Goal: Task Accomplishment & Management: Complete application form

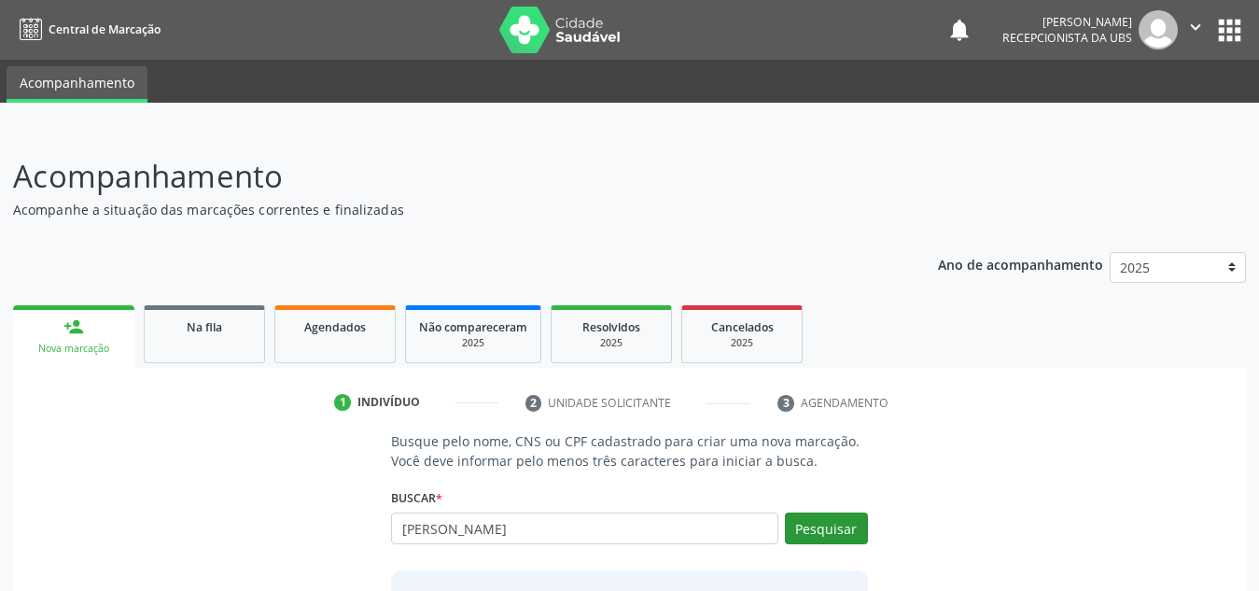
type input "maria antonia batista"
click at [803, 535] on button "Pesquisar" at bounding box center [826, 528] width 83 height 32
type input "maria antonia batista"
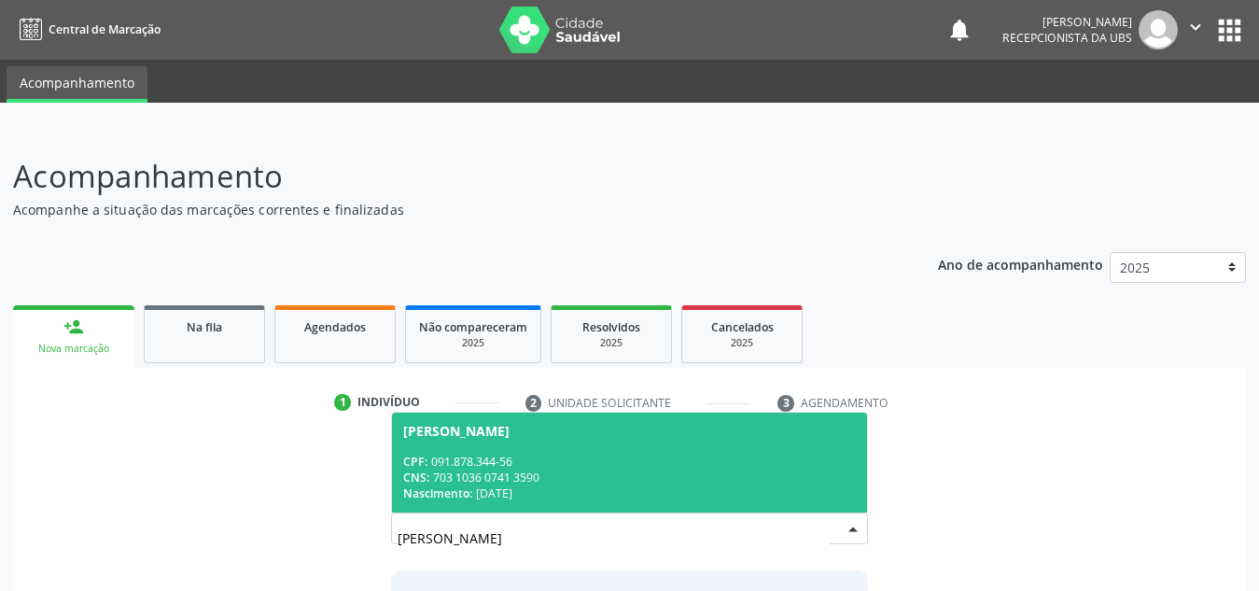
click at [691, 448] on span "Maria Antonia Batista dos Santos CPF: 091.878.344-56 CNS: 703 1036 0741 3590 Na…" at bounding box center [629, 463] width 475 height 100
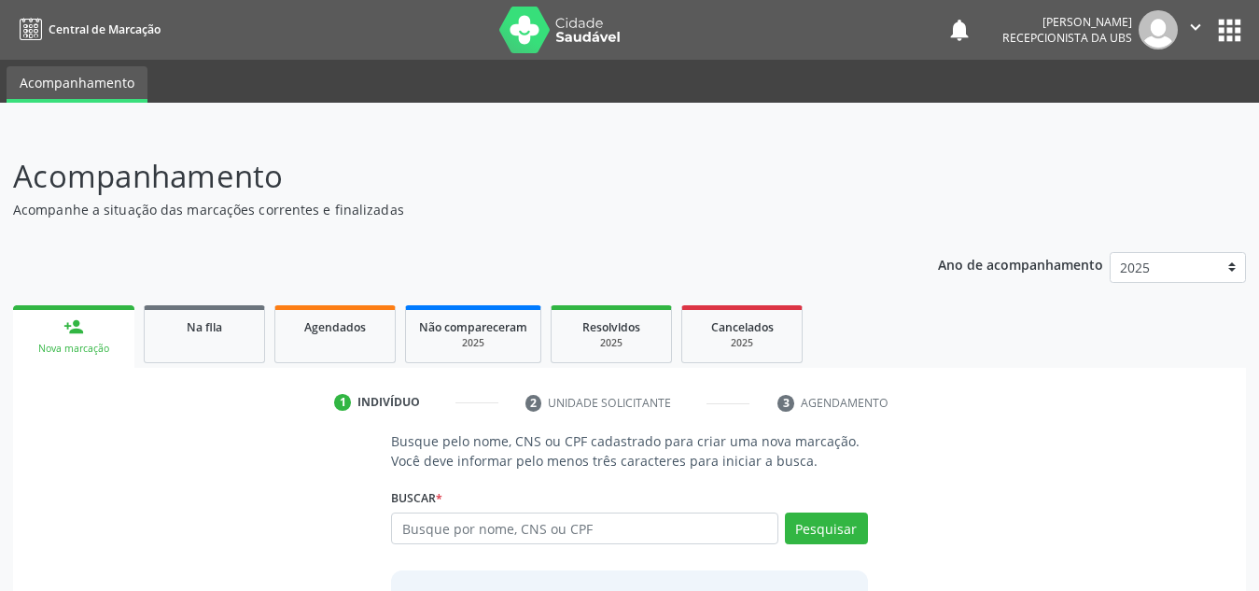
scroll to position [184, 0]
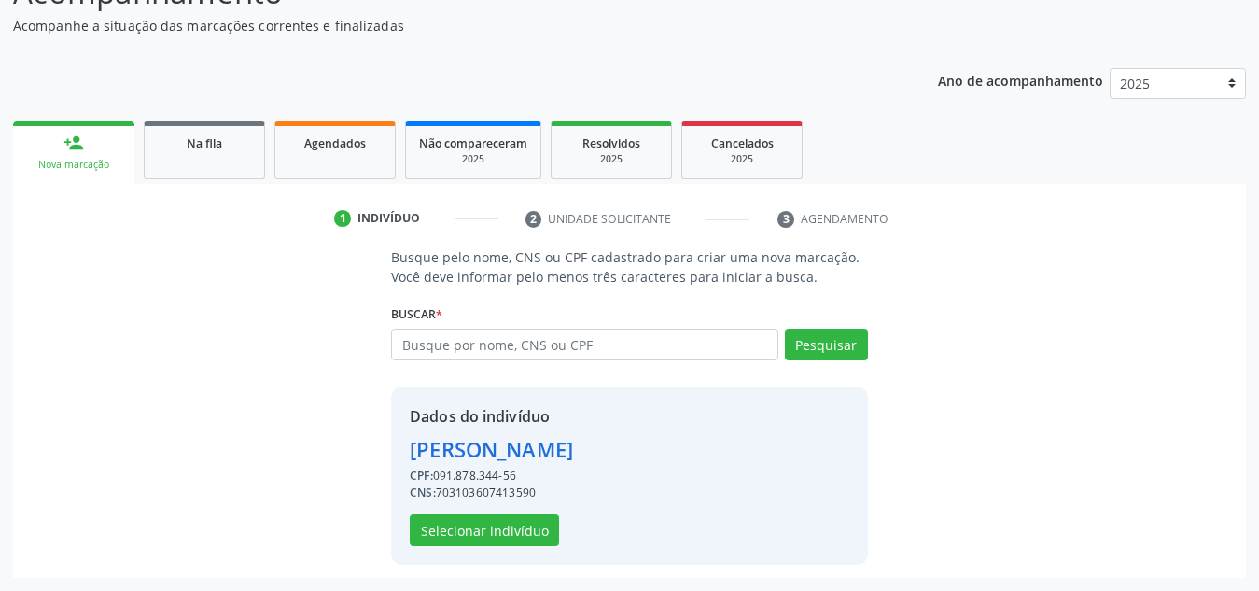
click at [468, 494] on div "CNS: 703103607413590" at bounding box center [491, 492] width 163 height 17
copy div "703103607413590"
click at [235, 172] on link "Na fila" at bounding box center [204, 150] width 121 height 58
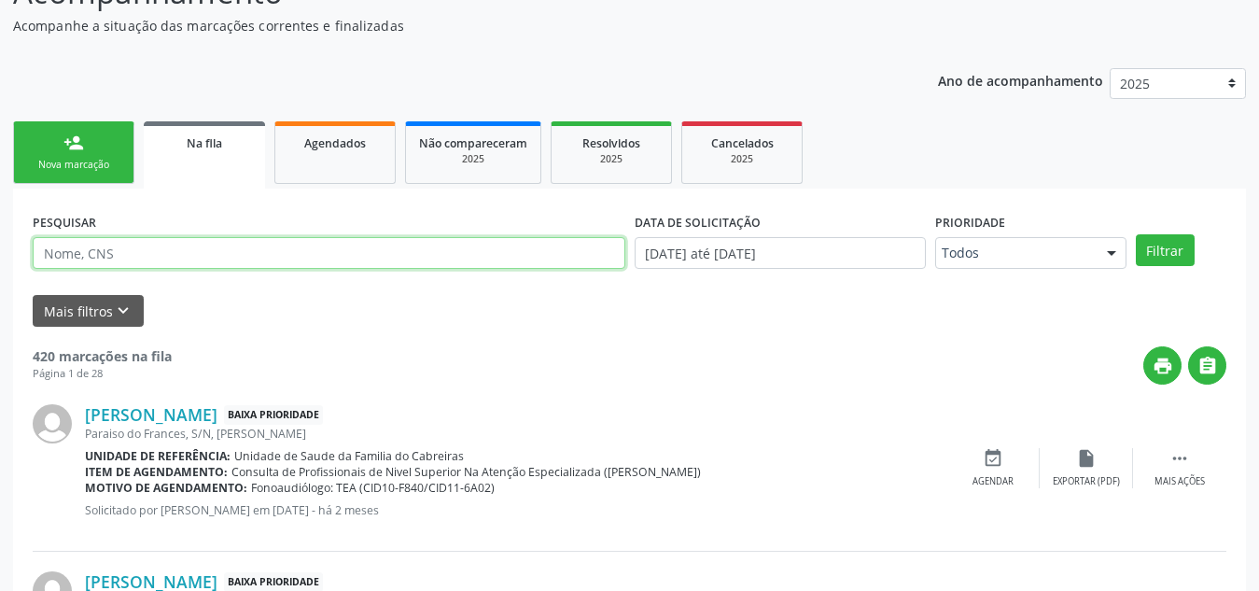
click at [206, 243] on input "text" at bounding box center [329, 253] width 593 height 32
paste input "703103607413590"
type input "703103607413590"
click at [1136, 234] on button "Filtrar" at bounding box center [1165, 250] width 59 height 32
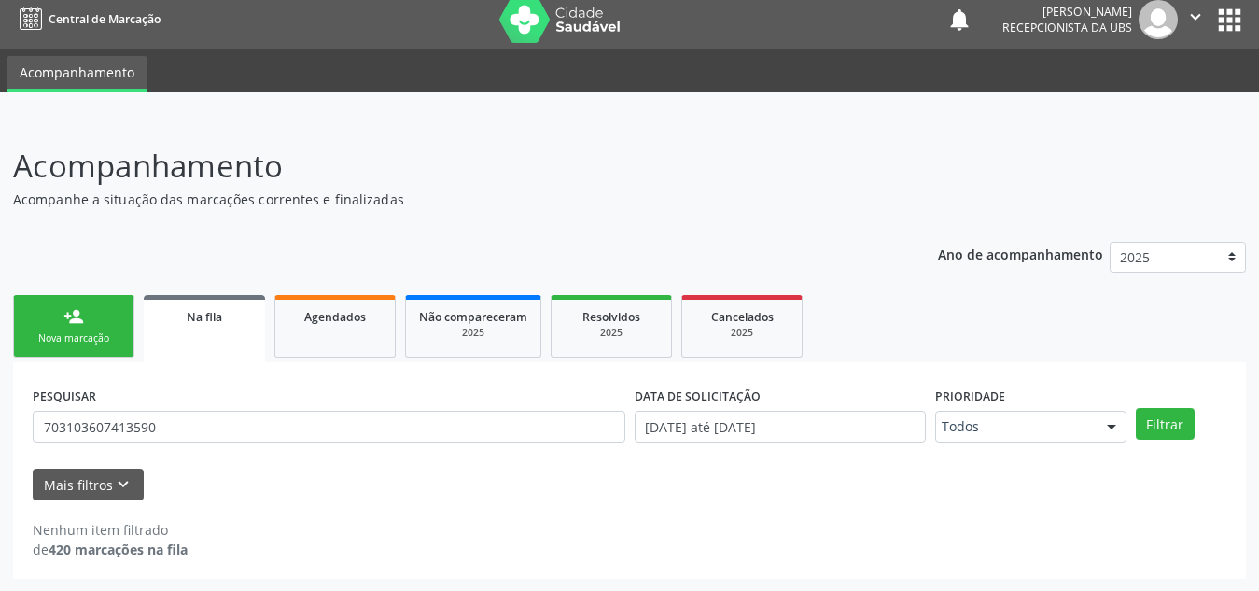
scroll to position [11, 0]
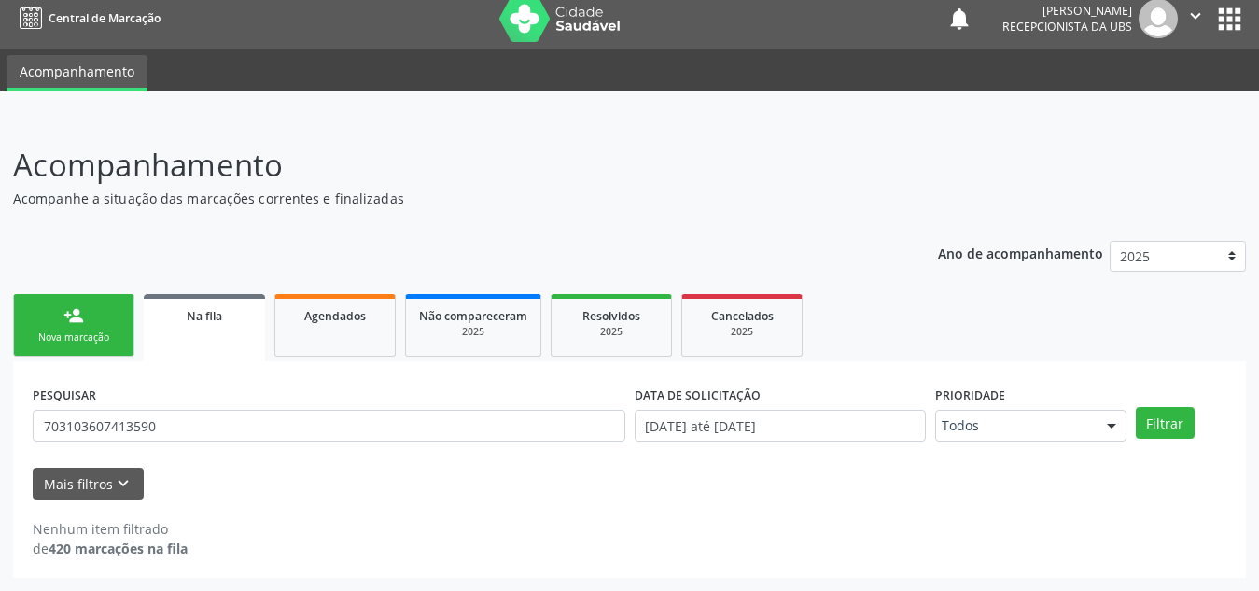
click at [91, 326] on link "person_add Nova marcação" at bounding box center [73, 325] width 121 height 63
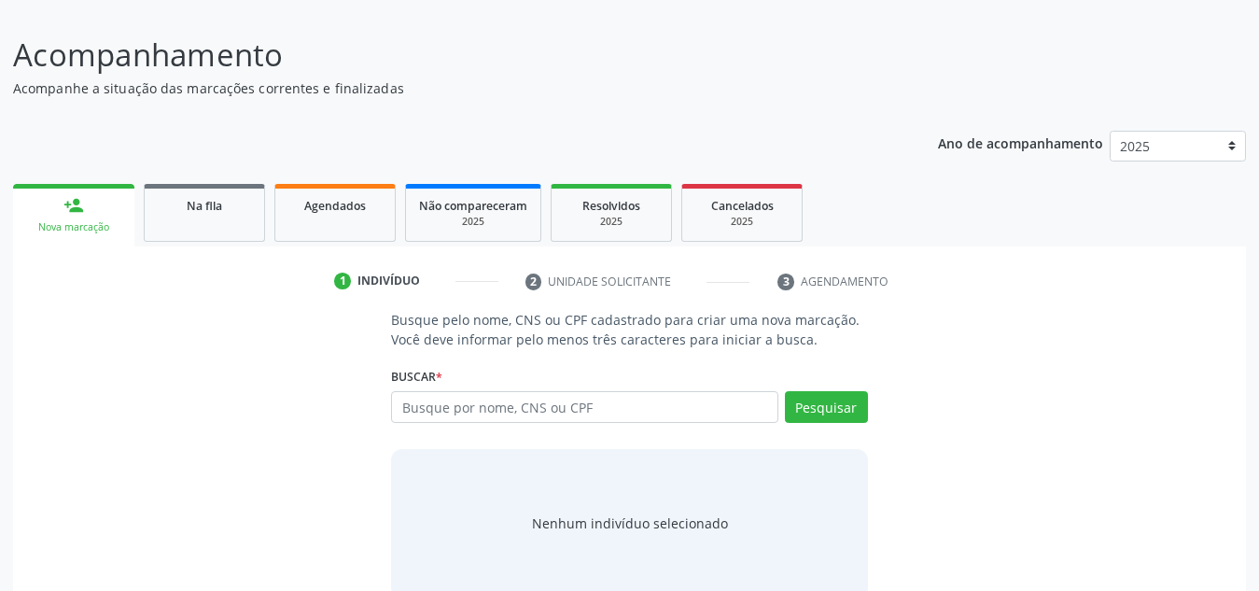
scroll to position [155, 0]
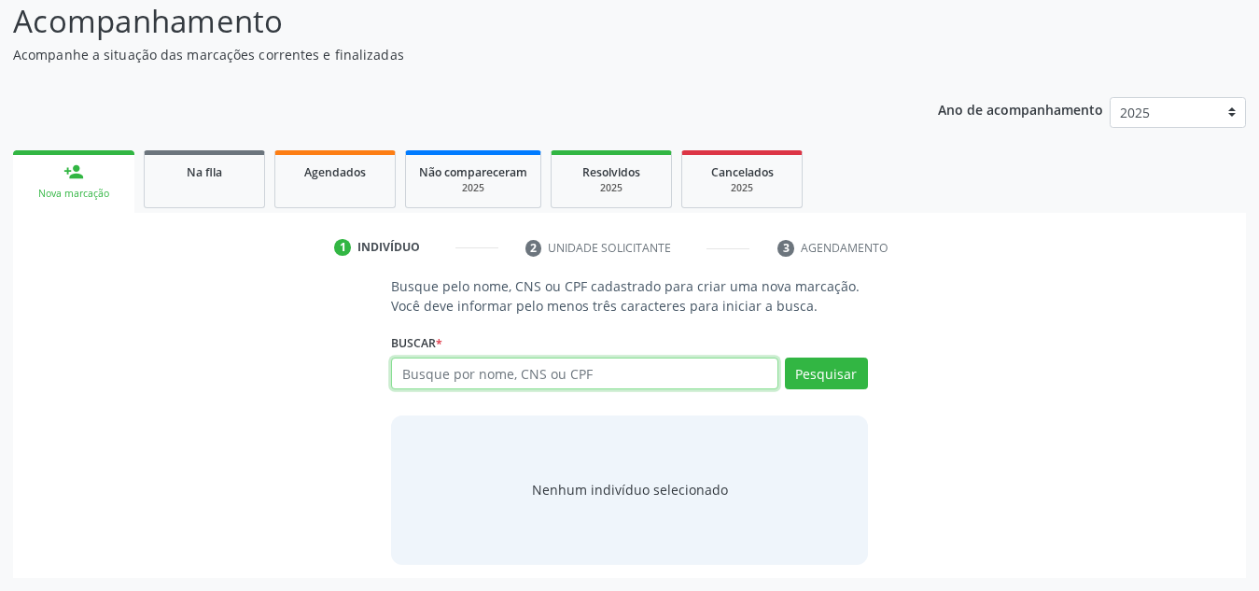
click at [438, 380] on input "text" at bounding box center [584, 373] width 387 height 32
paste input "700709955362276"
type input "700709955362276"
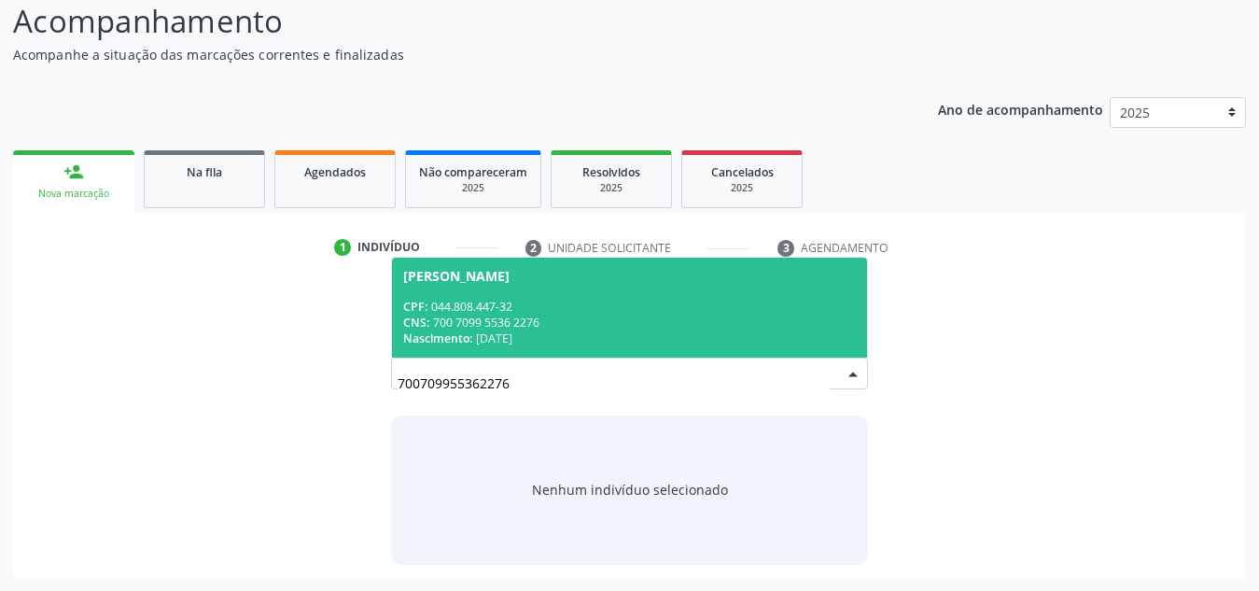
click at [641, 301] on div "CPF: 044.808.447-32" at bounding box center [629, 307] width 453 height 16
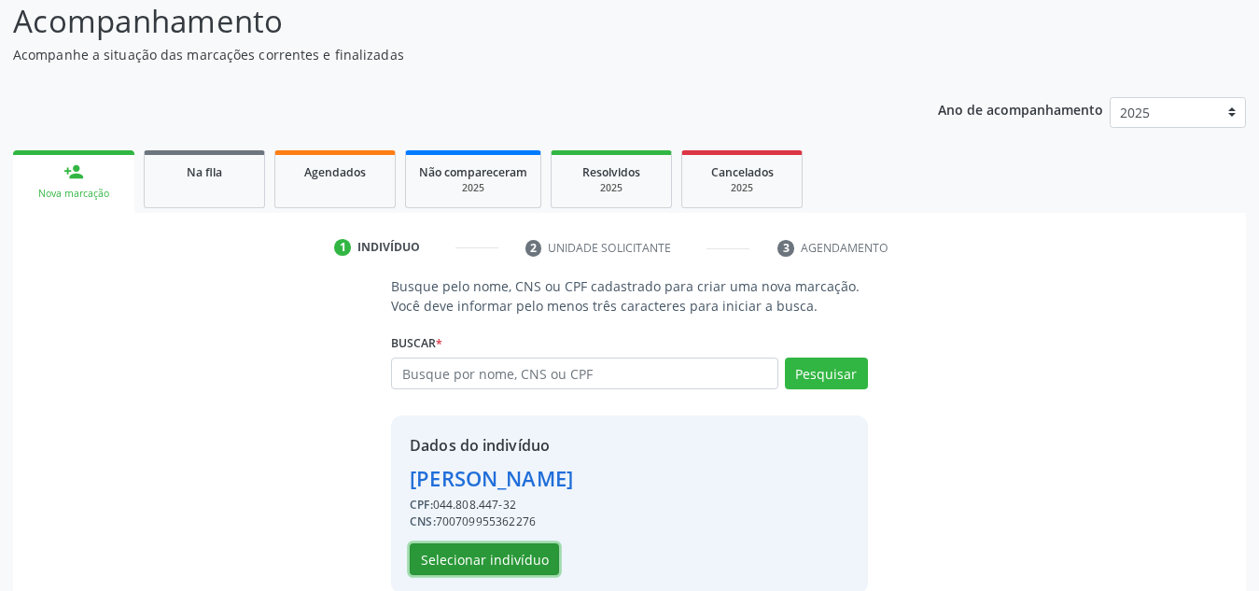
click at [513, 566] on button "Selecionar indivíduo" at bounding box center [484, 559] width 149 height 32
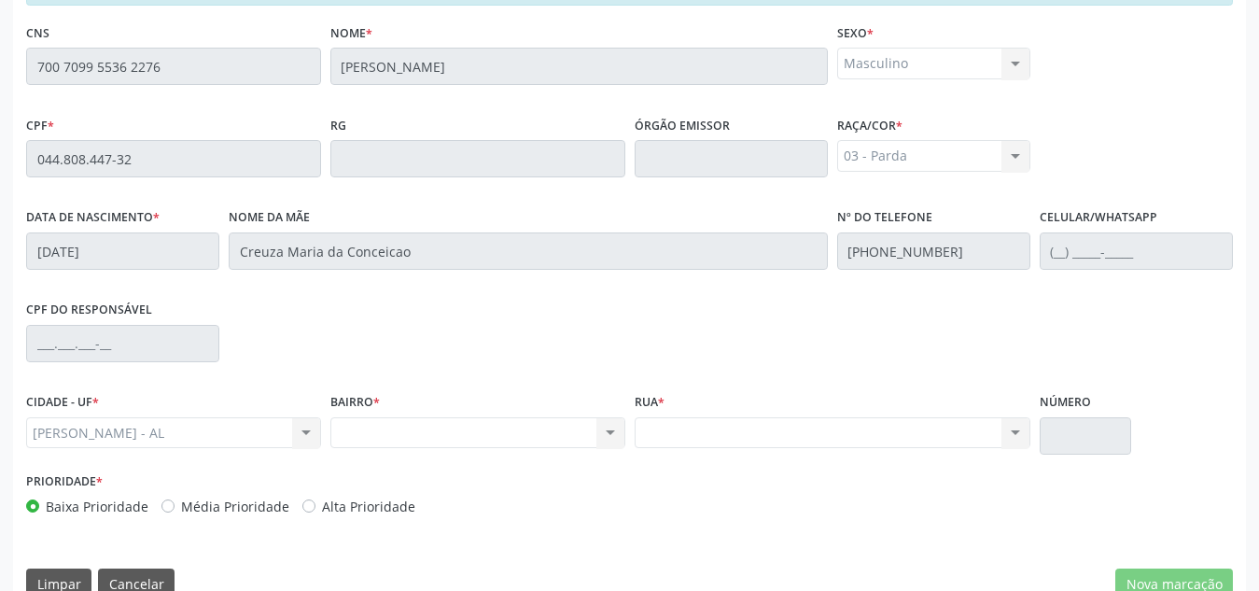
scroll to position [501, 0]
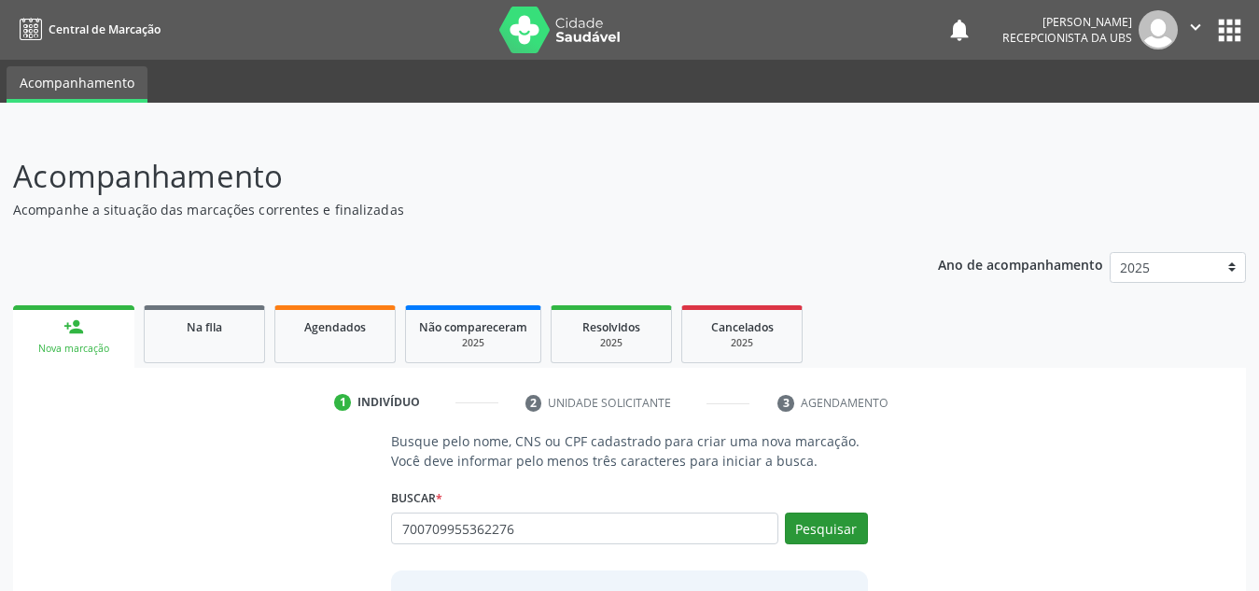
type input "700709955362276"
click at [855, 521] on button "Pesquisar" at bounding box center [826, 528] width 83 height 32
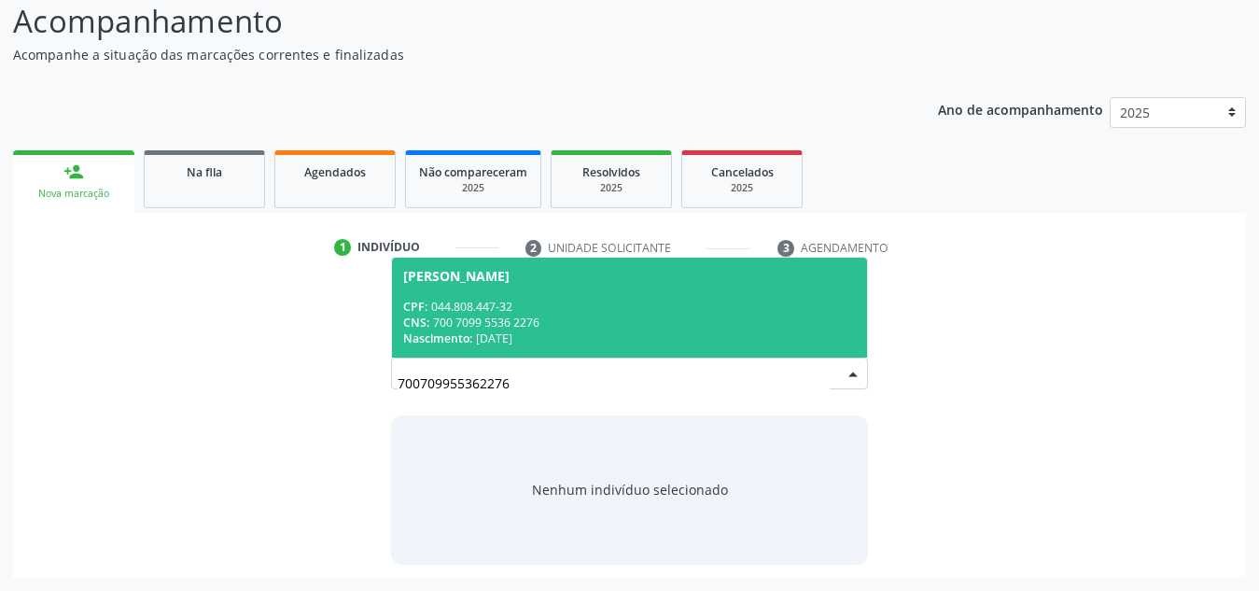
click at [607, 280] on div "[PERSON_NAME]" at bounding box center [629, 276] width 453 height 15
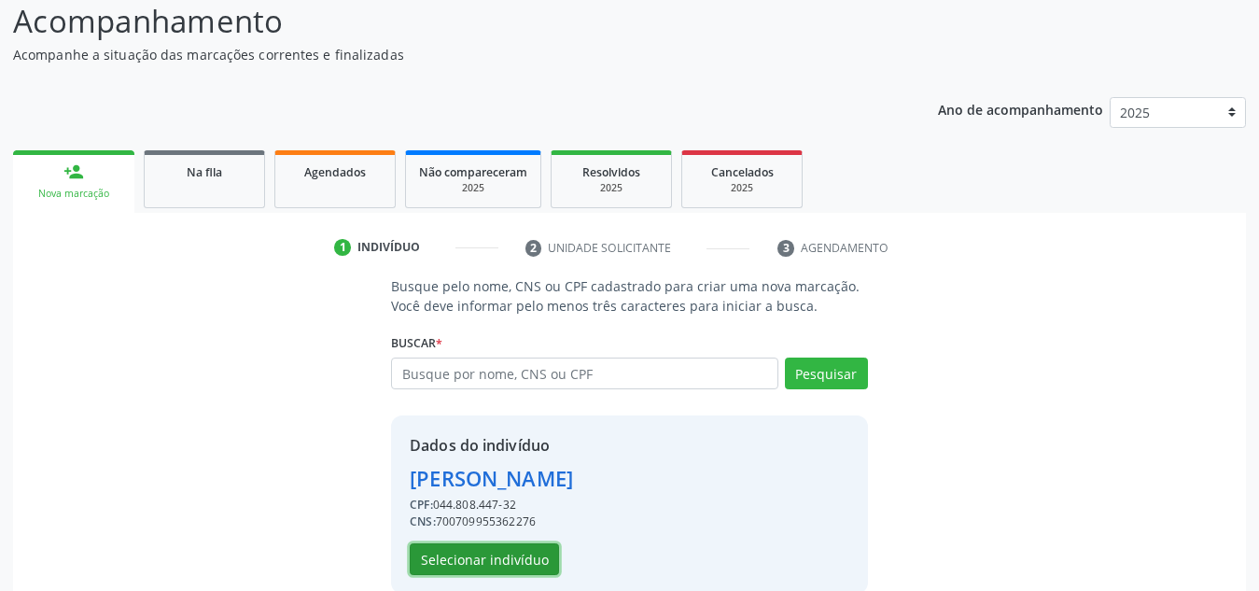
click at [510, 554] on button "Selecionar indivíduo" at bounding box center [484, 559] width 149 height 32
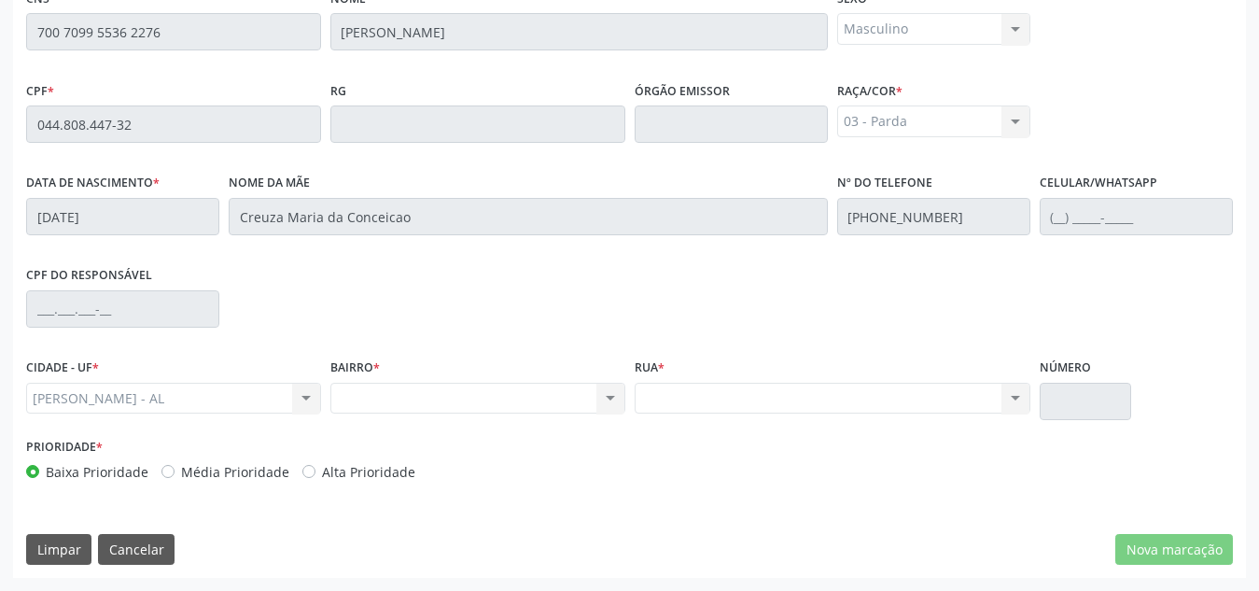
scroll to position [0, 0]
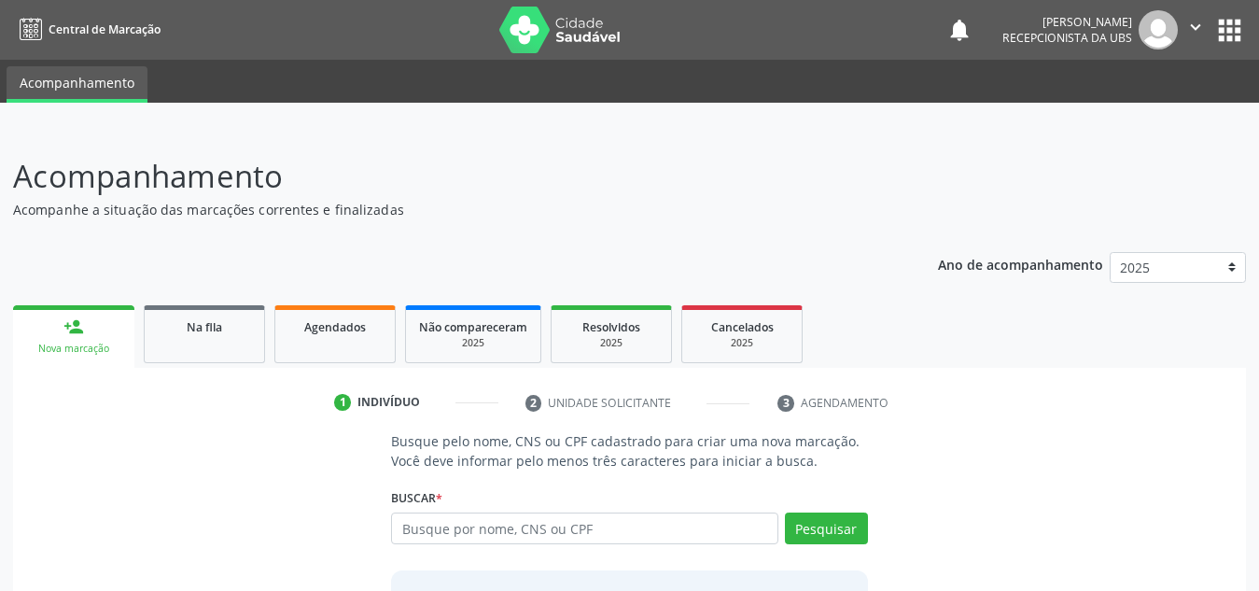
scroll to position [92, 0]
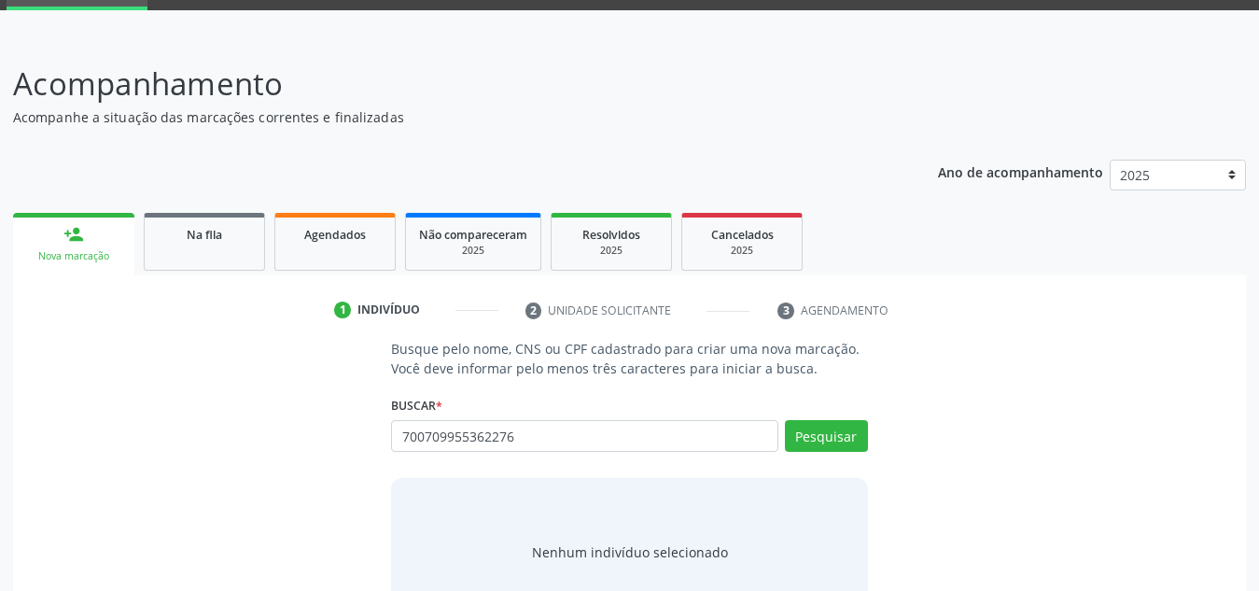
type input "700709955362276"
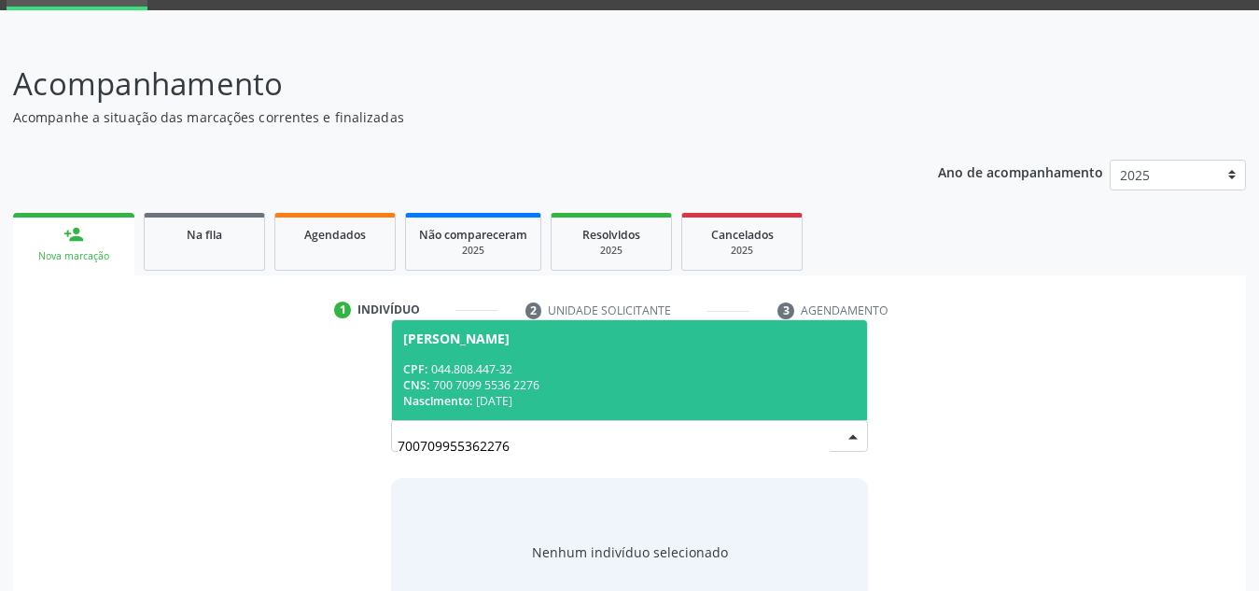
click at [460, 357] on span "Jose Danilo dos Santos CPF: 044.808.447-32 CNS: 700 7099 5536 2276 Nascimento: …" at bounding box center [629, 370] width 475 height 100
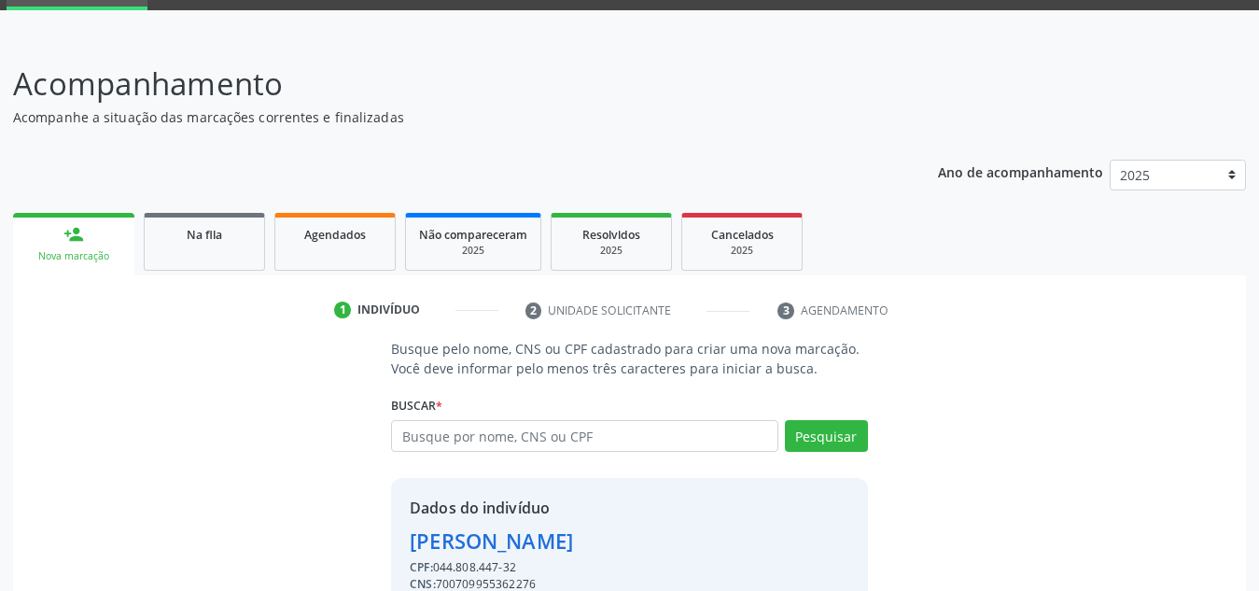
scroll to position [184, 0]
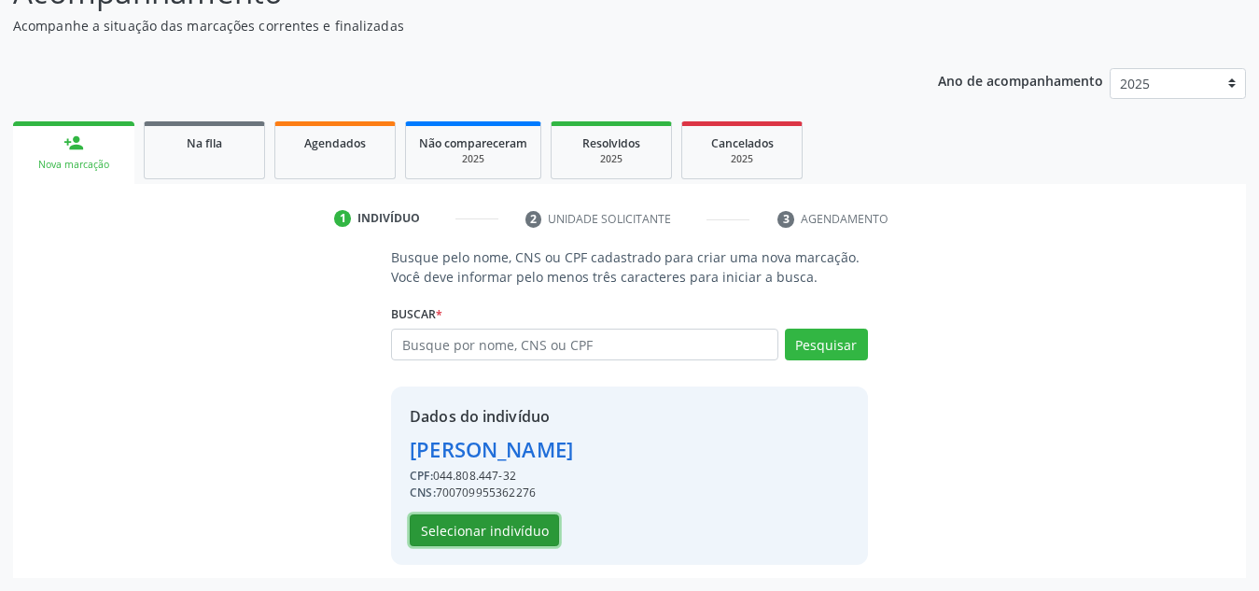
click at [512, 534] on button "Selecionar indivíduo" at bounding box center [484, 530] width 149 height 32
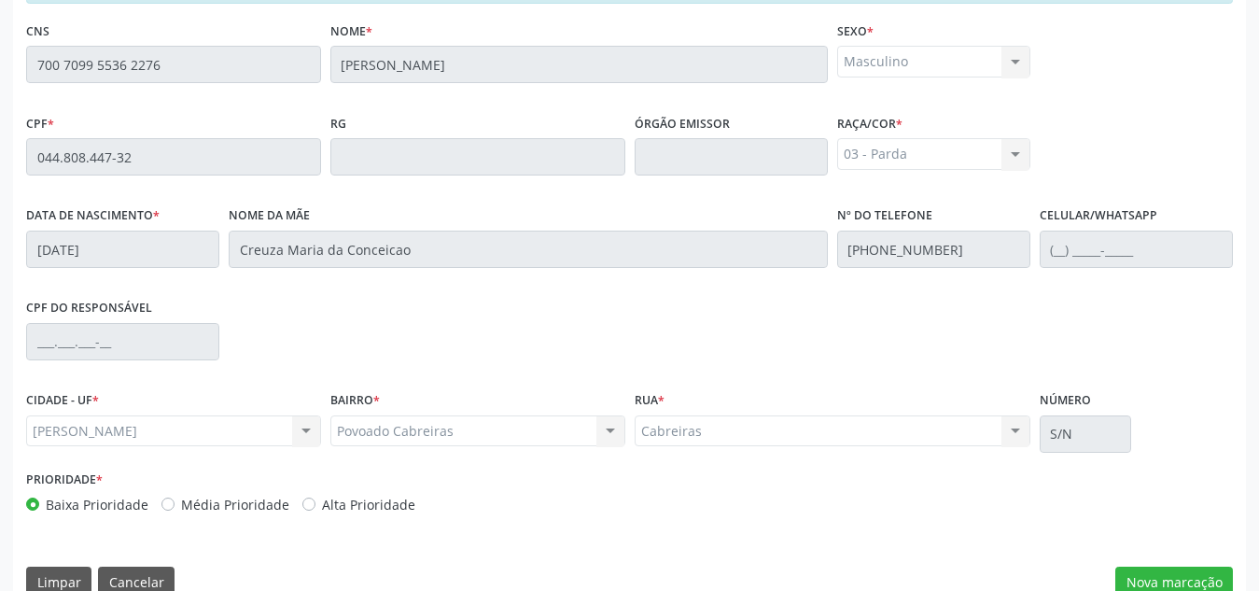
scroll to position [501, 0]
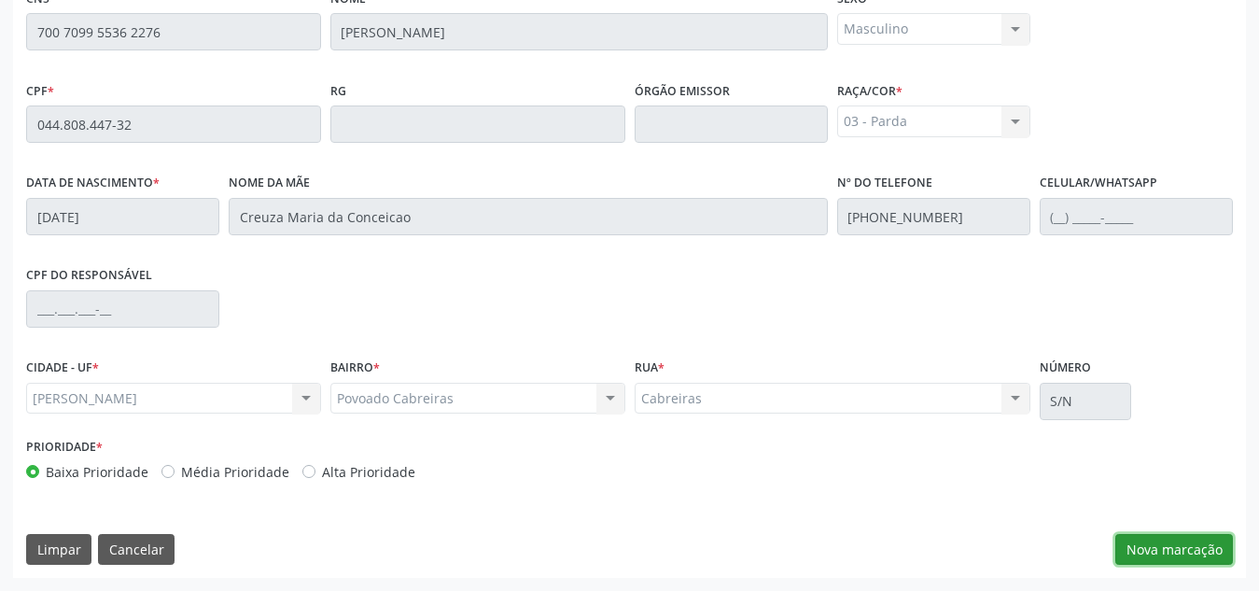
click at [1146, 548] on button "Nova marcação" at bounding box center [1174, 550] width 118 height 32
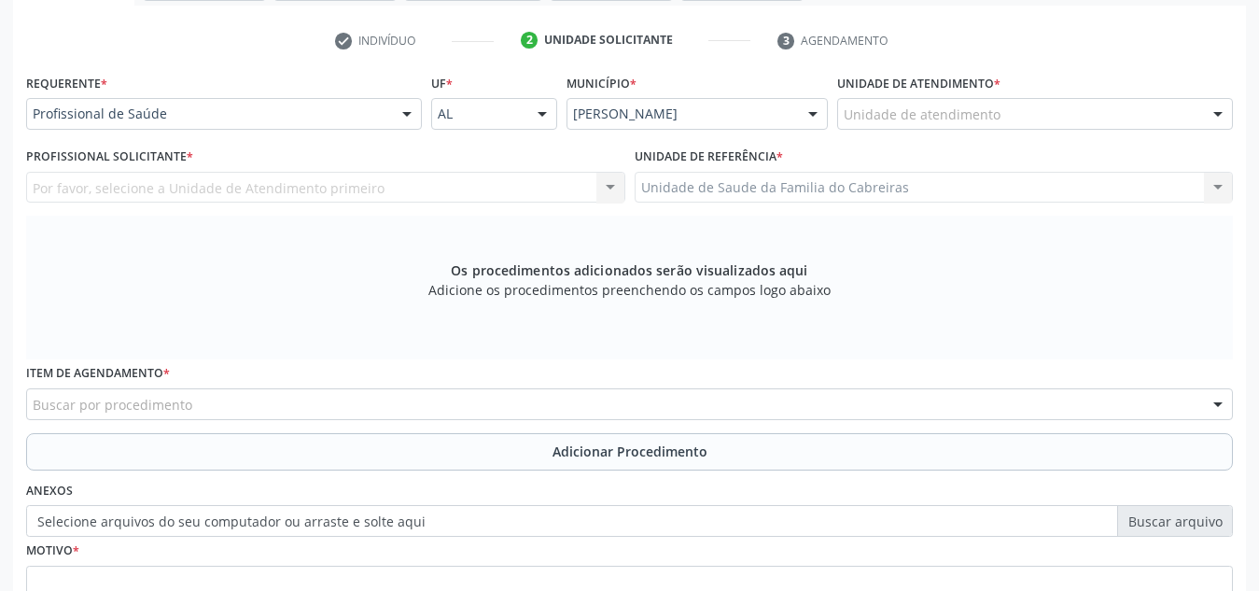
scroll to position [361, 0]
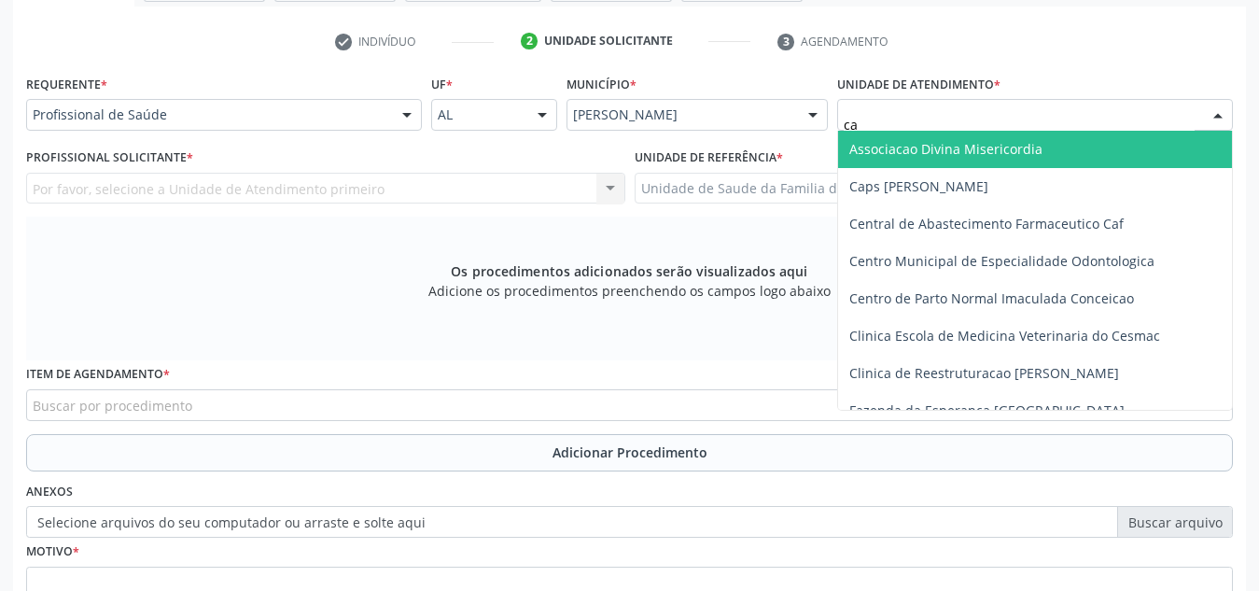
type input "cab"
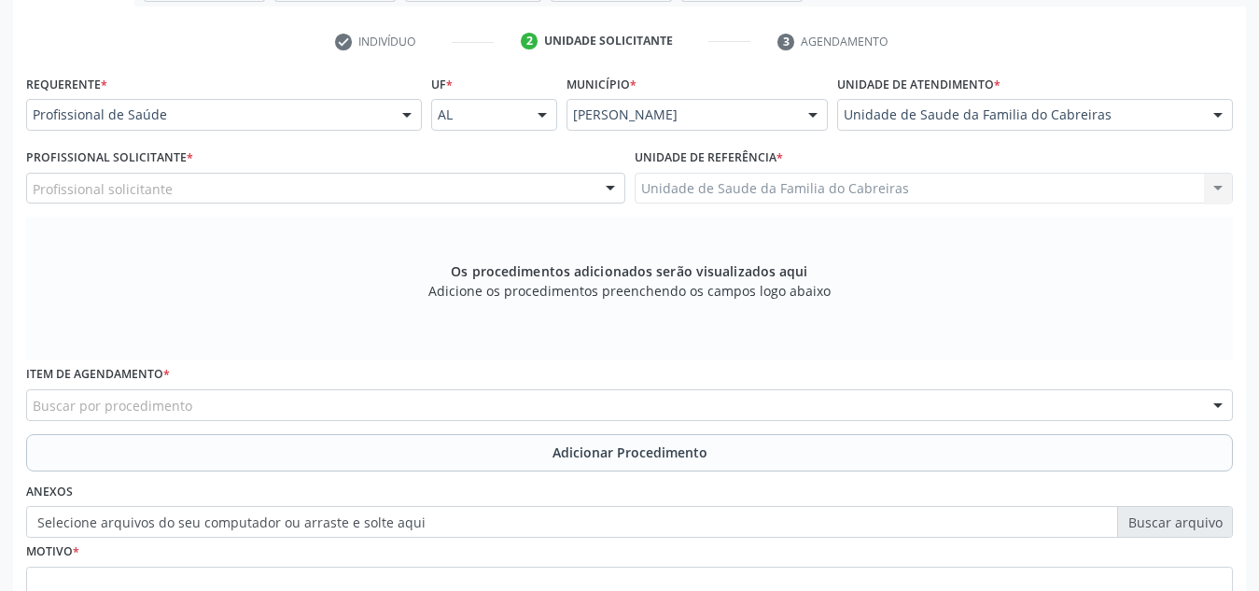
click at [443, 189] on div "Profissional solicitante" at bounding box center [325, 189] width 599 height 32
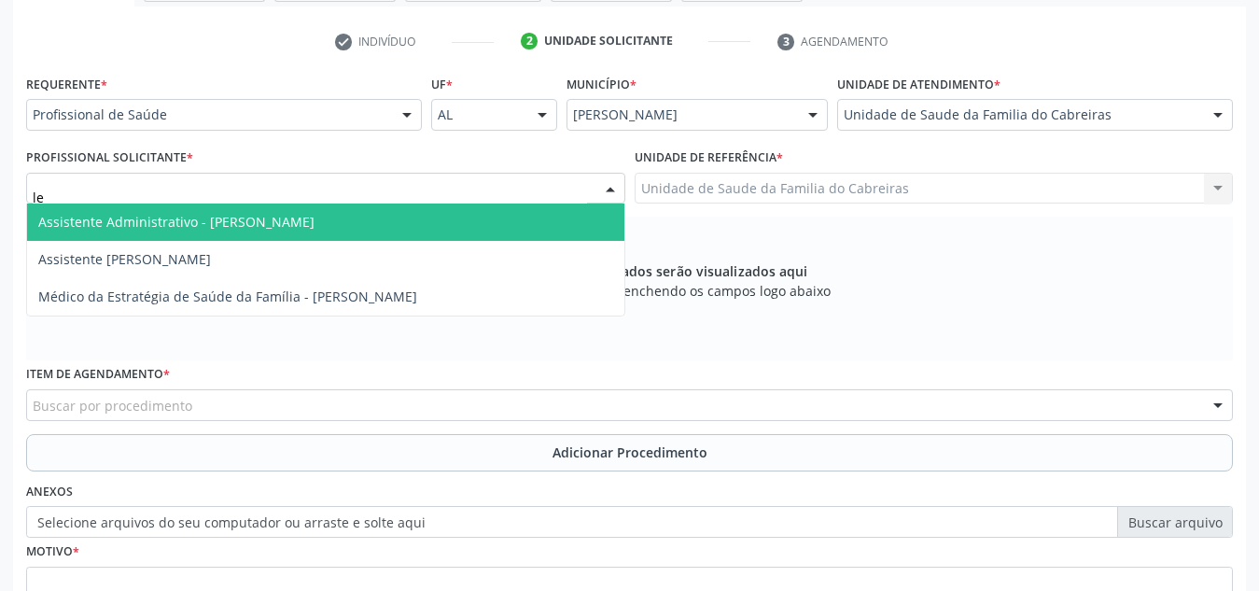
type input "let"
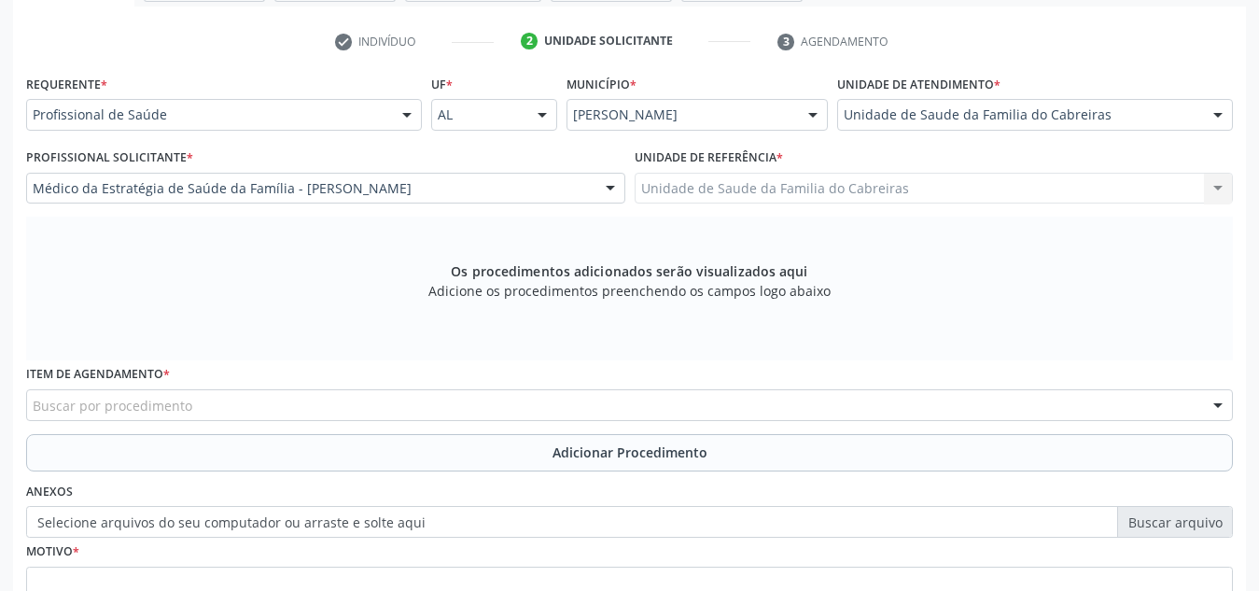
click at [391, 400] on div "Buscar por procedimento" at bounding box center [629, 405] width 1207 height 32
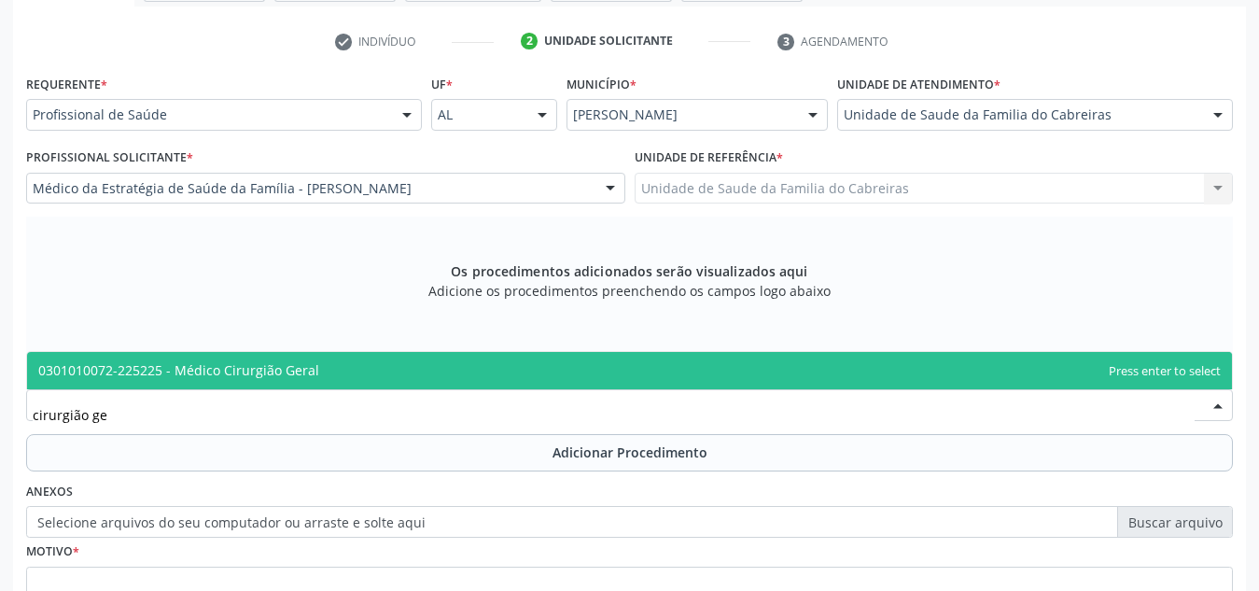
type input "cirurgião ger"
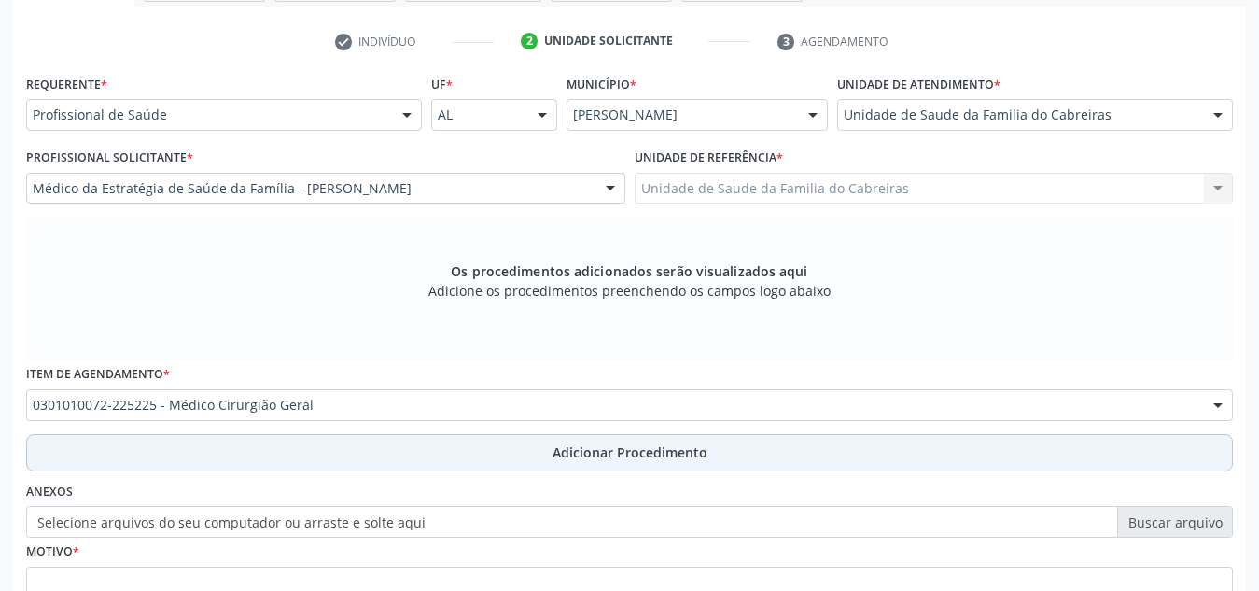
click at [388, 469] on button "Adicionar Procedimento" at bounding box center [629, 452] width 1207 height 37
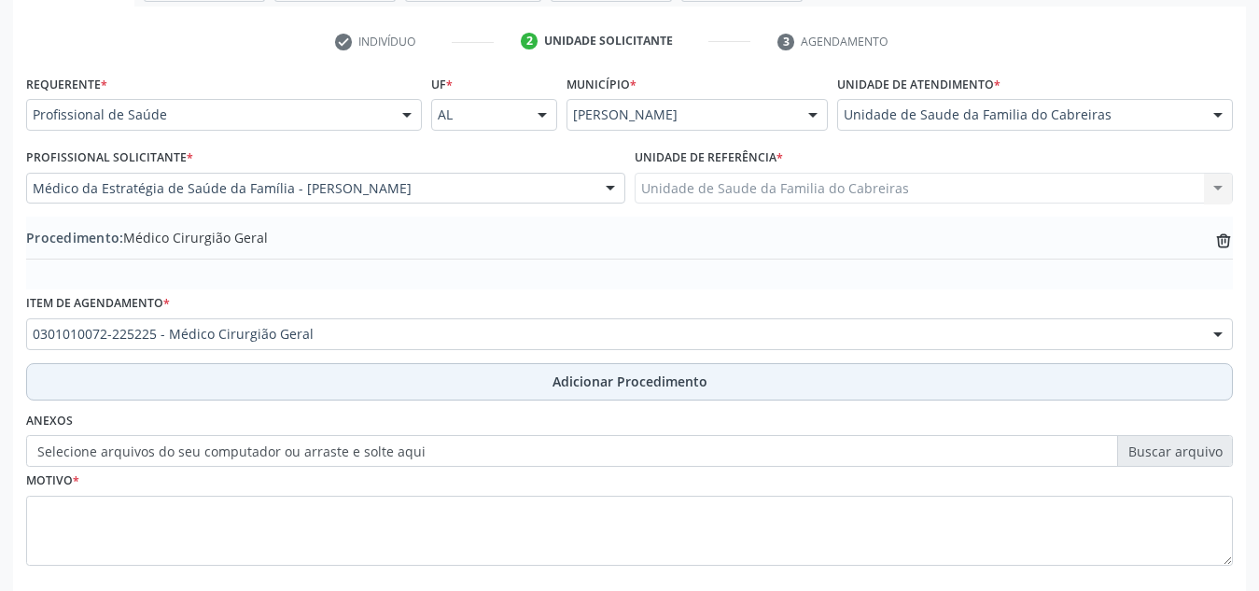
scroll to position [459, 0]
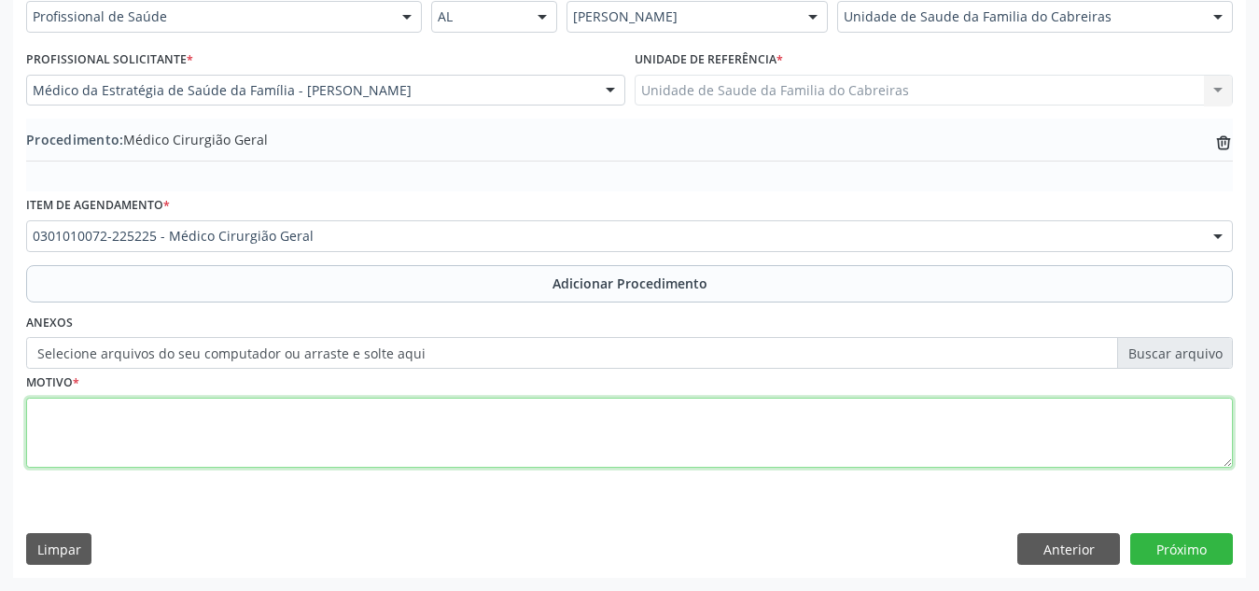
click at [321, 413] on textarea at bounding box center [629, 433] width 1207 height 71
type textarea "H"
type textarea "PRIORITÁRIO. Hérnia incisional em região umbilical."
click at [668, 406] on textarea "PRIORITÁRIO. Hérnia incisional em região umbilical." at bounding box center [629, 433] width 1207 height 71
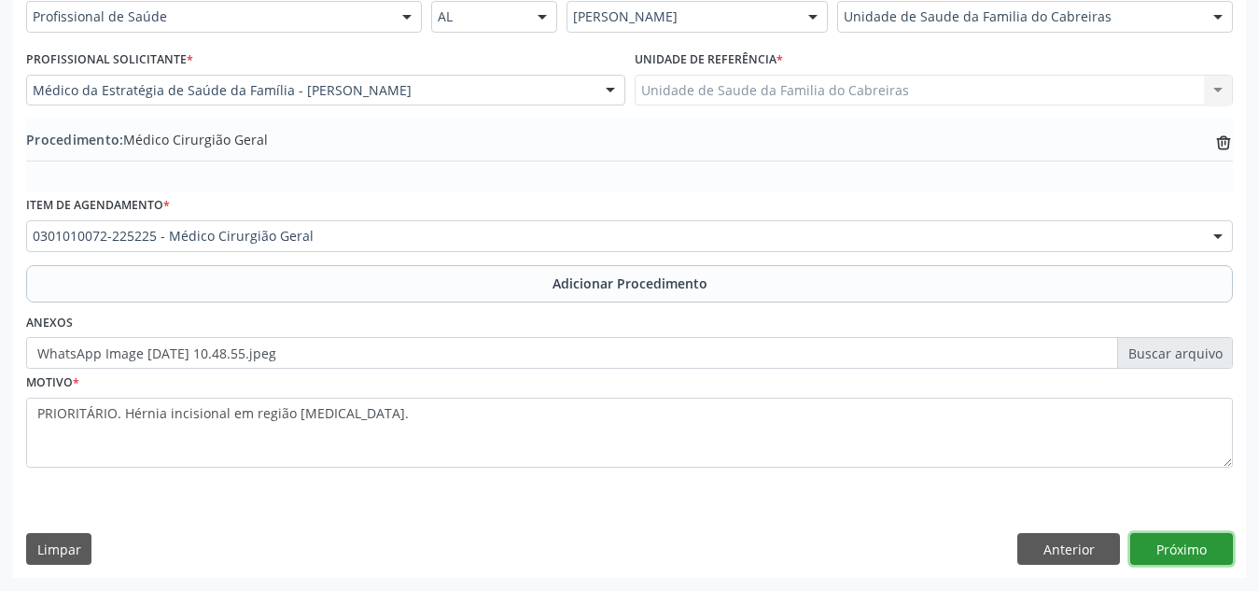
click at [1183, 557] on button "Próximo" at bounding box center [1181, 549] width 103 height 32
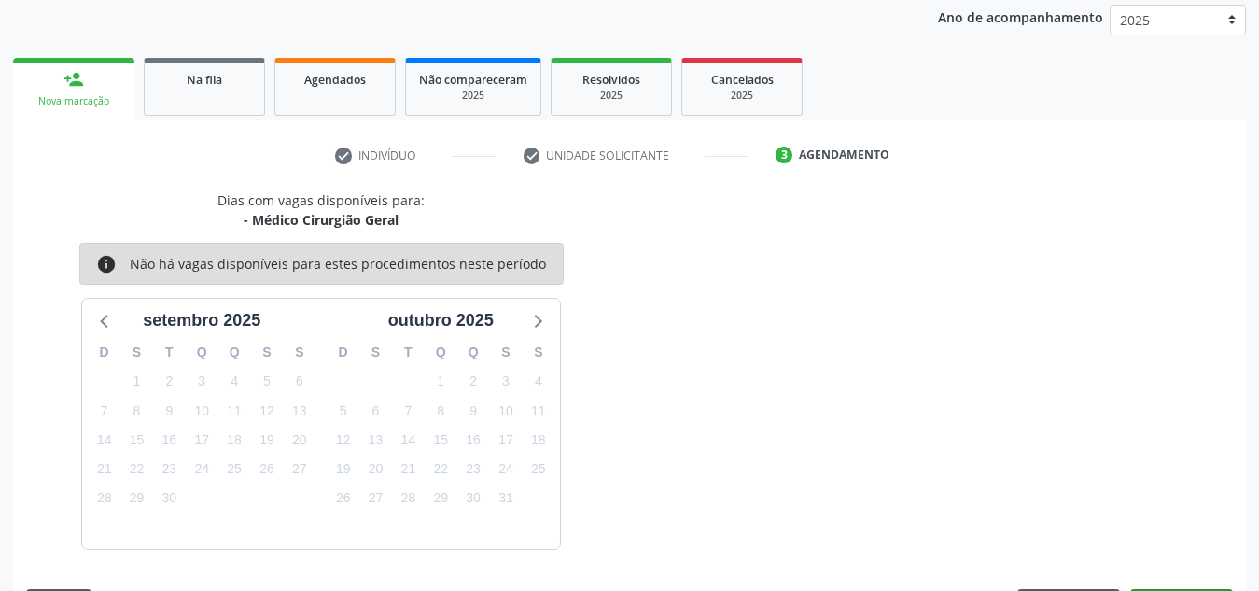
scroll to position [302, 0]
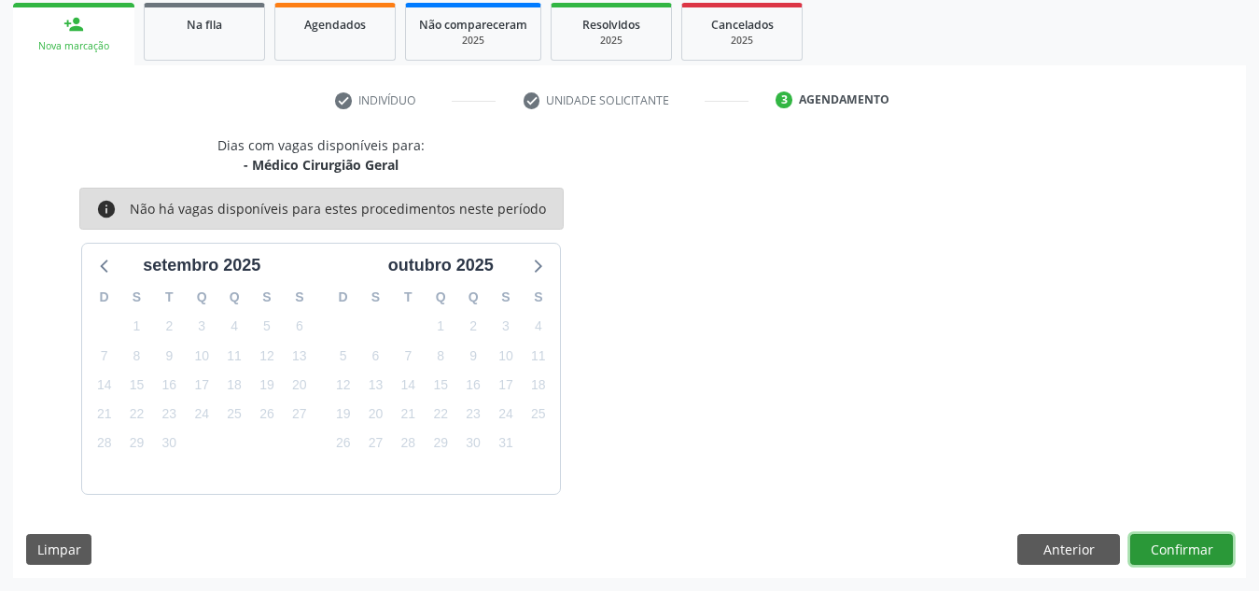
click at [1166, 539] on button "Confirmar" at bounding box center [1181, 550] width 103 height 32
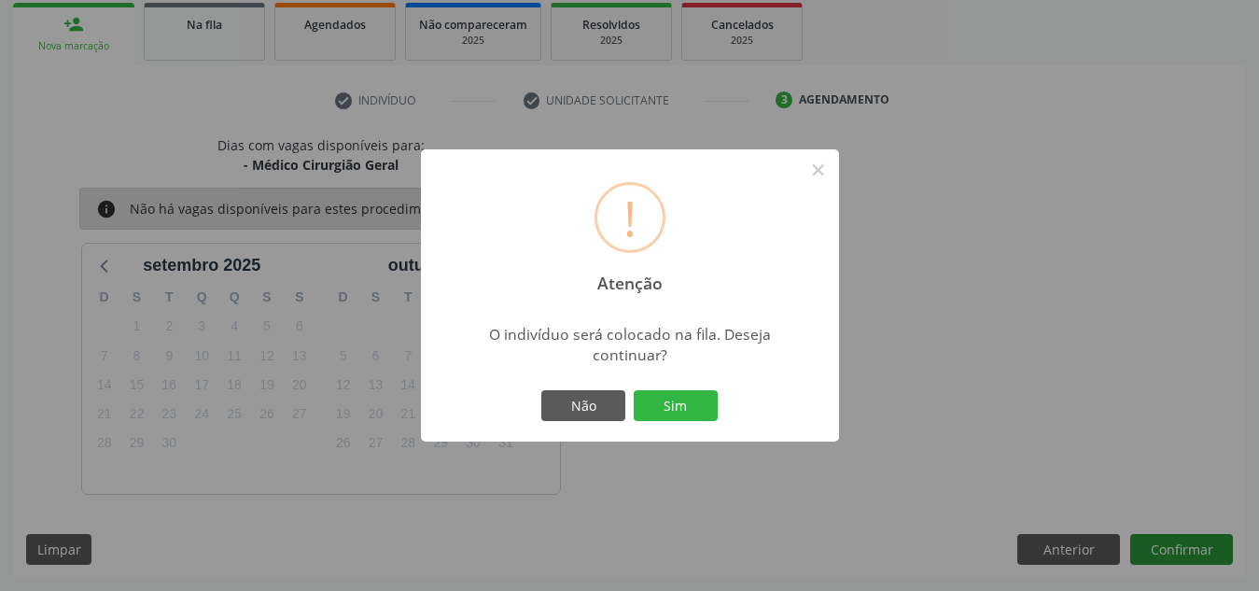
click at [634, 390] on button "Sim" at bounding box center [676, 406] width 84 height 32
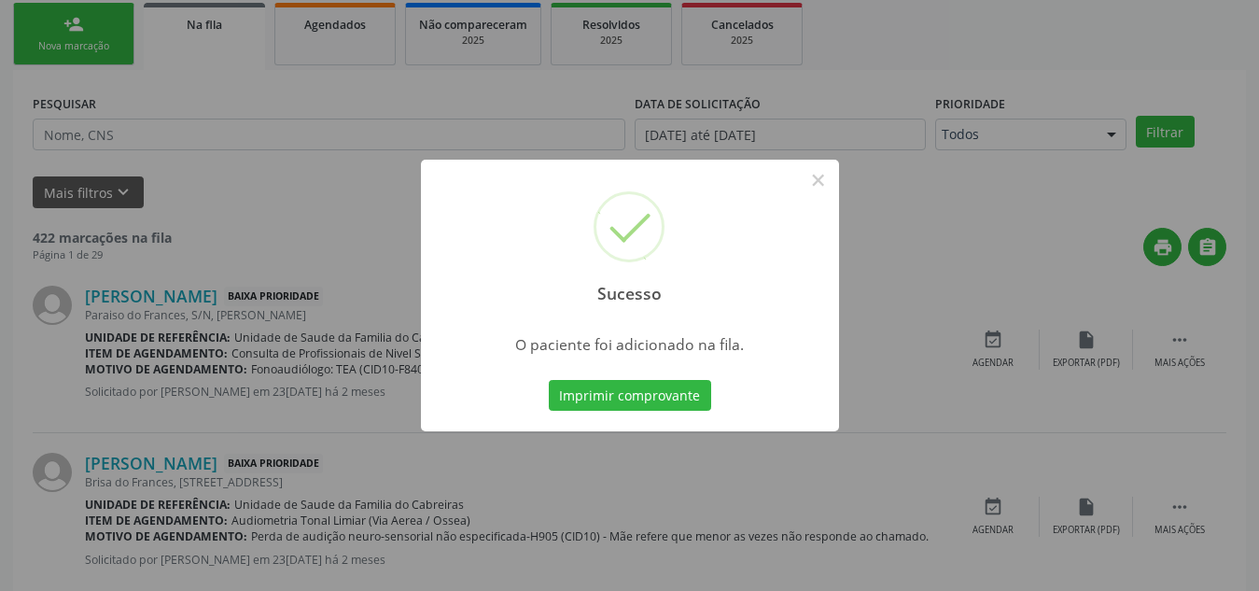
scroll to position [51, 0]
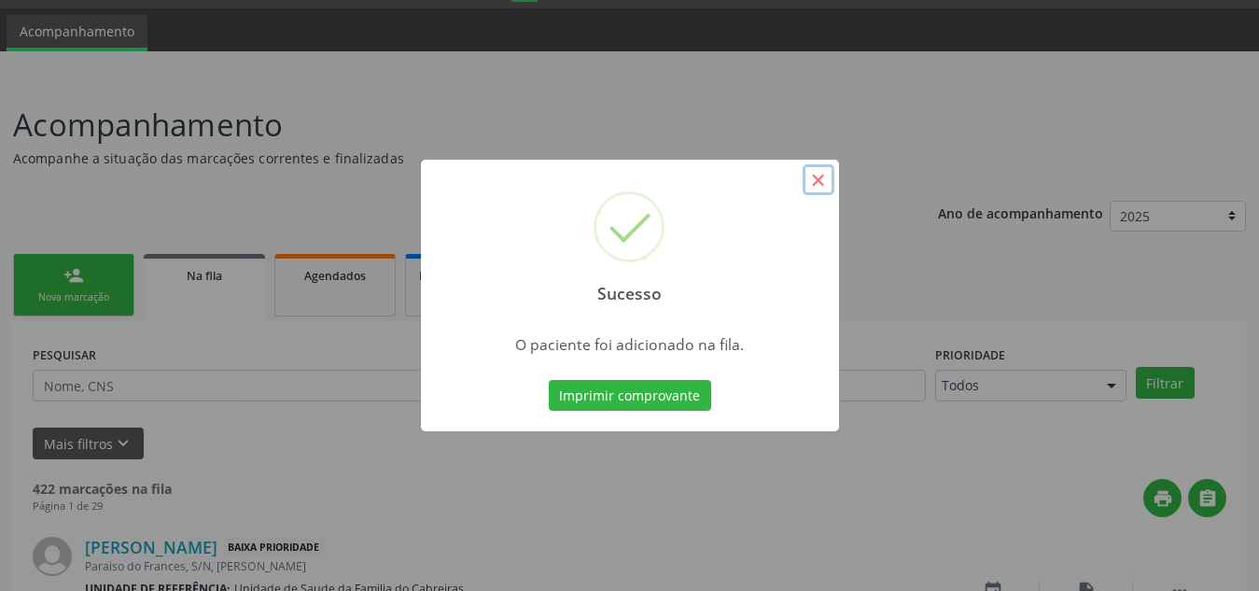
click at [820, 179] on button "×" at bounding box center [819, 180] width 32 height 32
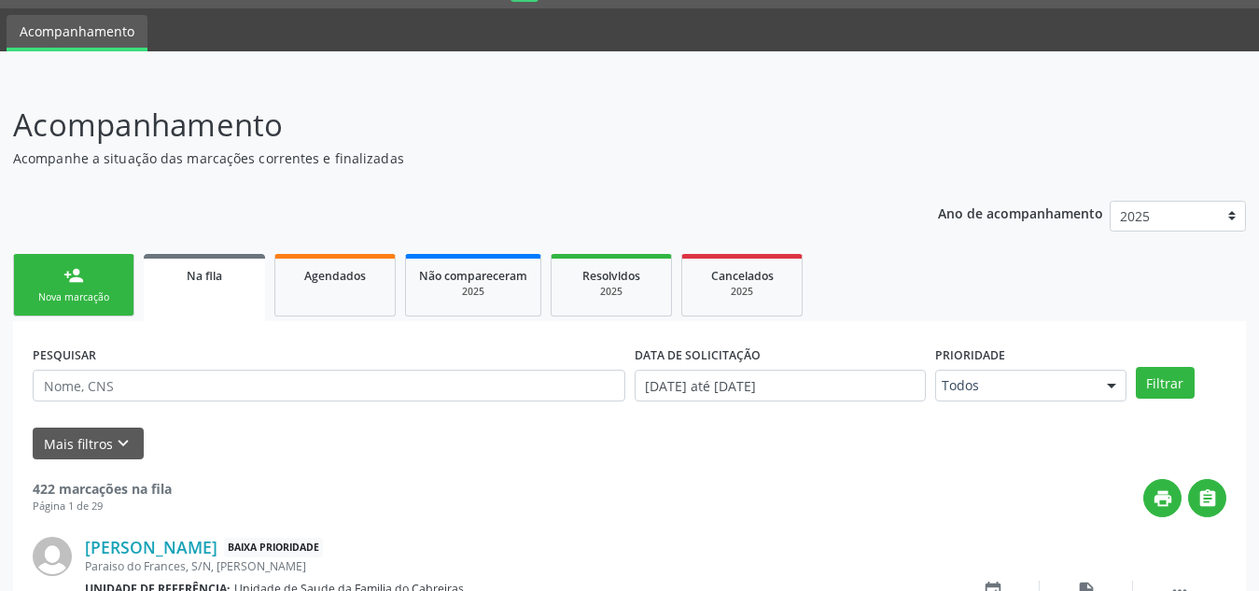
click at [91, 283] on link "person_add Nova marcação" at bounding box center [73, 285] width 121 height 63
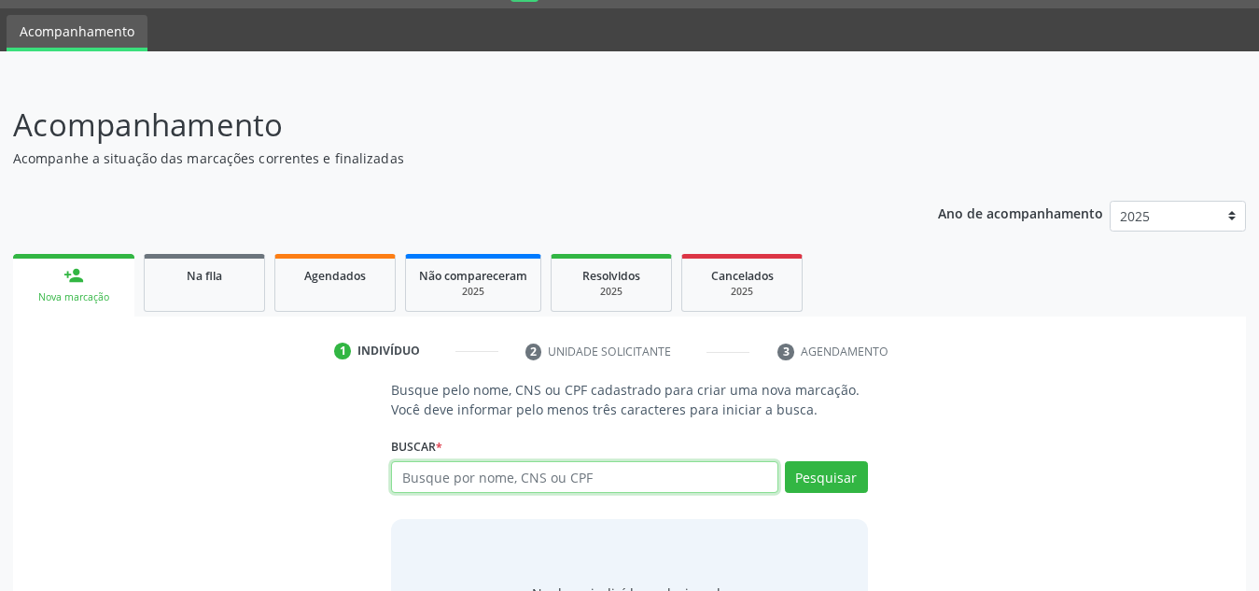
click at [536, 484] on input "text" at bounding box center [584, 477] width 387 height 32
type input "706807738219625"
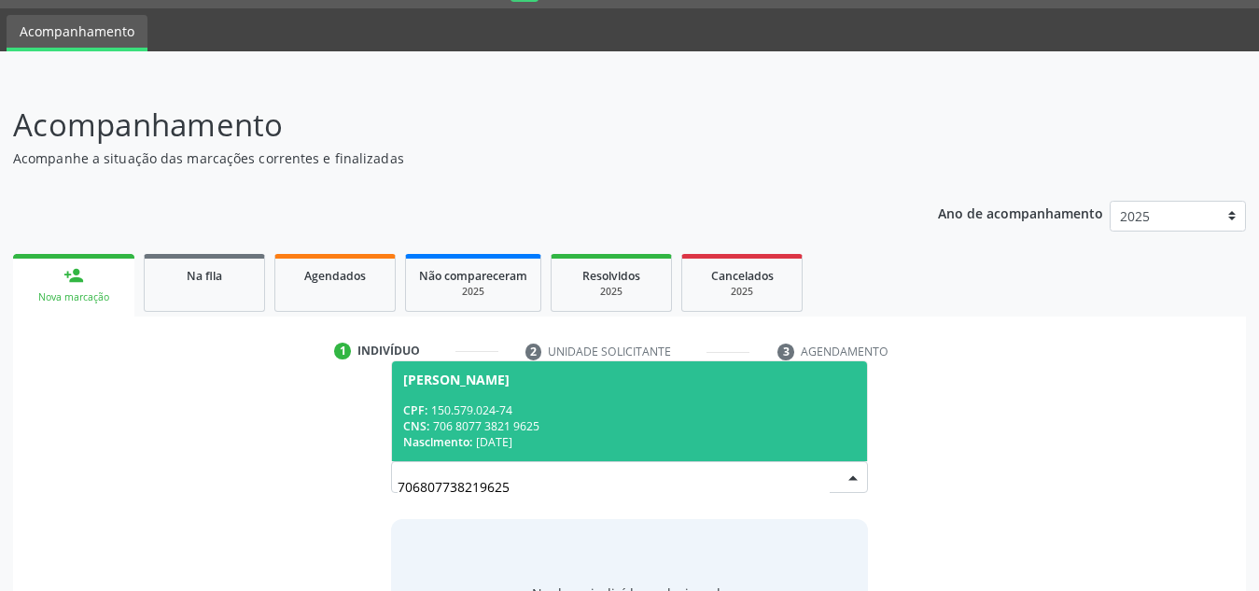
scroll to position [155, 0]
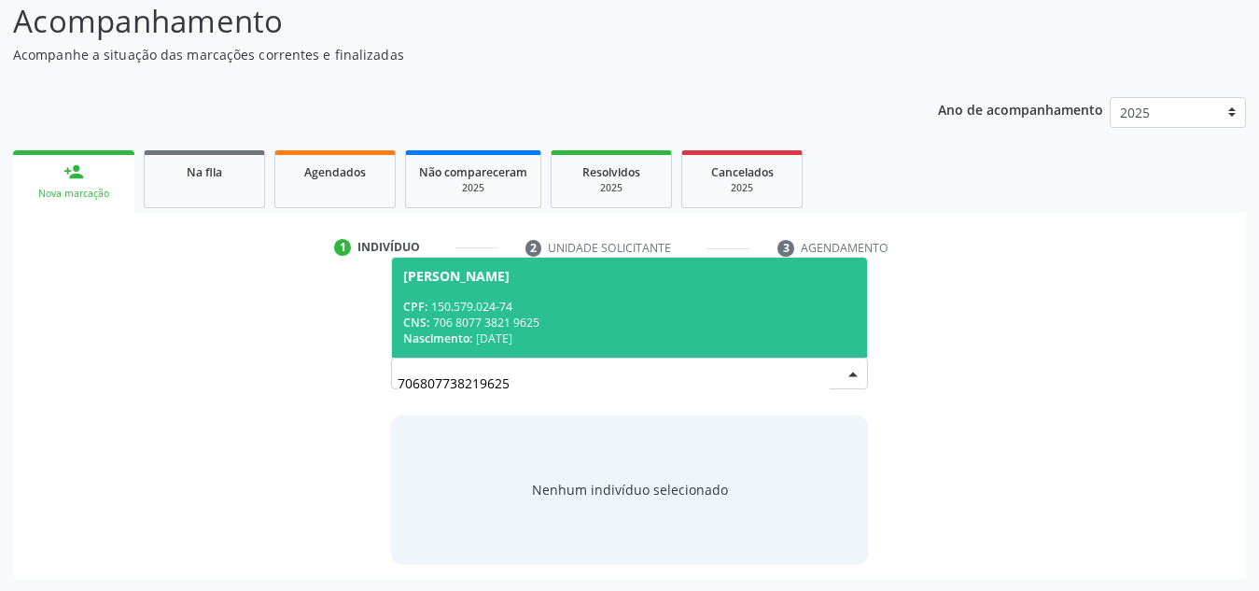
click at [587, 299] on div "CPF: 150.579.024-74" at bounding box center [629, 307] width 453 height 16
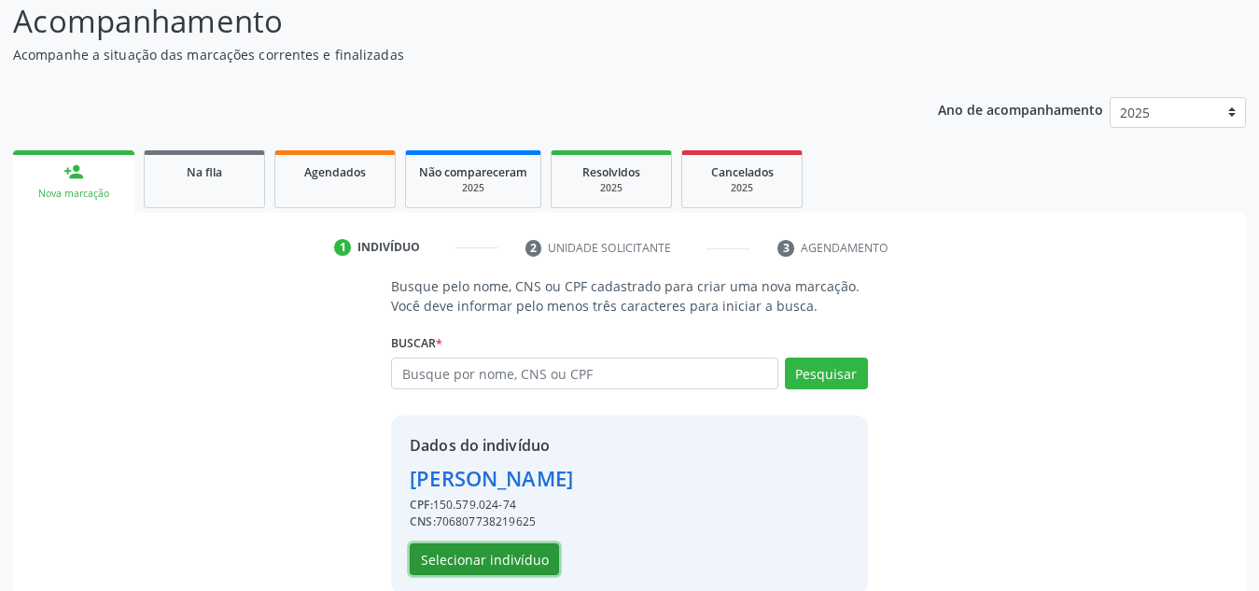
click at [491, 567] on button "Selecionar indivíduo" at bounding box center [484, 559] width 149 height 32
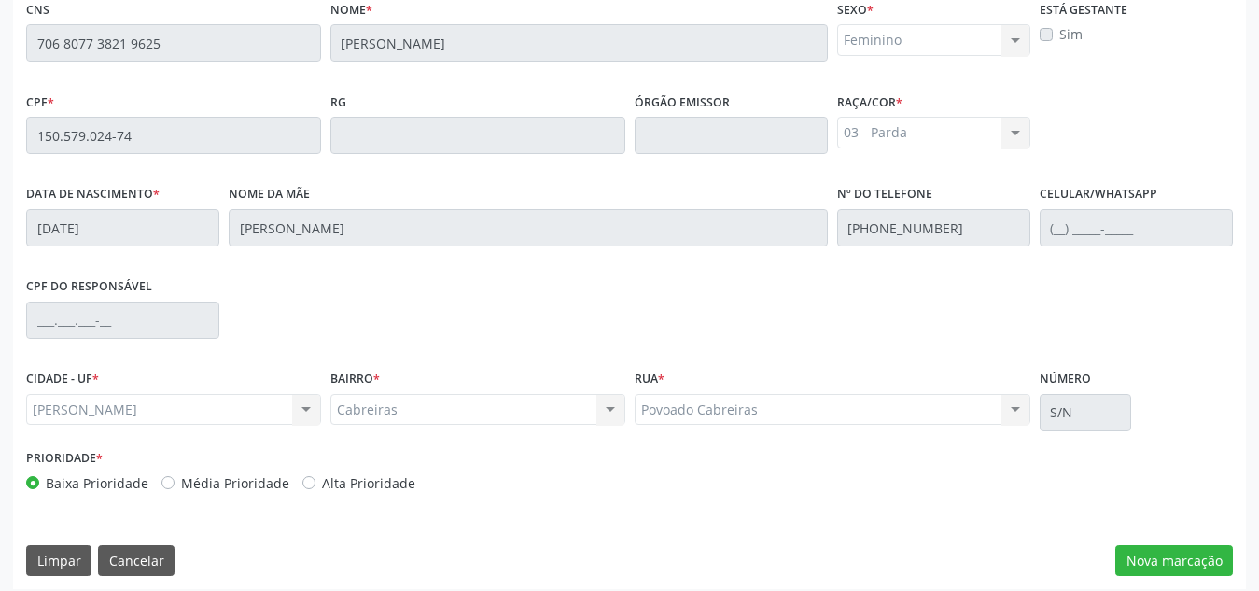
scroll to position [491, 0]
click at [1197, 554] on button "Nova marcação" at bounding box center [1174, 560] width 118 height 32
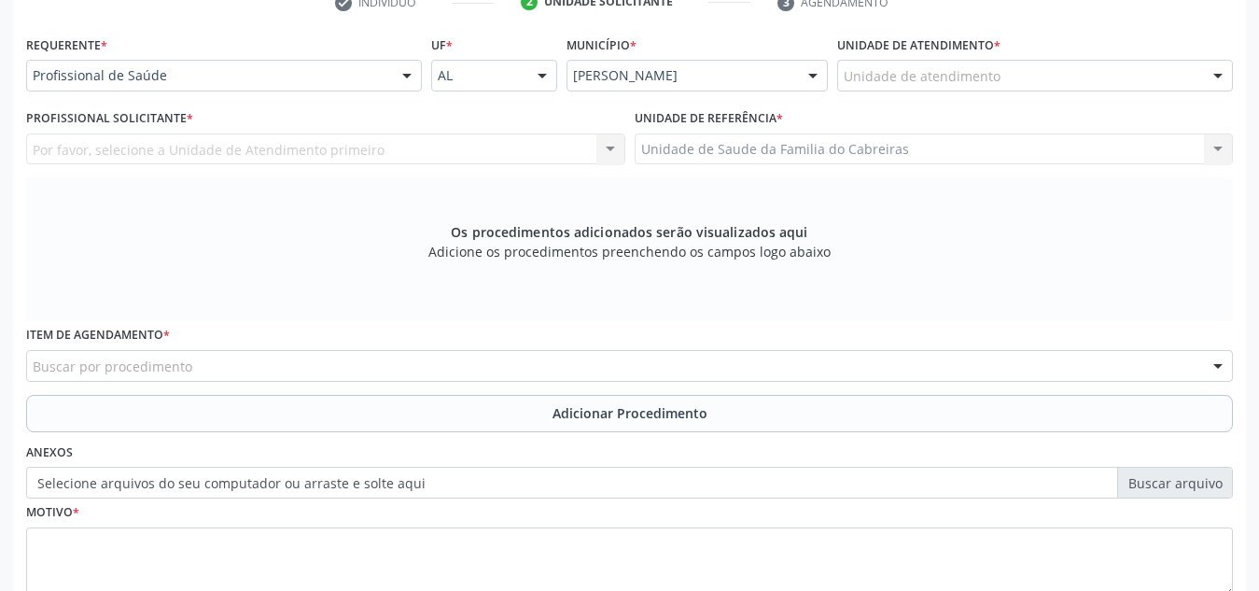
scroll to position [398, 0]
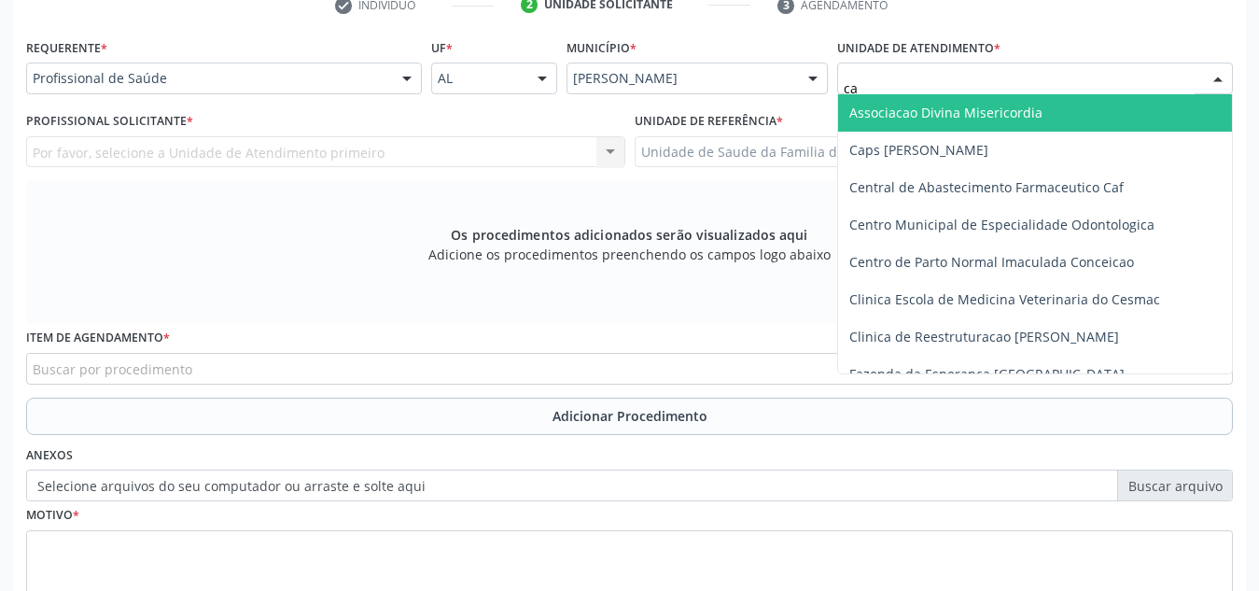
type input "cab"
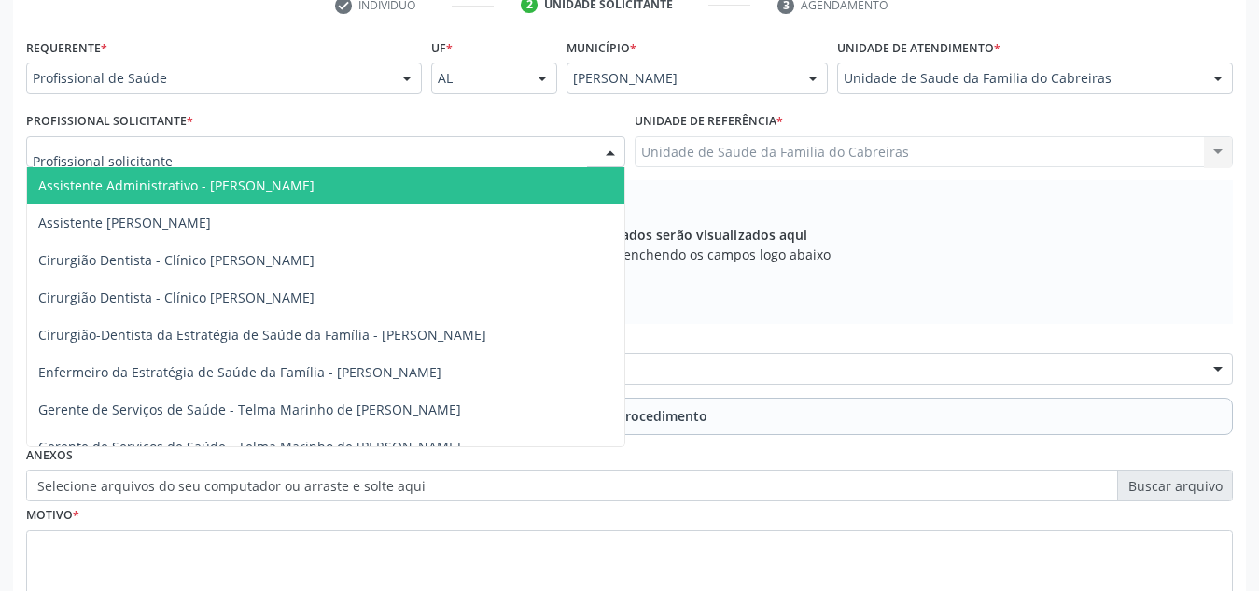
click at [469, 148] on div at bounding box center [325, 152] width 599 height 32
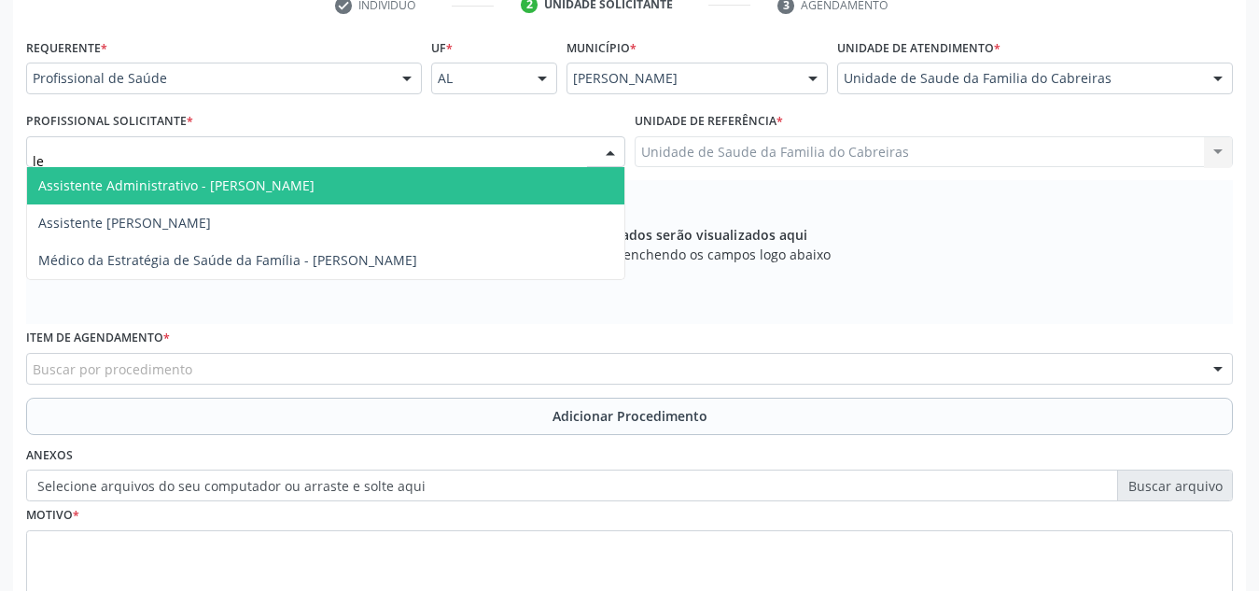
type input "let"
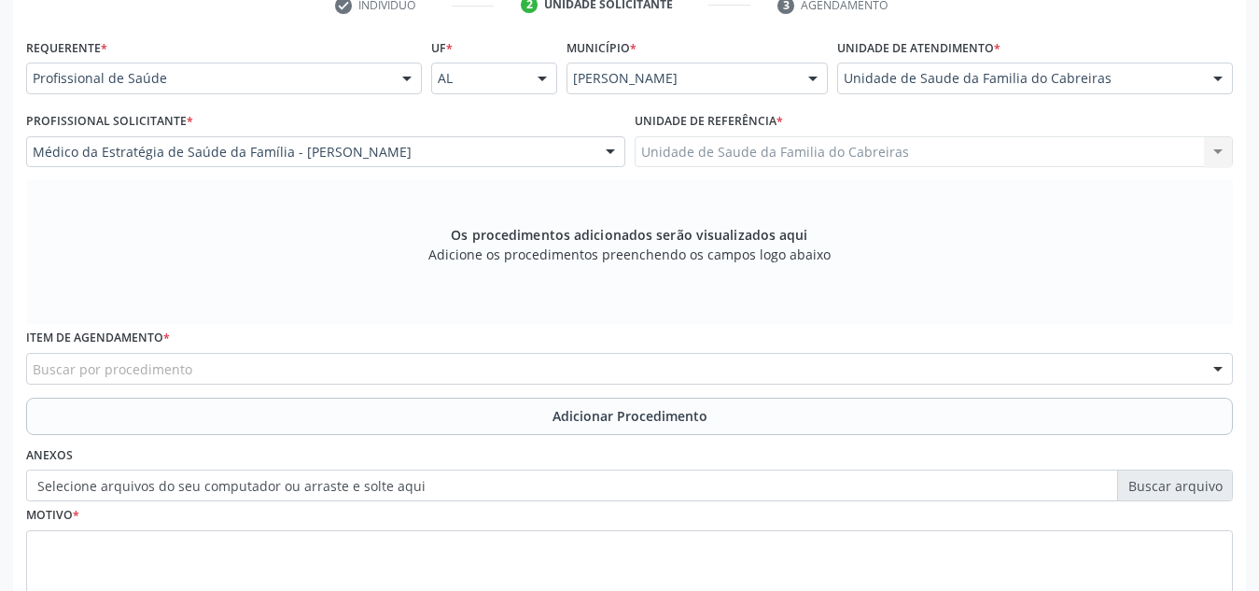
click at [431, 360] on div "Buscar por procedimento" at bounding box center [629, 369] width 1207 height 32
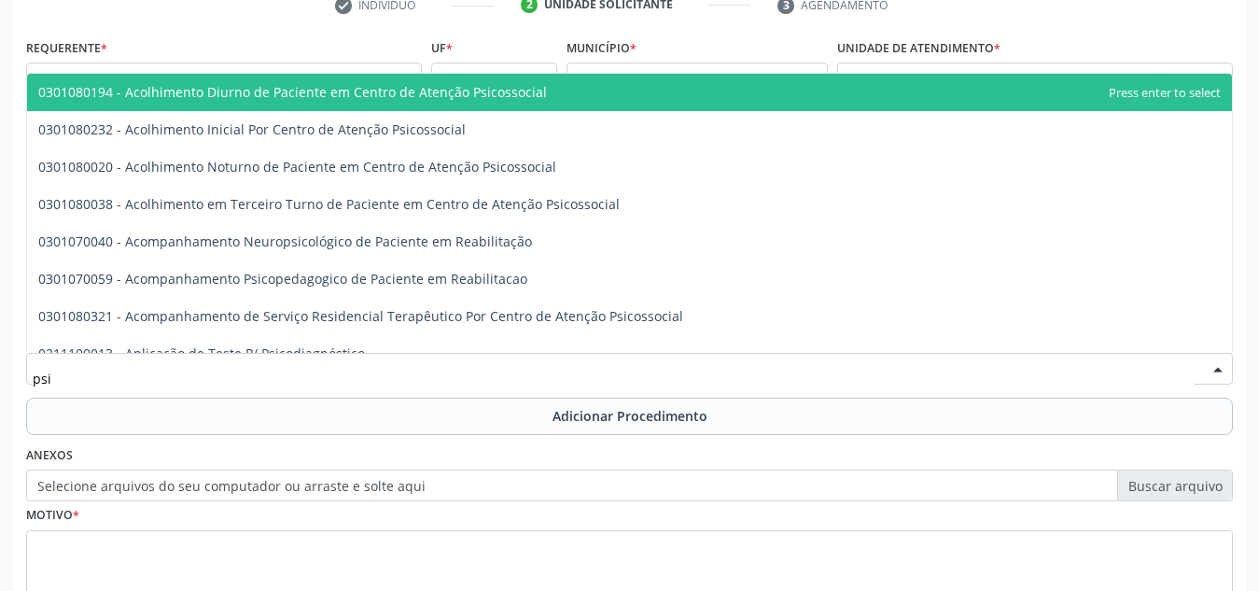
type input "psiq"
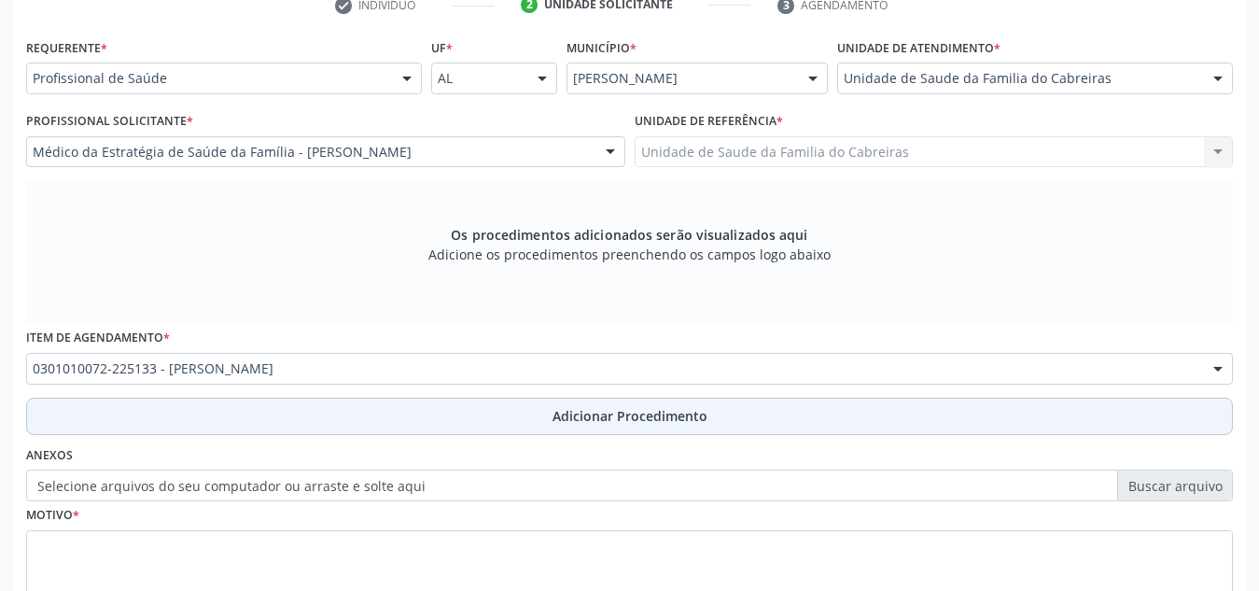
click at [431, 415] on button "Adicionar Procedimento" at bounding box center [629, 416] width 1207 height 37
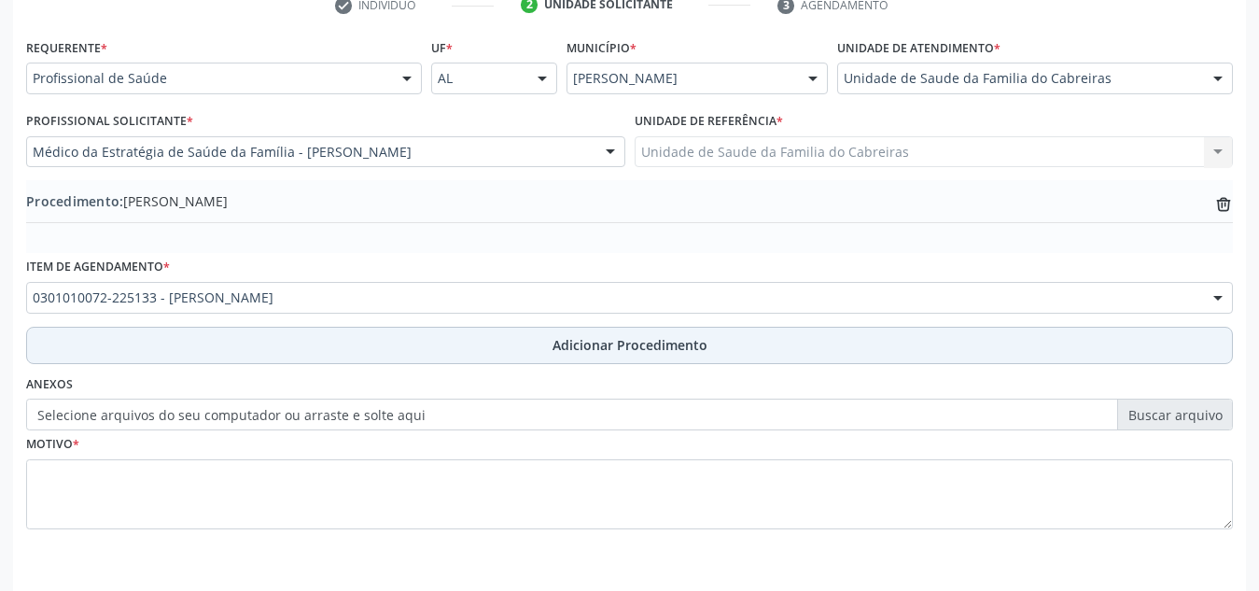
scroll to position [459, 0]
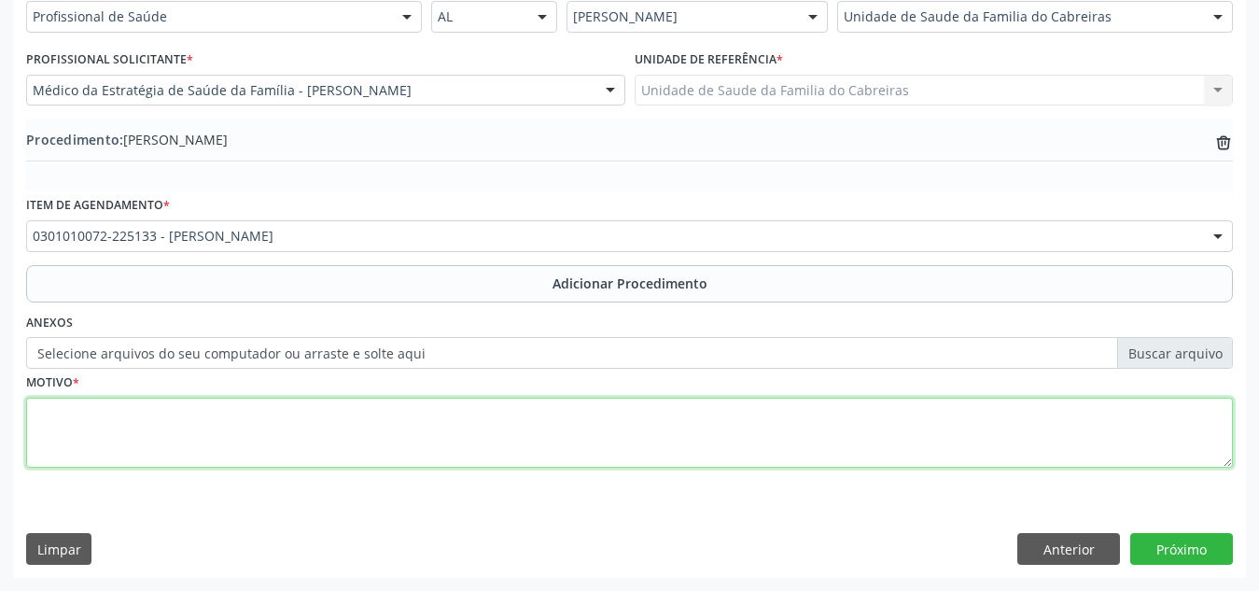
click at [446, 418] on textarea at bounding box center [629, 433] width 1207 height 71
type textarea "A"
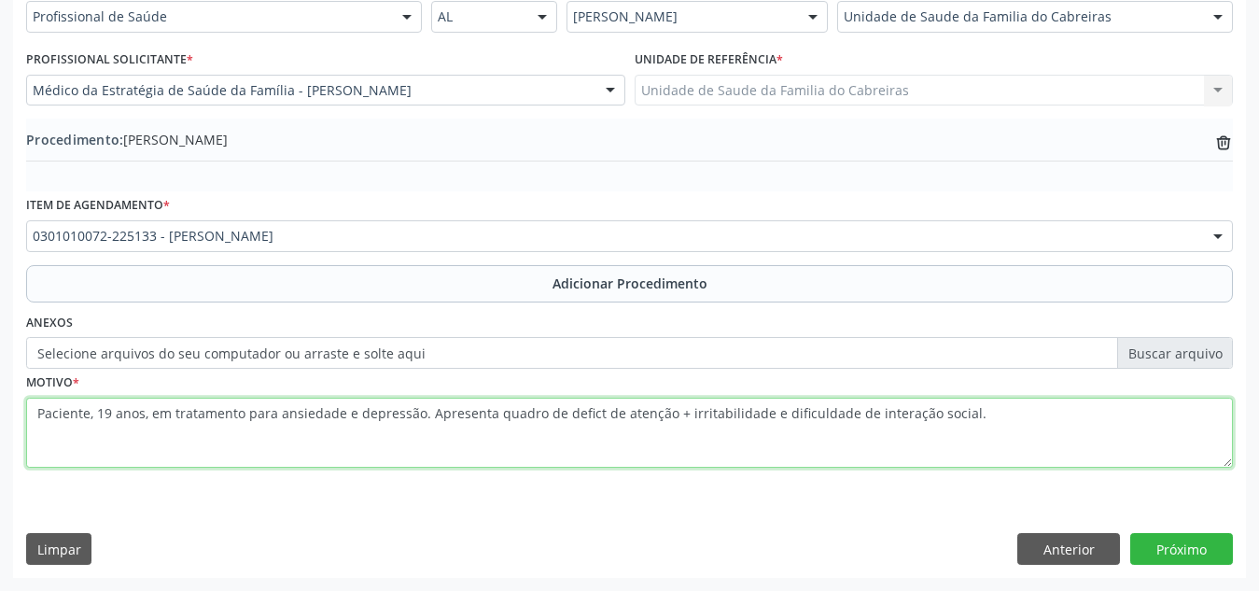
type textarea "Paciente, 19 anos, em tratamento para ansiedade e depressão. Apresenta quadro d…"
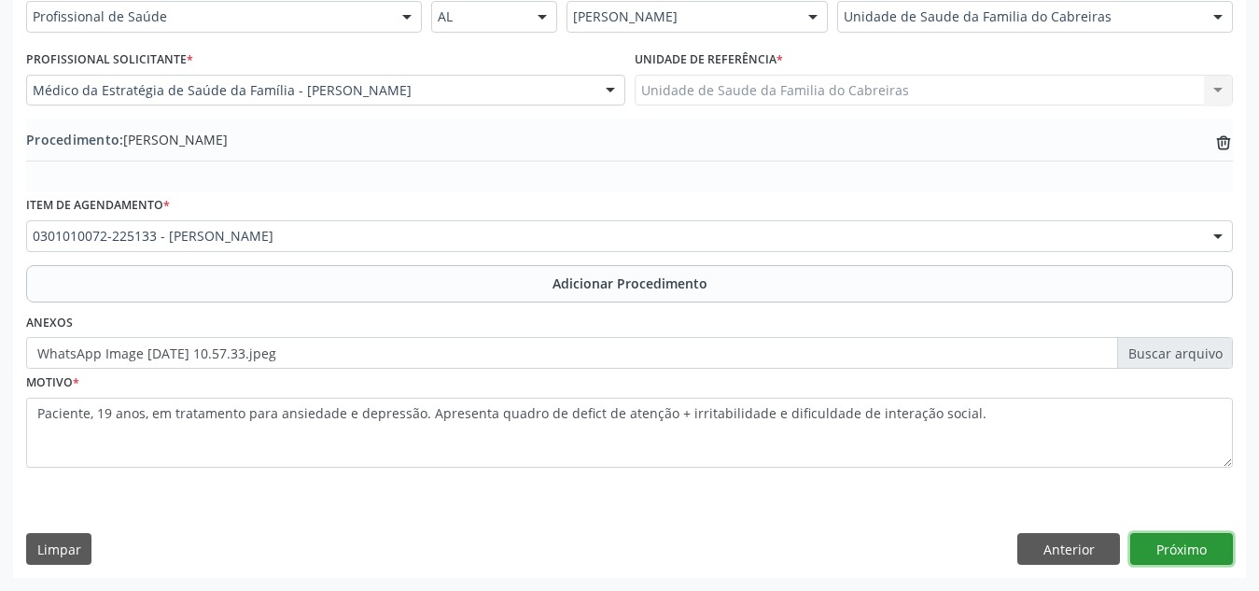
click at [1178, 547] on button "Próximo" at bounding box center [1181, 549] width 103 height 32
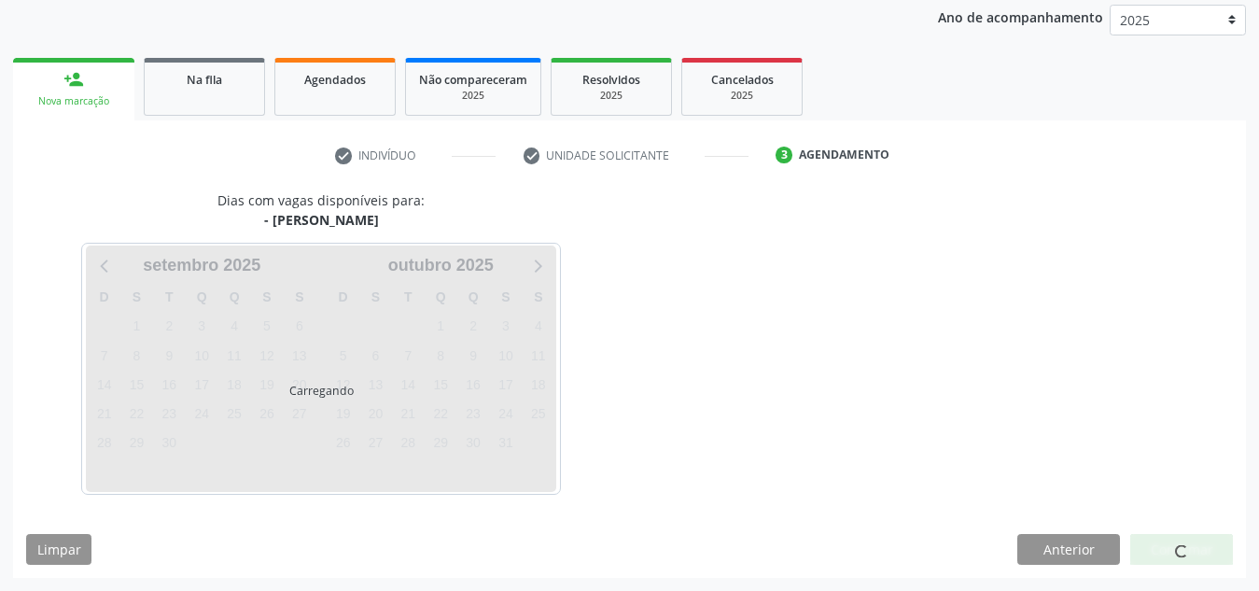
scroll to position [302, 0]
click at [1178, 547] on span at bounding box center [1181, 551] width 19 height 19
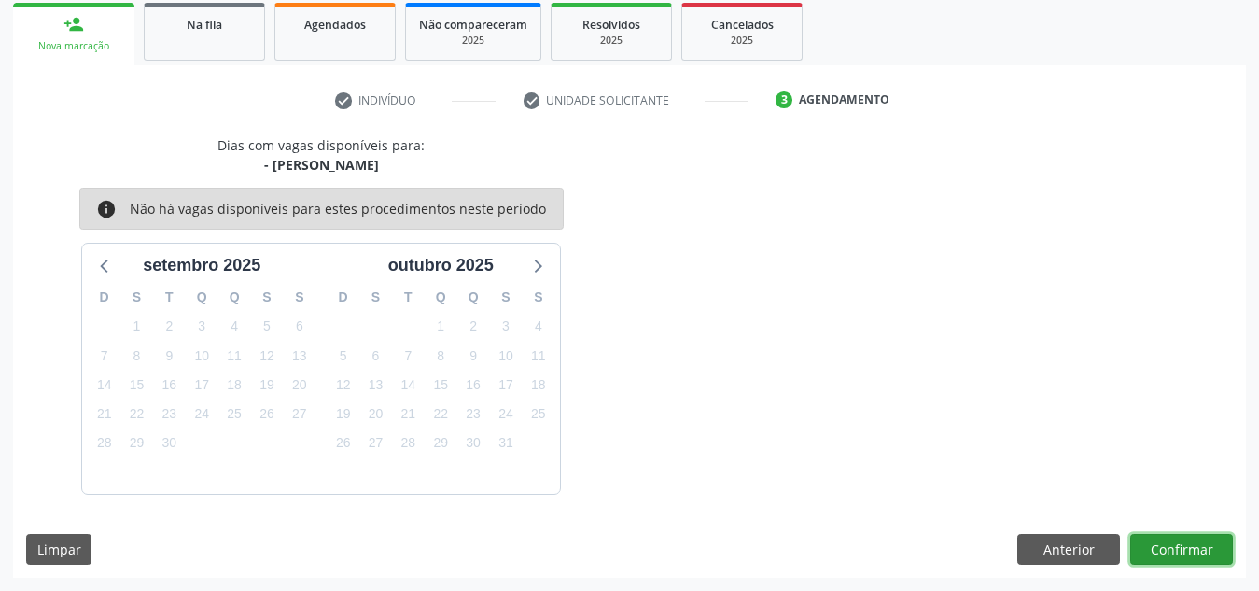
click at [1178, 547] on button "Confirmar" at bounding box center [1181, 550] width 103 height 32
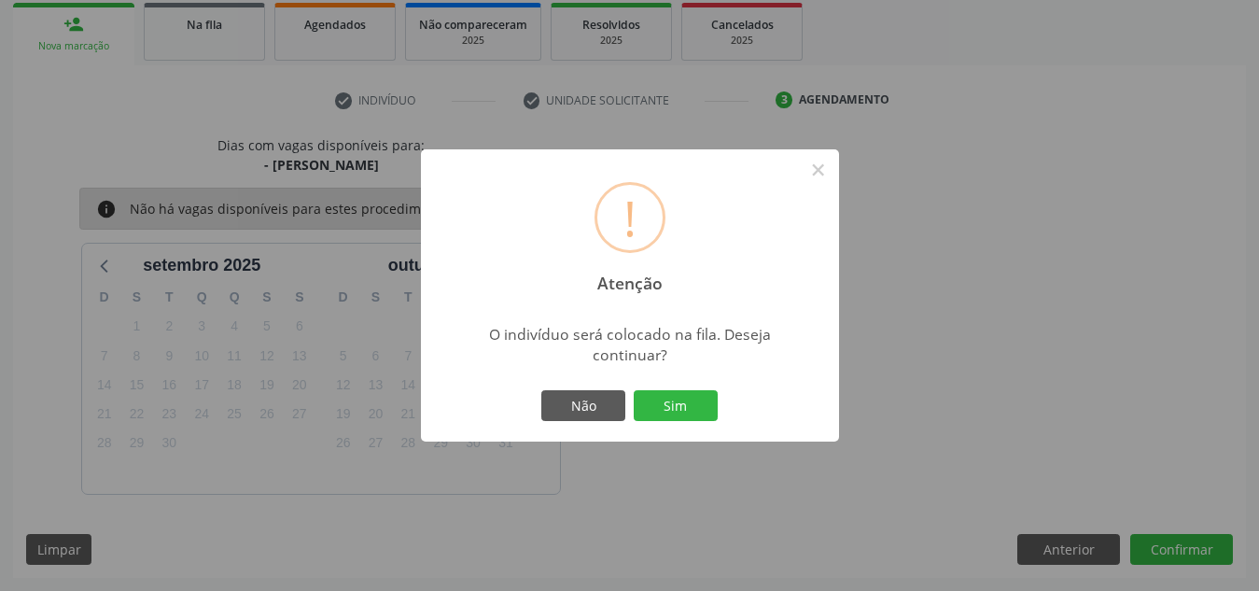
click at [634, 390] on button "Sim" at bounding box center [676, 406] width 84 height 32
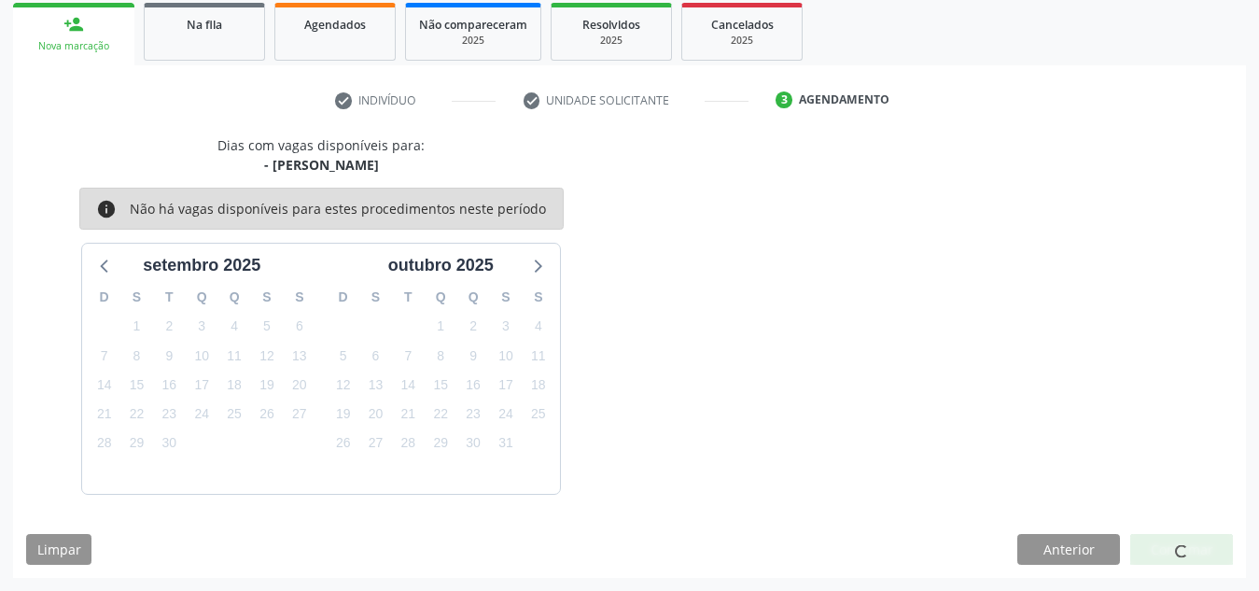
scroll to position [51, 0]
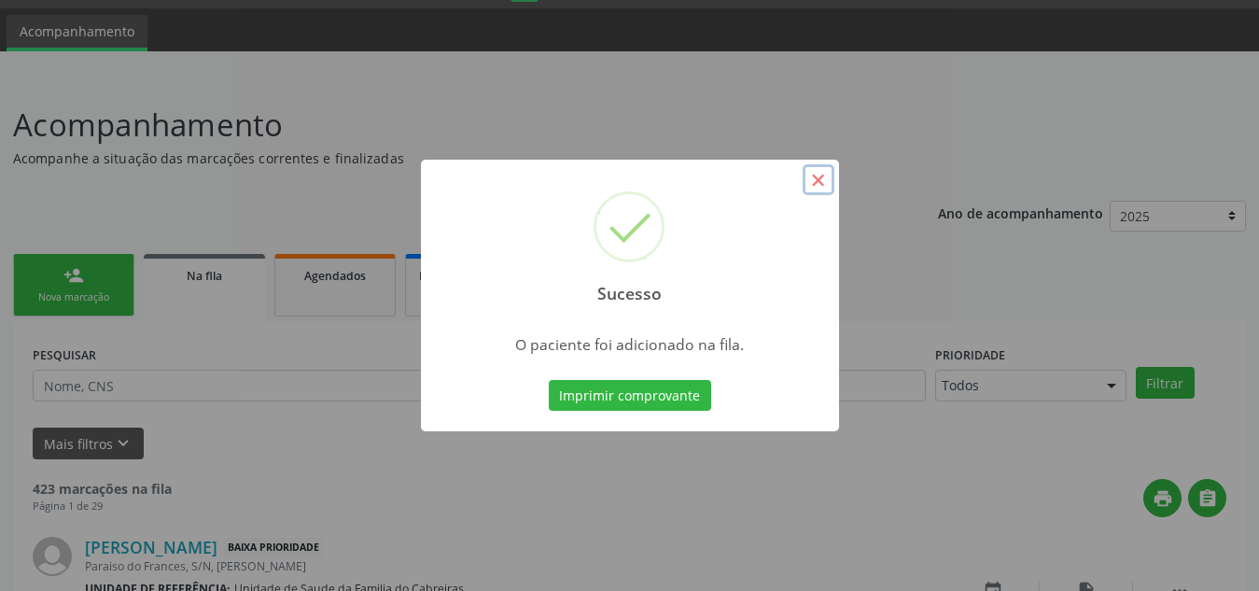
click at [816, 187] on button "×" at bounding box center [819, 180] width 32 height 32
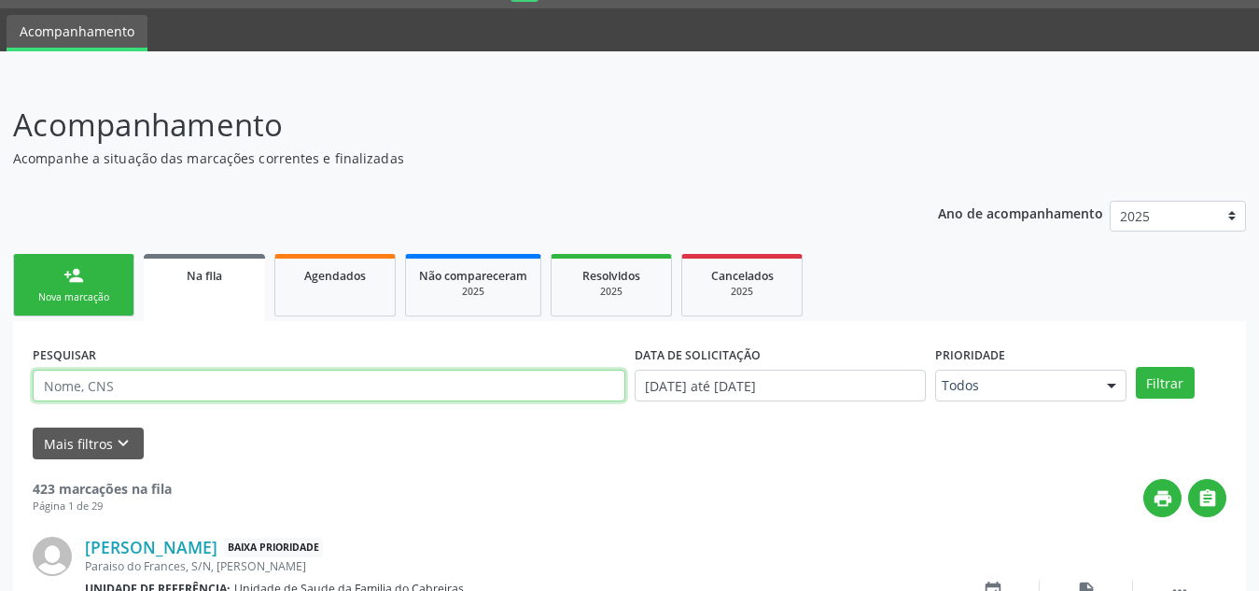
click at [116, 381] on input "text" at bounding box center [329, 386] width 593 height 32
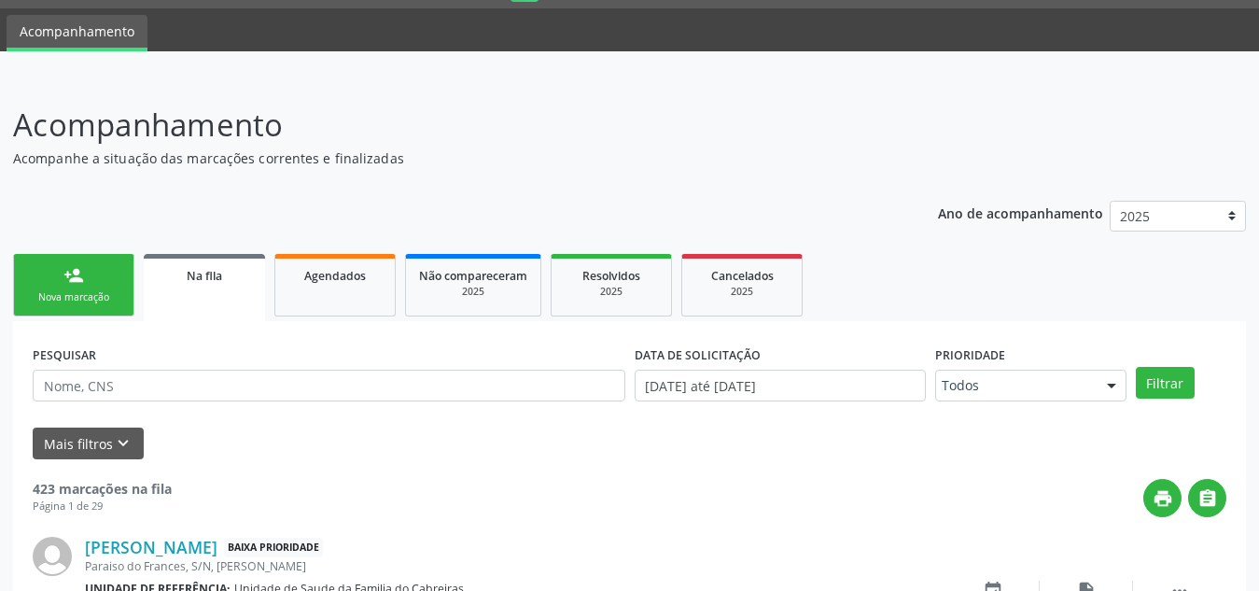
click at [52, 275] on link "person_add Nova marcação" at bounding box center [73, 285] width 121 height 63
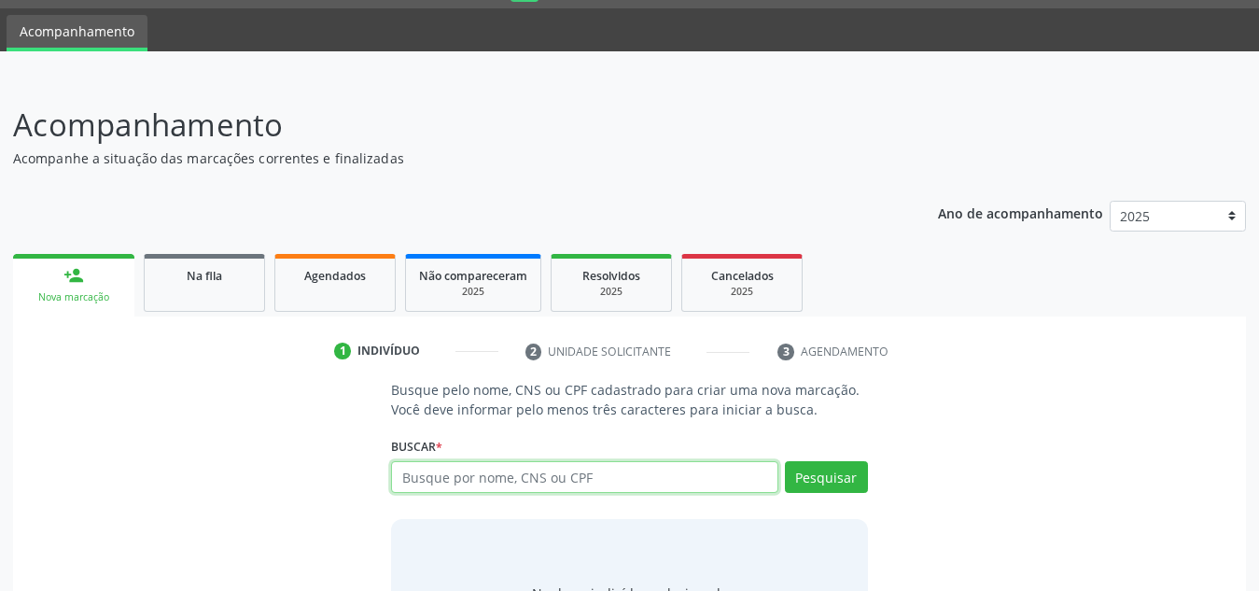
click at [497, 467] on input "text" at bounding box center [584, 477] width 387 height 32
paste input "700608943544560"
type input "700608943544560"
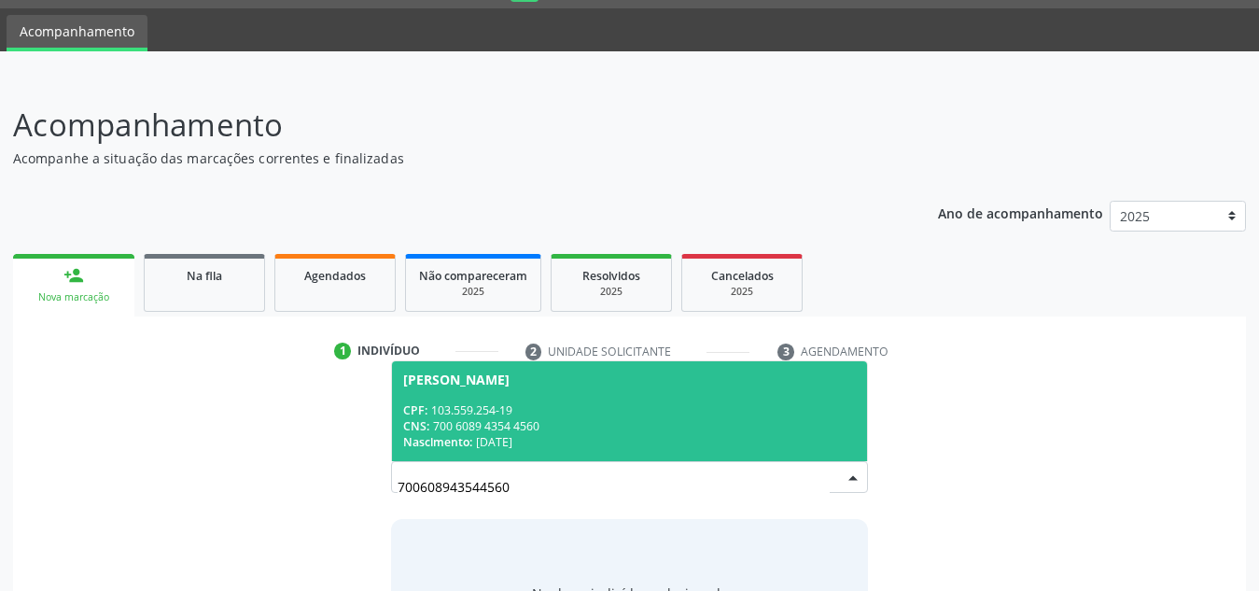
click at [577, 410] on div "CPF: 103.559.254-19" at bounding box center [629, 410] width 453 height 16
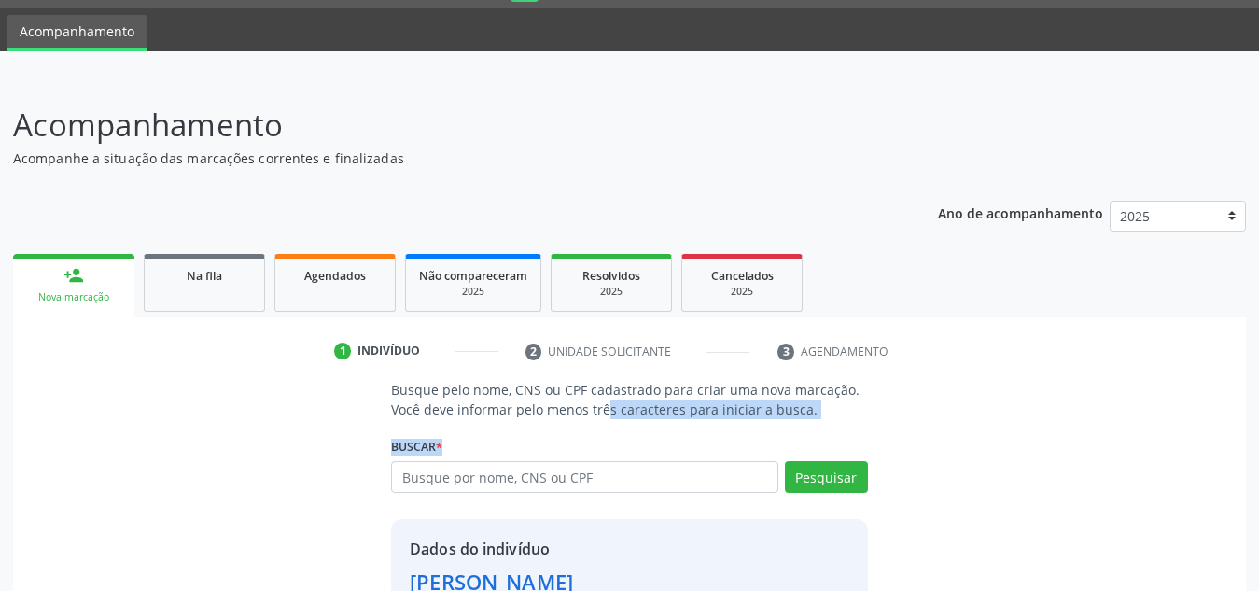
drag, startPoint x: 579, startPoint y: 405, endPoint x: 599, endPoint y: 501, distance: 98.3
click at [599, 501] on div "Busque pelo nome, CNS ou CPF cadastrado para criar uma nova marcação. Você deve…" at bounding box center [629, 538] width 503 height 316
click at [599, 501] on div "Nathalia Rejane da Silva Ferreira Nathalia Rejane da Silva Ferreira CPF: 103.55…" at bounding box center [629, 483] width 477 height 45
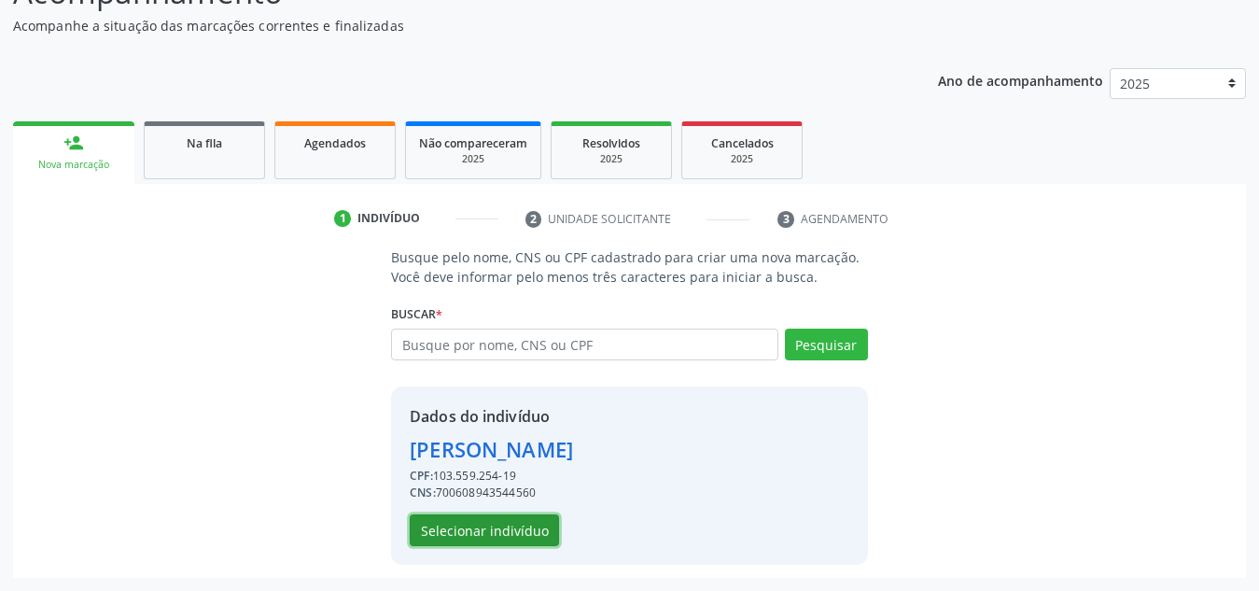
click at [529, 518] on button "Selecionar indivíduo" at bounding box center [484, 530] width 149 height 32
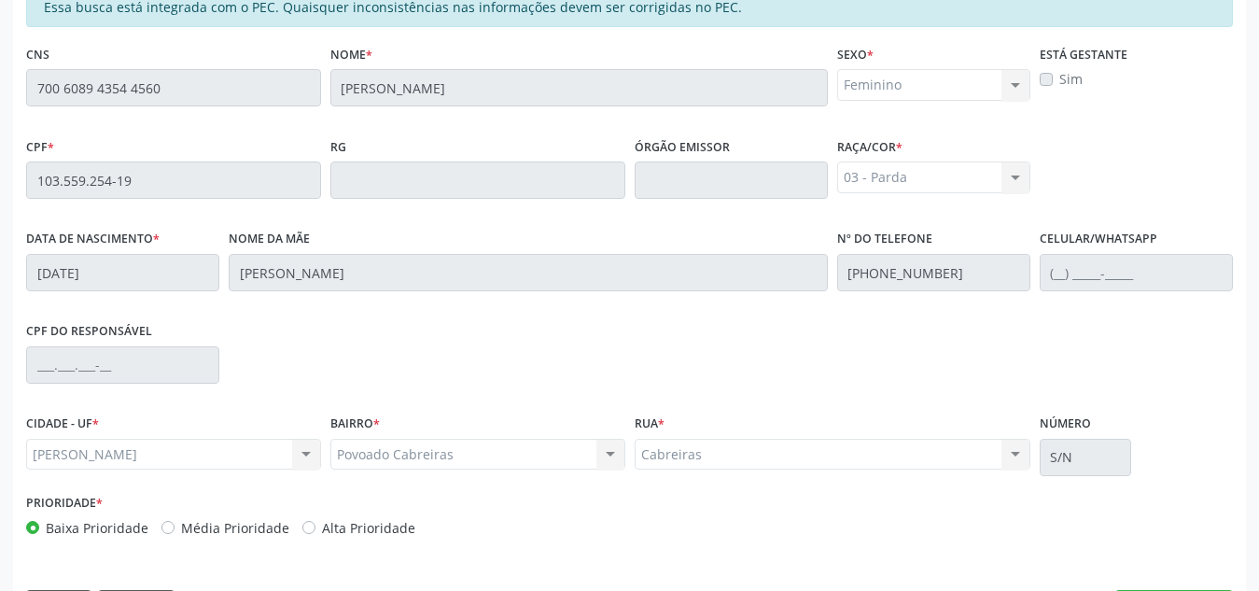
scroll to position [501, 0]
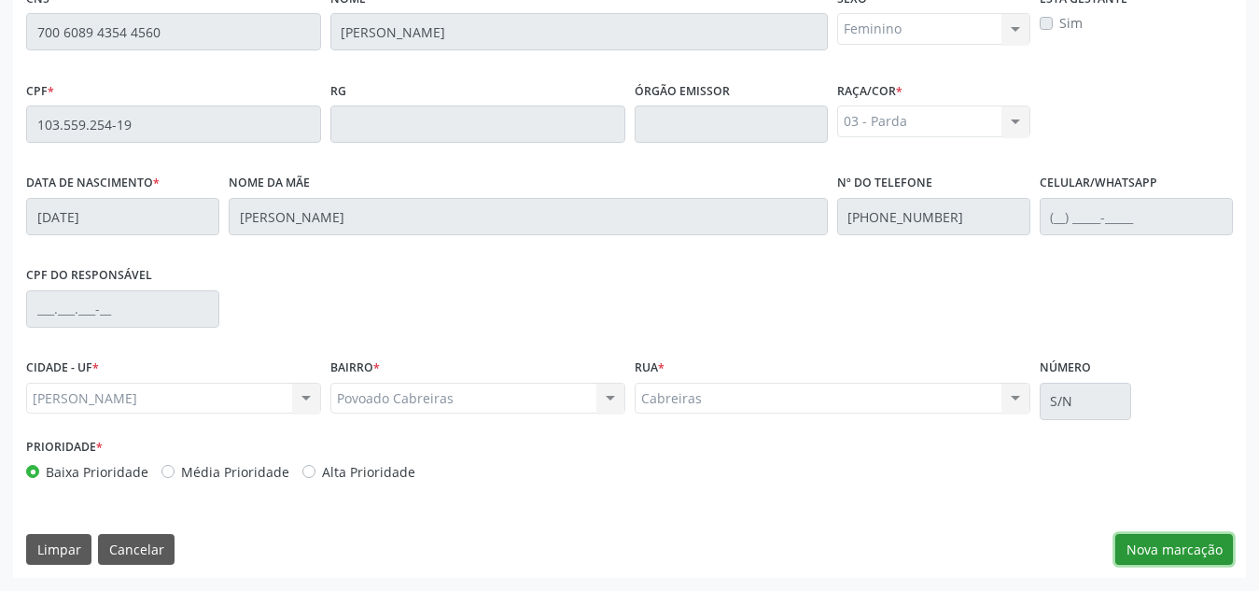
click at [1158, 553] on button "Nova marcação" at bounding box center [1174, 550] width 118 height 32
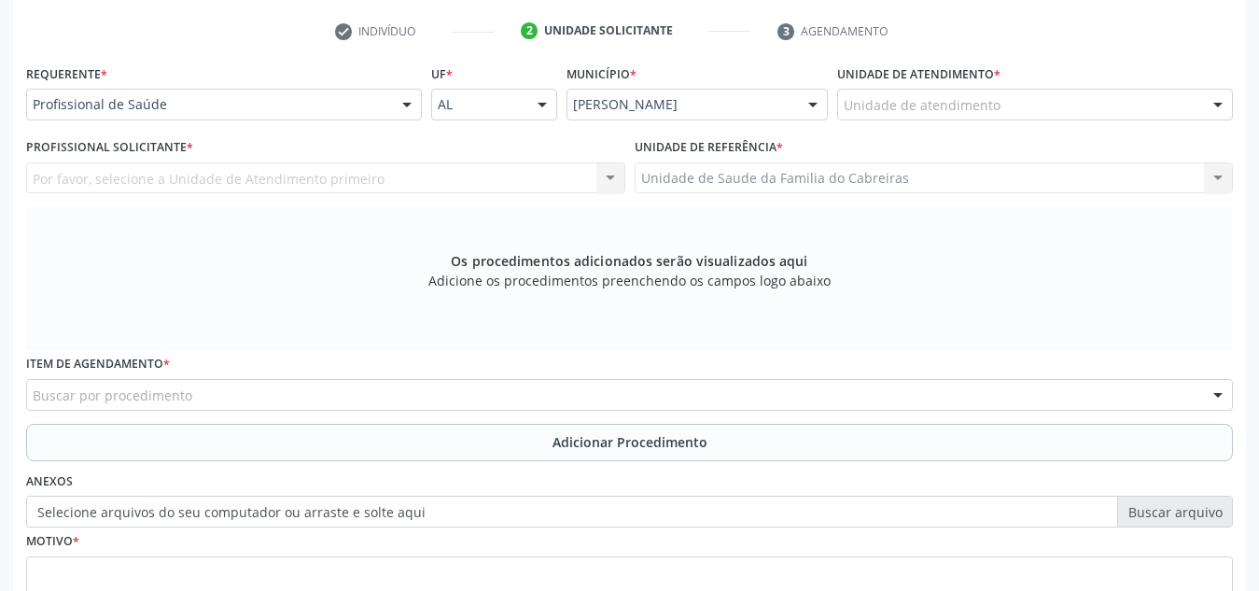
scroll to position [371, 0]
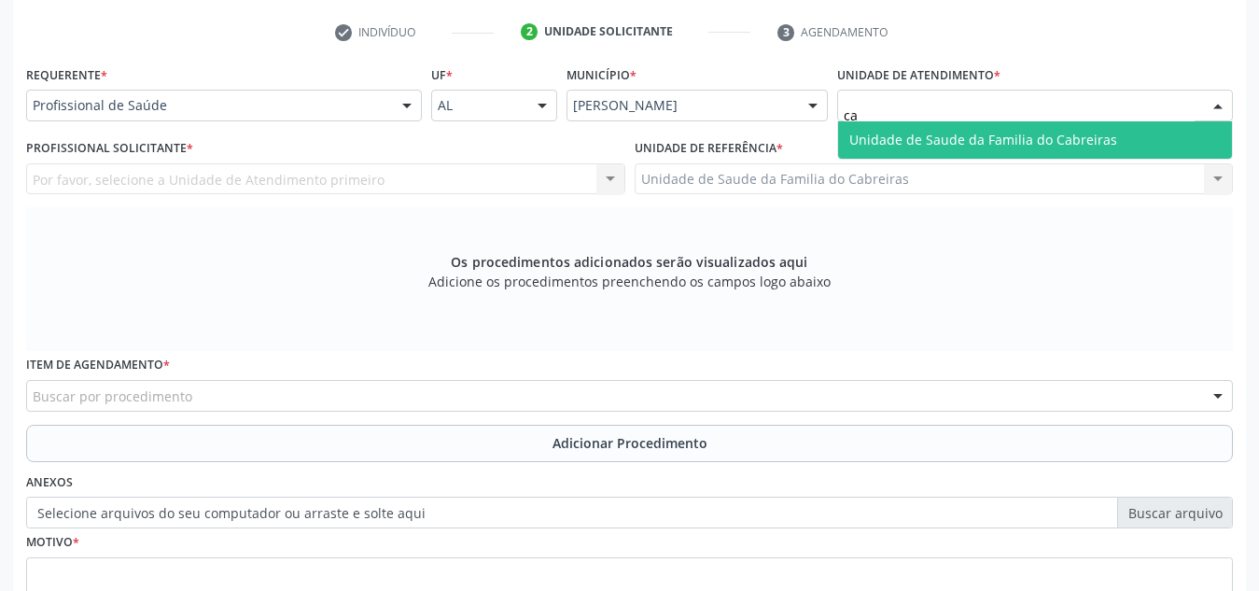
type input "cab"
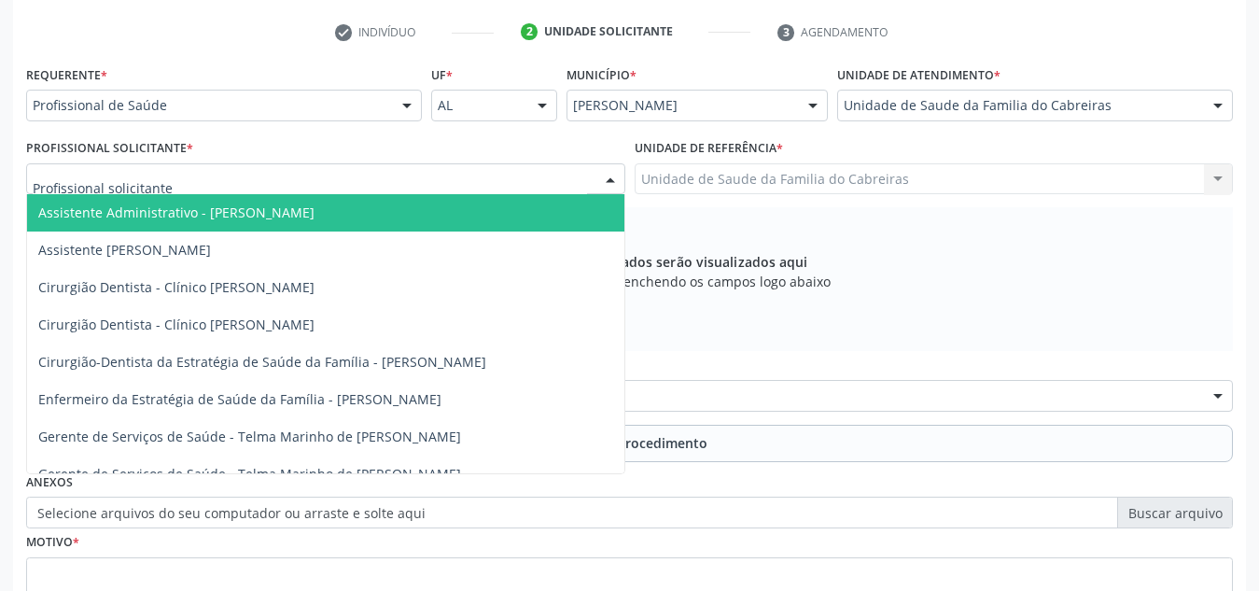
click at [449, 182] on div at bounding box center [325, 179] width 599 height 32
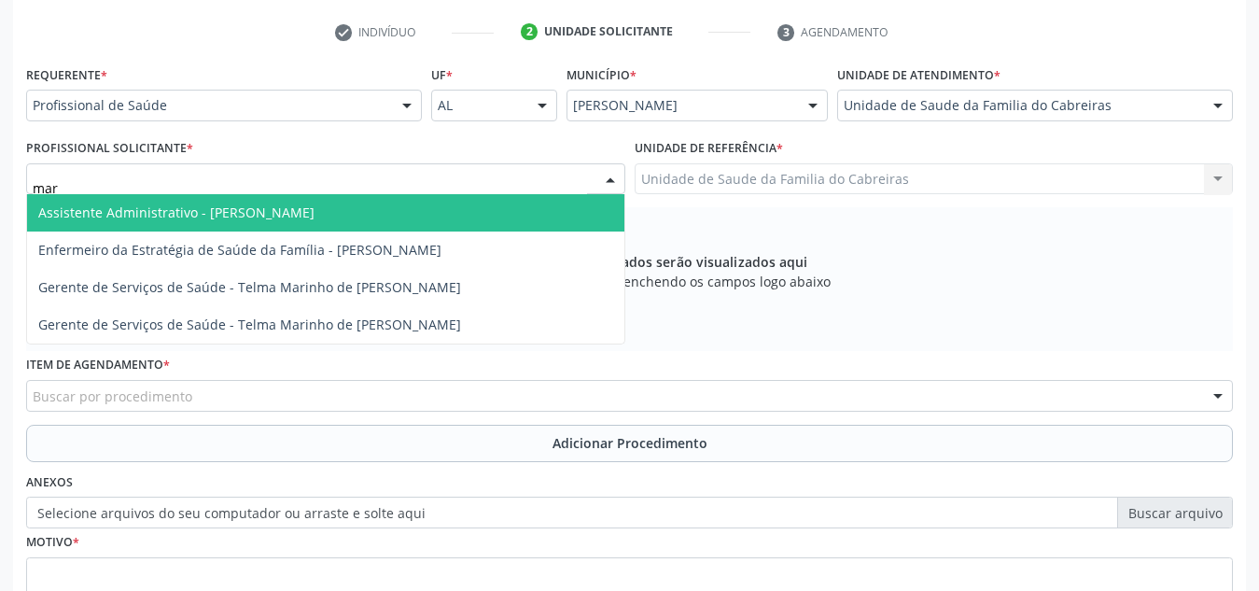
type input "marc"
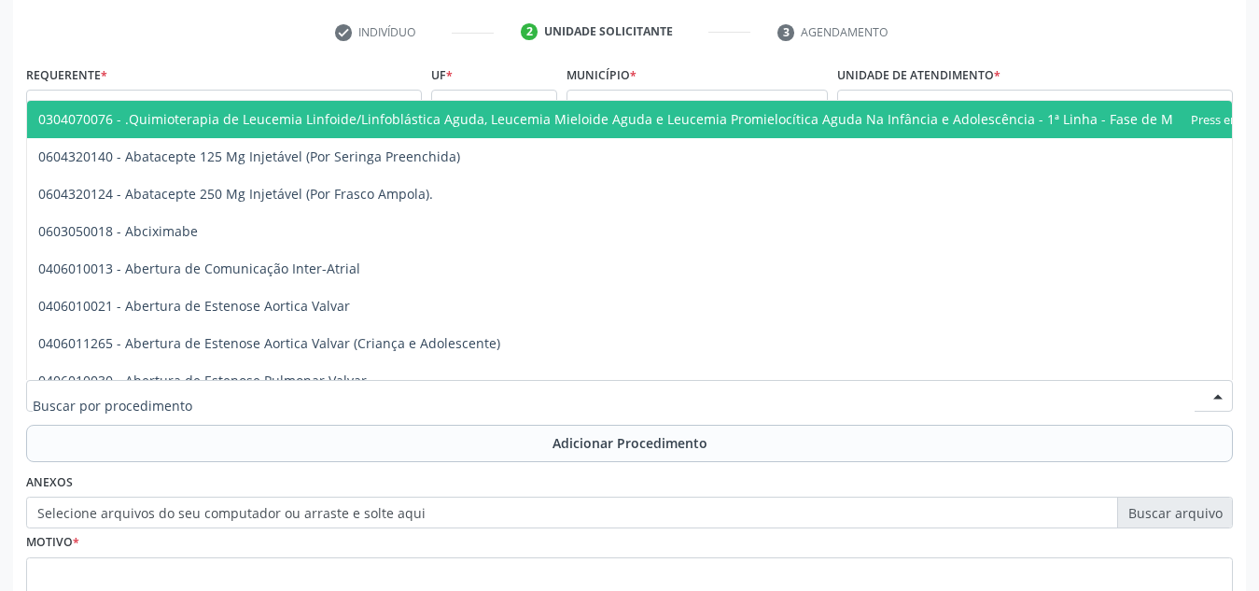
click at [297, 394] on div at bounding box center [629, 396] width 1207 height 32
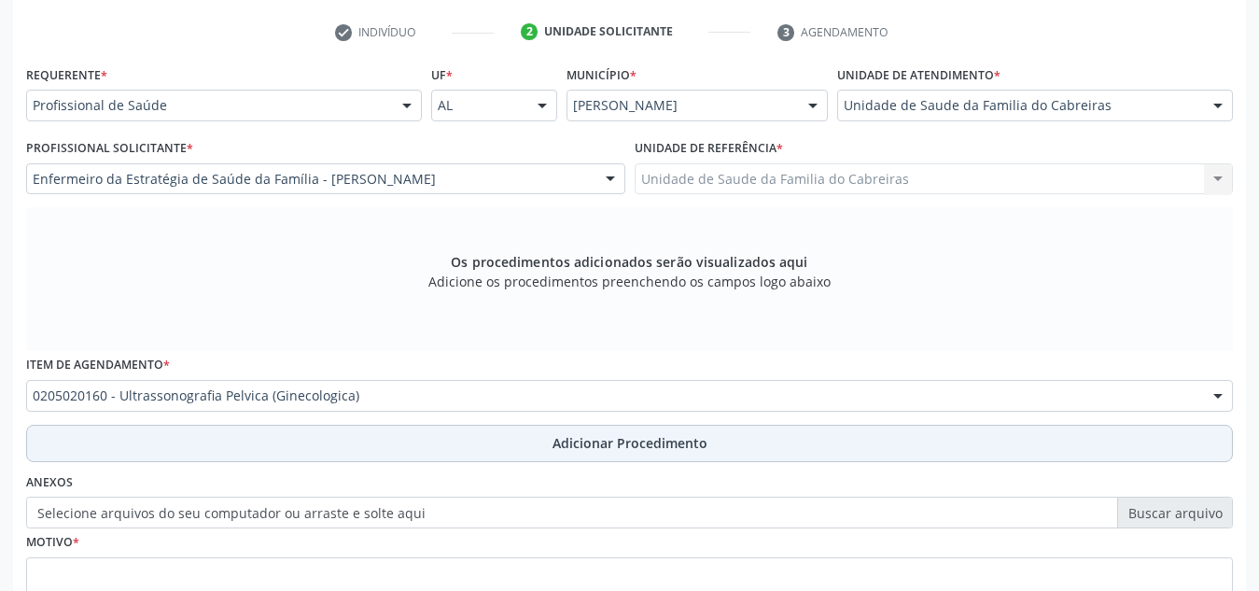
click at [312, 443] on button "Adicionar Procedimento" at bounding box center [629, 443] width 1207 height 37
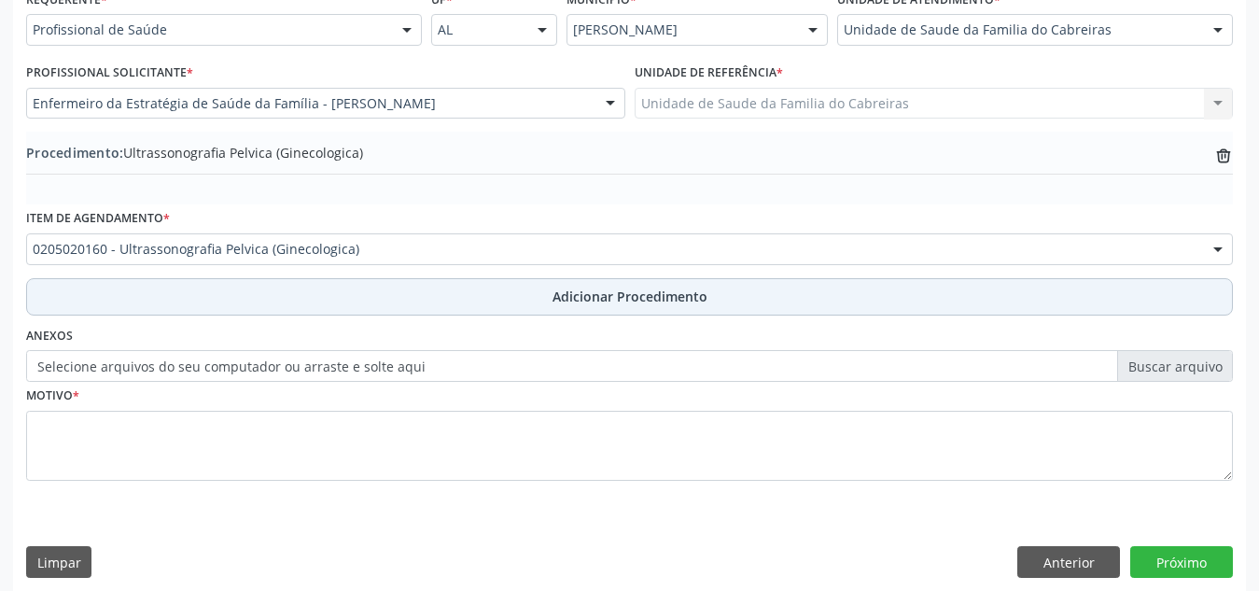
scroll to position [448, 0]
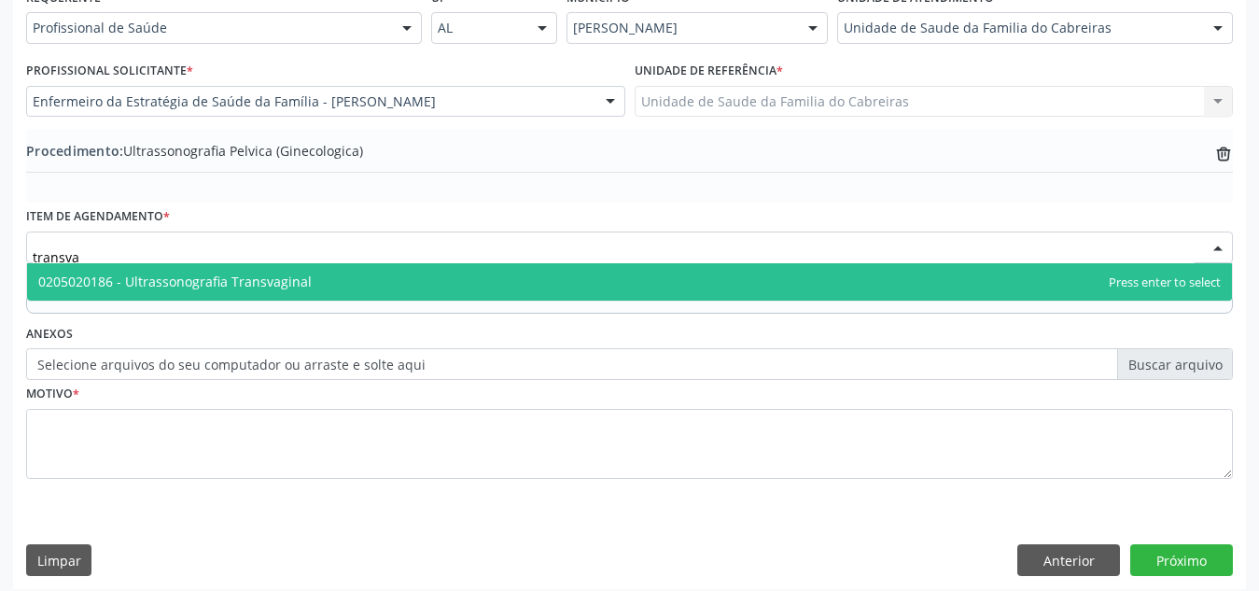
type input "transvag"
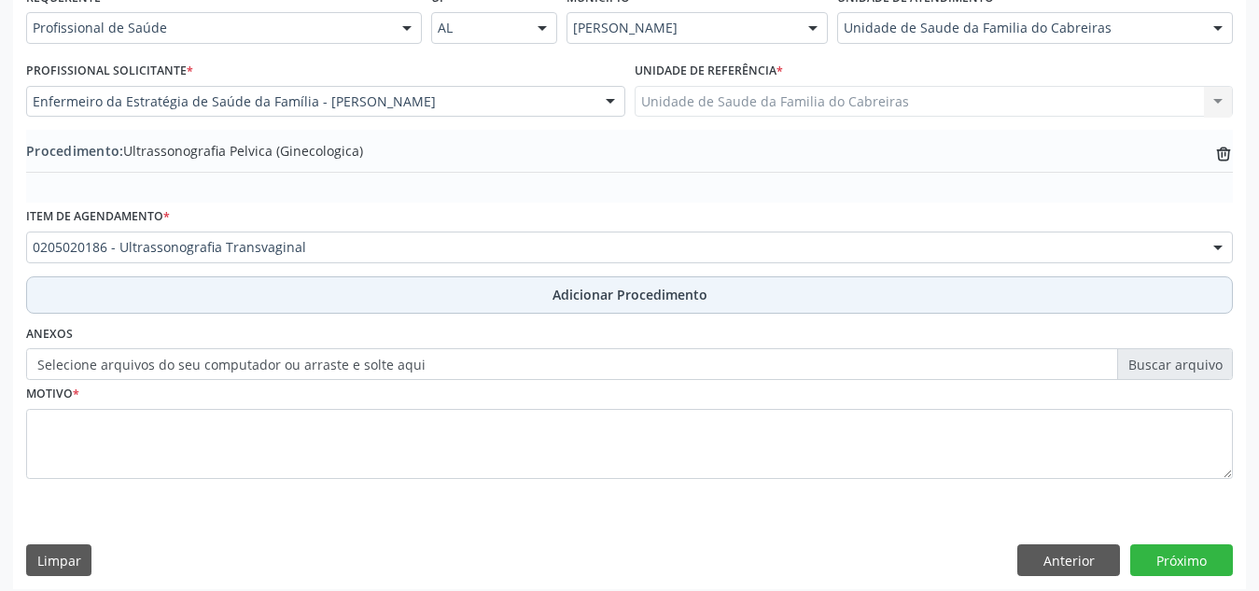
click at [384, 289] on button "Adicionar Procedimento" at bounding box center [629, 294] width 1207 height 37
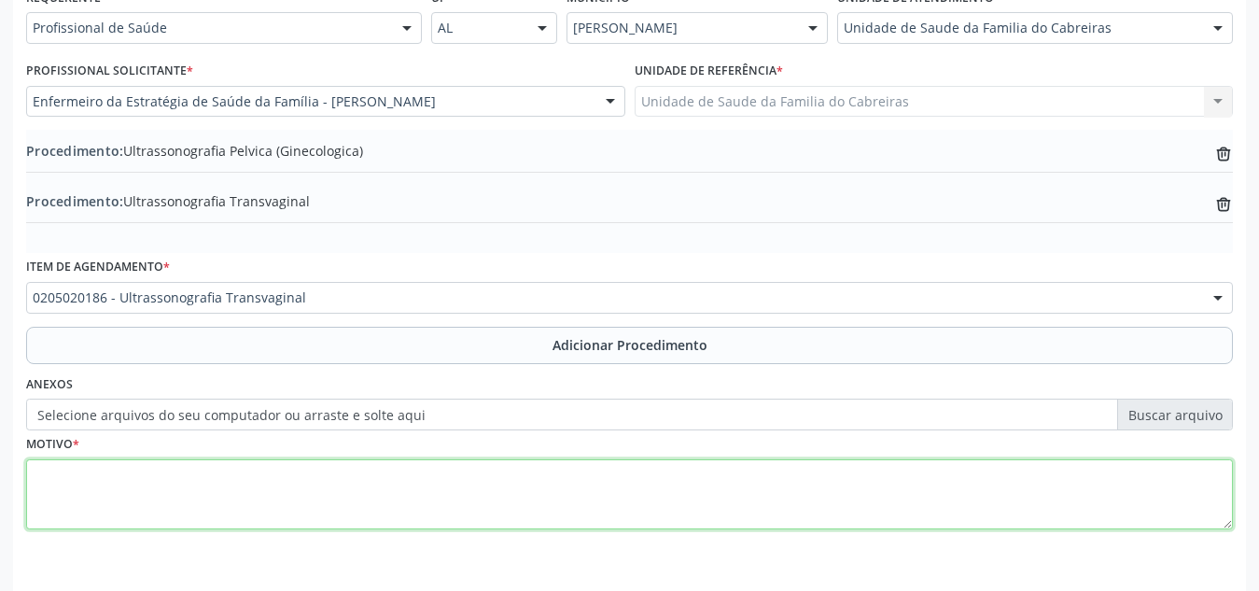
click at [381, 484] on textarea at bounding box center [629, 494] width 1207 height 71
type textarea "Rotina saúde da família"
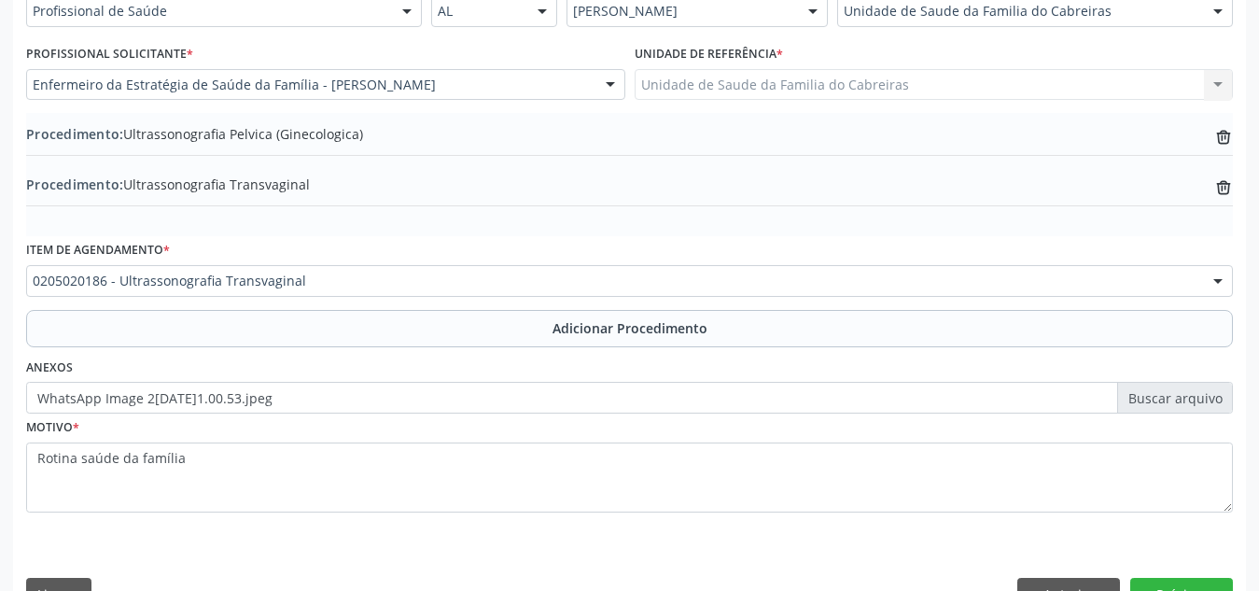
scroll to position [510, 0]
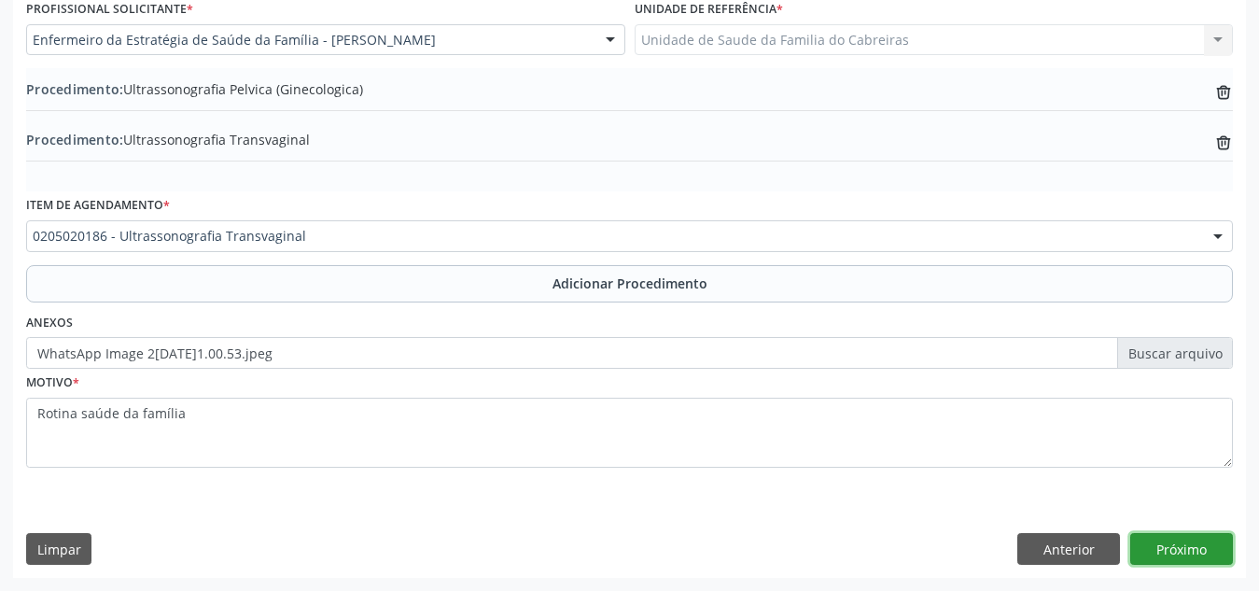
click at [1174, 555] on button "Próximo" at bounding box center [1181, 549] width 103 height 32
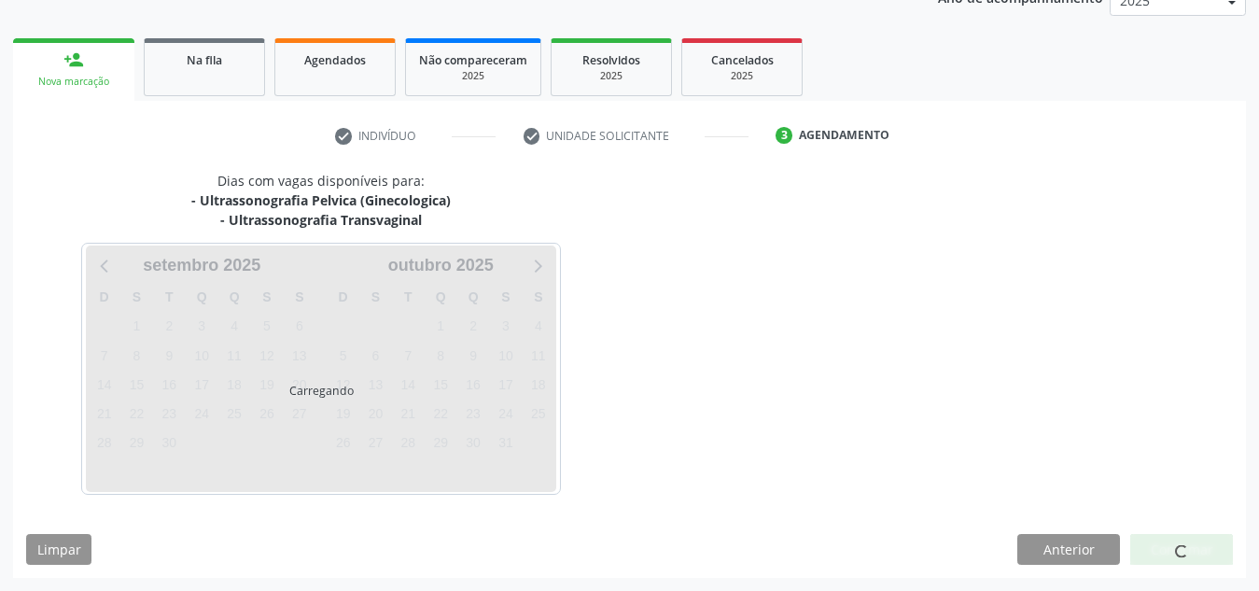
scroll to position [322, 0]
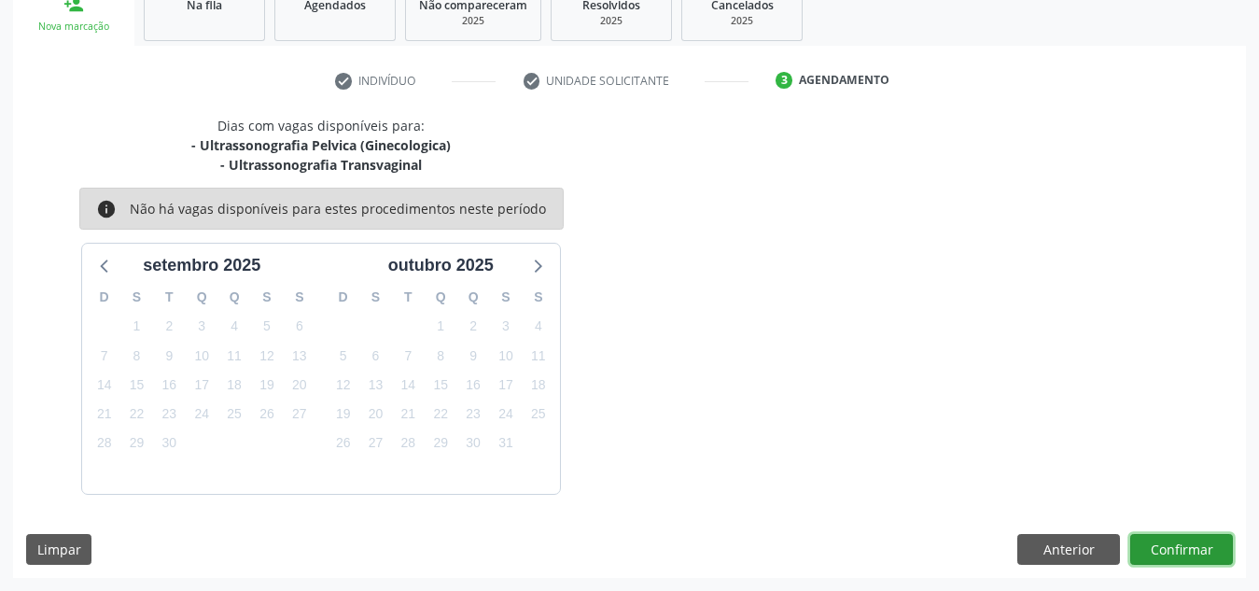
click at [1167, 542] on button "Confirmar" at bounding box center [1181, 550] width 103 height 32
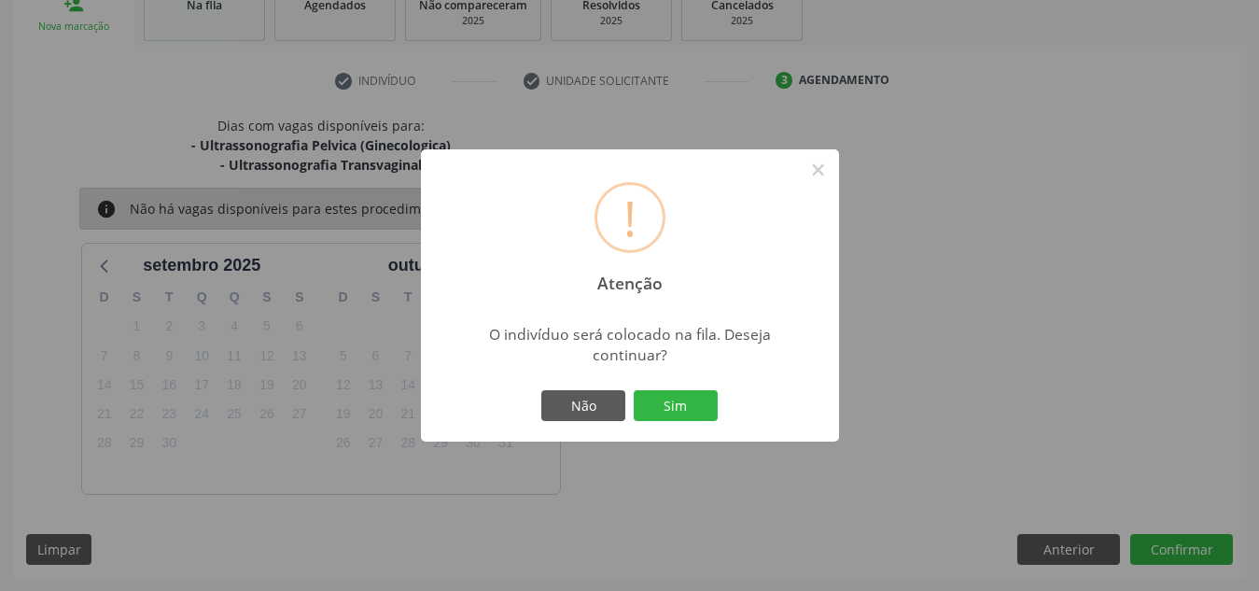
click at [634, 390] on button "Sim" at bounding box center [676, 406] width 84 height 32
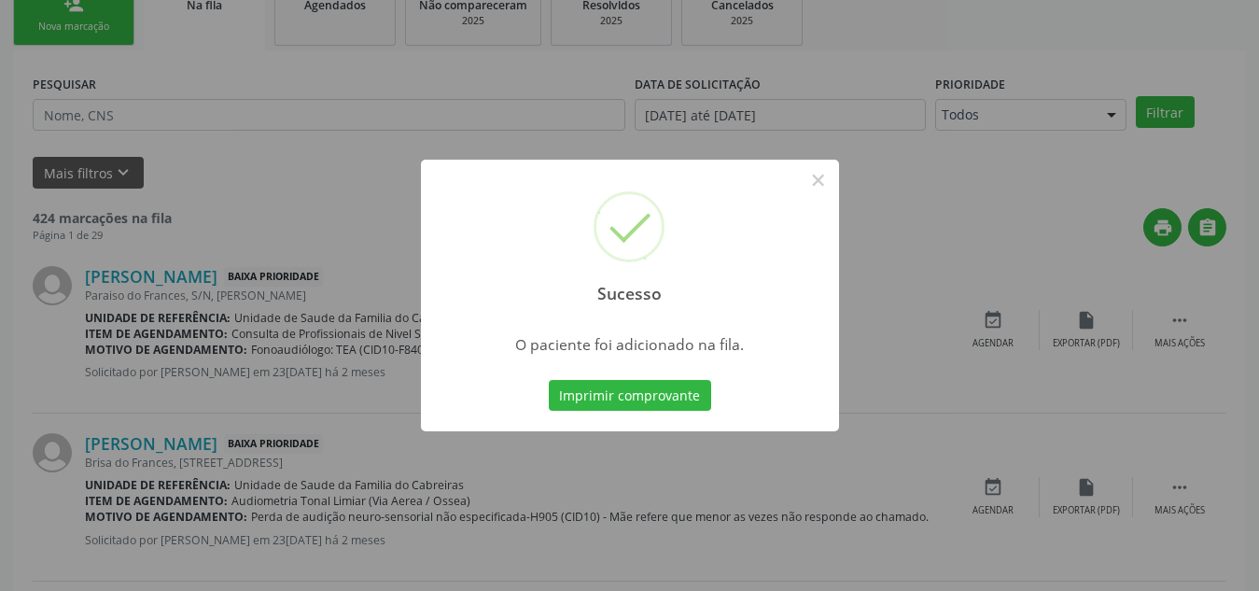
scroll to position [51, 0]
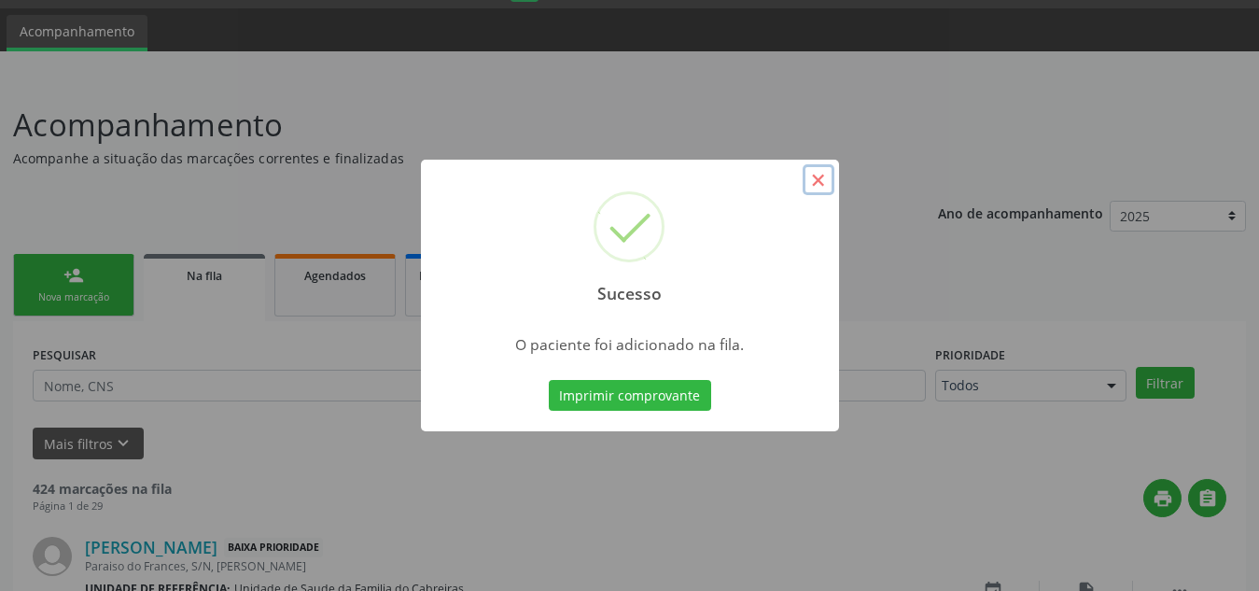
click at [819, 181] on button "×" at bounding box center [819, 180] width 32 height 32
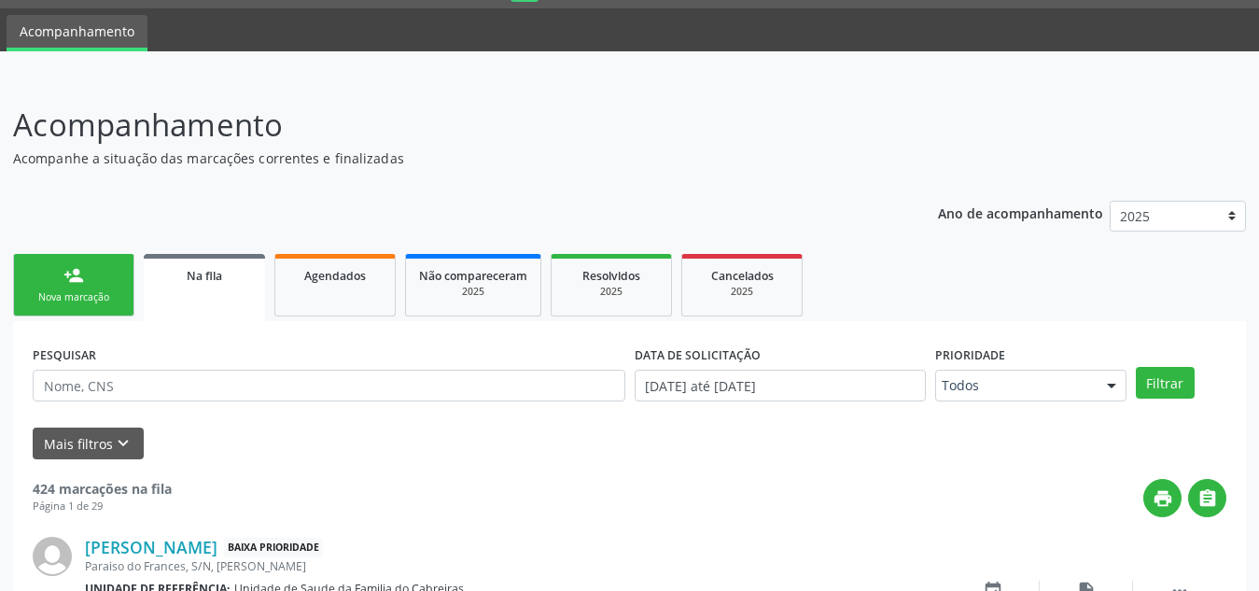
click at [91, 281] on link "person_add Nova marcação" at bounding box center [73, 285] width 121 height 63
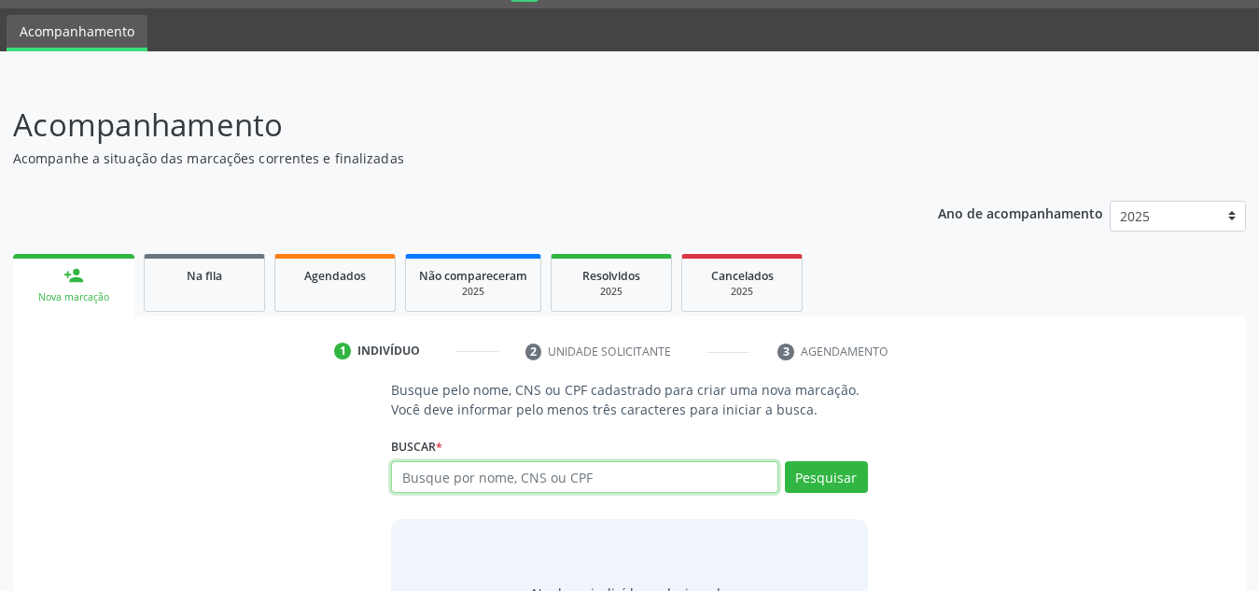
click at [447, 473] on input "text" at bounding box center [584, 477] width 387 height 32
type input "05596196428"
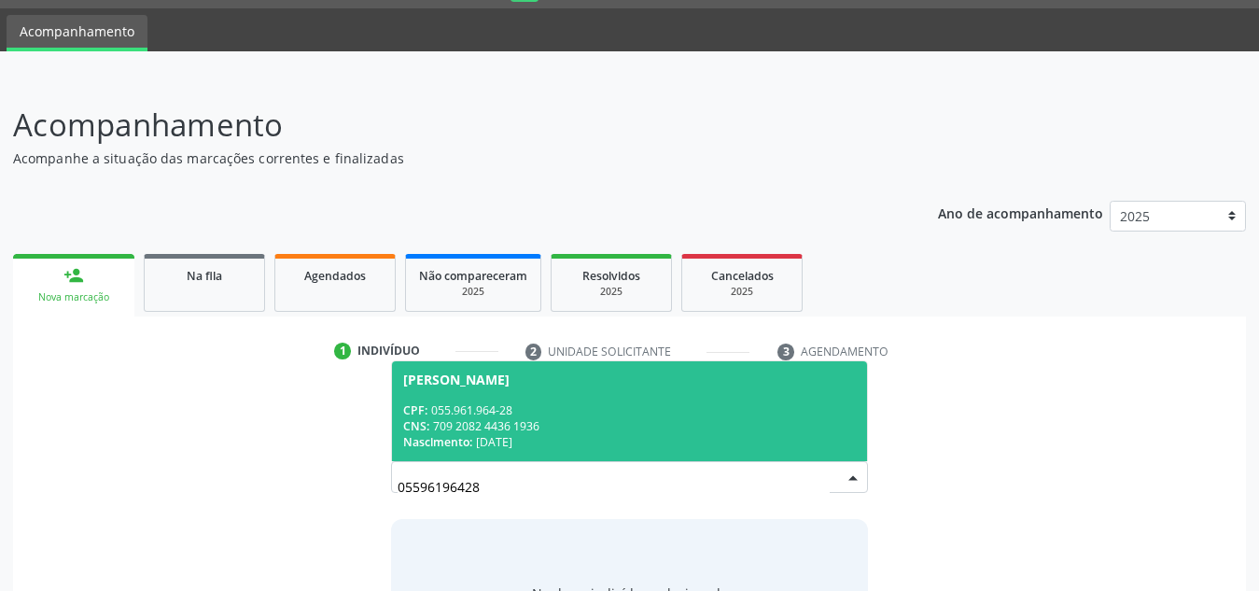
click at [510, 377] on div "Jose Fernando Rodrigues" at bounding box center [456, 379] width 106 height 15
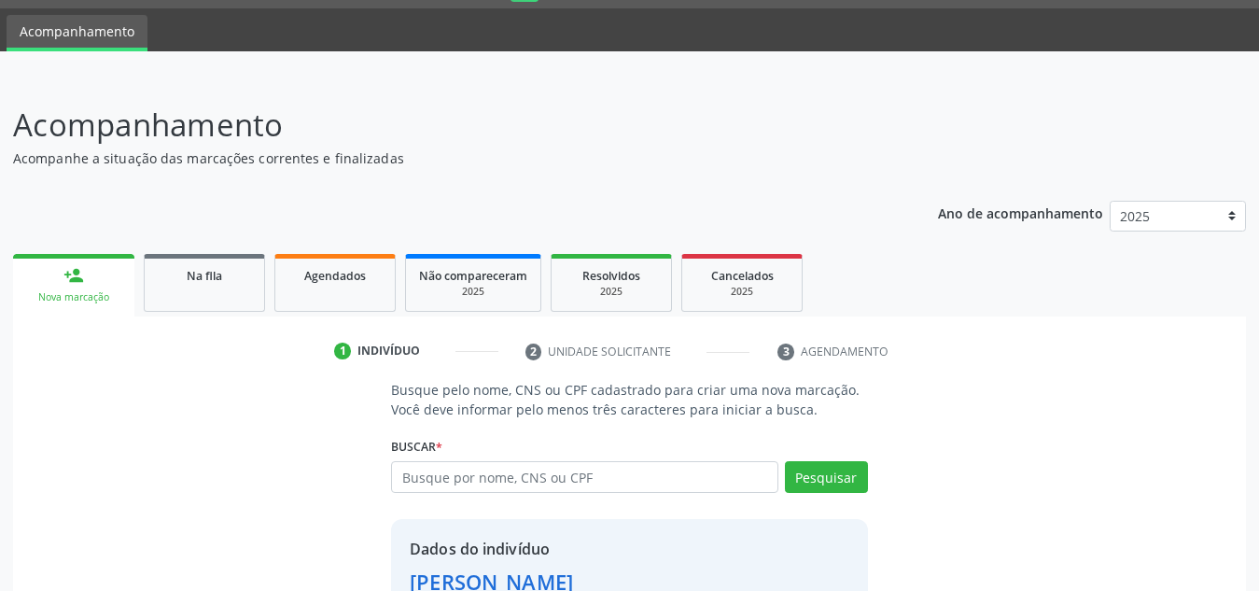
scroll to position [184, 0]
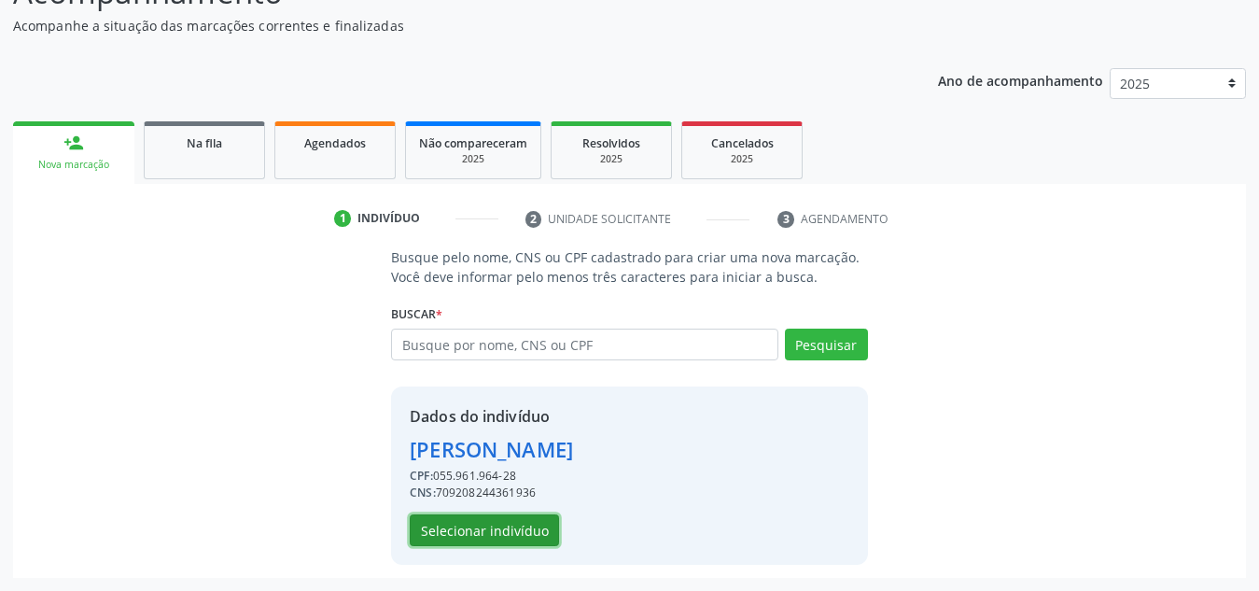
click at [525, 537] on button "Selecionar indivíduo" at bounding box center [484, 530] width 149 height 32
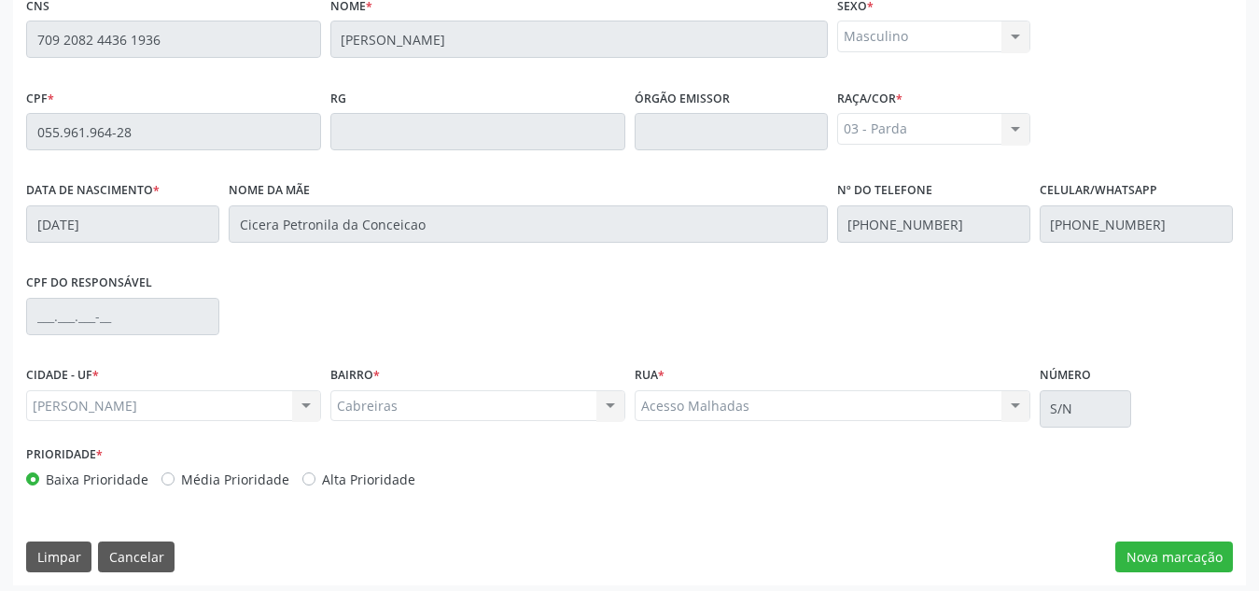
scroll to position [501, 0]
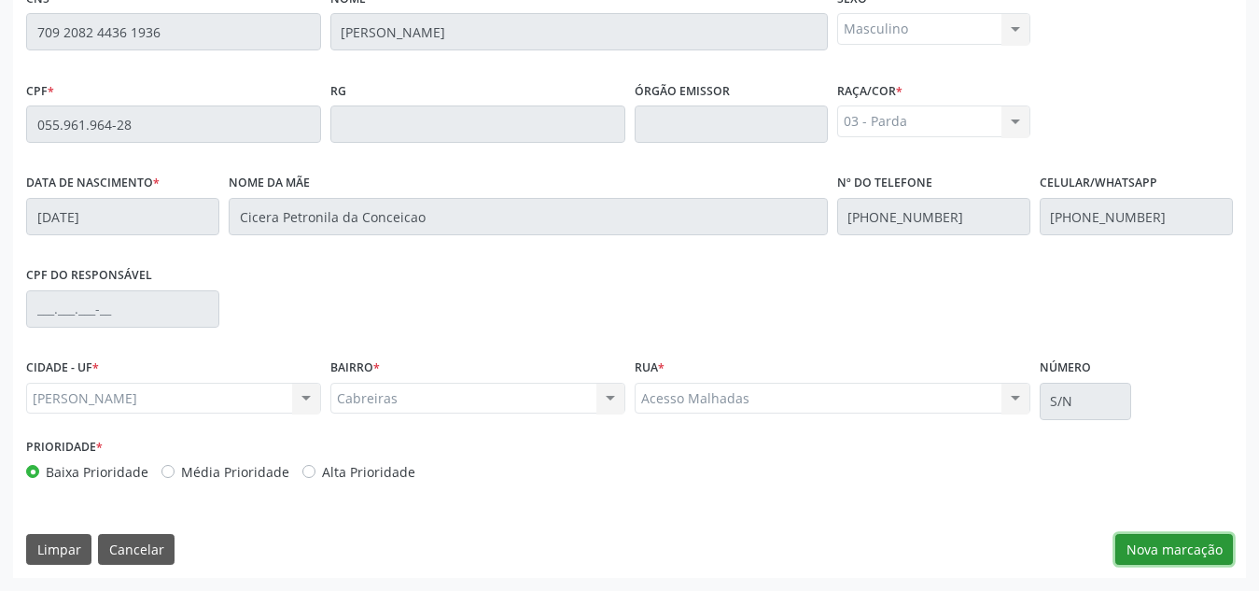
click at [1153, 555] on button "Nova marcação" at bounding box center [1174, 550] width 118 height 32
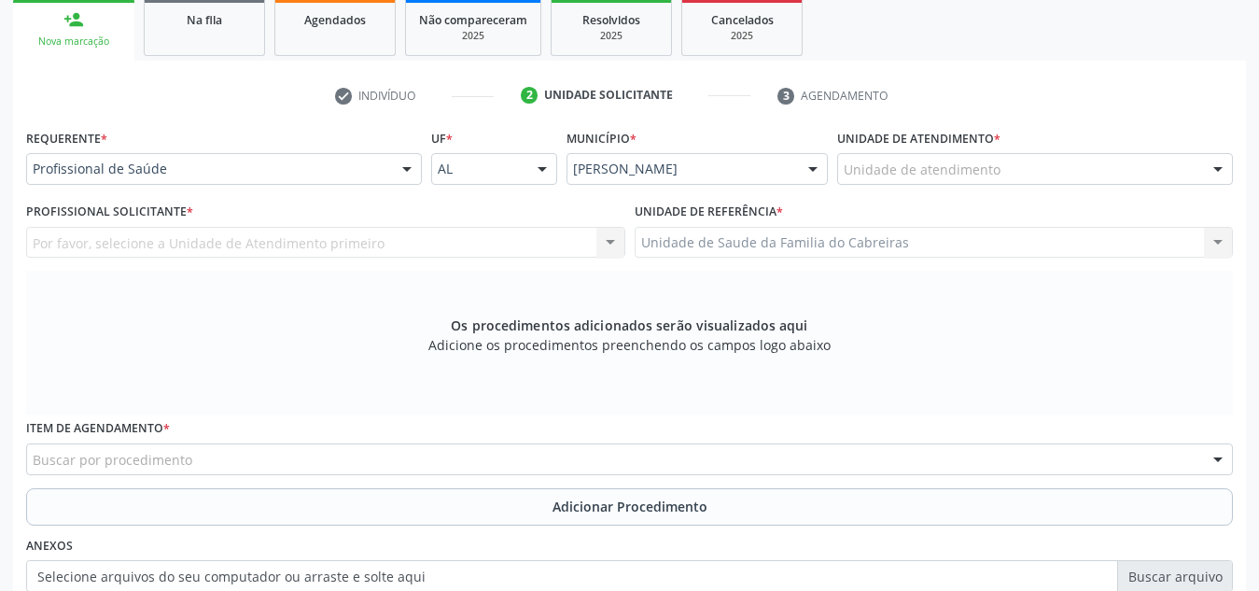
scroll to position [298, 0]
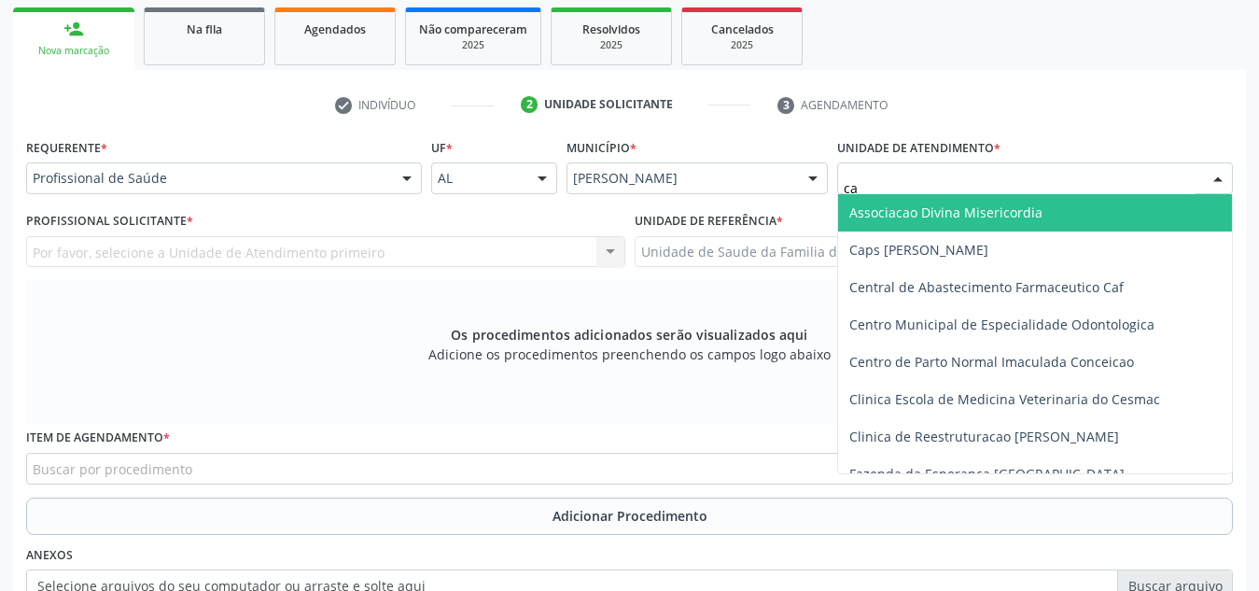
type input "cab"
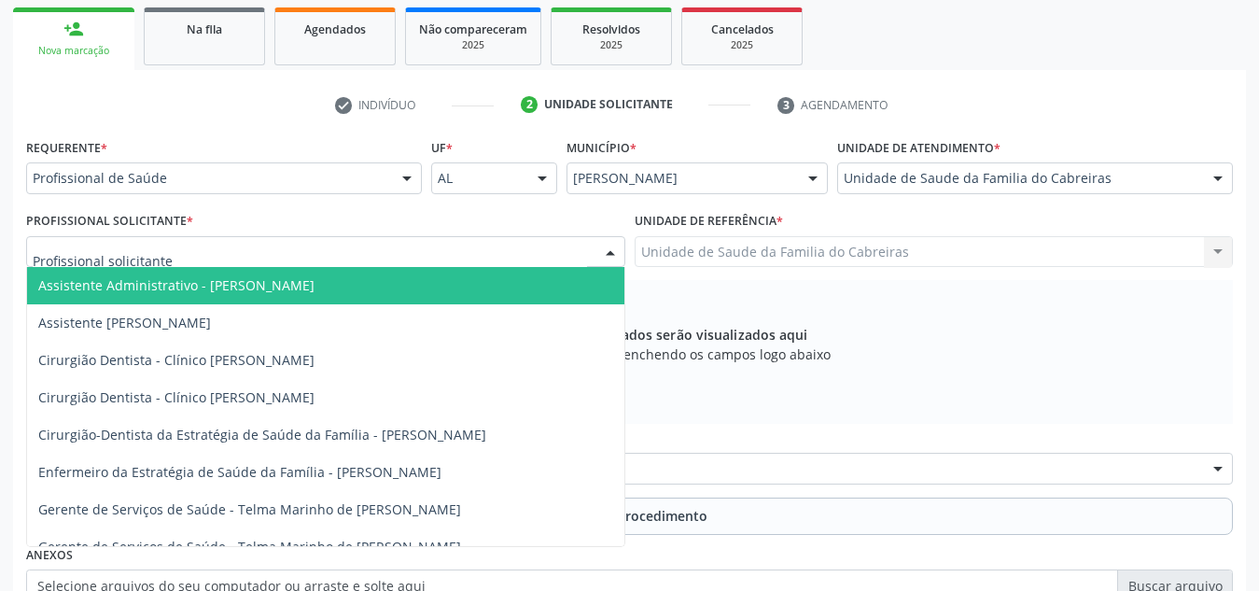
click at [544, 251] on div at bounding box center [325, 252] width 599 height 32
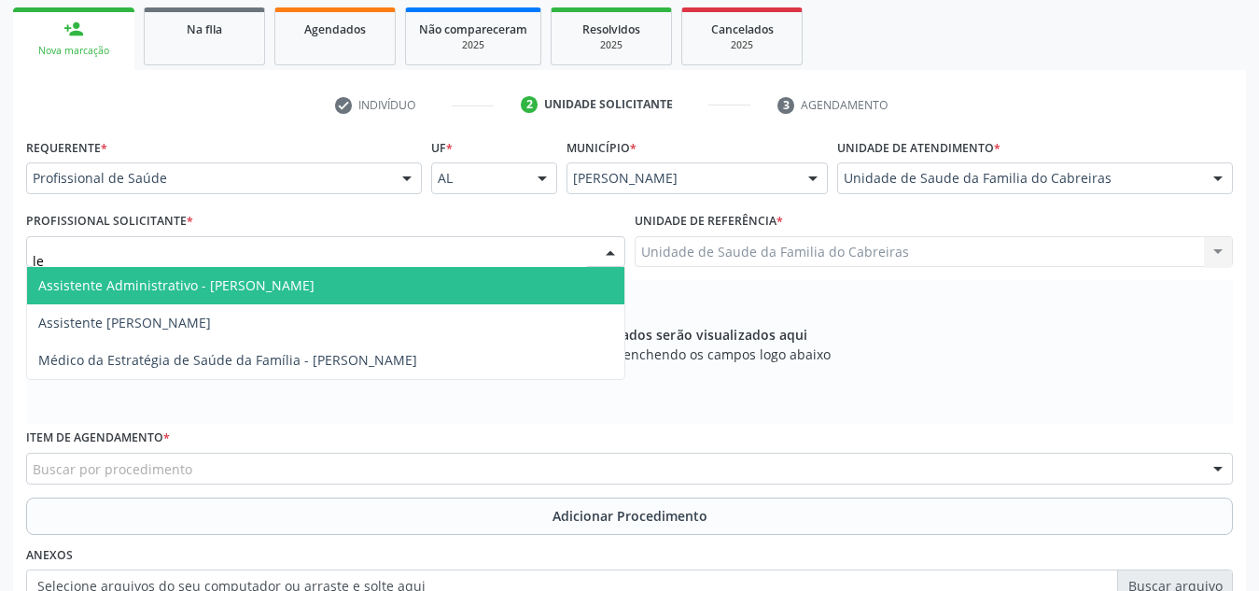
type input "let"
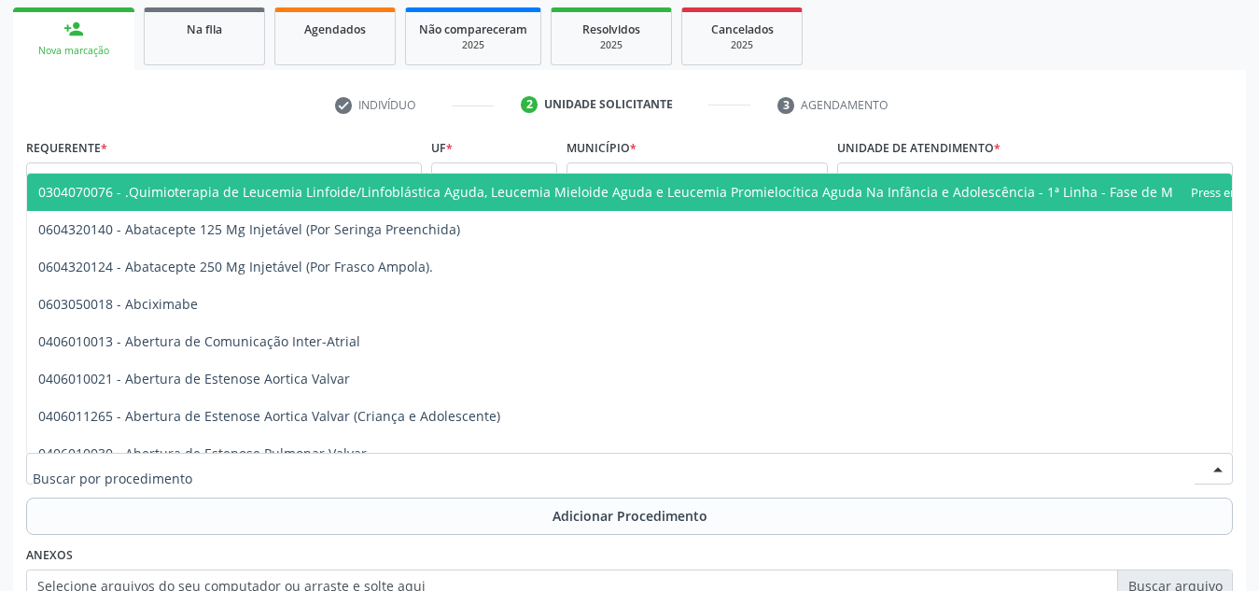
click at [464, 476] on div at bounding box center [629, 469] width 1207 height 32
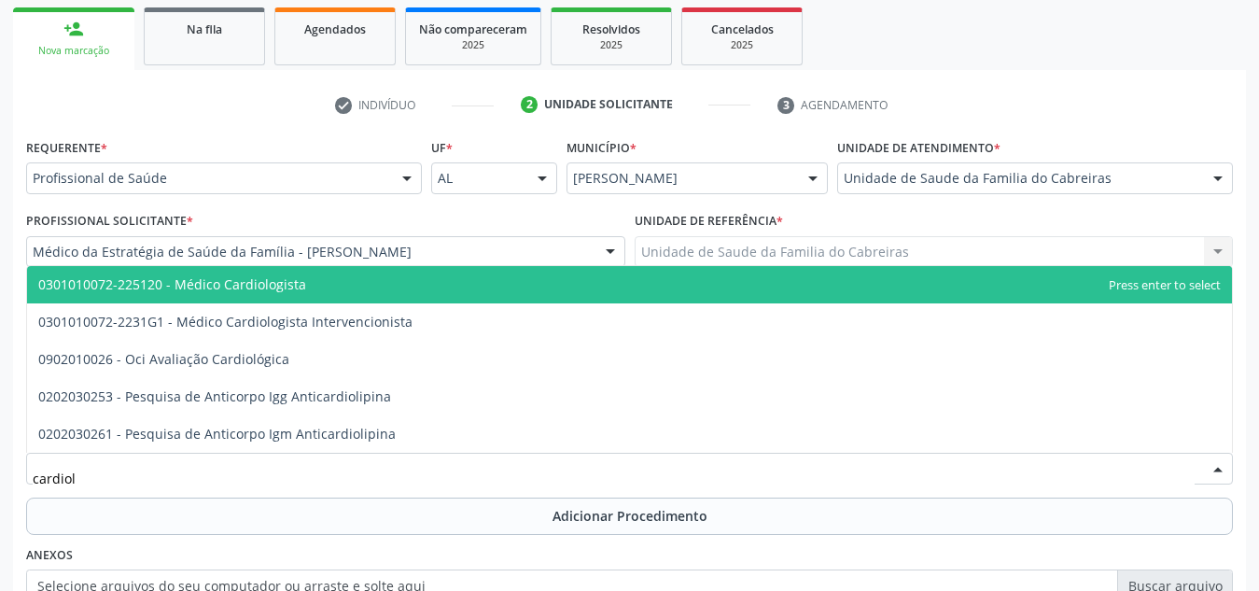
type input "cardiolo"
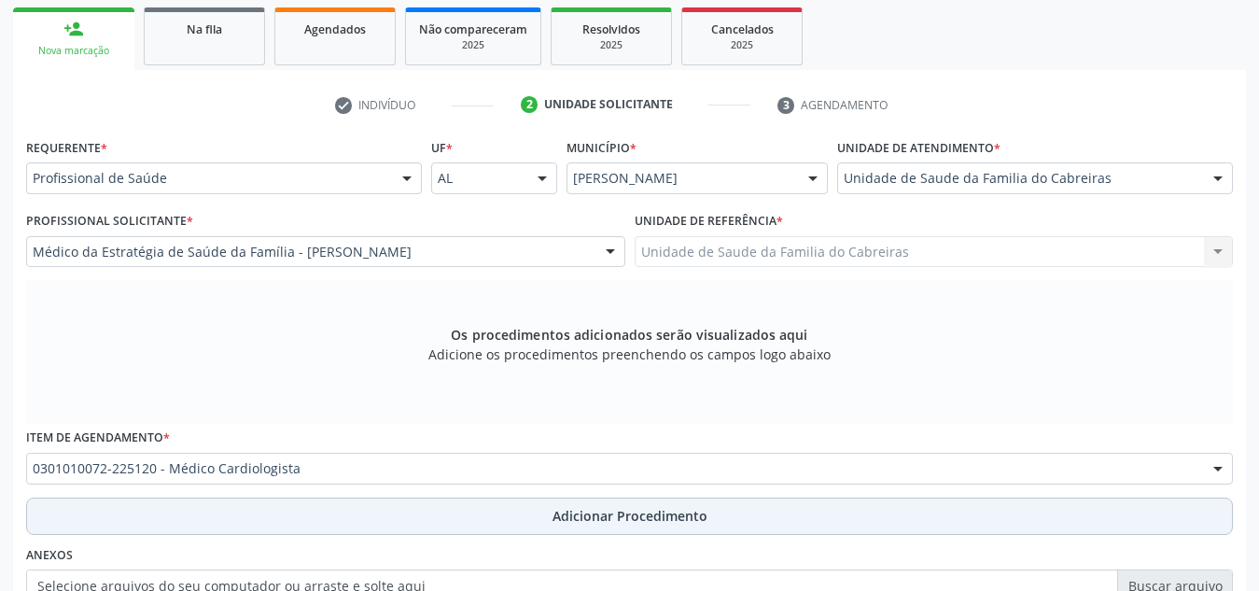
click at [463, 521] on button "Adicionar Procedimento" at bounding box center [629, 515] width 1207 height 37
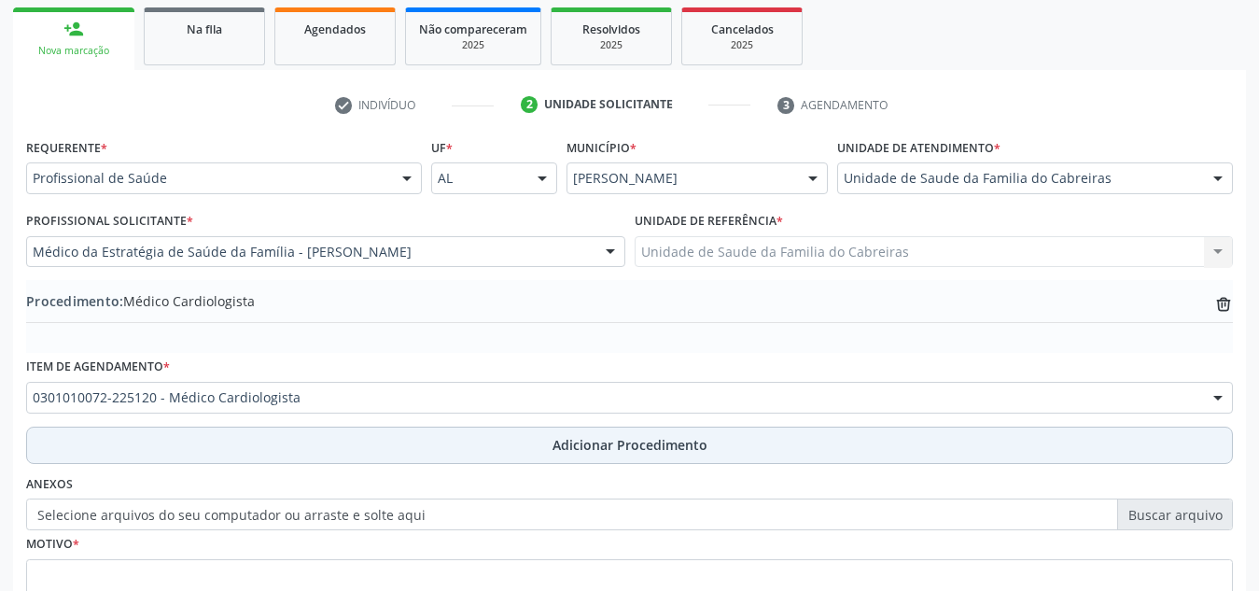
scroll to position [459, 0]
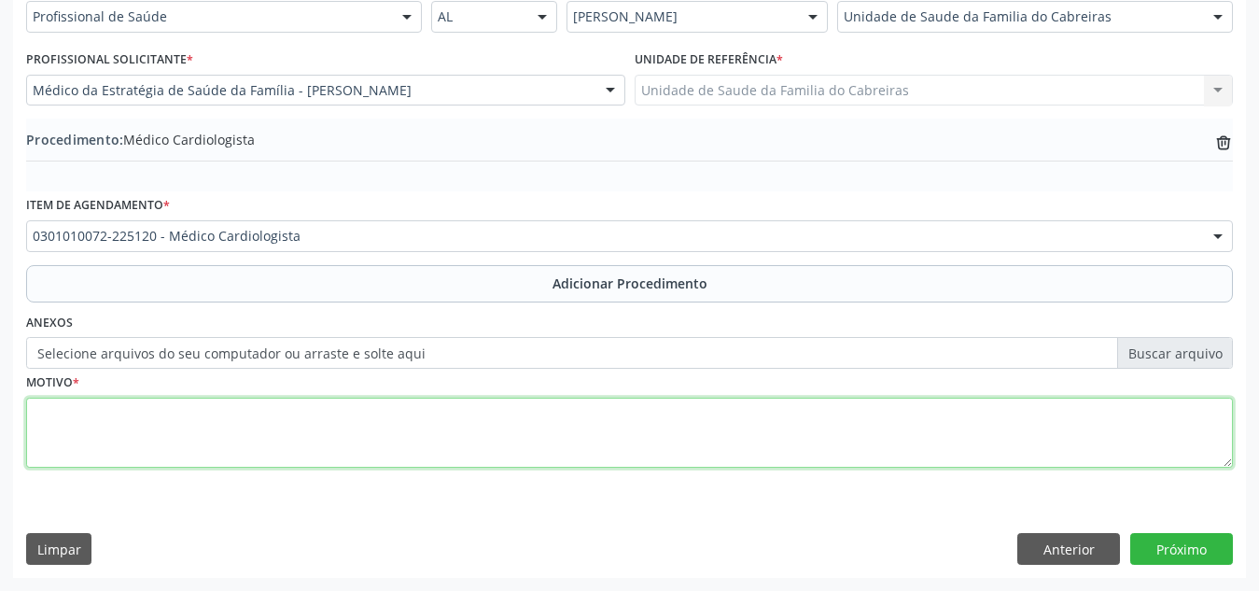
click at [528, 424] on textarea at bounding box center [629, 433] width 1207 height 71
type textarea "Paciente com quadro de has refratária ao uso de 04 anti-hipertensivos. Antecede…"
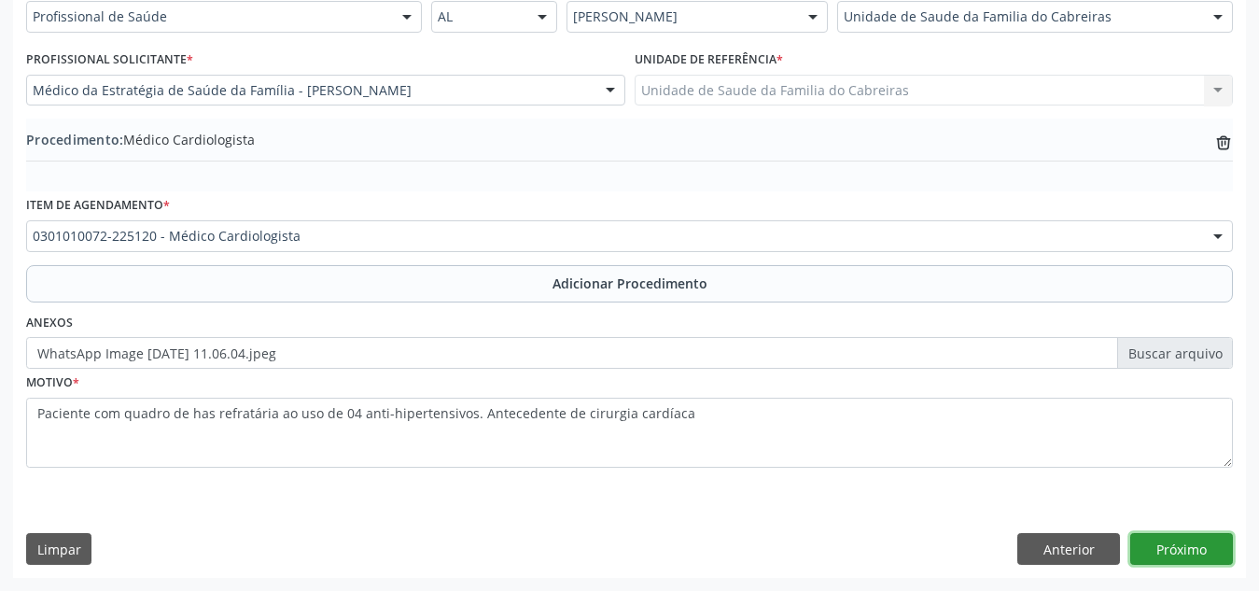
click at [1163, 545] on button "Próximo" at bounding box center [1181, 549] width 103 height 32
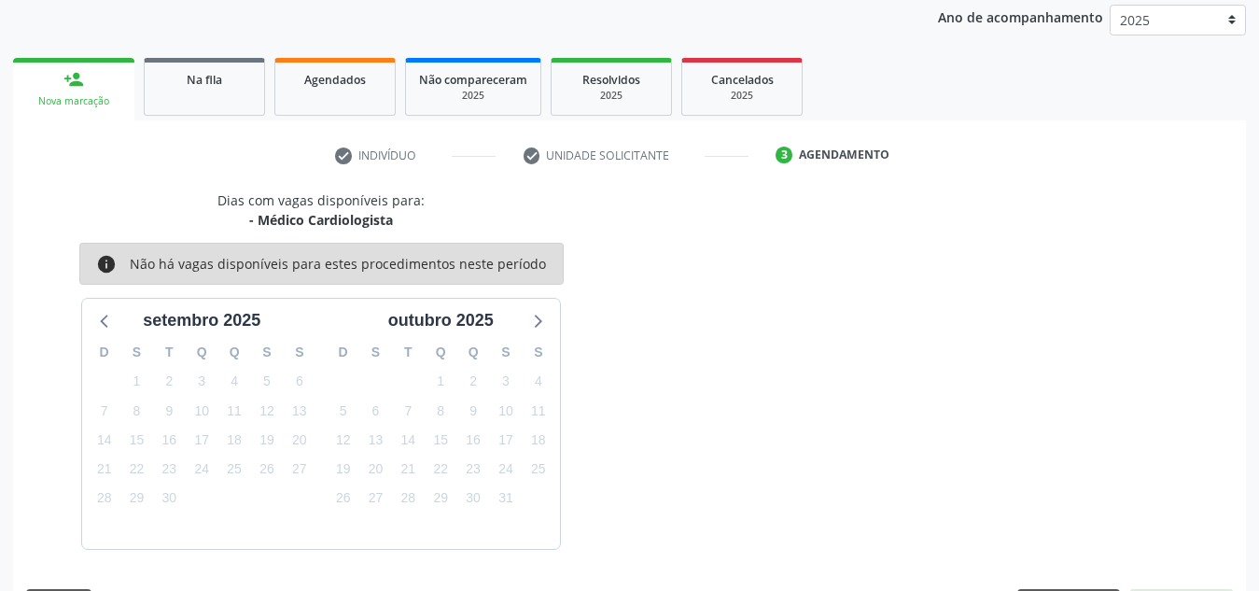
scroll to position [302, 0]
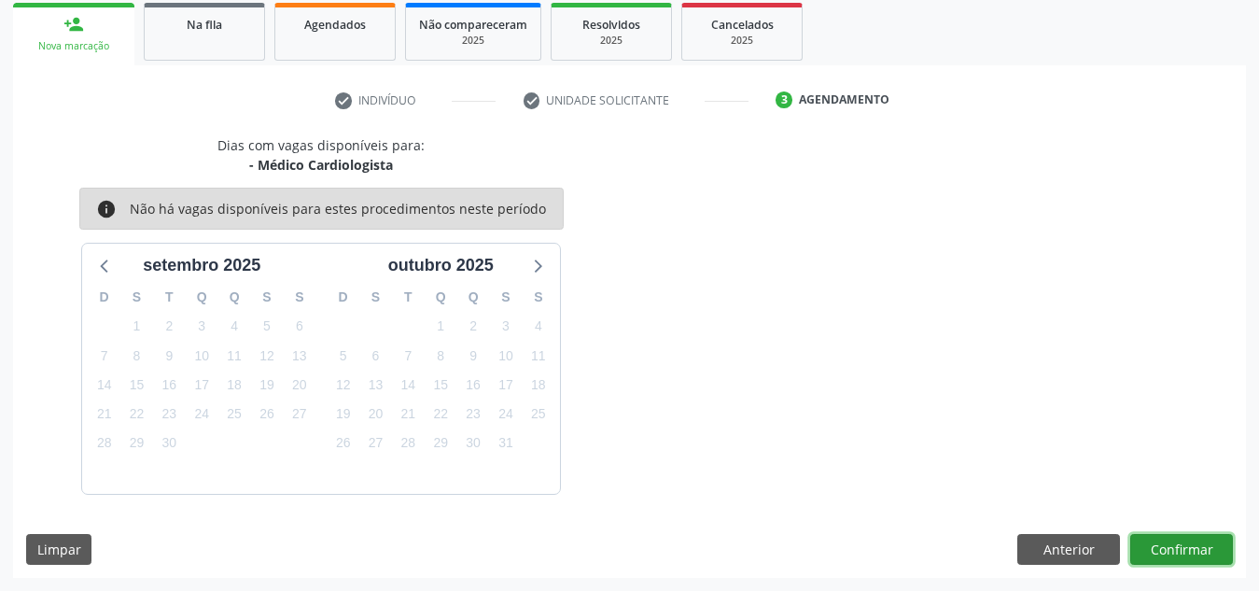
click at [1163, 545] on button "Confirmar" at bounding box center [1181, 550] width 103 height 32
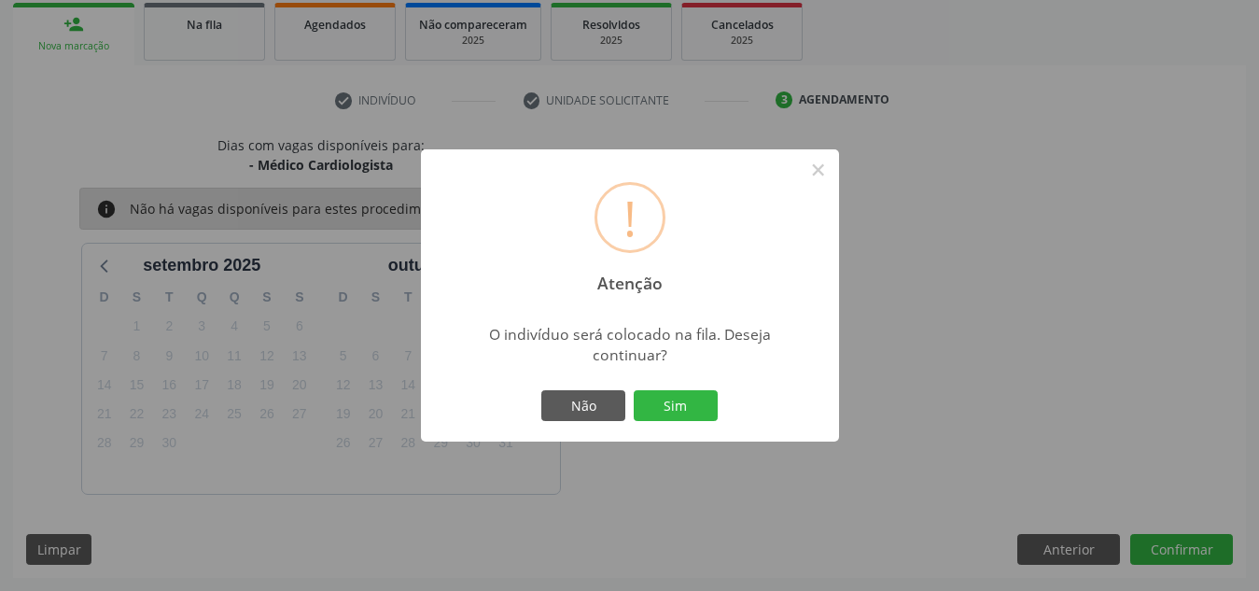
click at [634, 390] on button "Sim" at bounding box center [676, 406] width 84 height 32
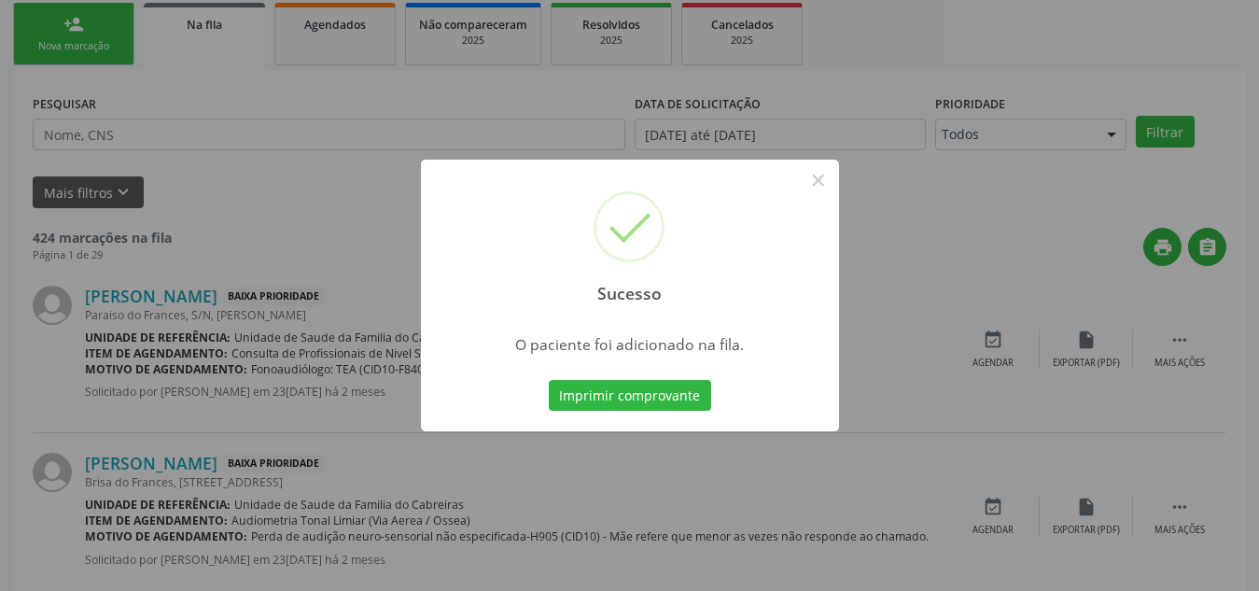
scroll to position [51, 0]
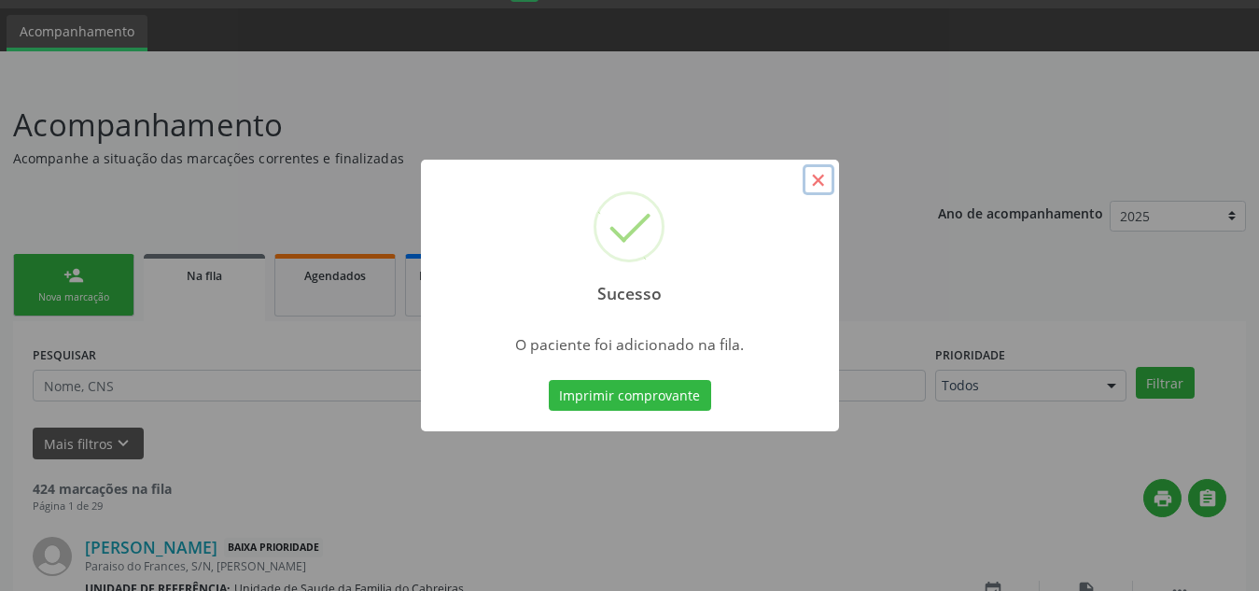
click at [816, 188] on button "×" at bounding box center [819, 180] width 32 height 32
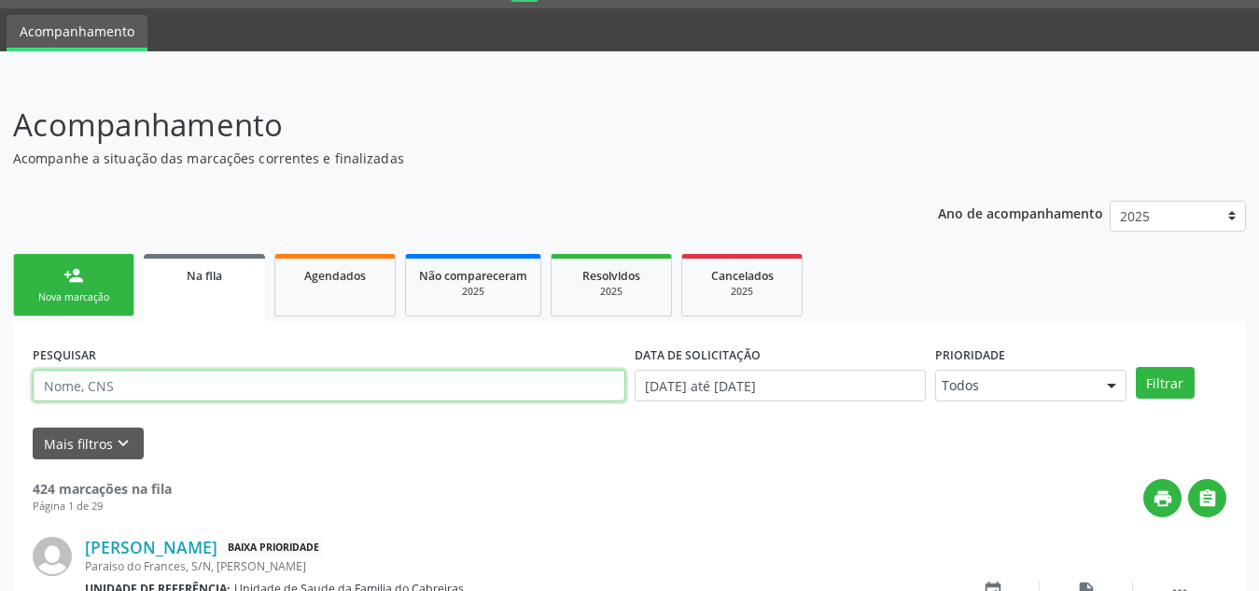
click at [375, 383] on input "text" at bounding box center [329, 386] width 593 height 32
type input "jose fernando rodrigues"
click at [1136, 367] on button "Filtrar" at bounding box center [1165, 383] width 59 height 32
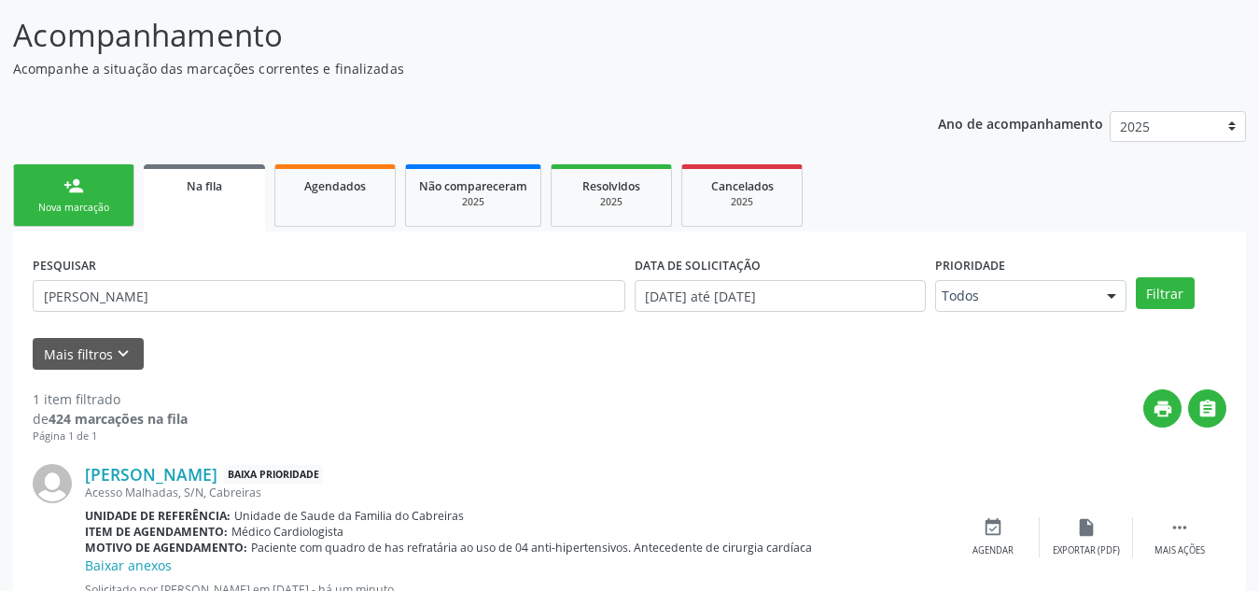
scroll to position [213, 0]
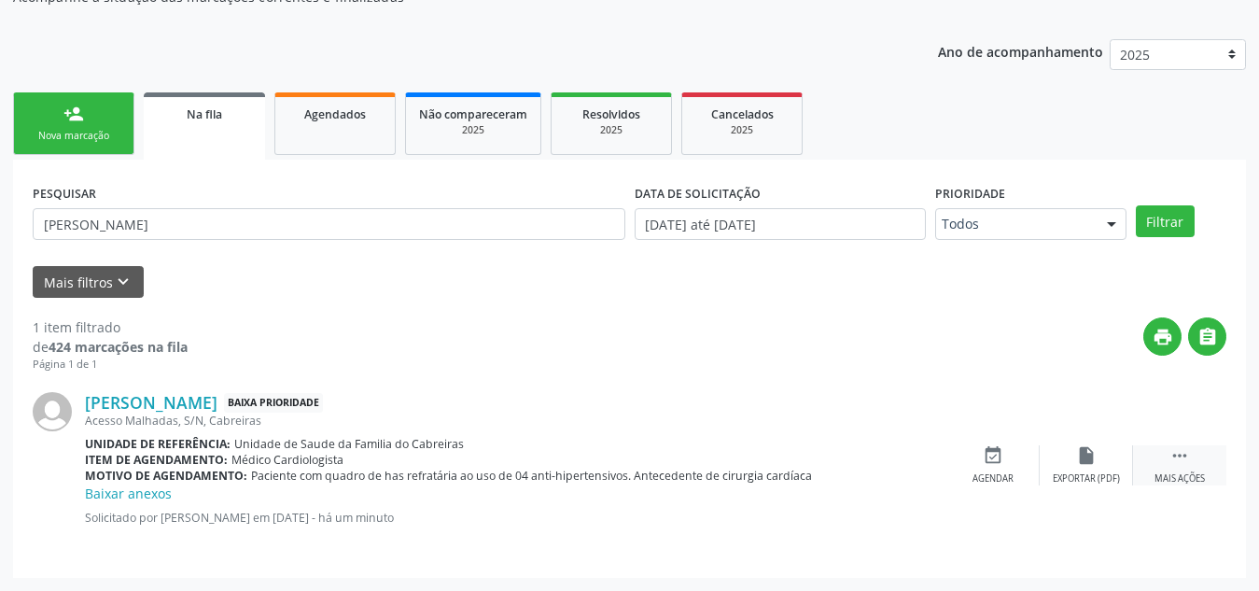
click at [1185, 457] on icon "" at bounding box center [1179, 455] width 21 height 21
click at [1069, 456] on div "edit Editar" at bounding box center [1086, 465] width 93 height 40
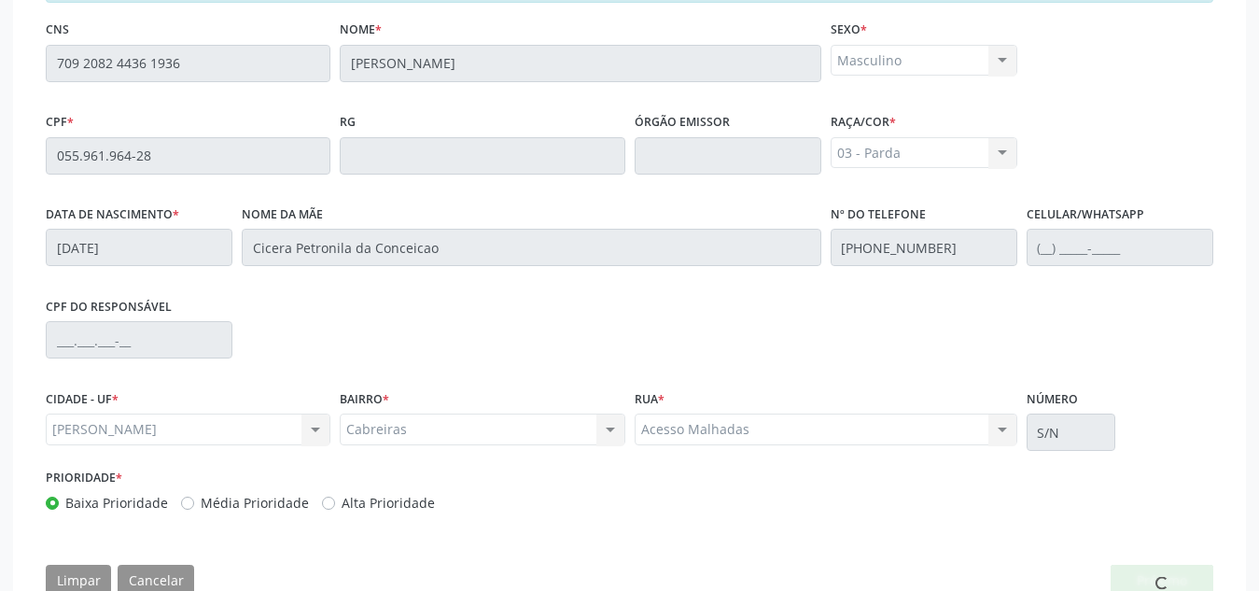
scroll to position [526, 0]
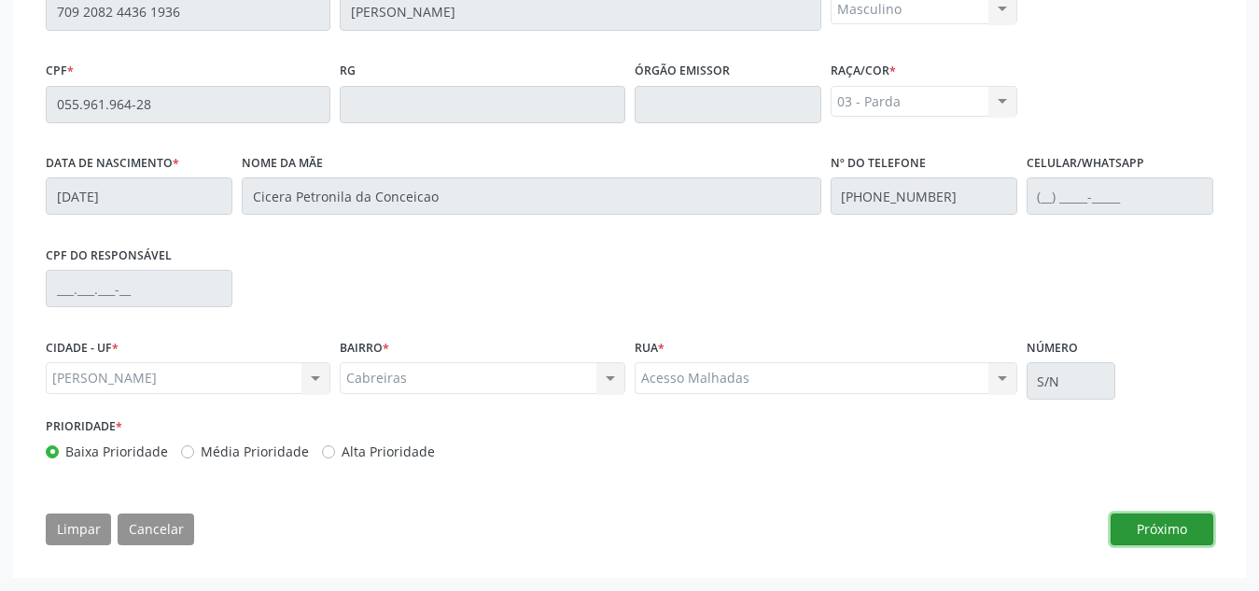
click at [1168, 539] on button "Próximo" at bounding box center [1162, 529] width 103 height 32
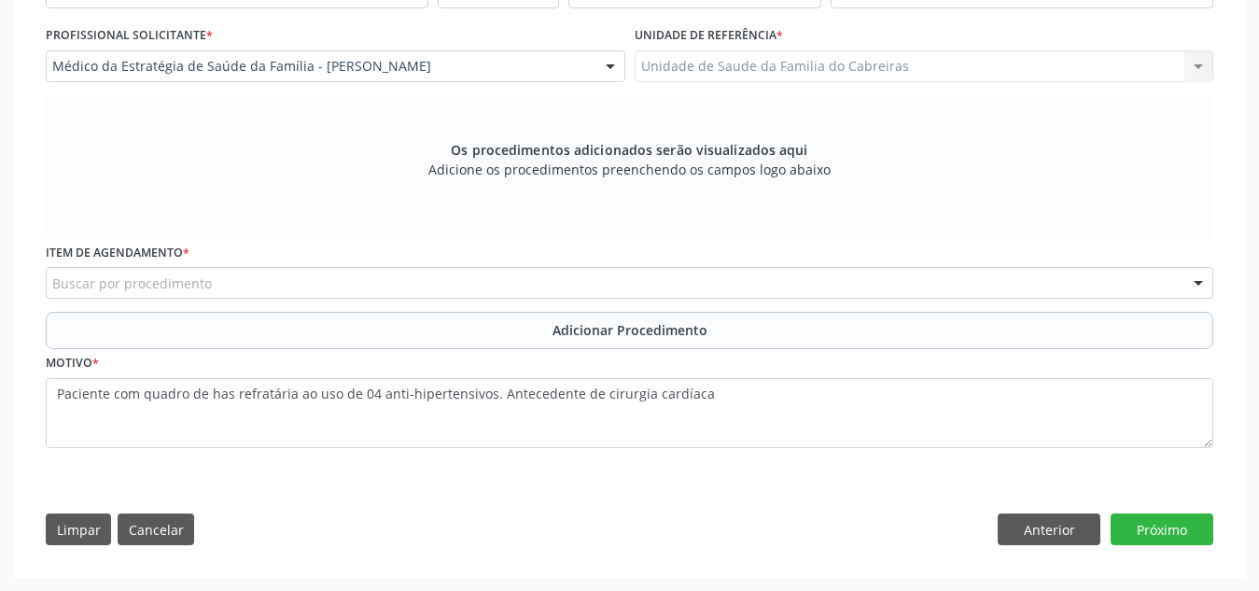
scroll to position [488, 0]
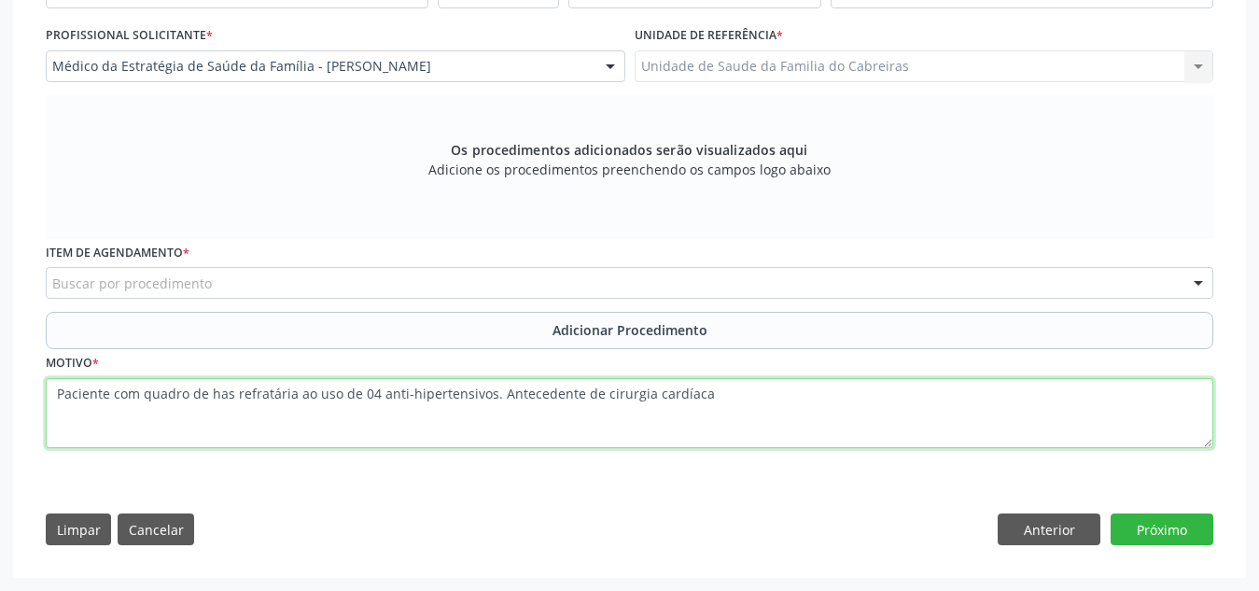
click at [945, 386] on textarea "Paciente com quadro de has refratária ao uso de 04 anti-hipertensivos. Antecede…" at bounding box center [630, 413] width 1168 height 71
click at [57, 399] on textarea "Paciente com quadro de has refratária ao uso de 04 anti-hipertensivos. Antecede…" at bounding box center [630, 413] width 1168 height 71
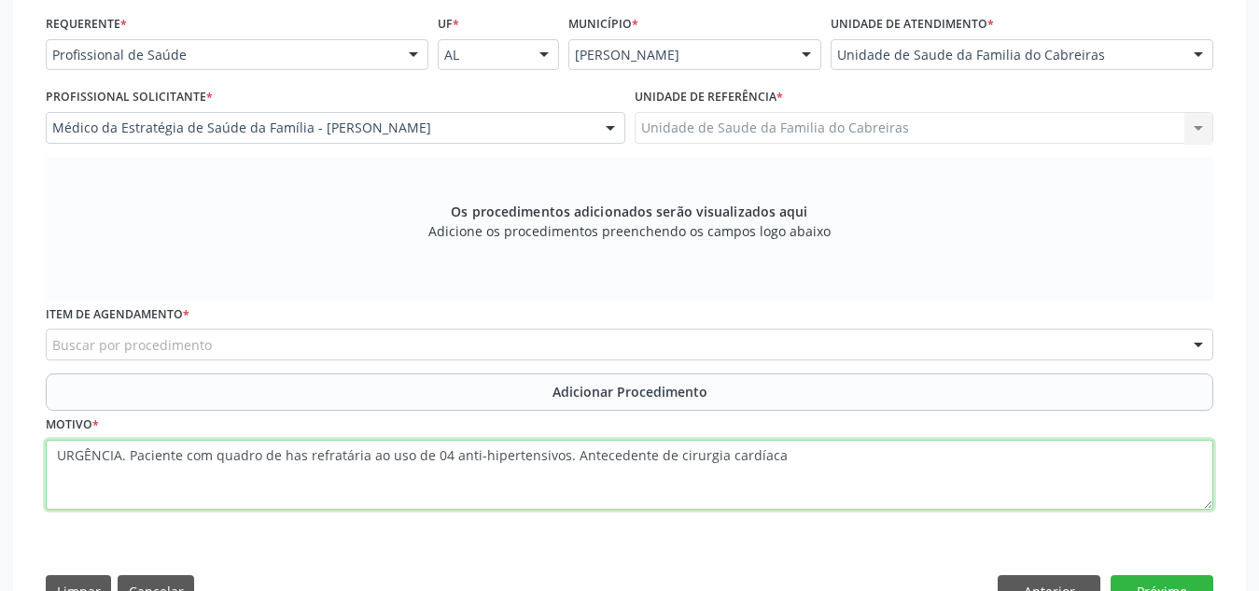
scroll to position [421, 0]
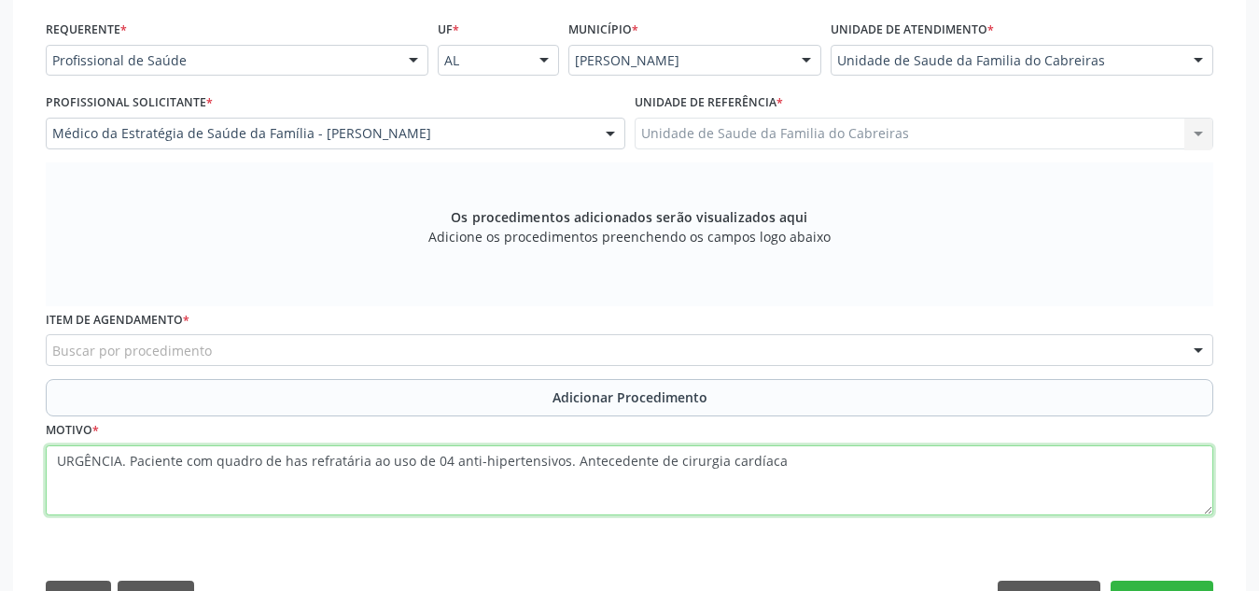
type textarea "URGÊNCIA. Paciente com quadro de has refratária ao uso de 04 anti-hipertensivos…"
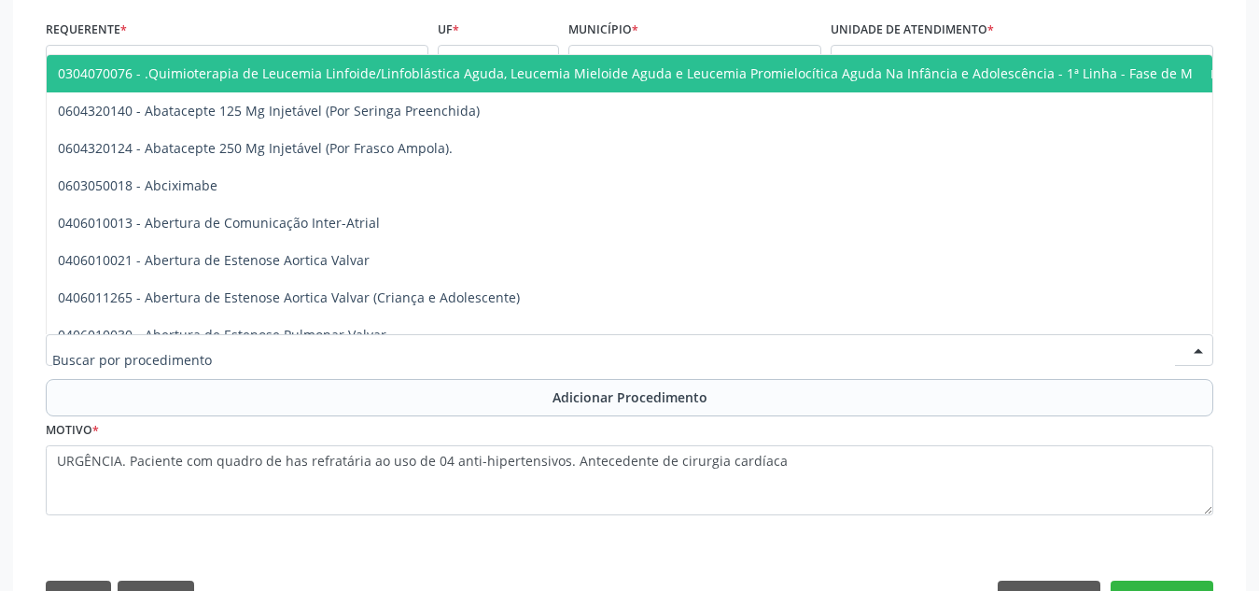
click at [749, 345] on div at bounding box center [630, 350] width 1168 height 32
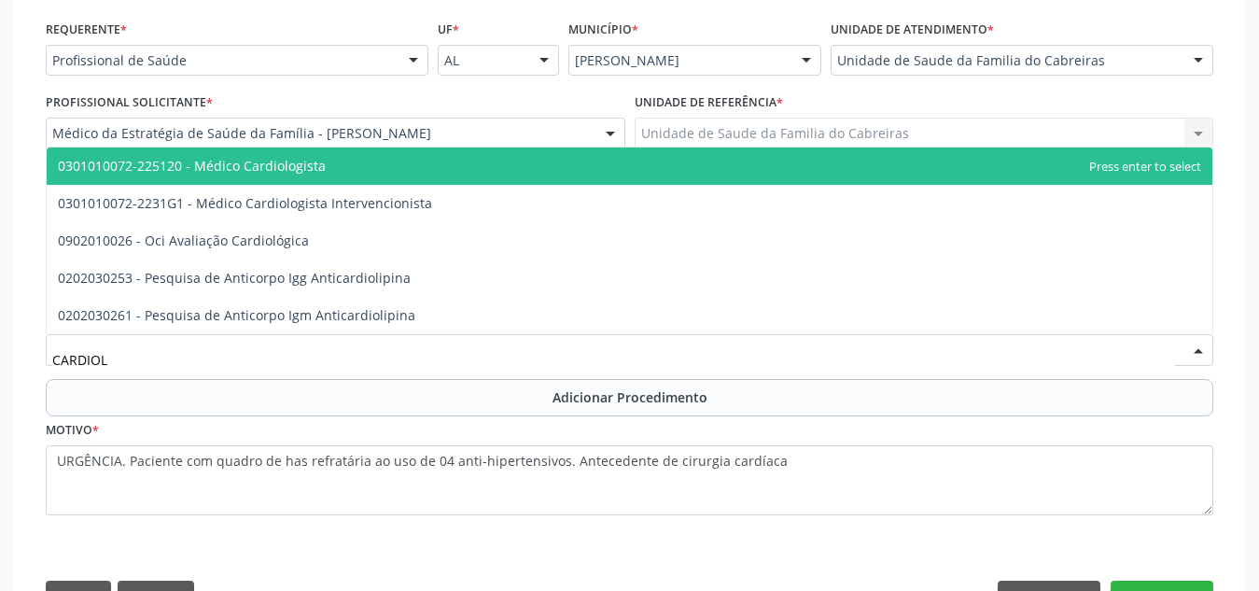
type input "CARDIOLO"
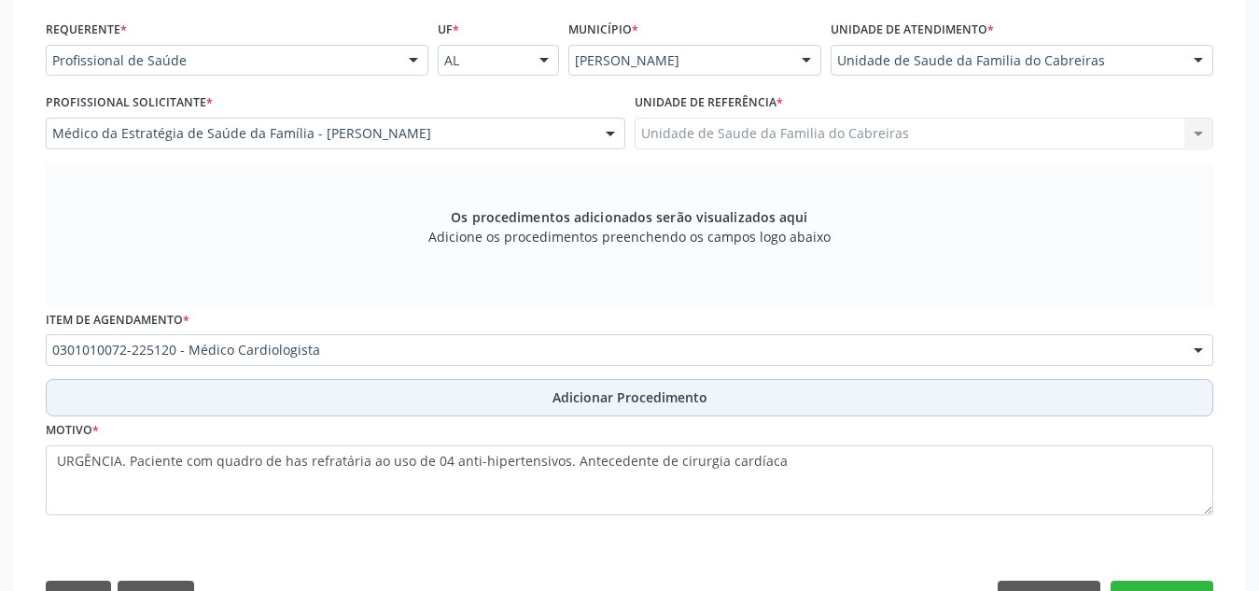
click at [722, 387] on button "Adicionar Procedimento" at bounding box center [630, 397] width 1168 height 37
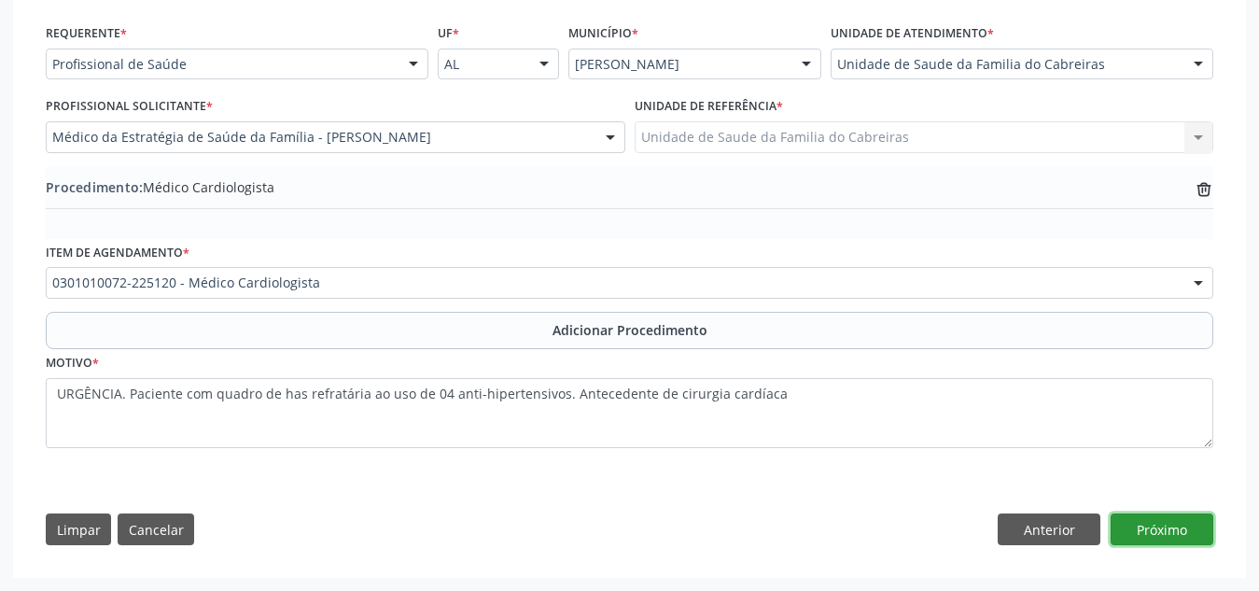
click at [1151, 518] on button "Próximo" at bounding box center [1162, 529] width 103 height 32
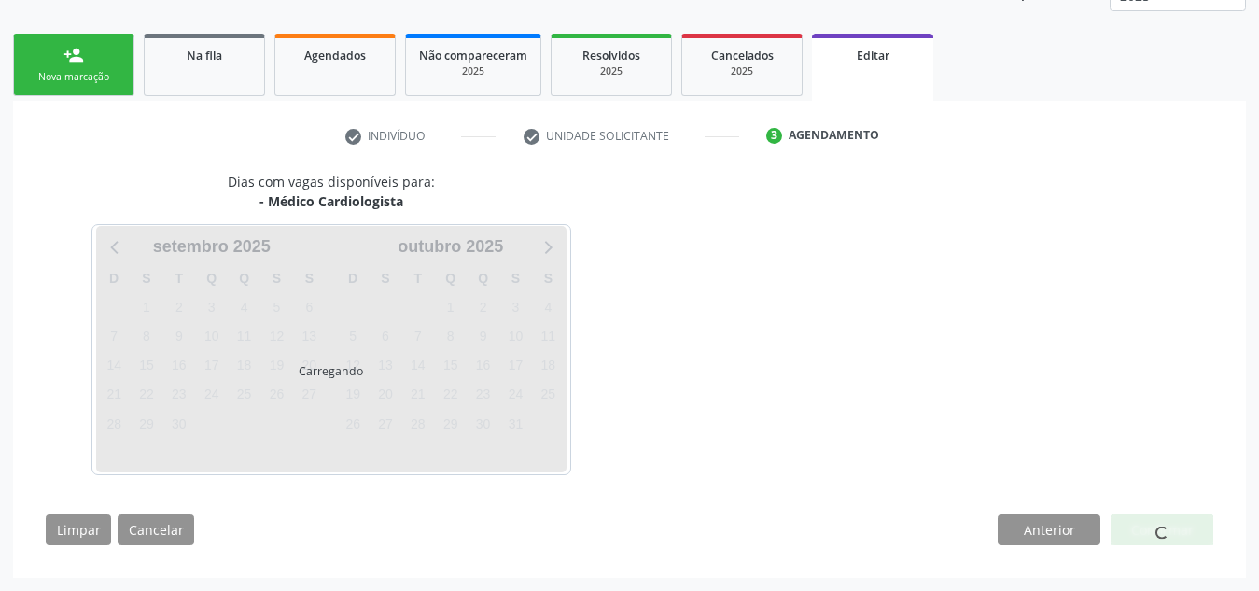
scroll to position [327, 0]
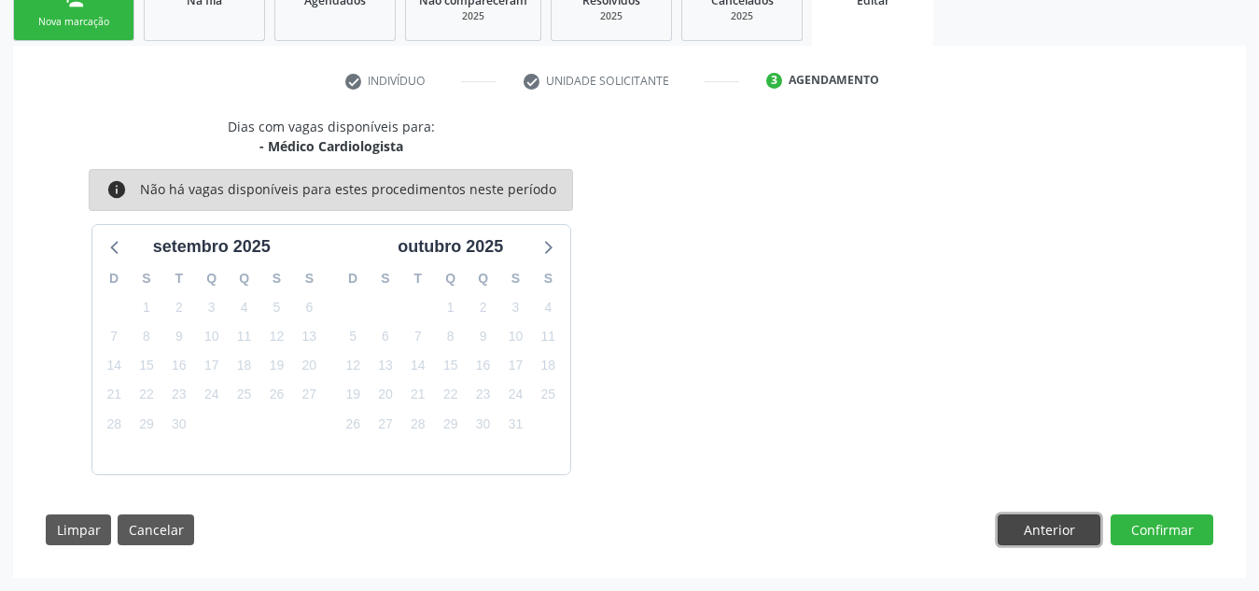
click at [1054, 533] on button "Anterior" at bounding box center [1049, 530] width 103 height 32
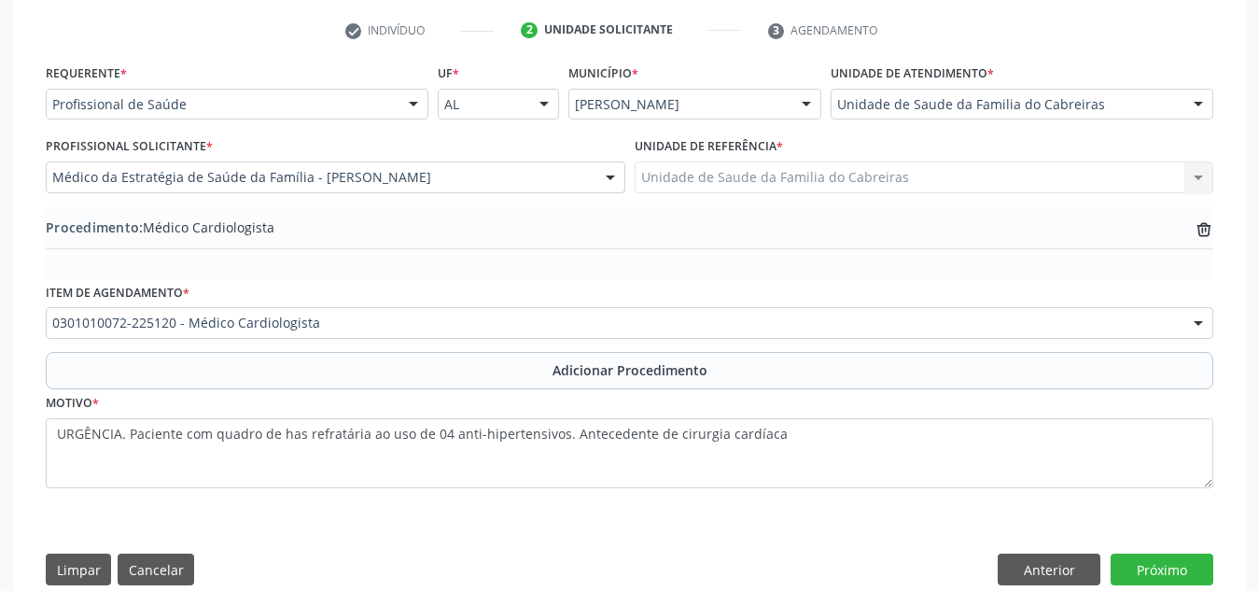
scroll to position [380, 0]
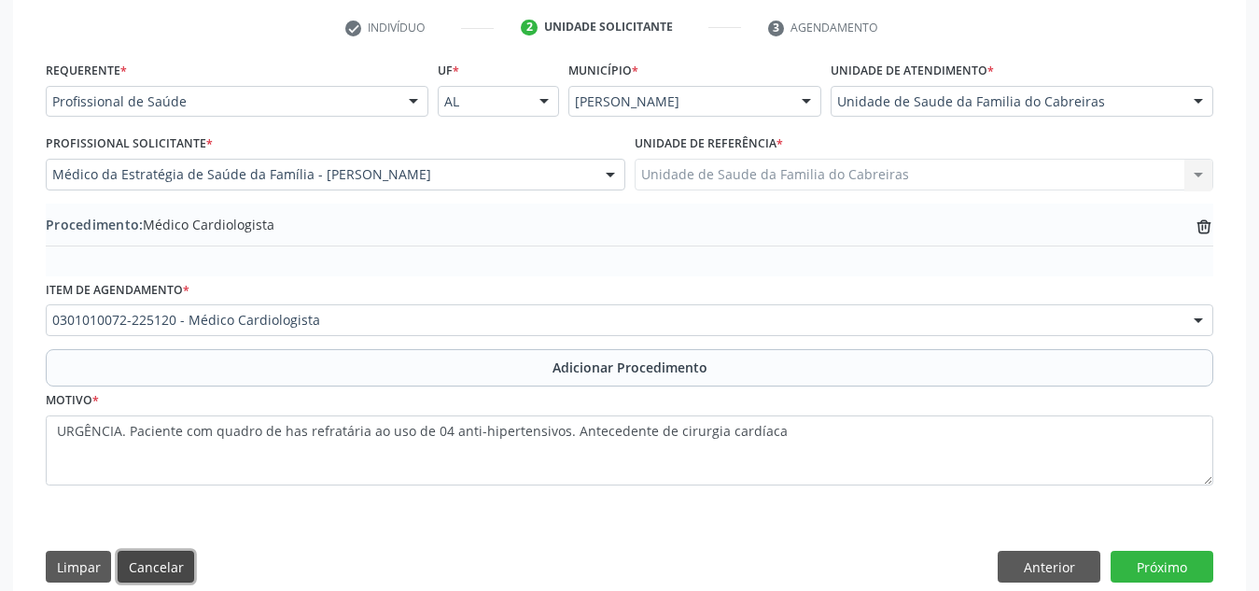
click at [141, 565] on button "Cancelar" at bounding box center [156, 567] width 77 height 32
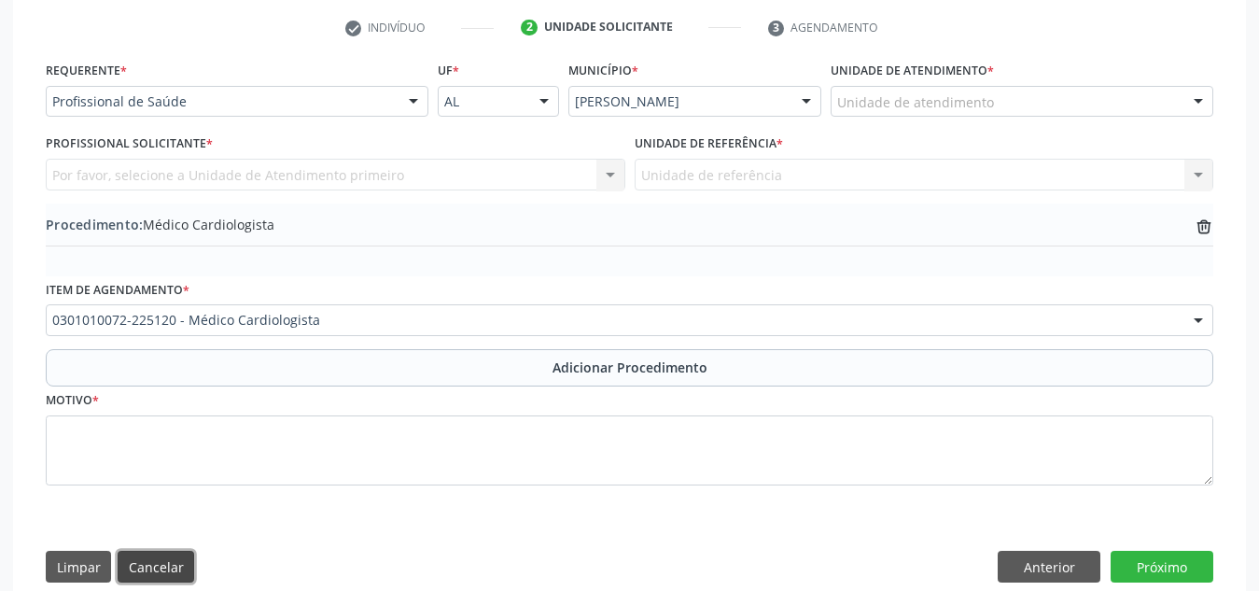
click at [148, 568] on button "Cancelar" at bounding box center [156, 567] width 77 height 32
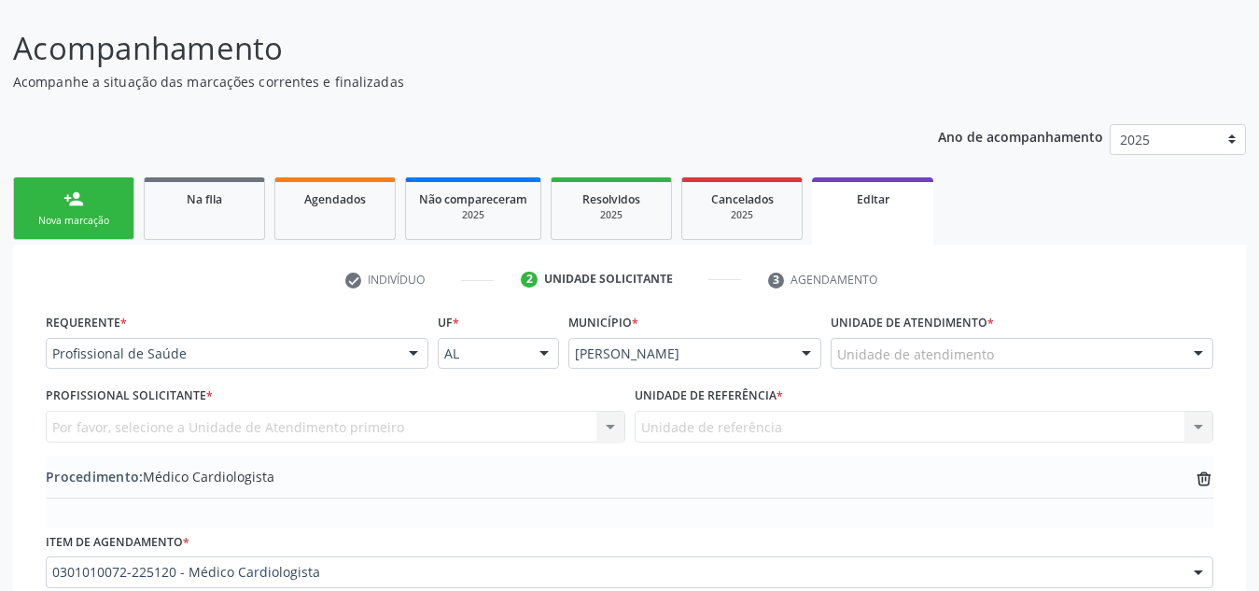
scroll to position [127, 0]
click at [192, 200] on span "Na fila" at bounding box center [204, 200] width 35 height 16
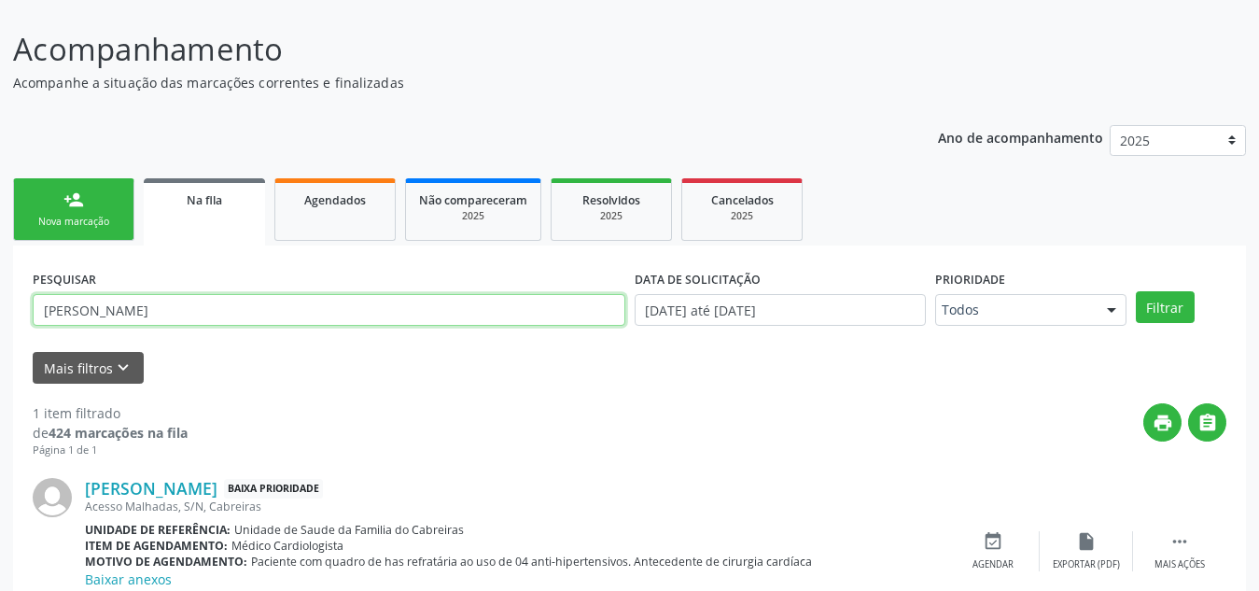
drag, startPoint x: 256, startPoint y: 307, endPoint x: 0, endPoint y: 296, distance: 256.0
click at [0, 296] on div "Acompanhamento Acompanhe a situação das marcações correntes e finalizadas Relat…" at bounding box center [629, 339] width 1259 height 675
type input "JOSE FERNANDO RODRIGUES"
click at [1136, 291] on button "Filtrar" at bounding box center [1165, 307] width 59 height 32
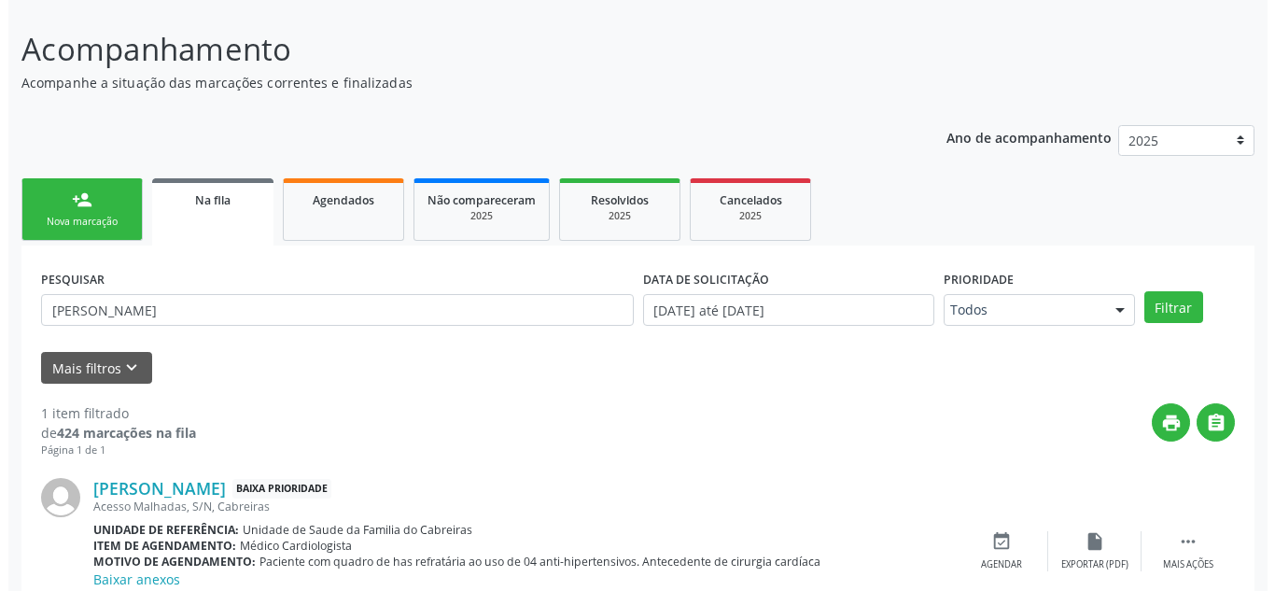
scroll to position [213, 0]
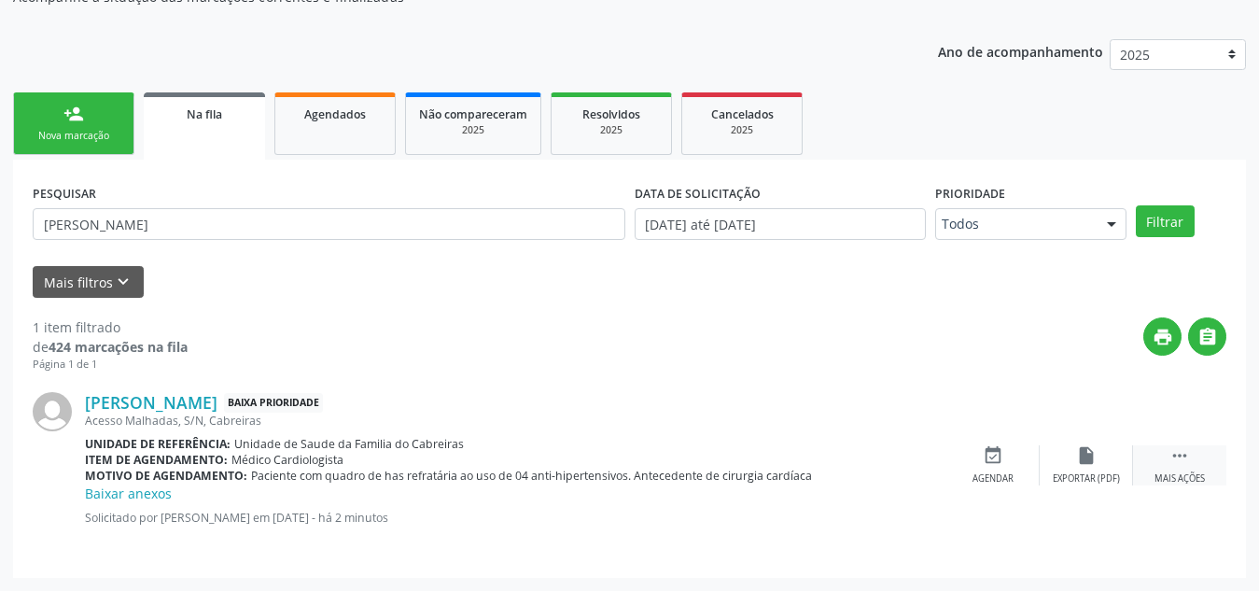
click at [1194, 468] on div " Mais ações" at bounding box center [1179, 465] width 93 height 40
click at [984, 457] on icon "cancel" at bounding box center [993, 455] width 21 height 21
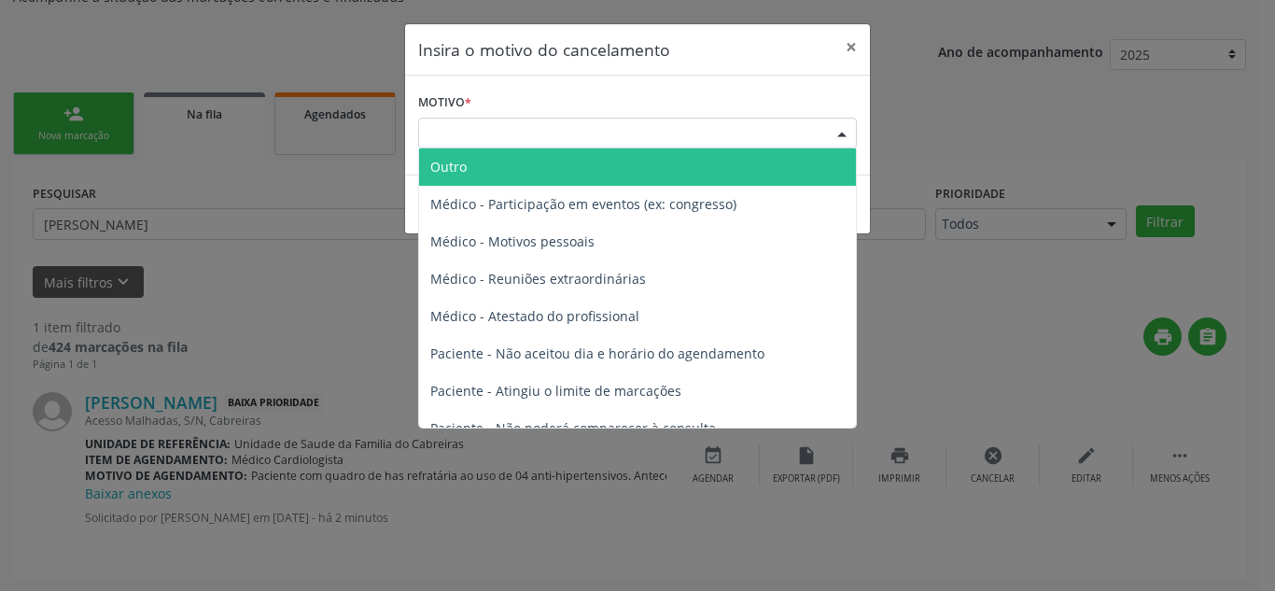
click at [696, 122] on div "Escolha o motivo" at bounding box center [637, 134] width 439 height 32
click at [651, 175] on span "Outro" at bounding box center [637, 166] width 437 height 37
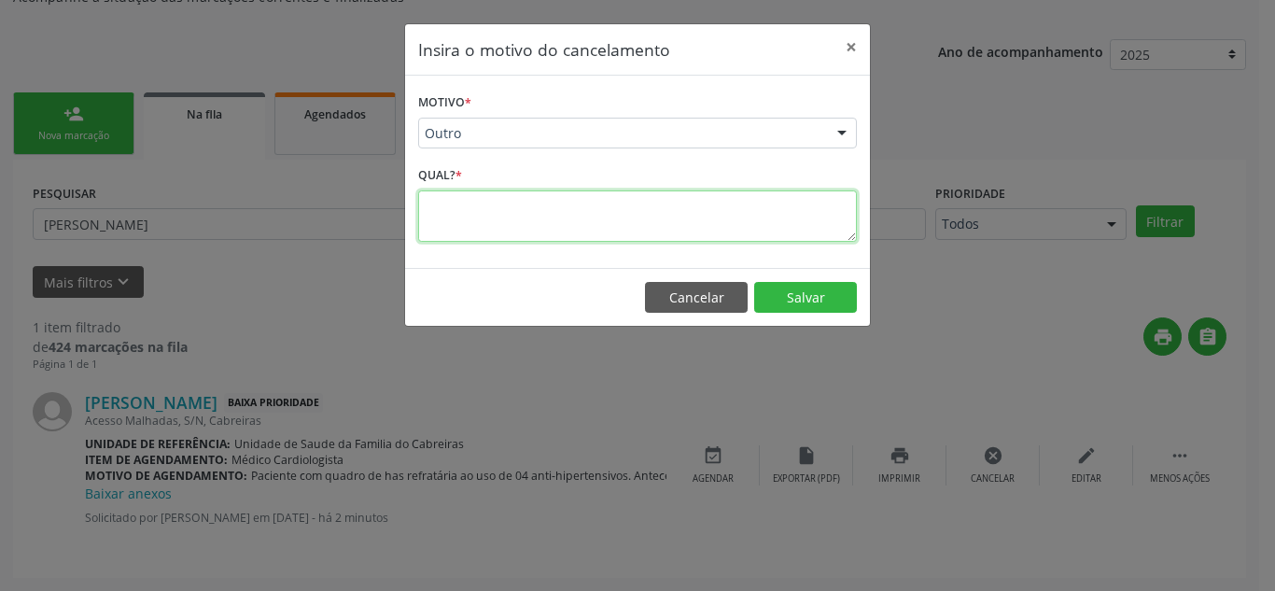
click at [643, 215] on textarea at bounding box center [637, 215] width 439 height 51
type textarea "Erro cadastro"
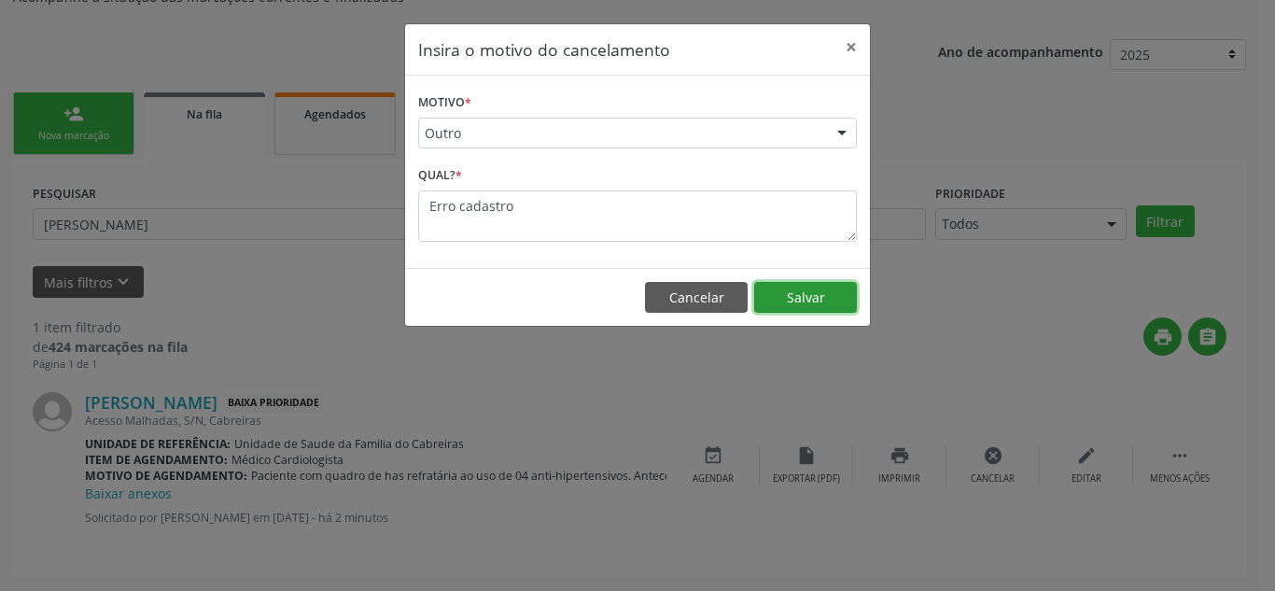
click at [815, 294] on button "Salvar" at bounding box center [805, 298] width 103 height 32
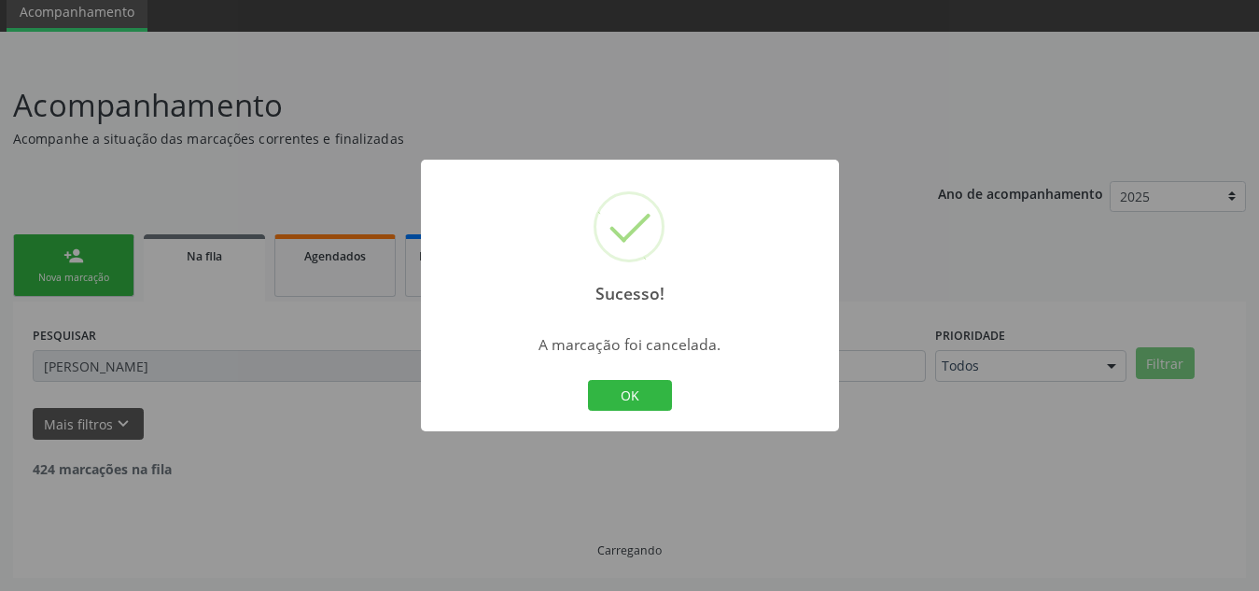
scroll to position [11, 0]
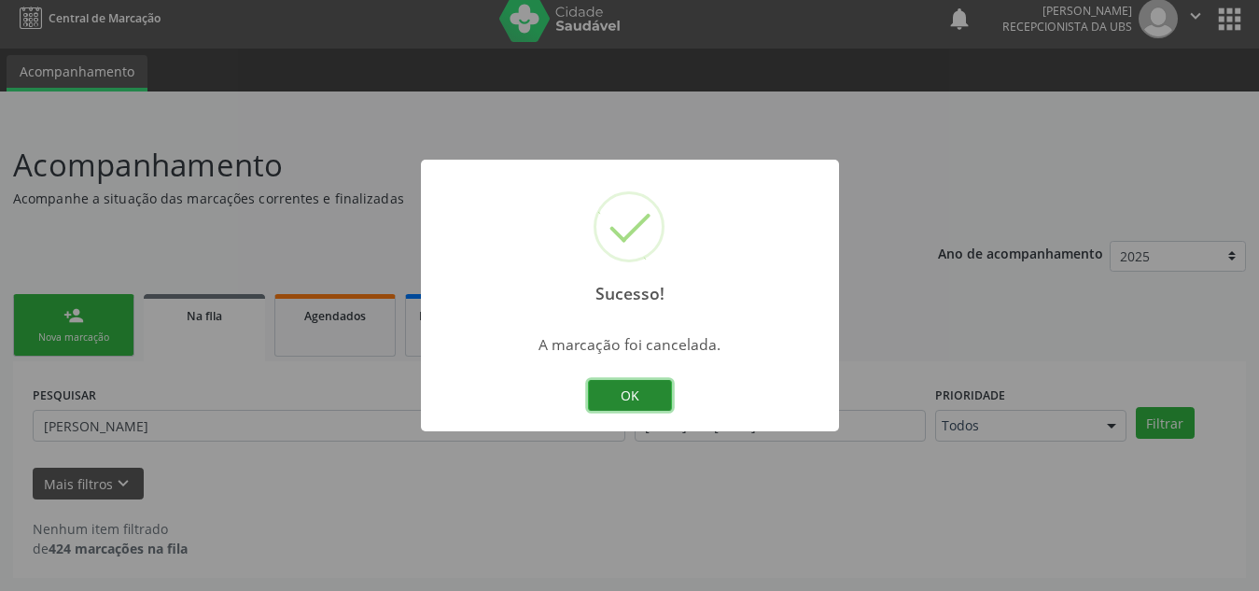
click at [643, 385] on button "OK" at bounding box center [630, 396] width 84 height 32
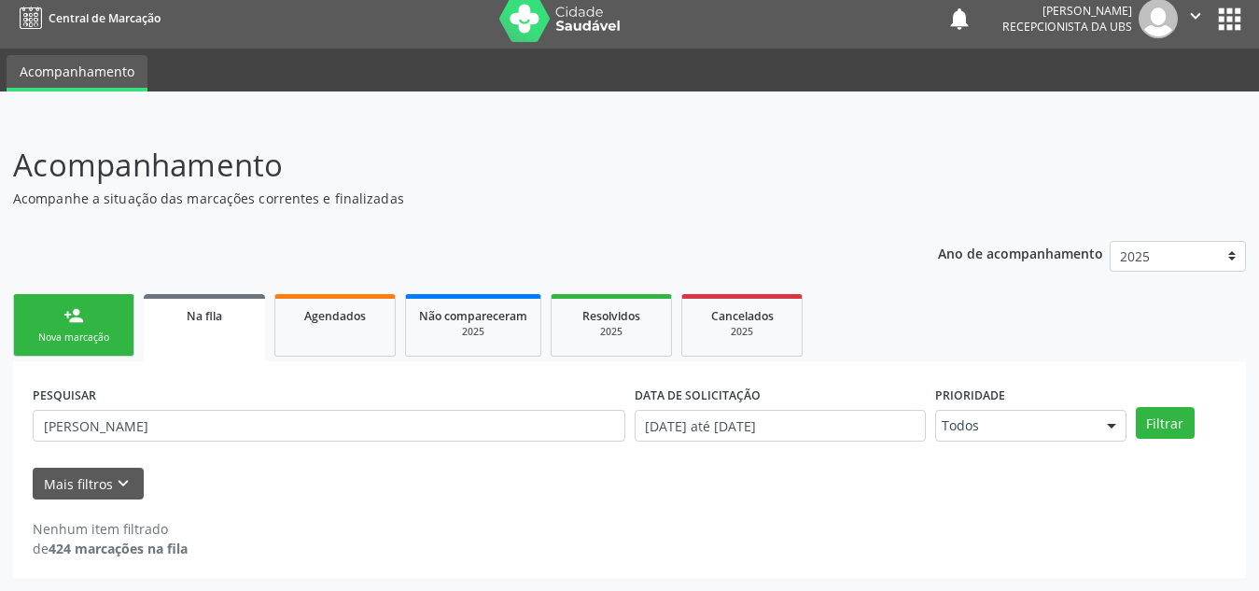
click at [57, 317] on link "person_add Nova marcação" at bounding box center [73, 325] width 121 height 63
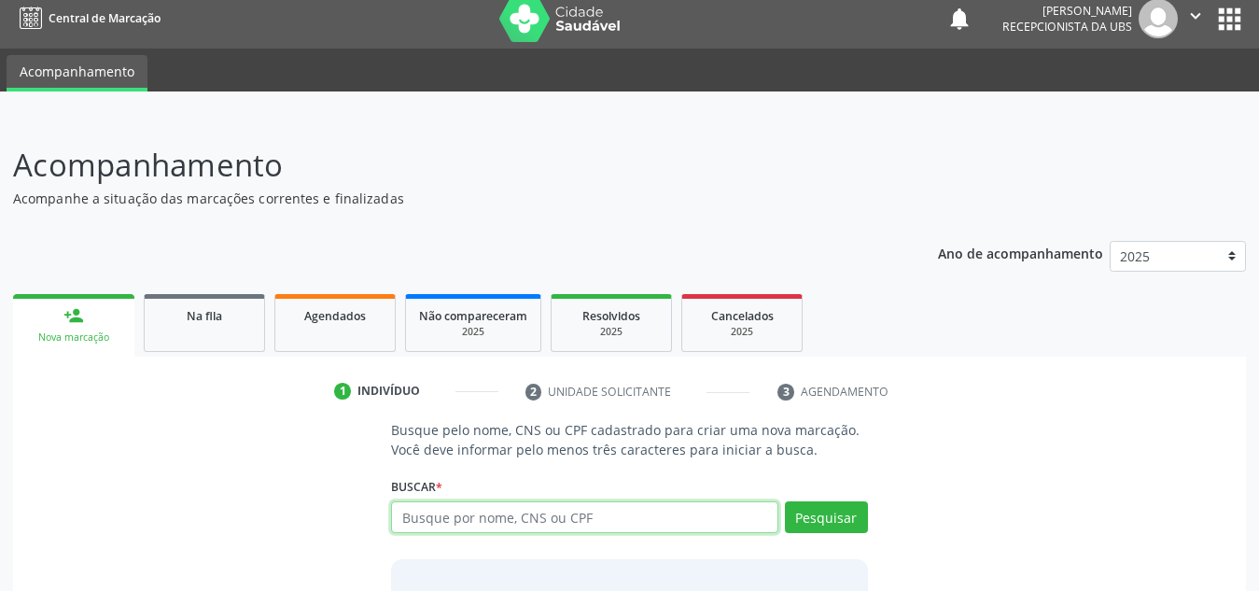
click at [429, 509] on input "text" at bounding box center [584, 517] width 387 height 32
paste input "700608943544560"
type input "700608943544560"
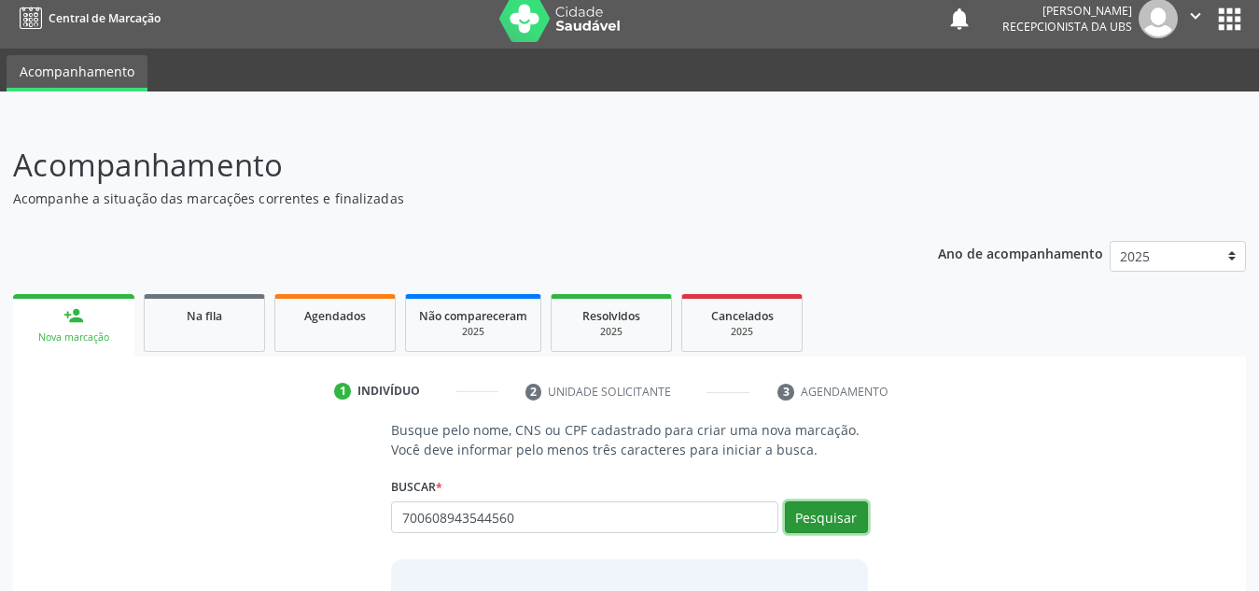
click at [818, 501] on button "Pesquisar" at bounding box center [826, 517] width 83 height 32
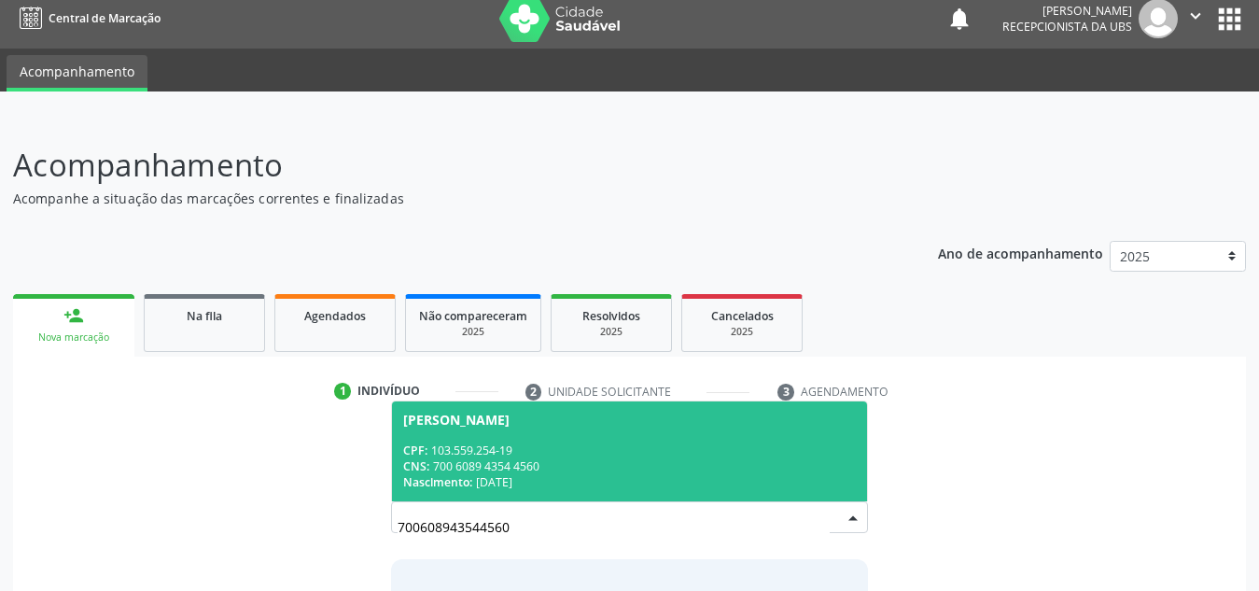
click at [763, 446] on div "CPF: 103.559.254-19" at bounding box center [629, 450] width 453 height 16
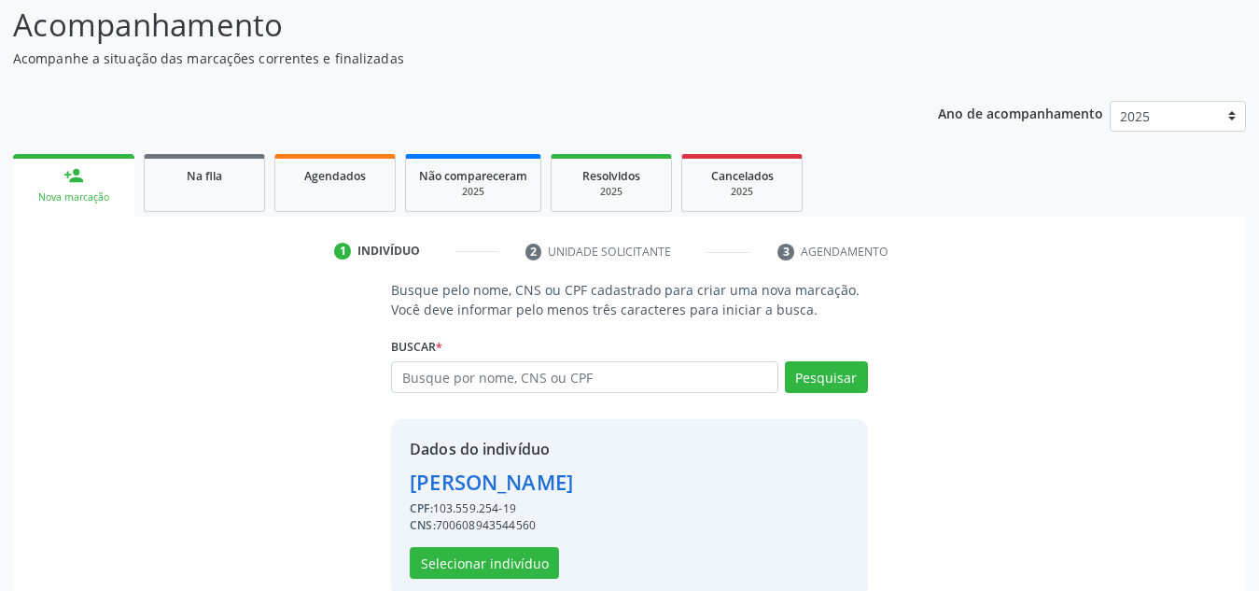
scroll to position [152, 0]
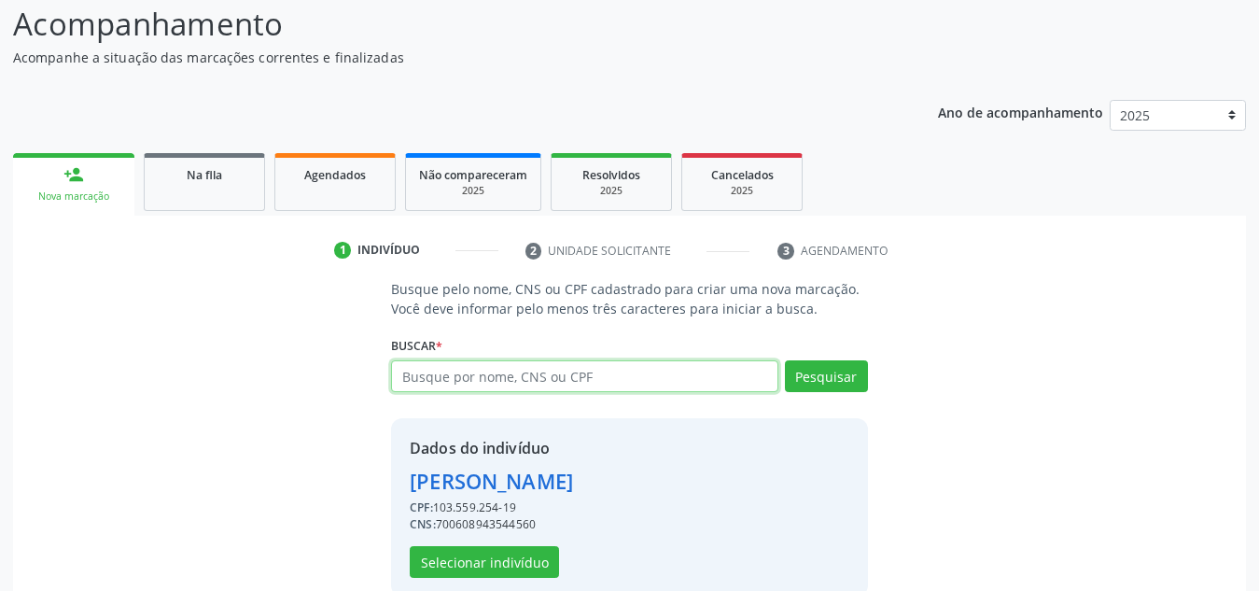
click at [571, 385] on input "text" at bounding box center [584, 376] width 387 height 32
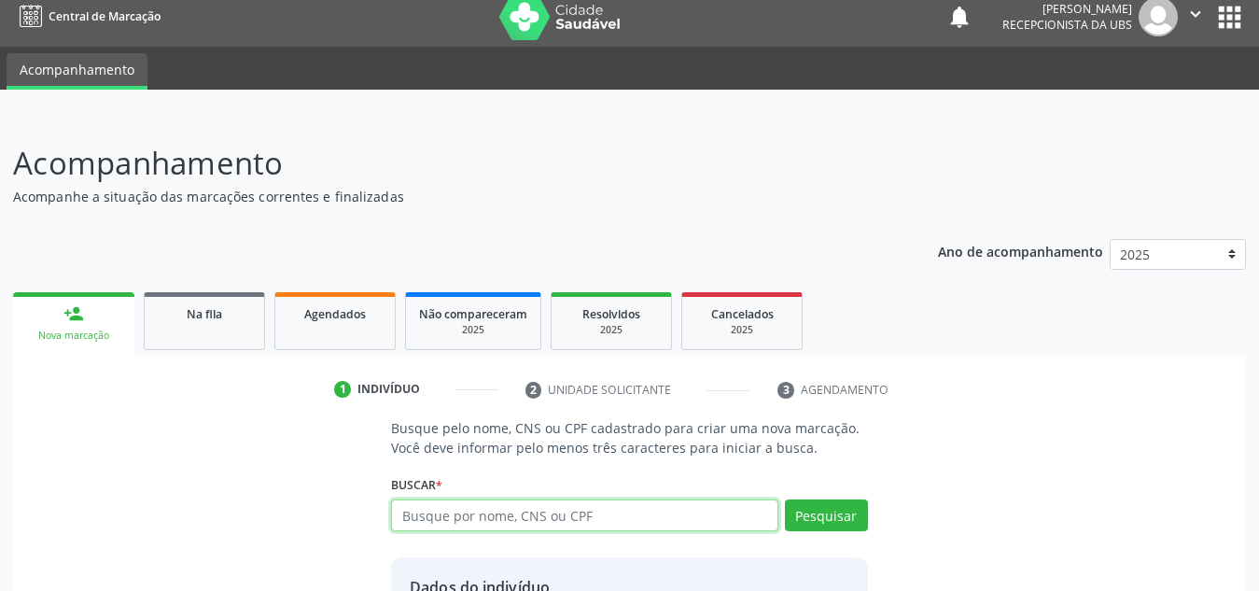
scroll to position [0, 0]
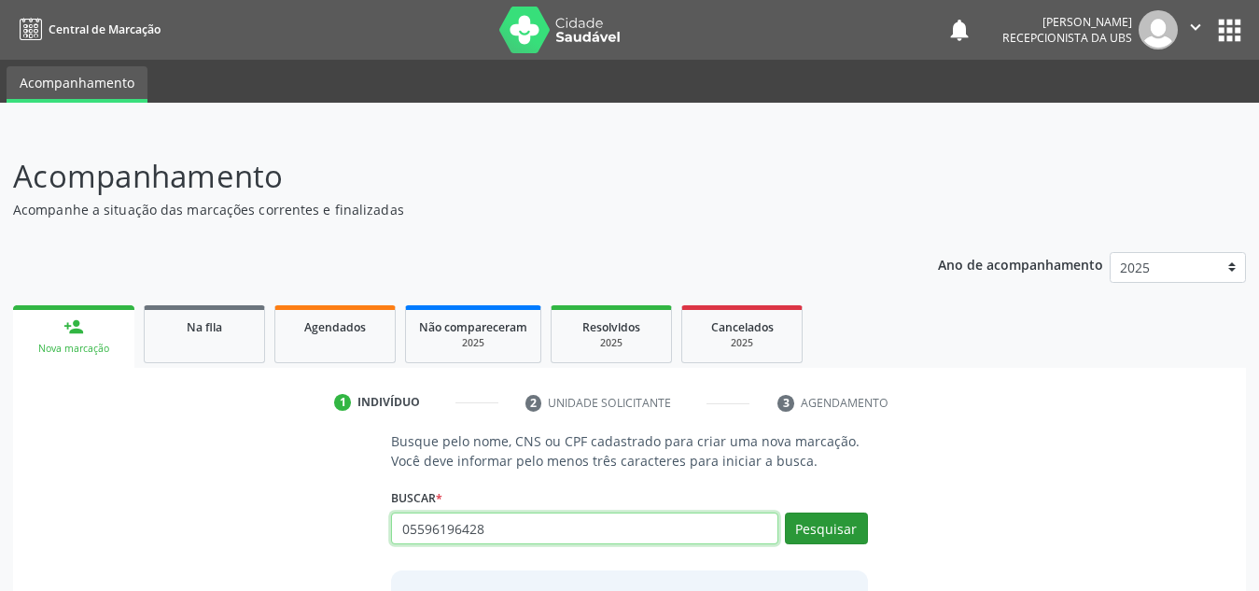
type input "05596196428"
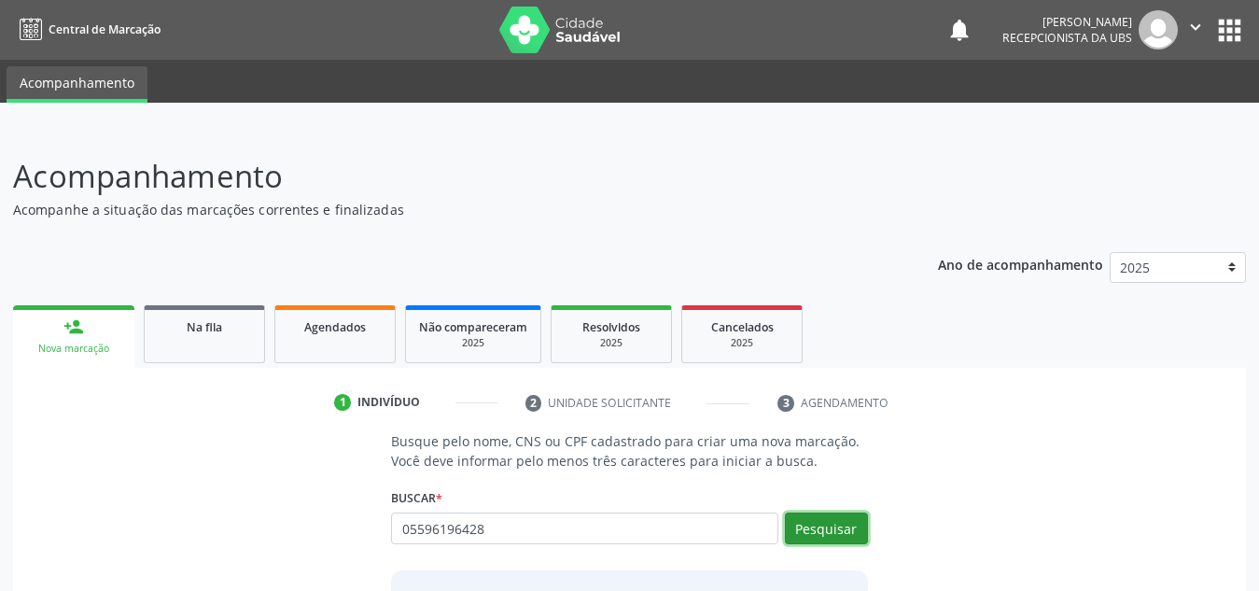
click at [829, 524] on button "Pesquisar" at bounding box center [826, 528] width 83 height 32
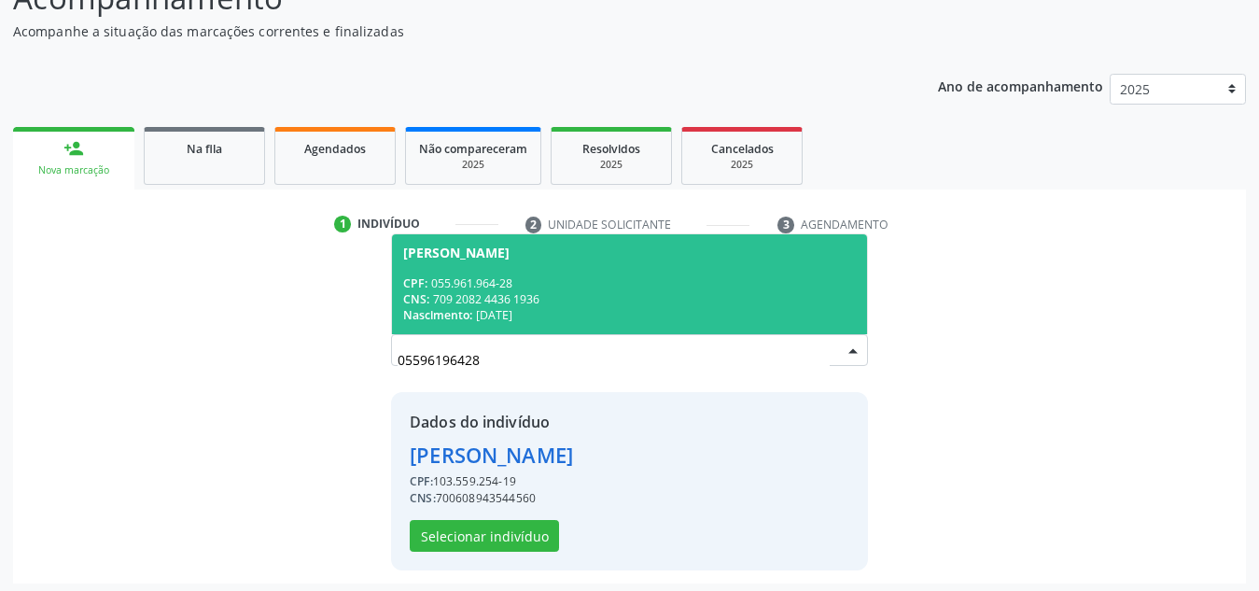
scroll to position [184, 0]
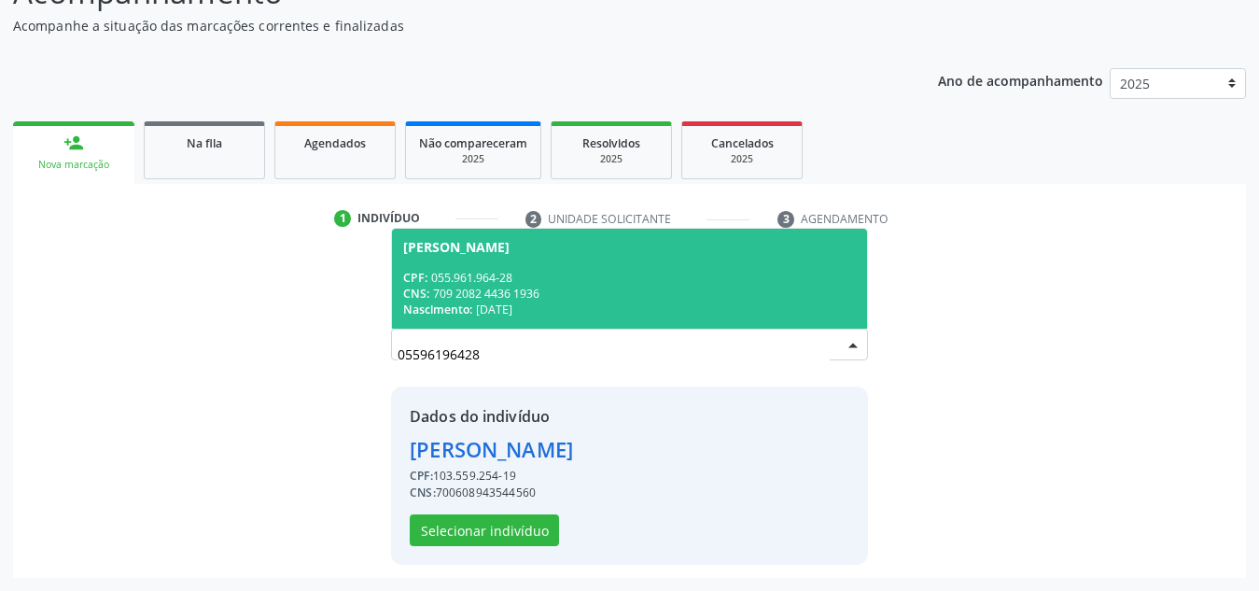
click at [662, 298] on div "CNS: 709 2082 4436 1936" at bounding box center [629, 294] width 453 height 16
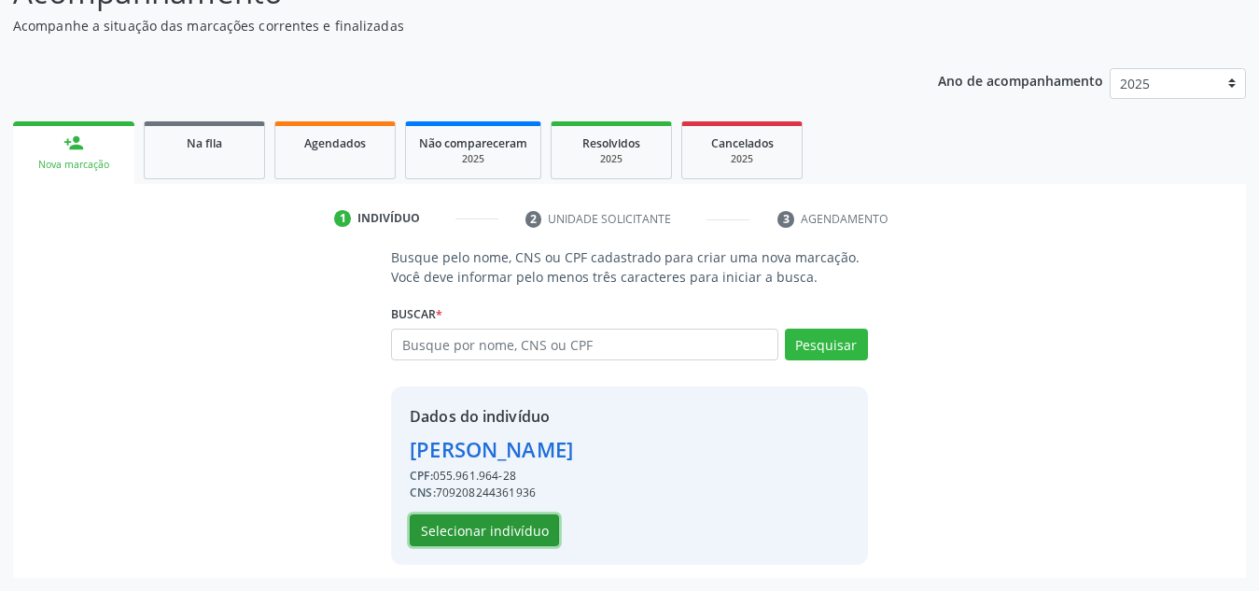
click at [526, 533] on button "Selecionar indivíduo" at bounding box center [484, 530] width 149 height 32
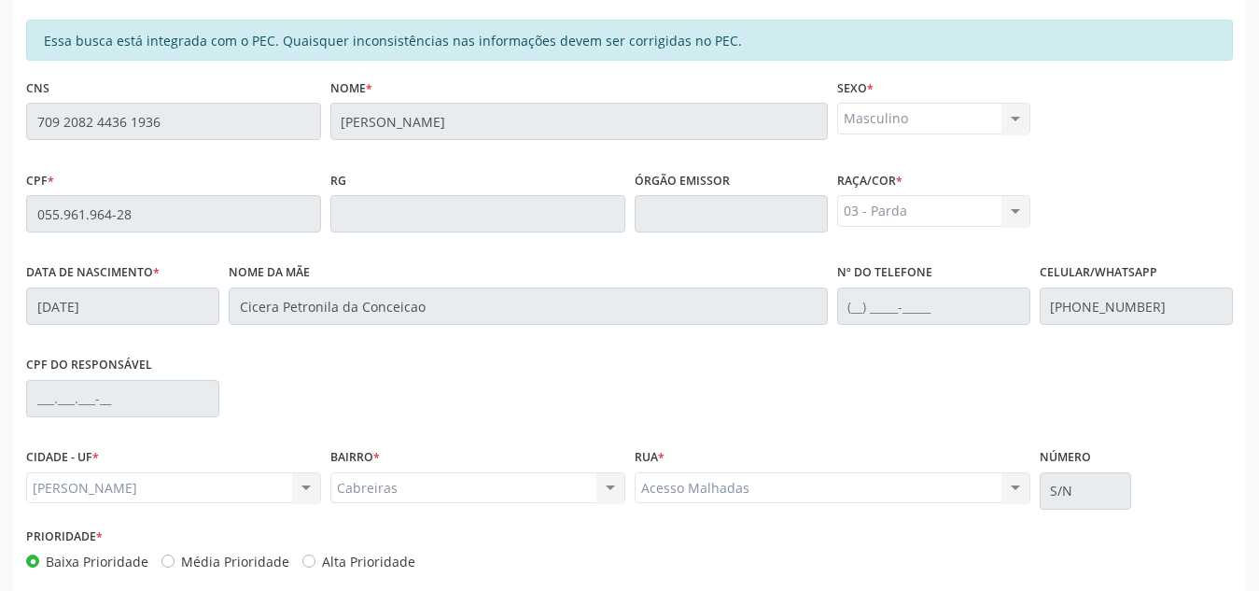
scroll to position [501, 0]
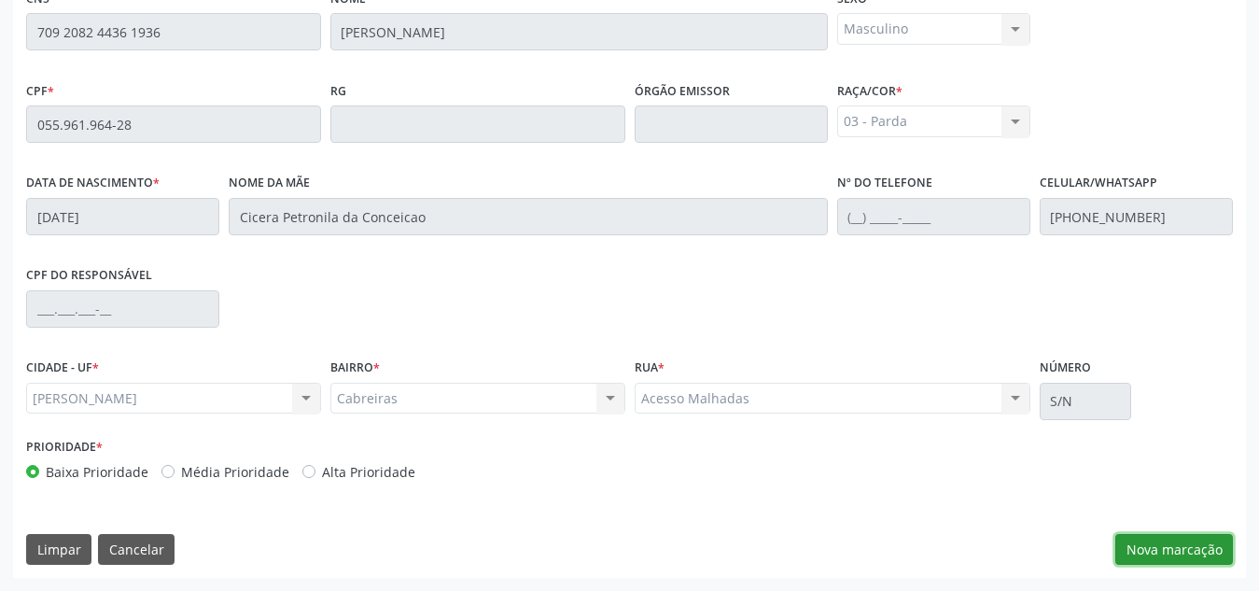
click at [1155, 554] on button "Nova marcação" at bounding box center [1174, 550] width 118 height 32
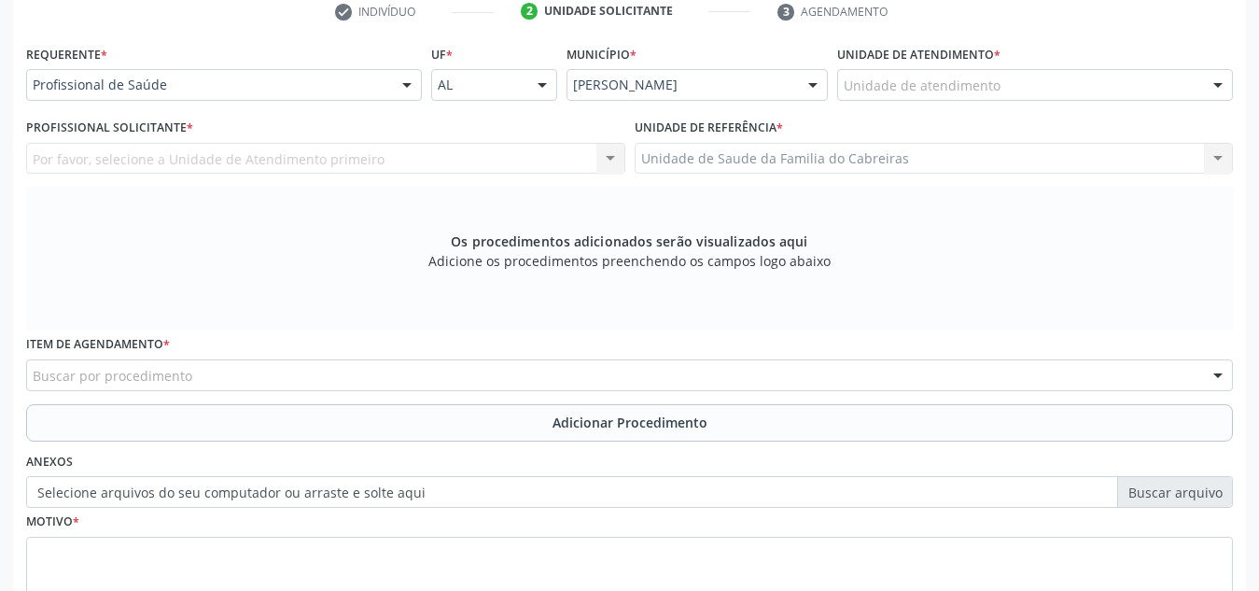
scroll to position [369, 0]
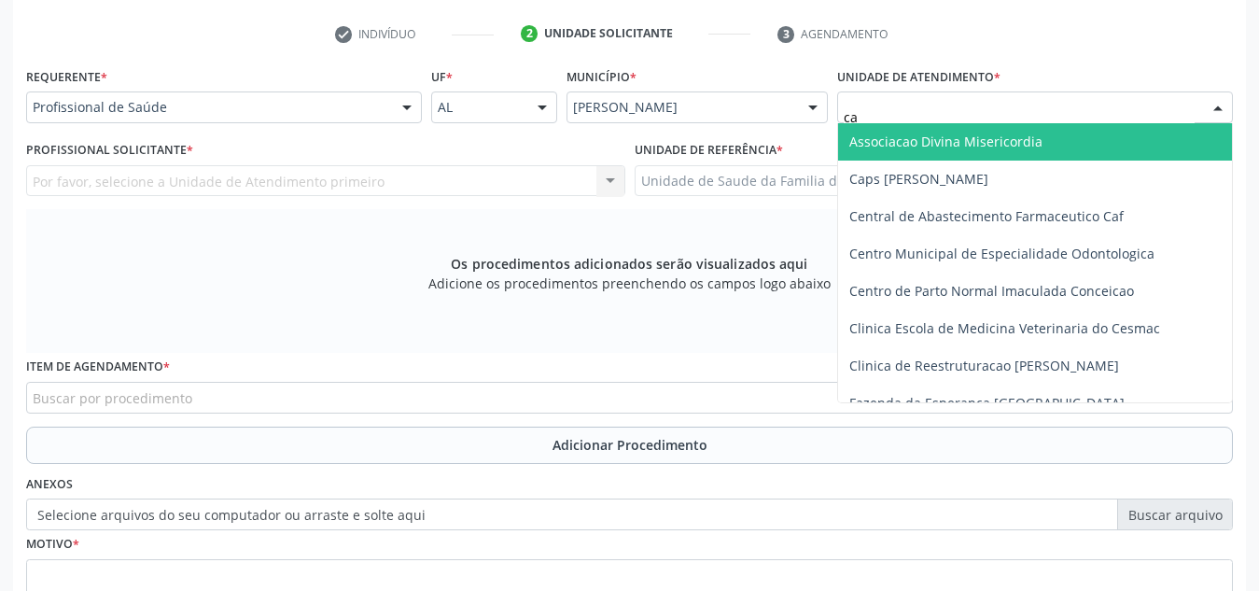
type input "cab"
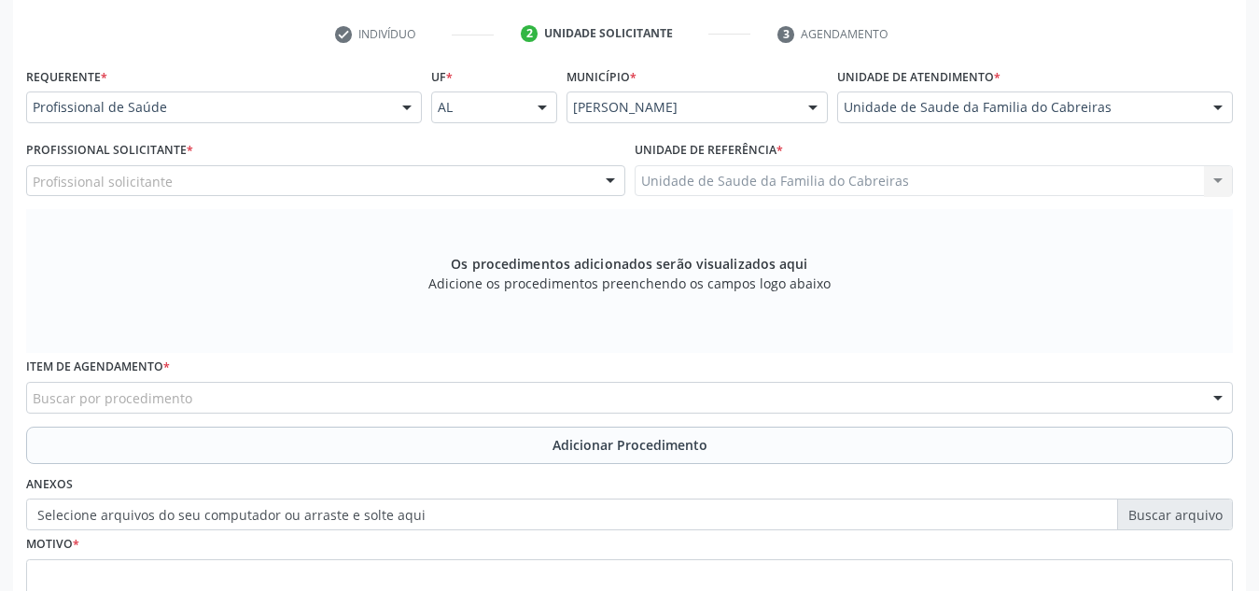
click at [505, 176] on div "Profissional solicitante" at bounding box center [325, 181] width 599 height 32
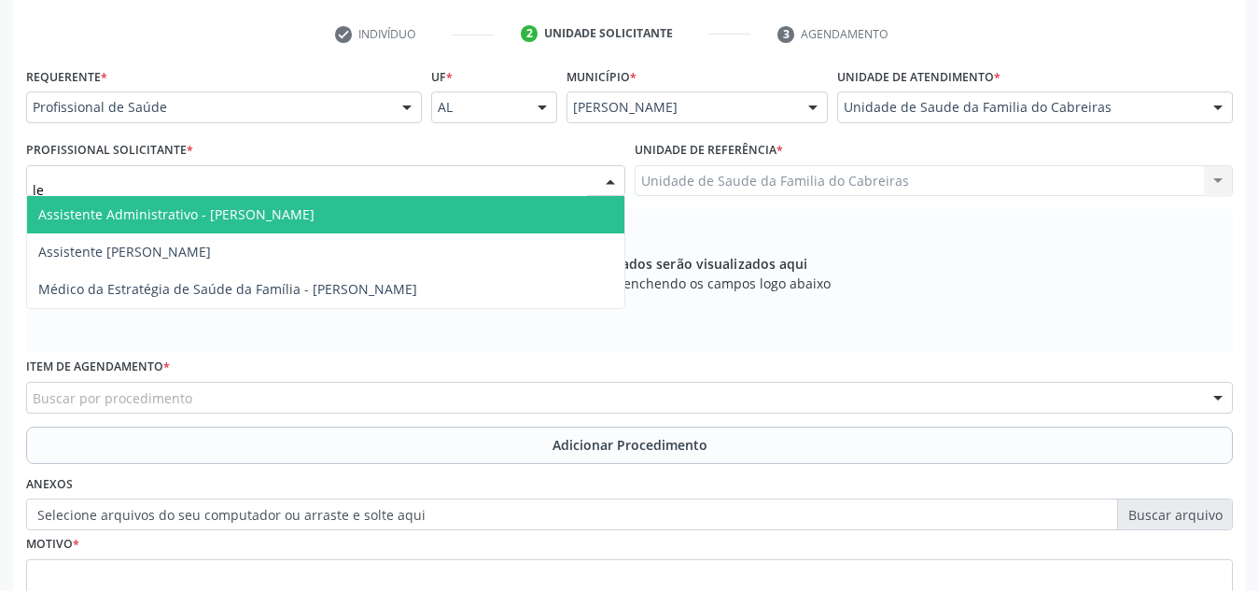
type input "let"
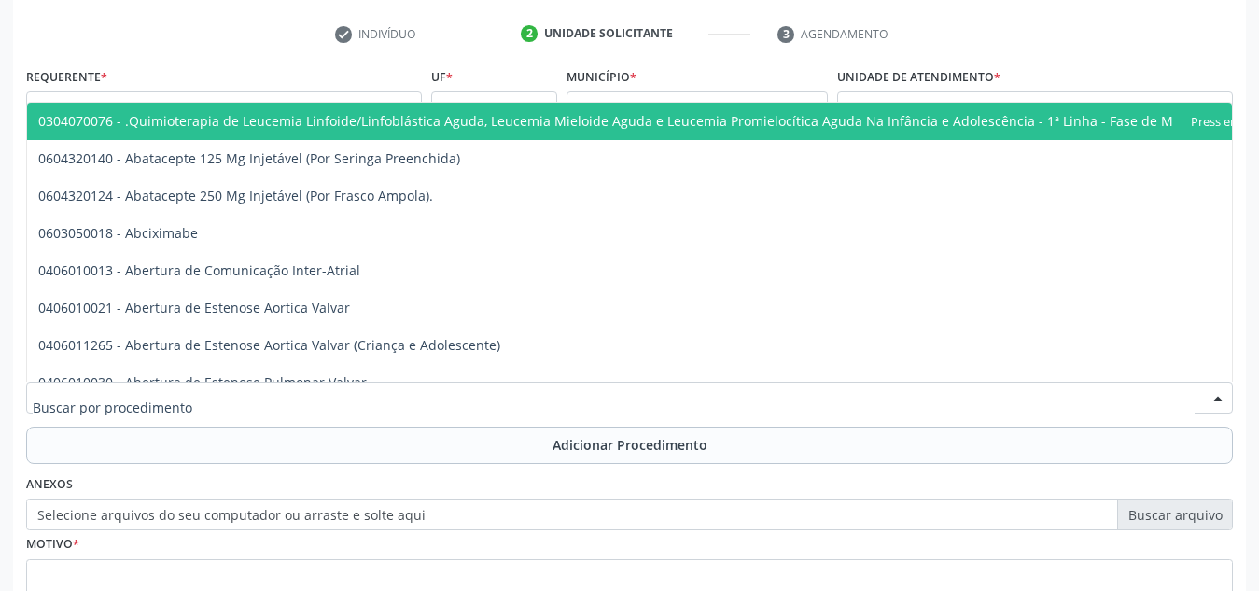
click at [390, 397] on div at bounding box center [629, 398] width 1207 height 32
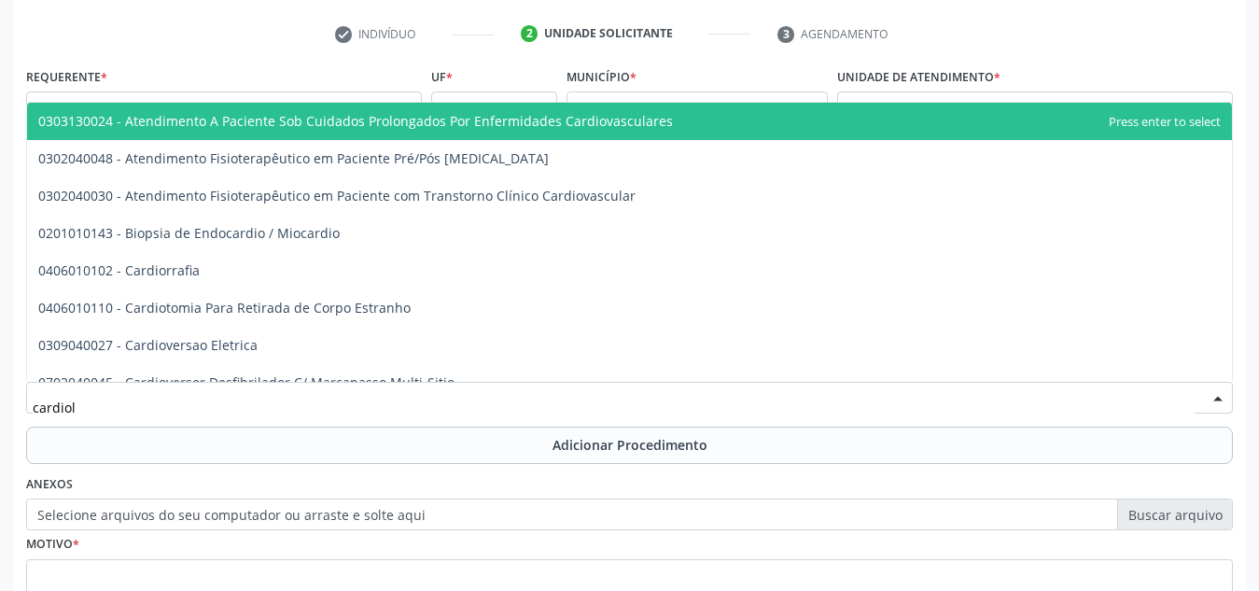
type input "cardiolo"
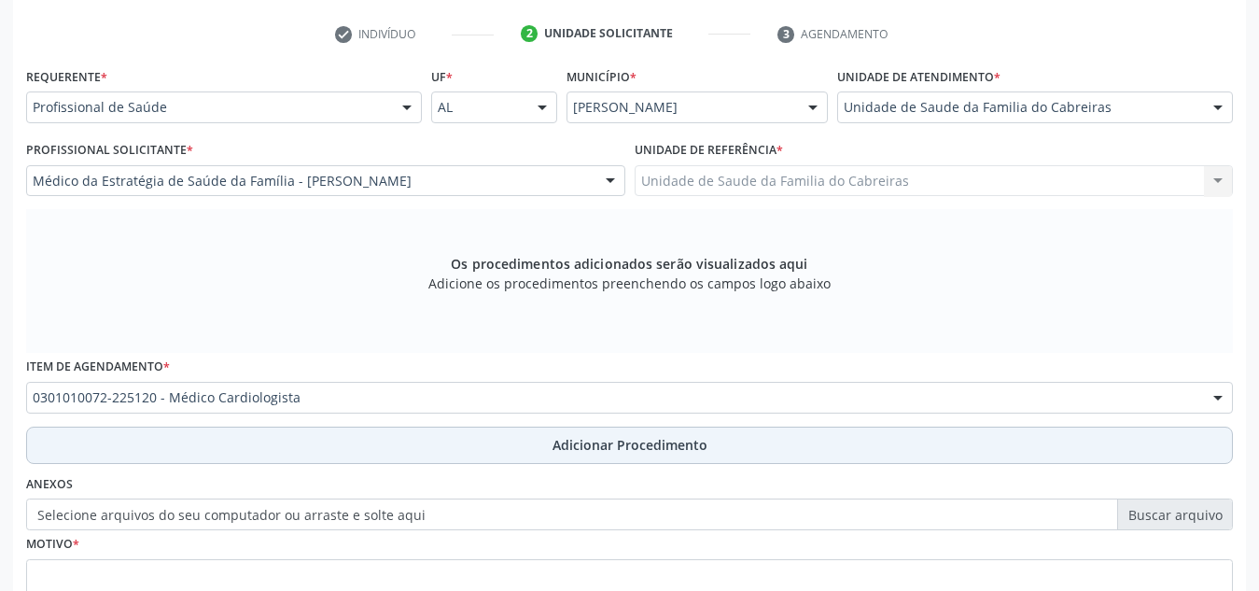
click at [390, 434] on button "Adicionar Procedimento" at bounding box center [629, 445] width 1207 height 37
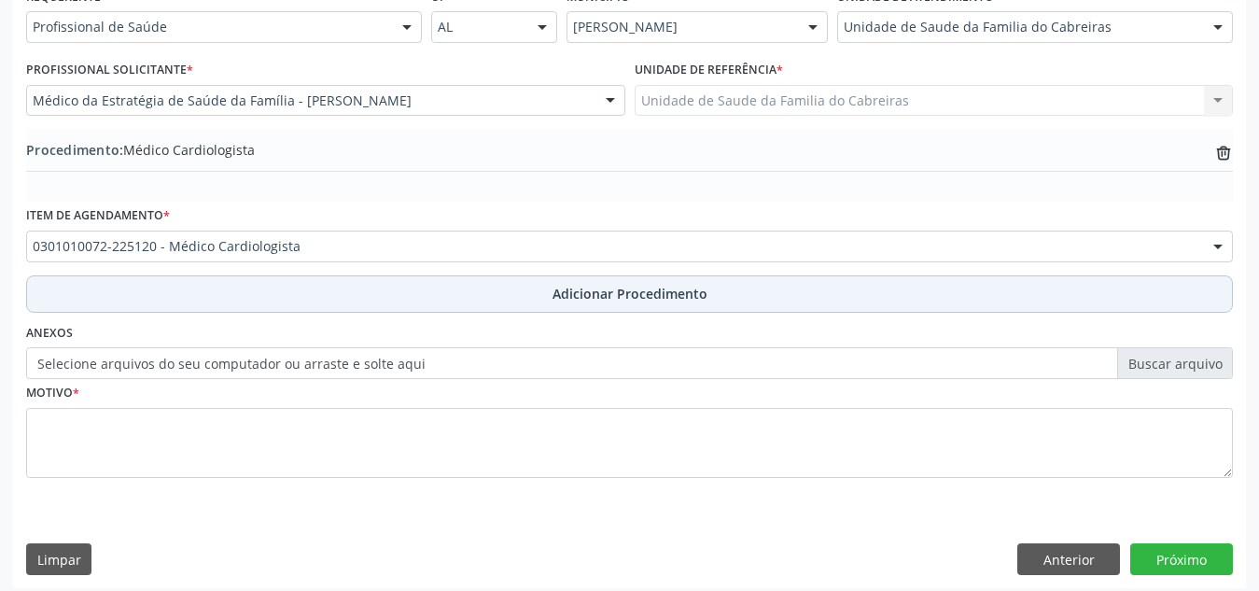
scroll to position [450, 0]
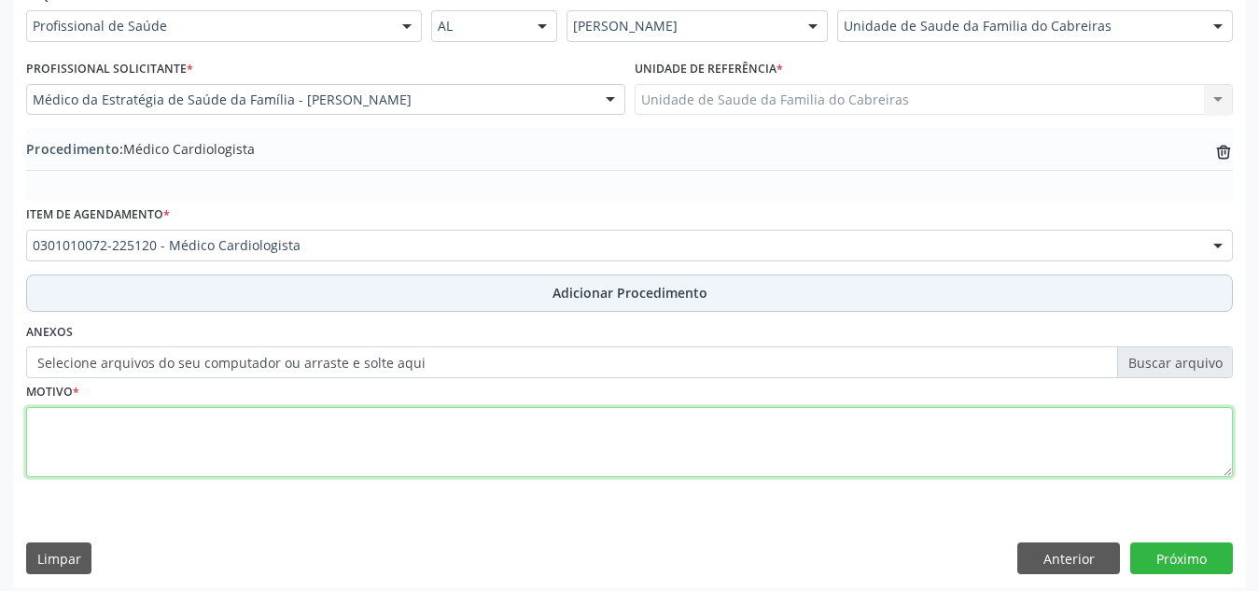
click at [390, 434] on textarea at bounding box center [629, 442] width 1207 height 71
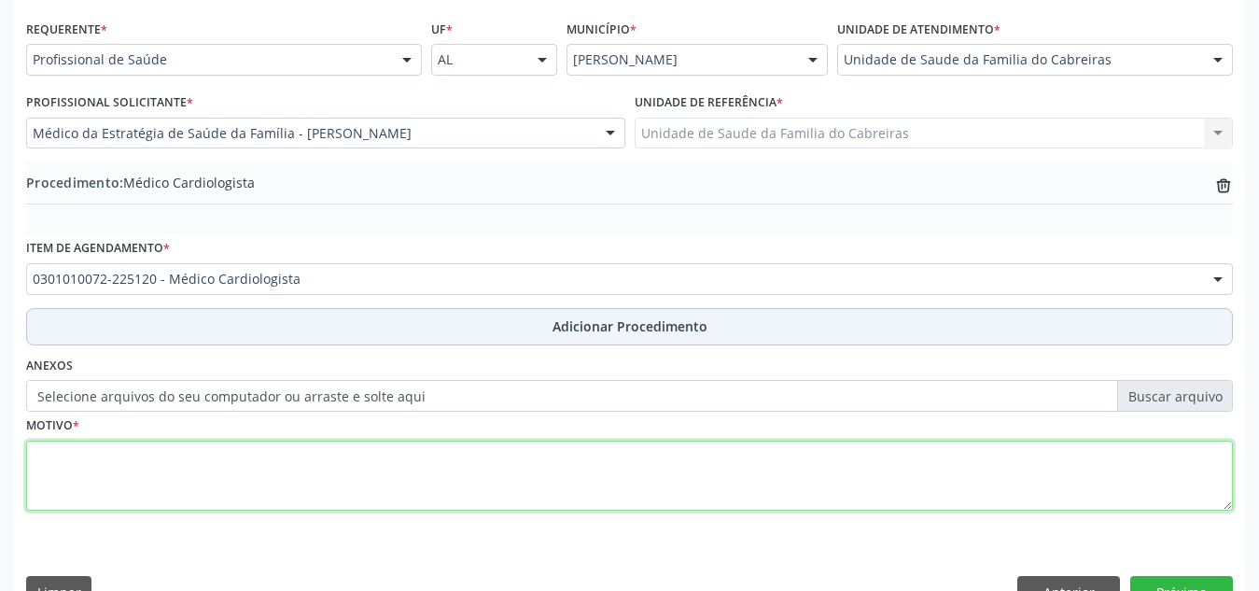
scroll to position [459, 0]
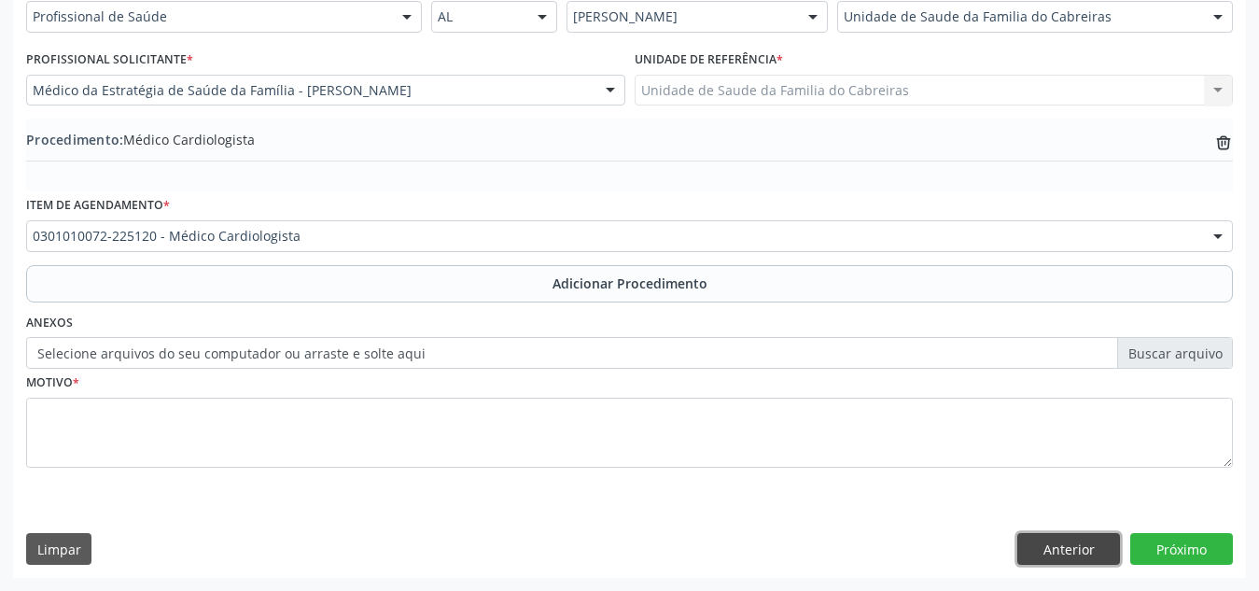
click at [1051, 546] on button "Anterior" at bounding box center [1068, 549] width 103 height 32
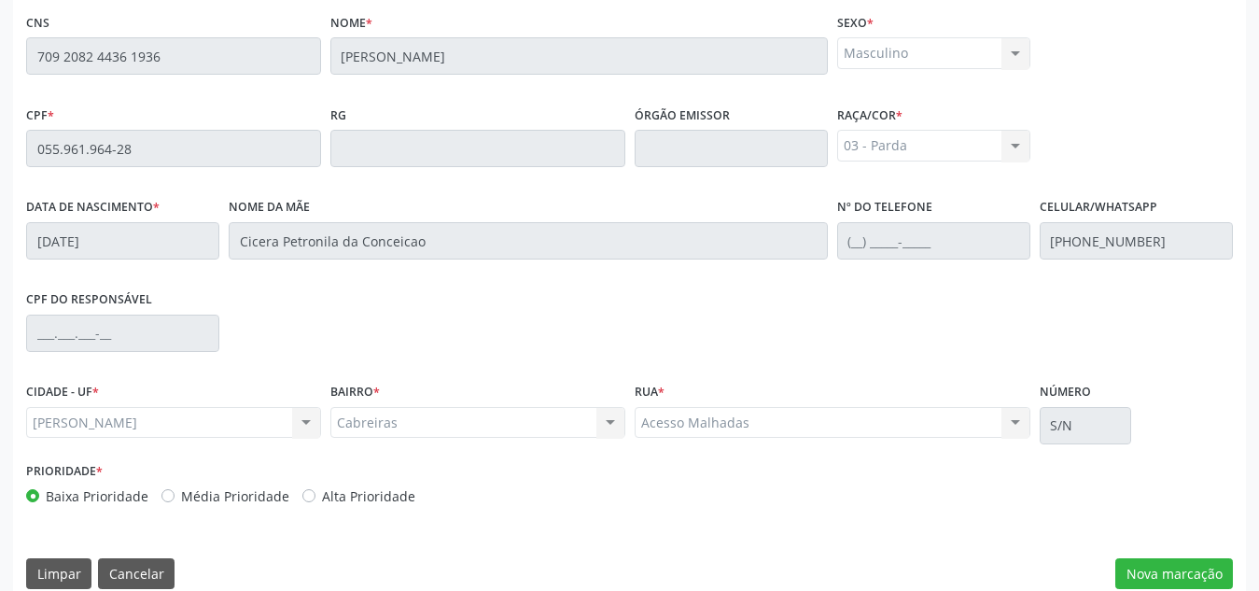
scroll to position [501, 0]
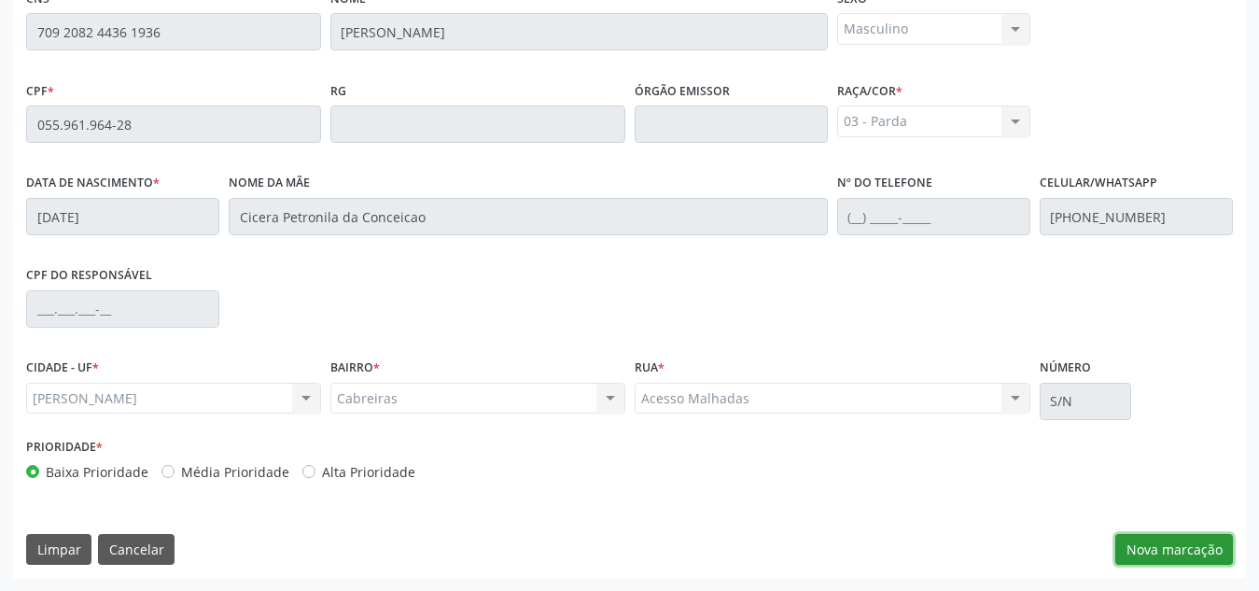
click at [1148, 546] on button "Nova marcação" at bounding box center [1174, 550] width 118 height 32
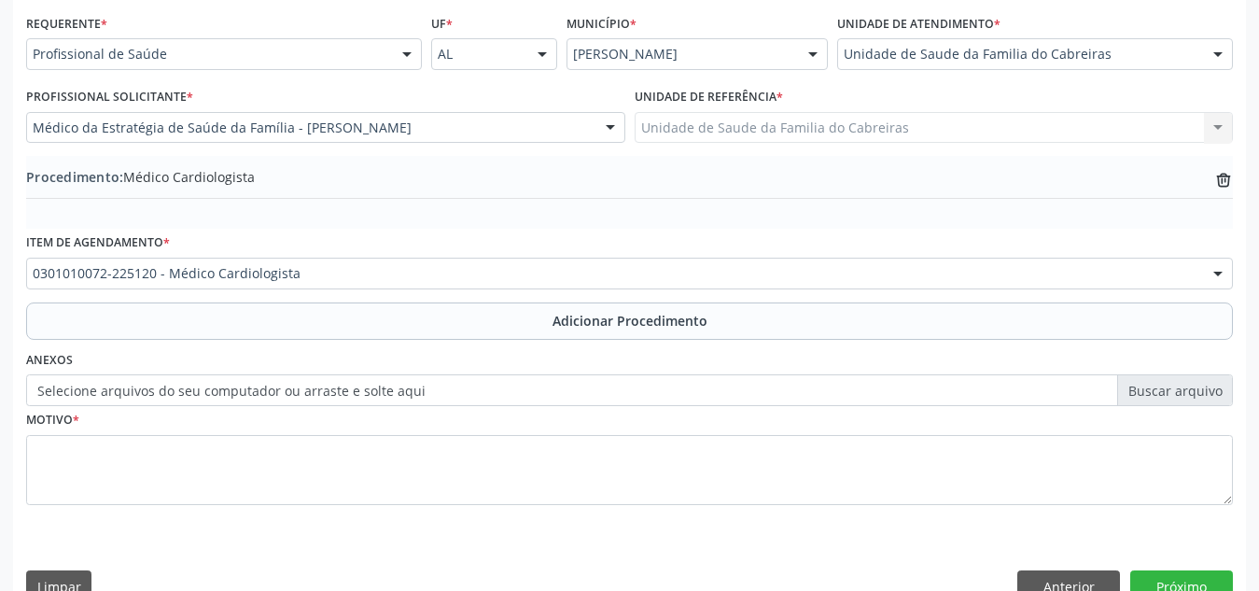
scroll to position [421, 0]
click at [648, 518] on fieldset "Motivo *" at bounding box center [629, 463] width 1207 height 112
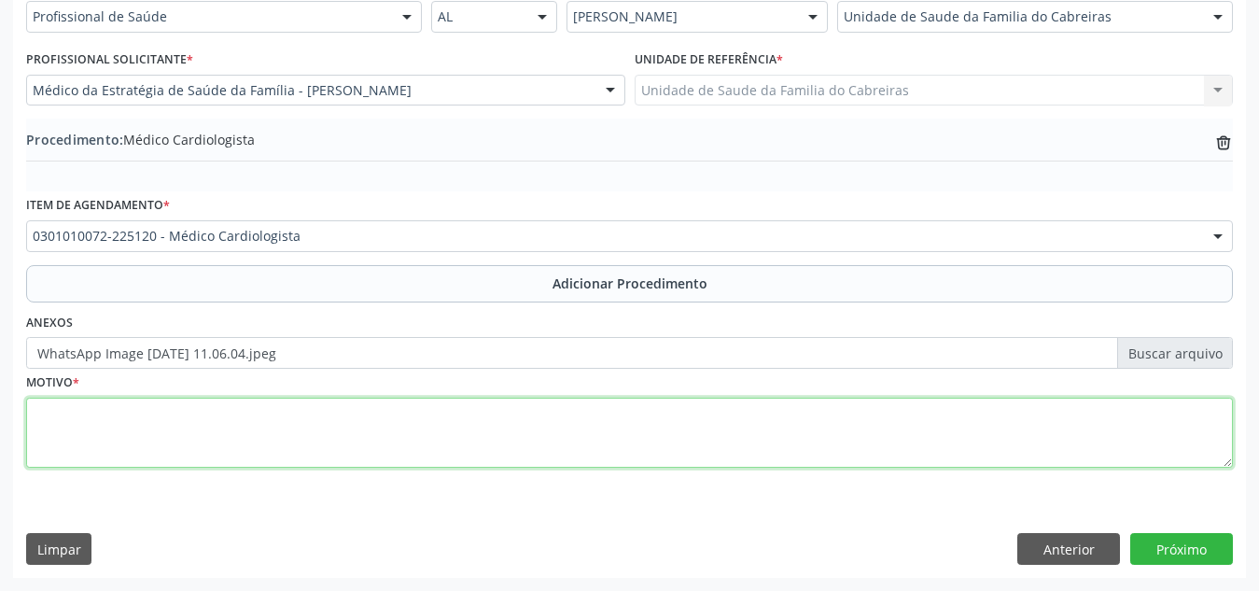
click at [680, 459] on textarea at bounding box center [629, 433] width 1207 height 71
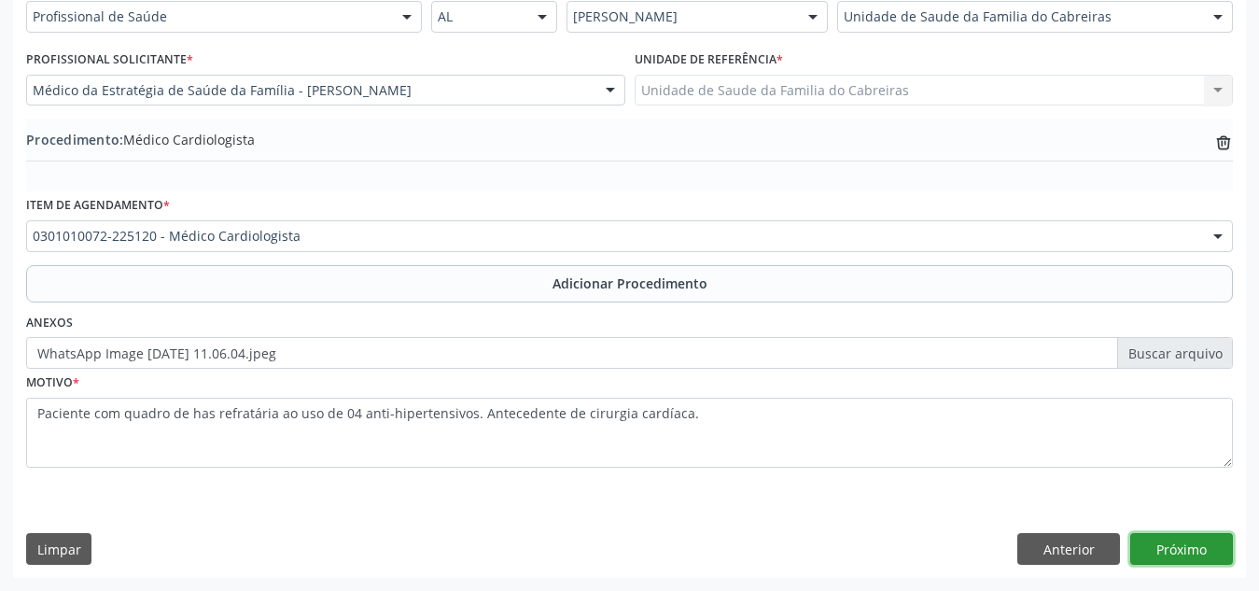
click at [1192, 540] on button "Próximo" at bounding box center [1181, 549] width 103 height 32
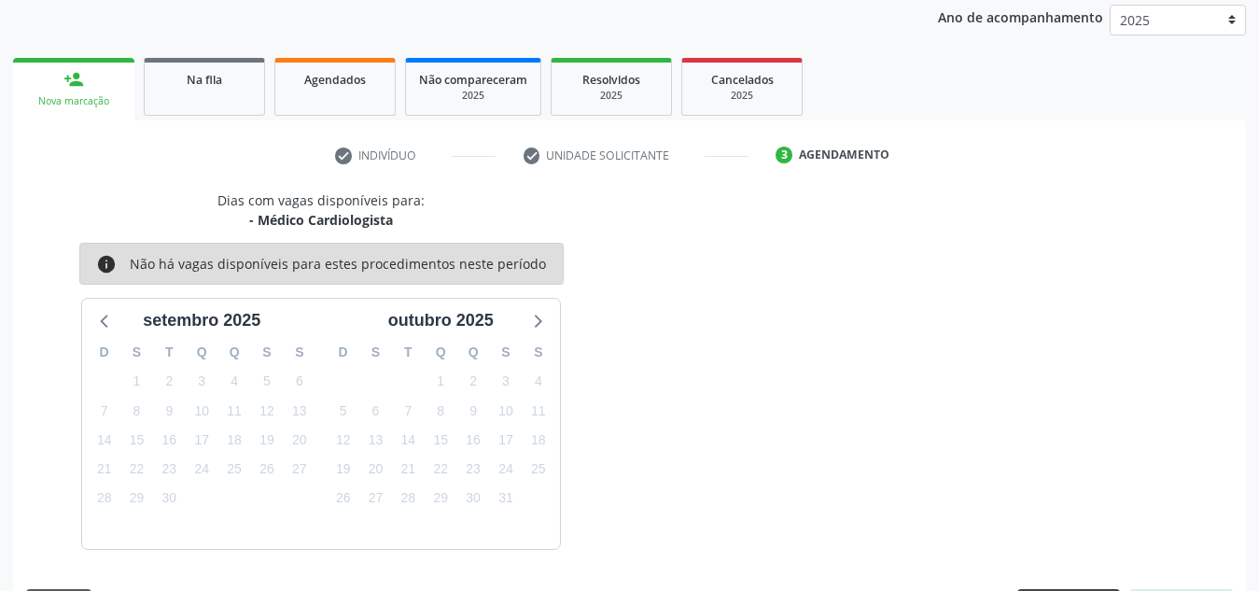
scroll to position [302, 0]
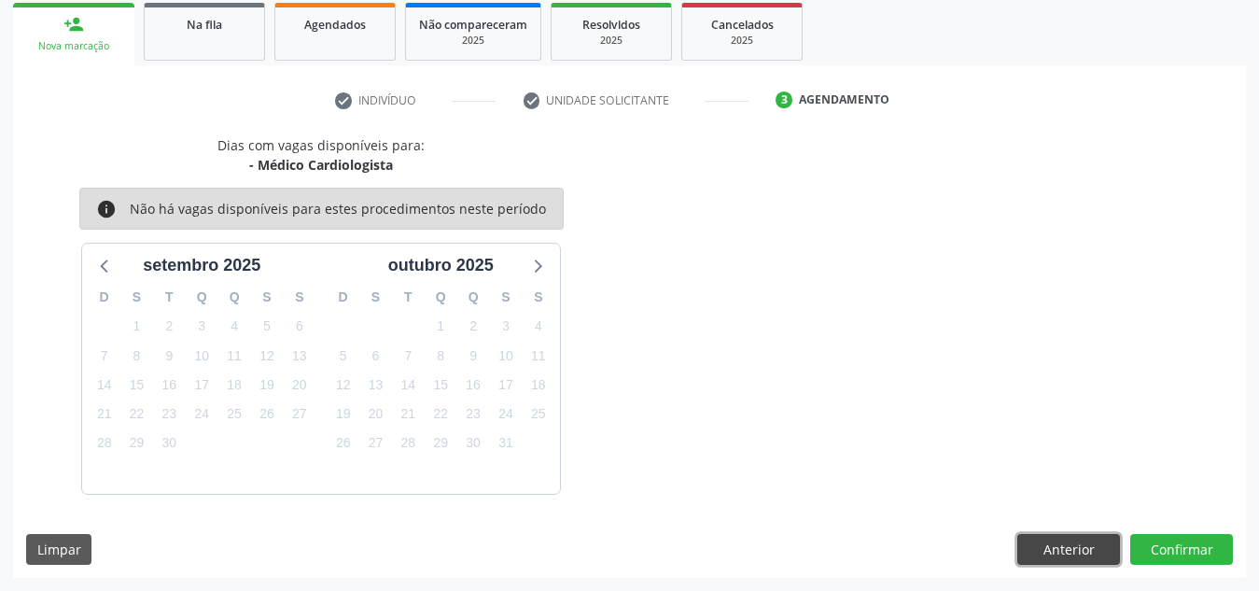
click at [1075, 561] on button "Anterior" at bounding box center [1068, 550] width 103 height 32
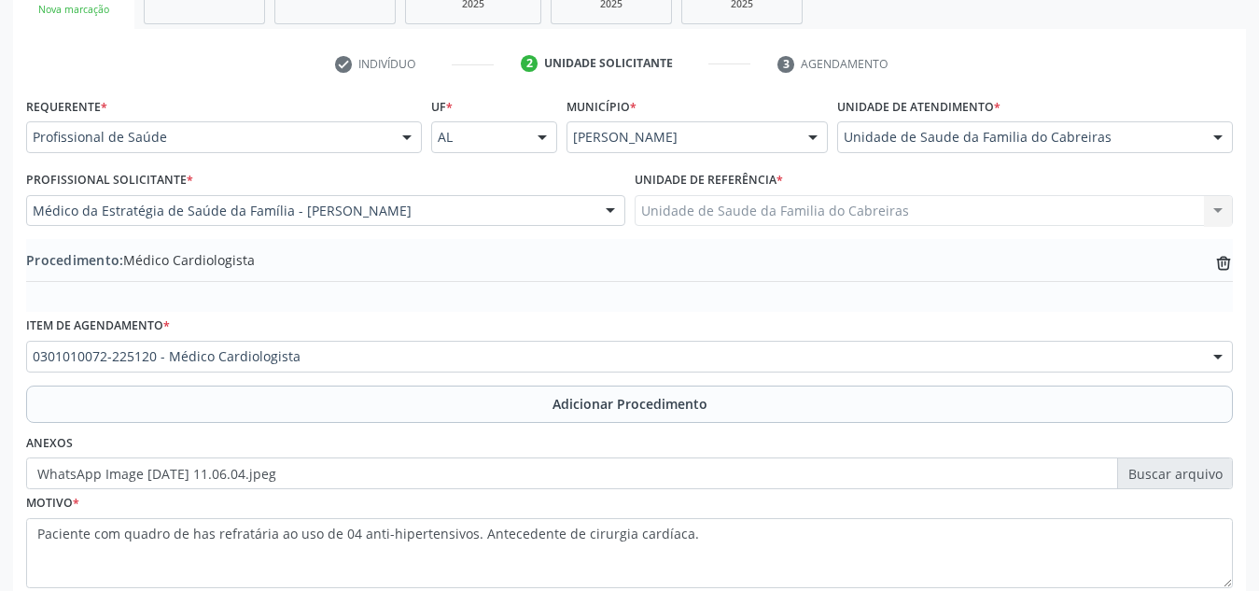
scroll to position [340, 0]
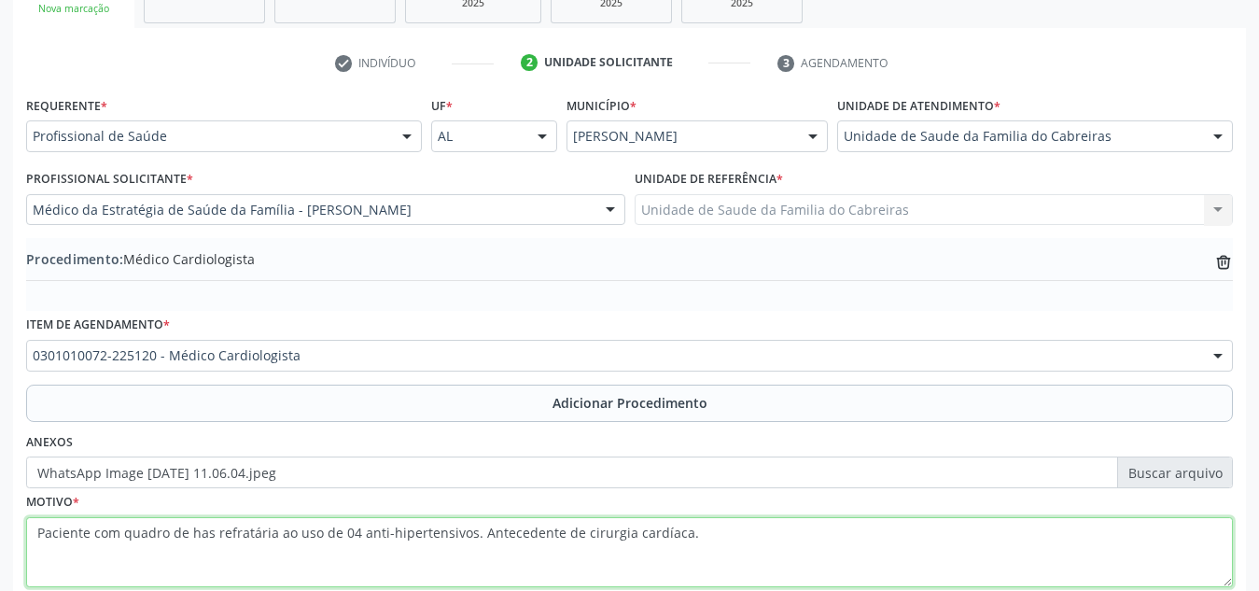
click at [34, 533] on textarea "Paciente com quadro de has refratária ao uso de 04 anti-hipertensivos. Antecede…" at bounding box center [629, 552] width 1207 height 71
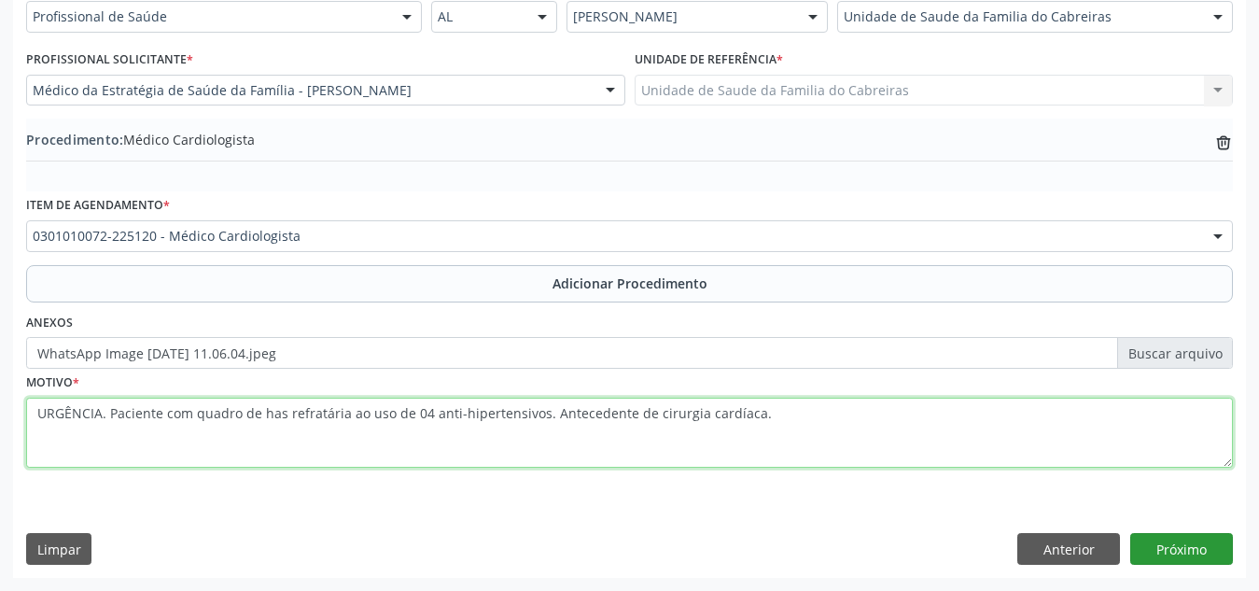
type textarea "URGÊNCIA. Paciente com quadro de has refratária ao uso de 04 anti-hipertensivos…"
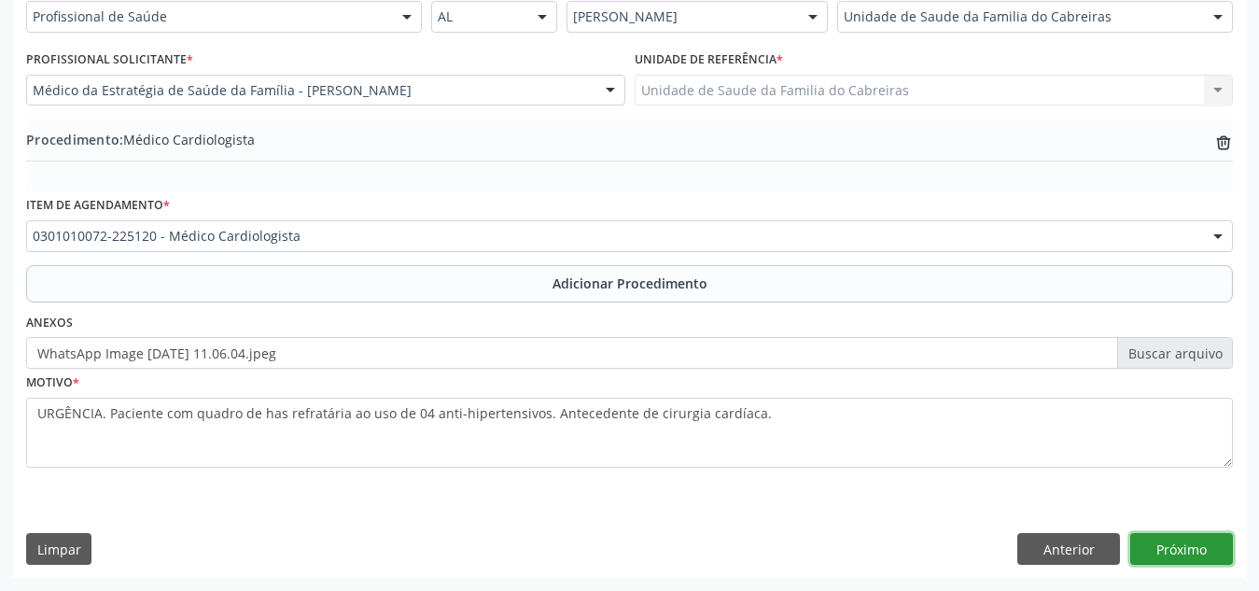
click at [1173, 553] on button "Próximo" at bounding box center [1181, 549] width 103 height 32
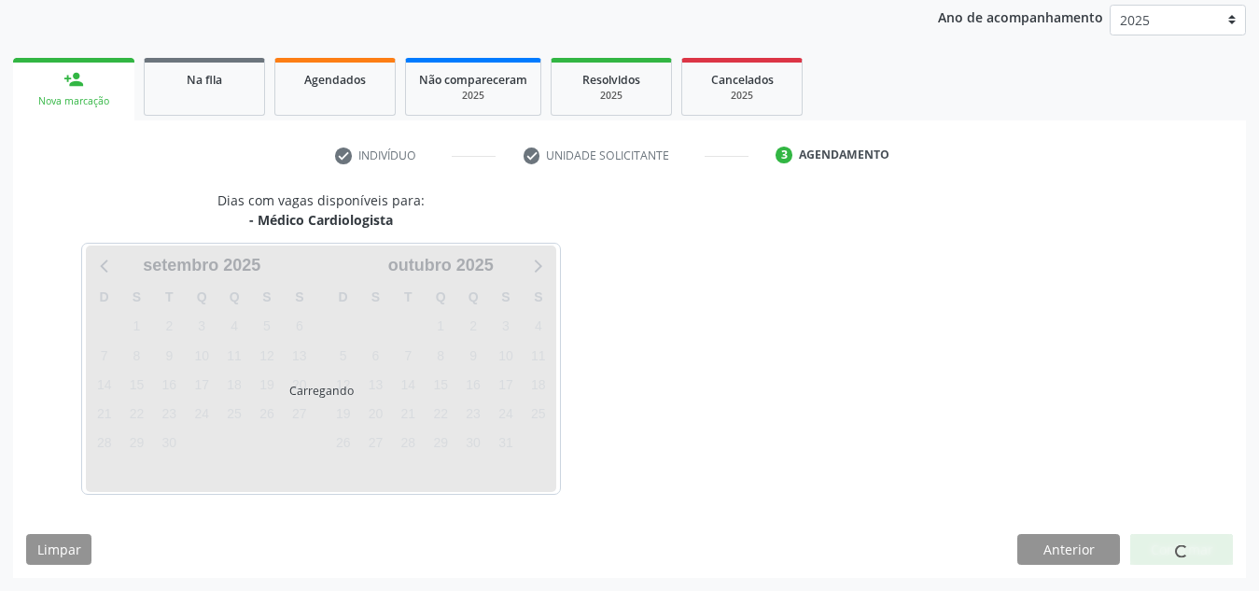
scroll to position [302, 0]
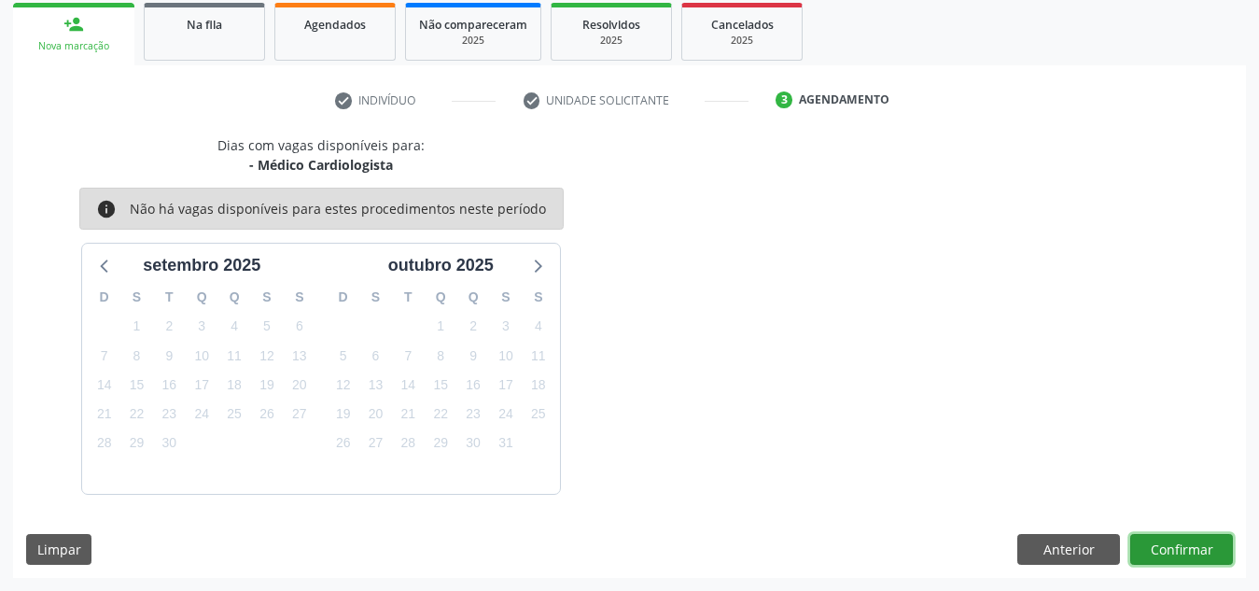
click at [1173, 553] on button "Confirmar" at bounding box center [1181, 550] width 103 height 32
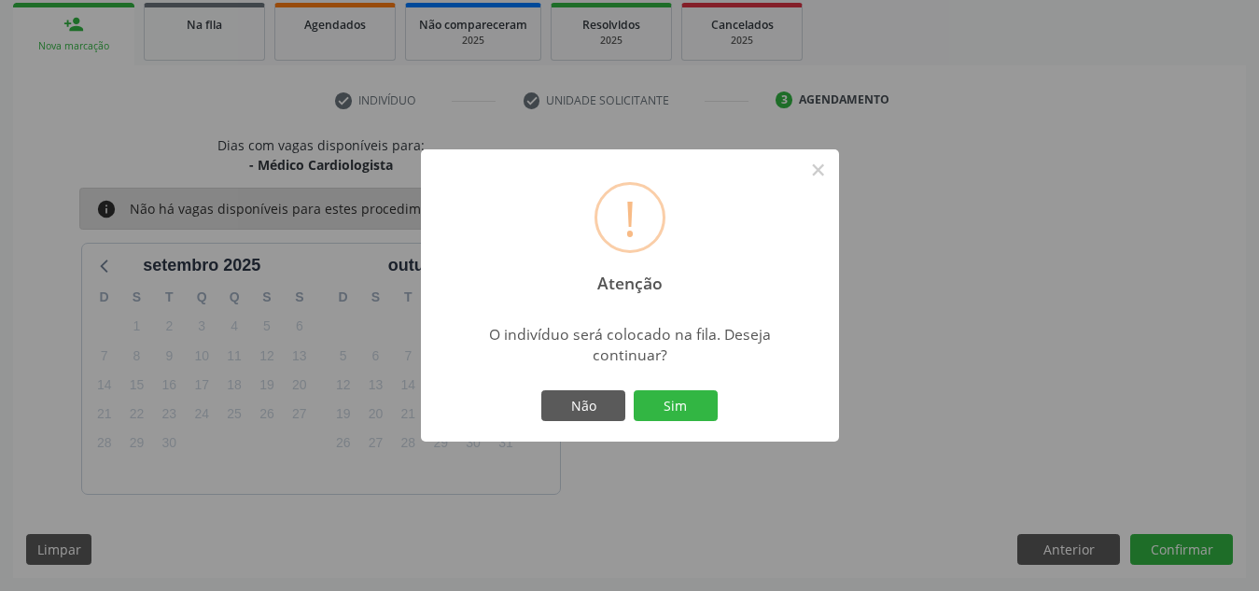
click at [634, 390] on button "Sim" at bounding box center [676, 406] width 84 height 32
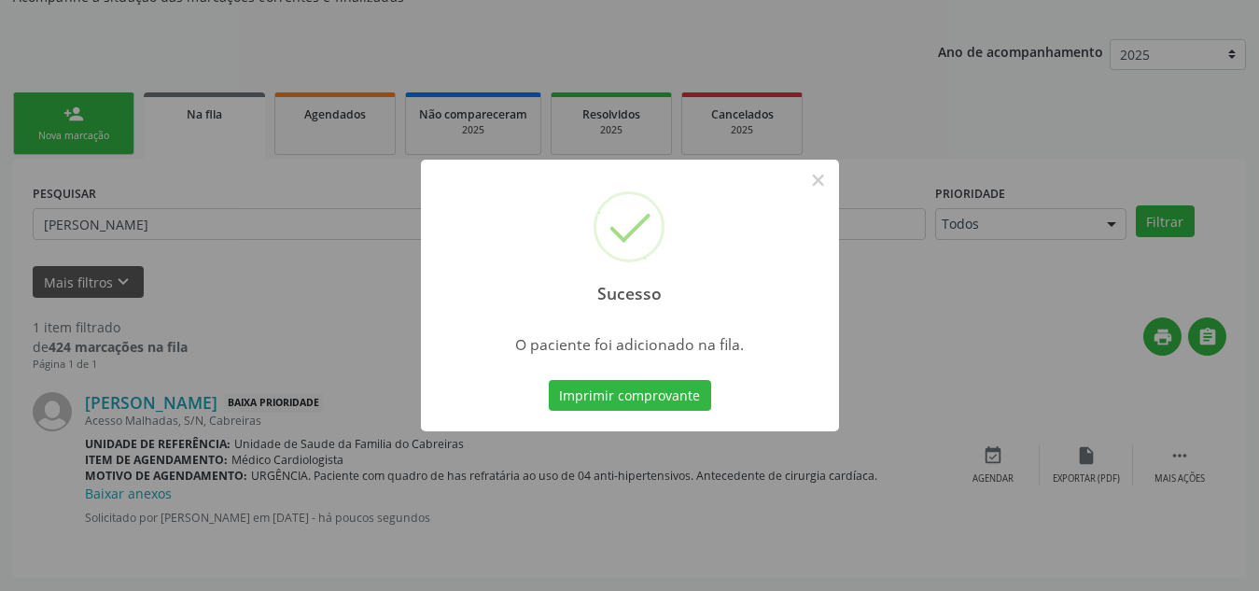
scroll to position [51, 0]
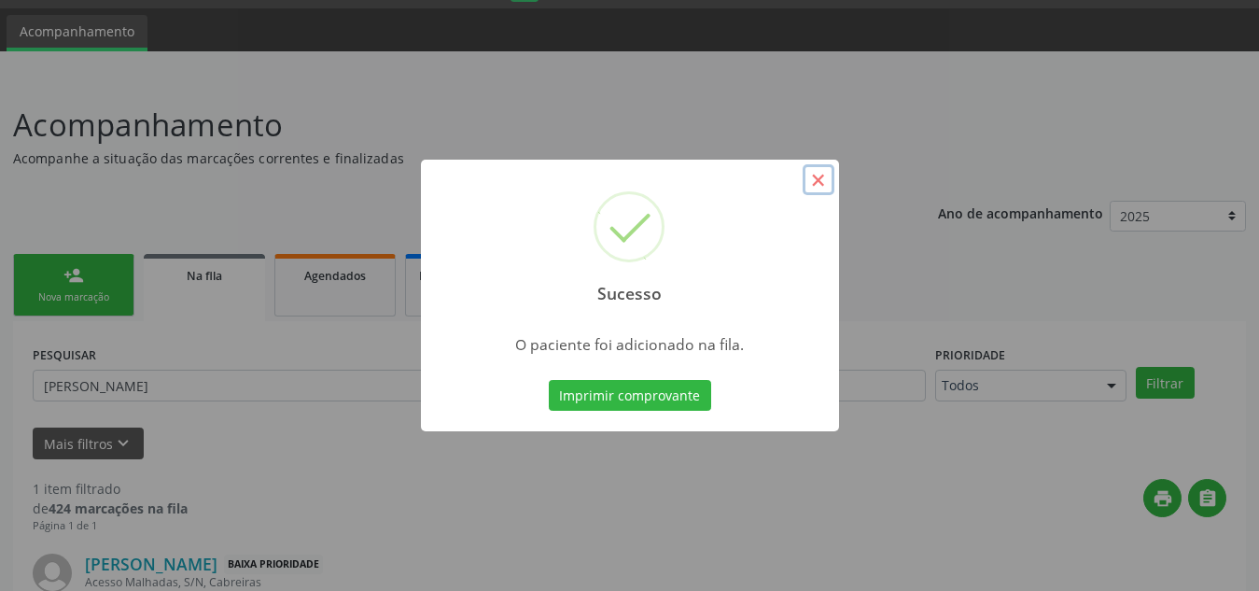
click at [811, 181] on button "×" at bounding box center [819, 180] width 32 height 32
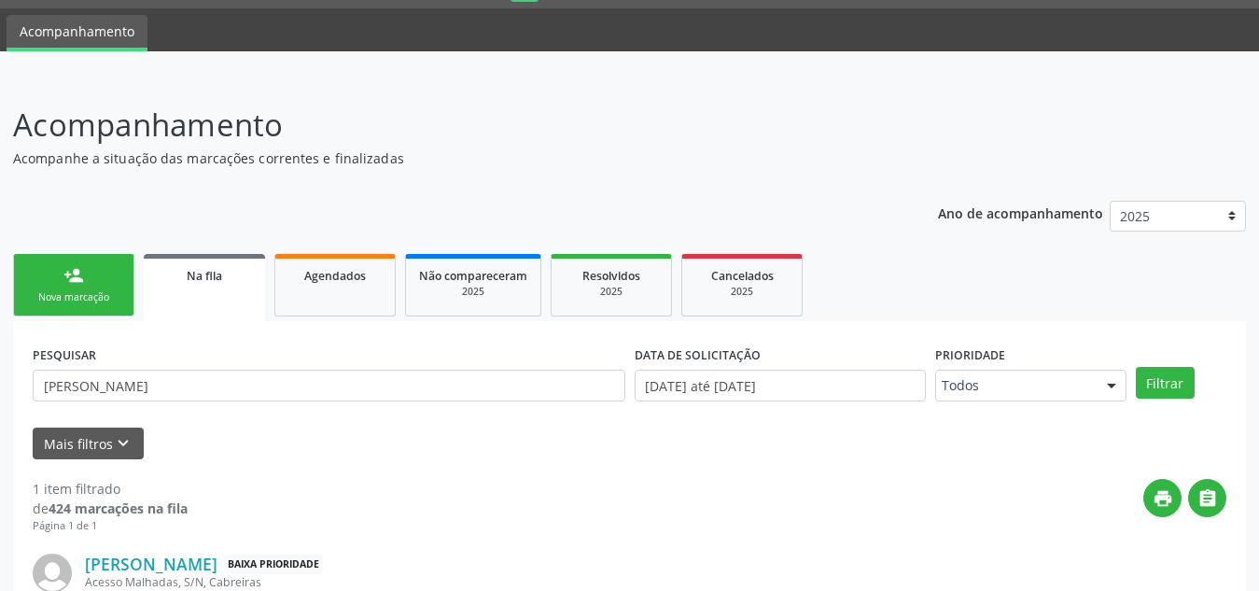
click at [75, 273] on div "person_add" at bounding box center [73, 275] width 21 height 21
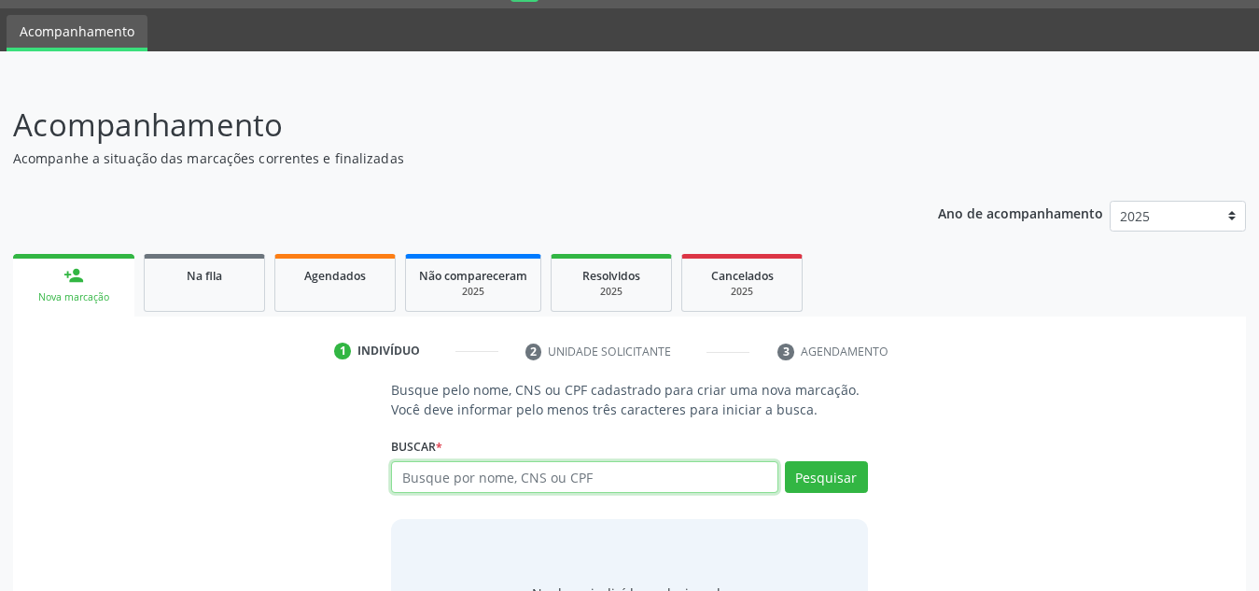
click at [542, 483] on input "text" at bounding box center [584, 477] width 387 height 32
type input "702807145476669"
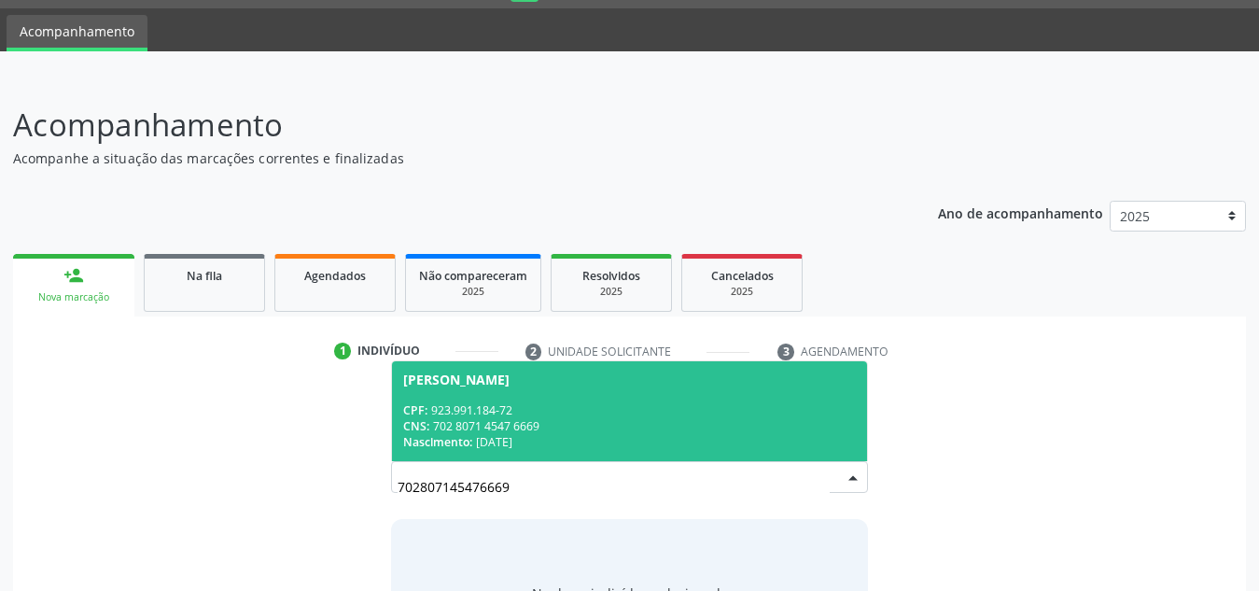
click at [640, 403] on div "CPF: 923.991.184-72" at bounding box center [629, 410] width 453 height 16
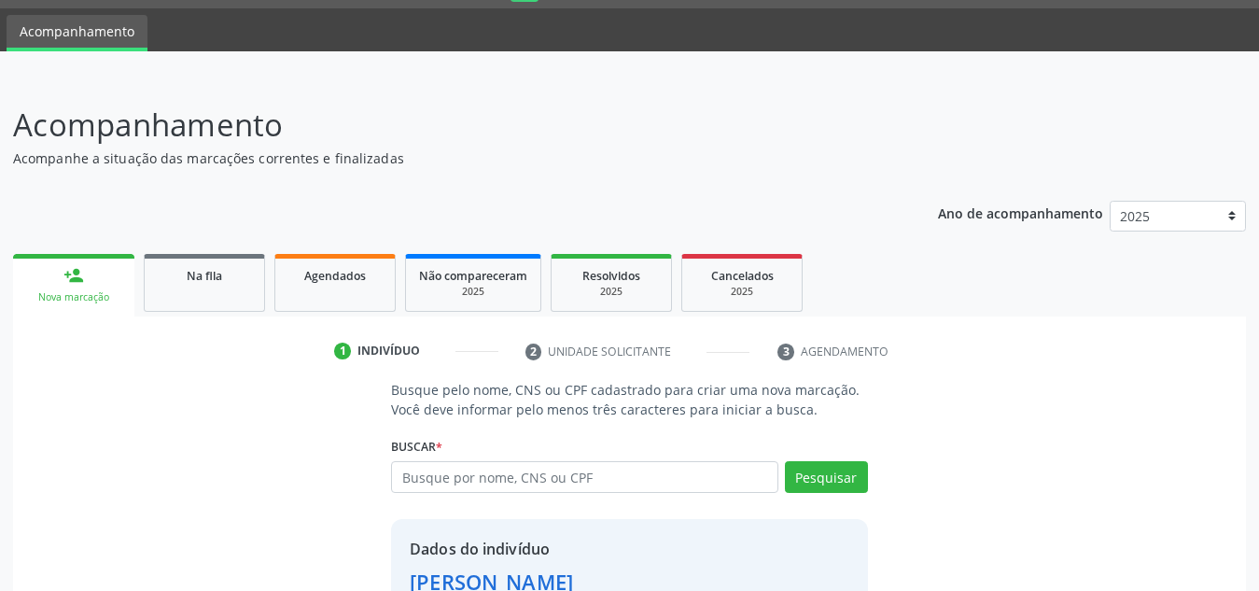
scroll to position [179, 0]
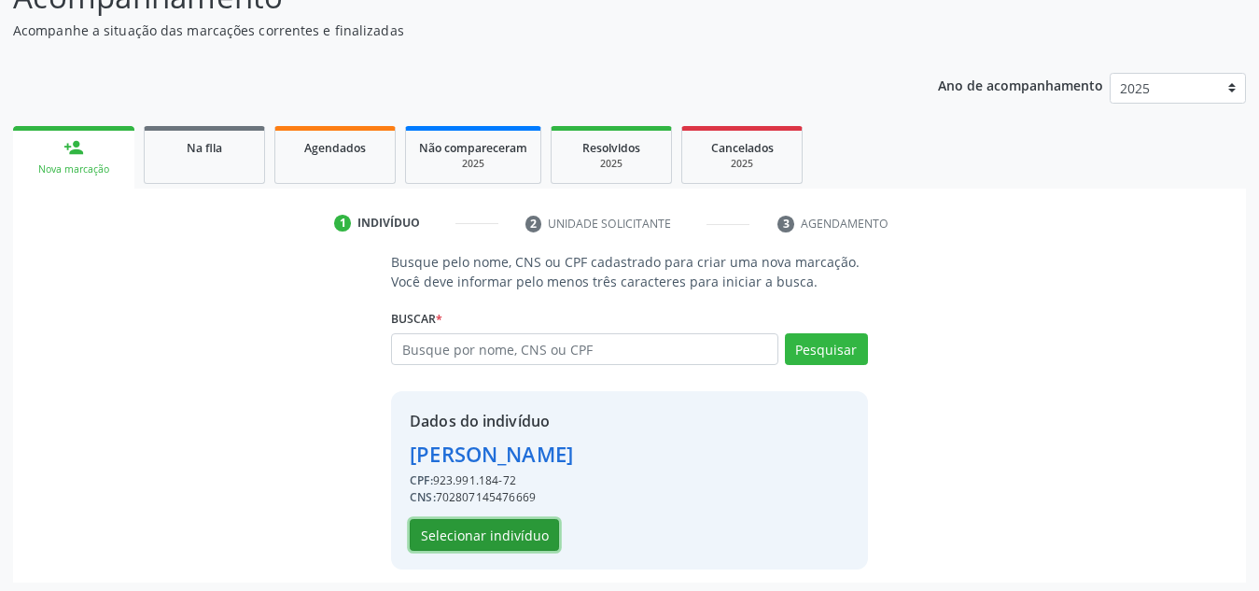
click at [497, 546] on button "Selecionar indivíduo" at bounding box center [484, 535] width 149 height 32
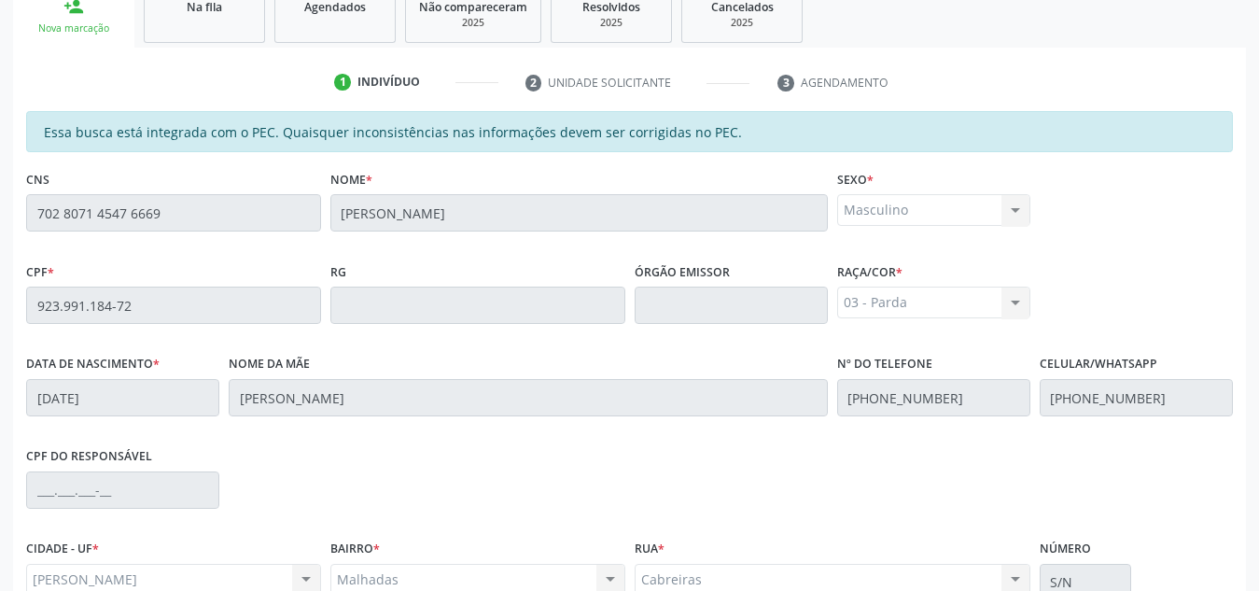
scroll to position [323, 0]
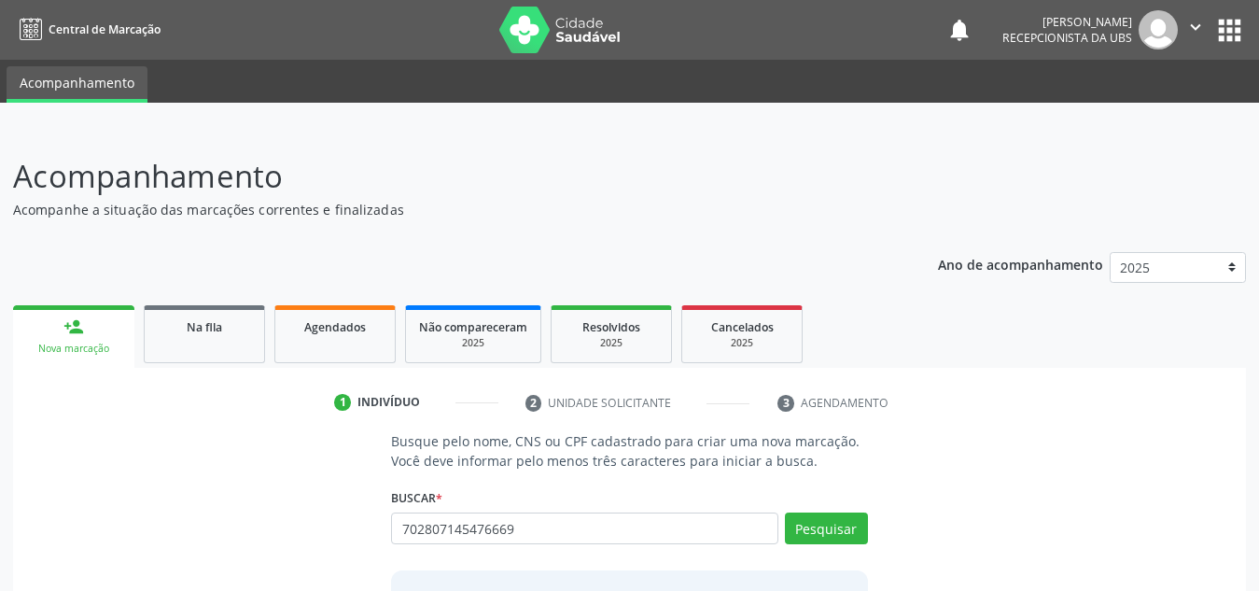
type input "702807145476669"
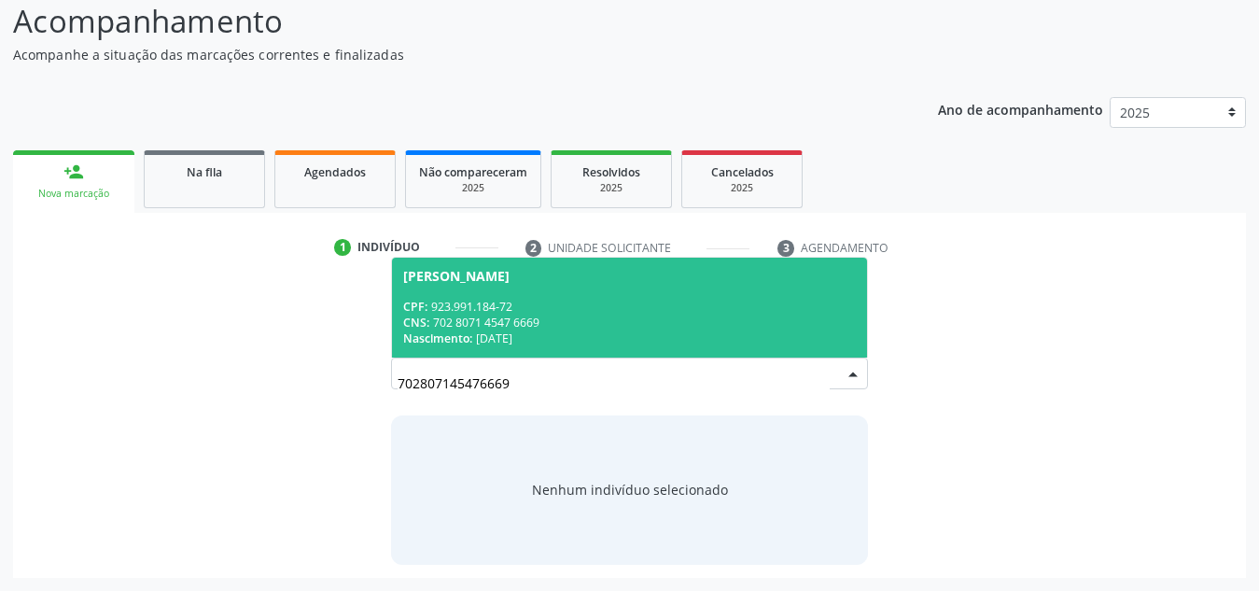
click at [539, 303] on div "CPF: 923.991.184-72" at bounding box center [629, 307] width 453 height 16
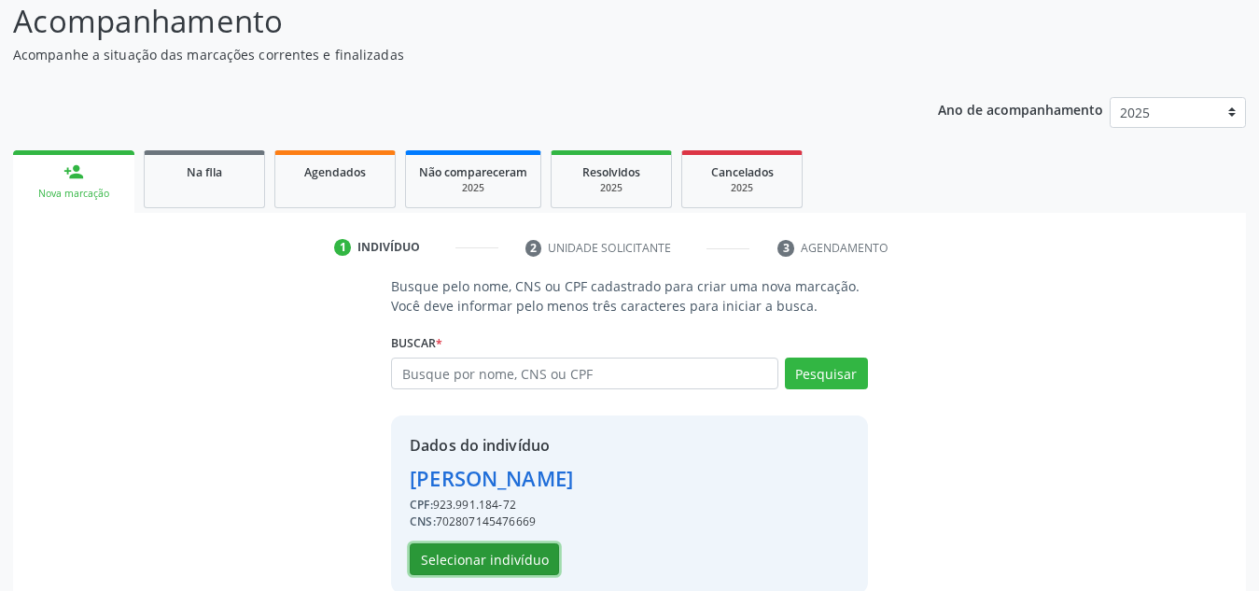
click at [478, 560] on button "Selecionar indivíduo" at bounding box center [484, 559] width 149 height 32
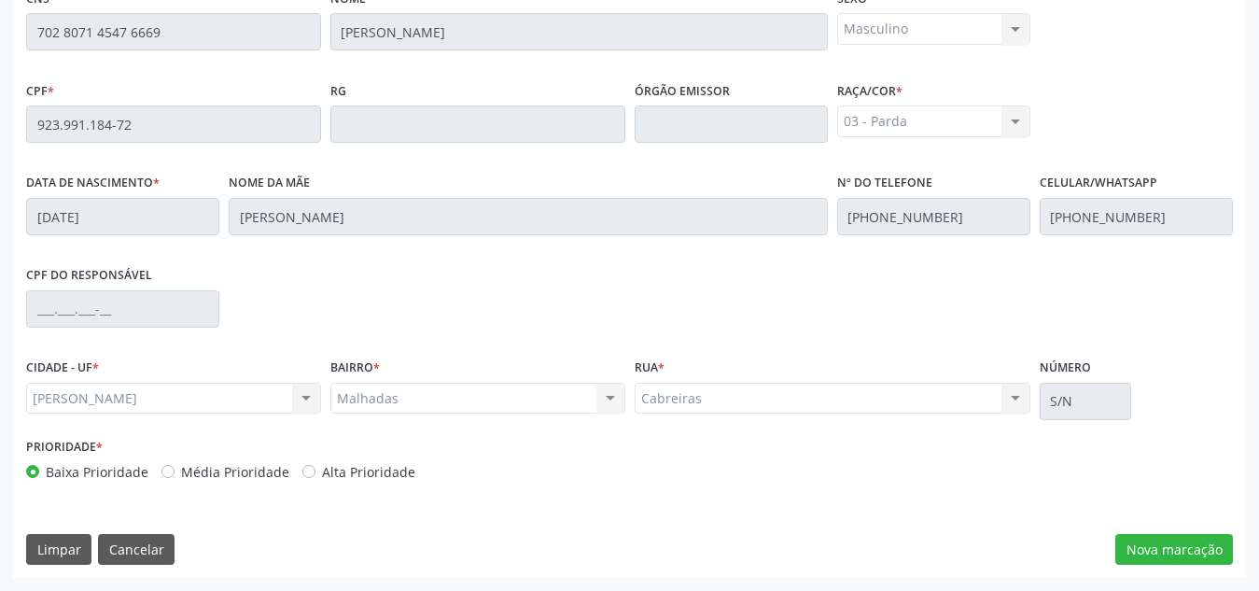
scroll to position [0, 0]
